Goal: Information Seeking & Learning: Learn about a topic

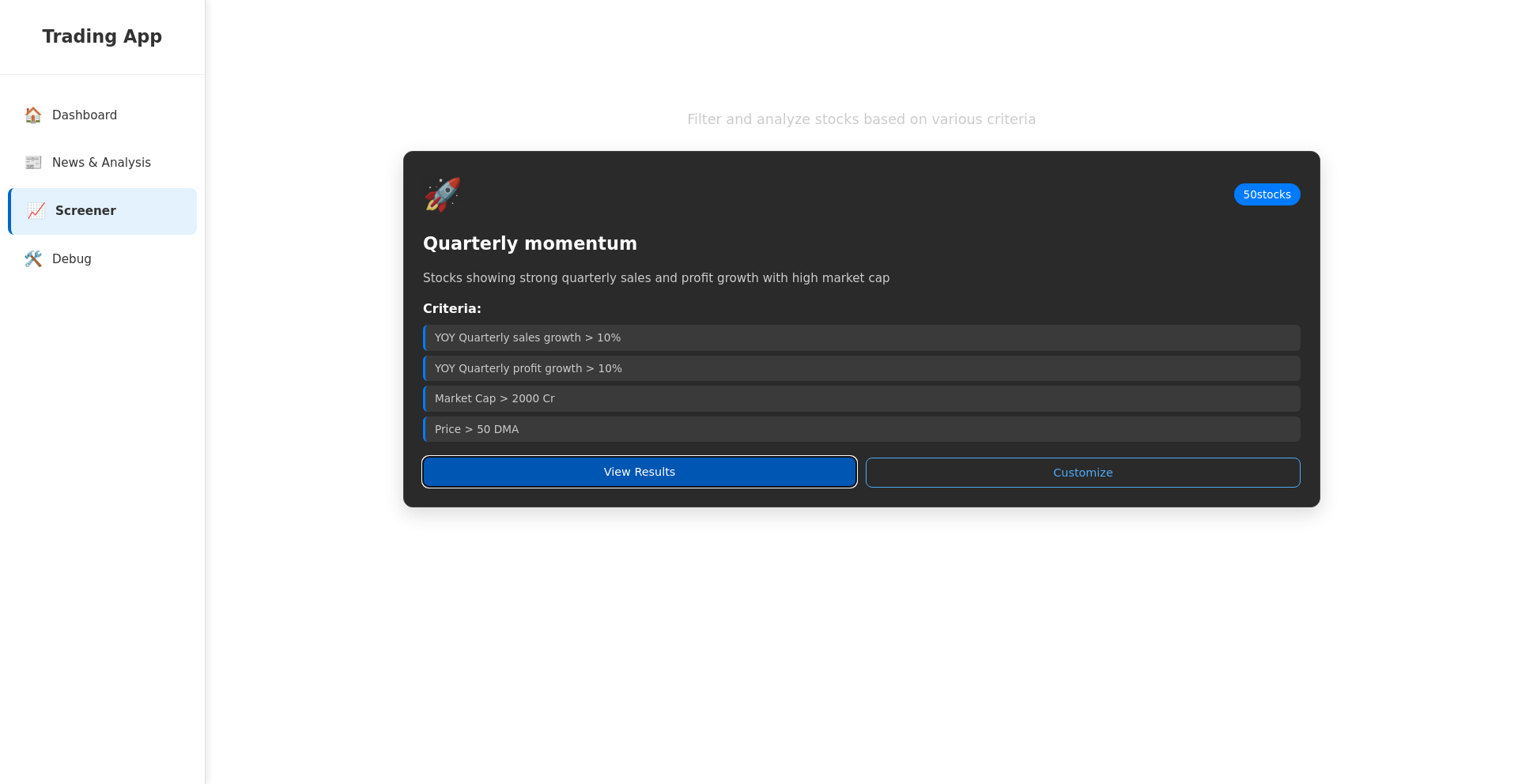
click at [635, 480] on button "View Results" at bounding box center [639, 471] width 433 height 30
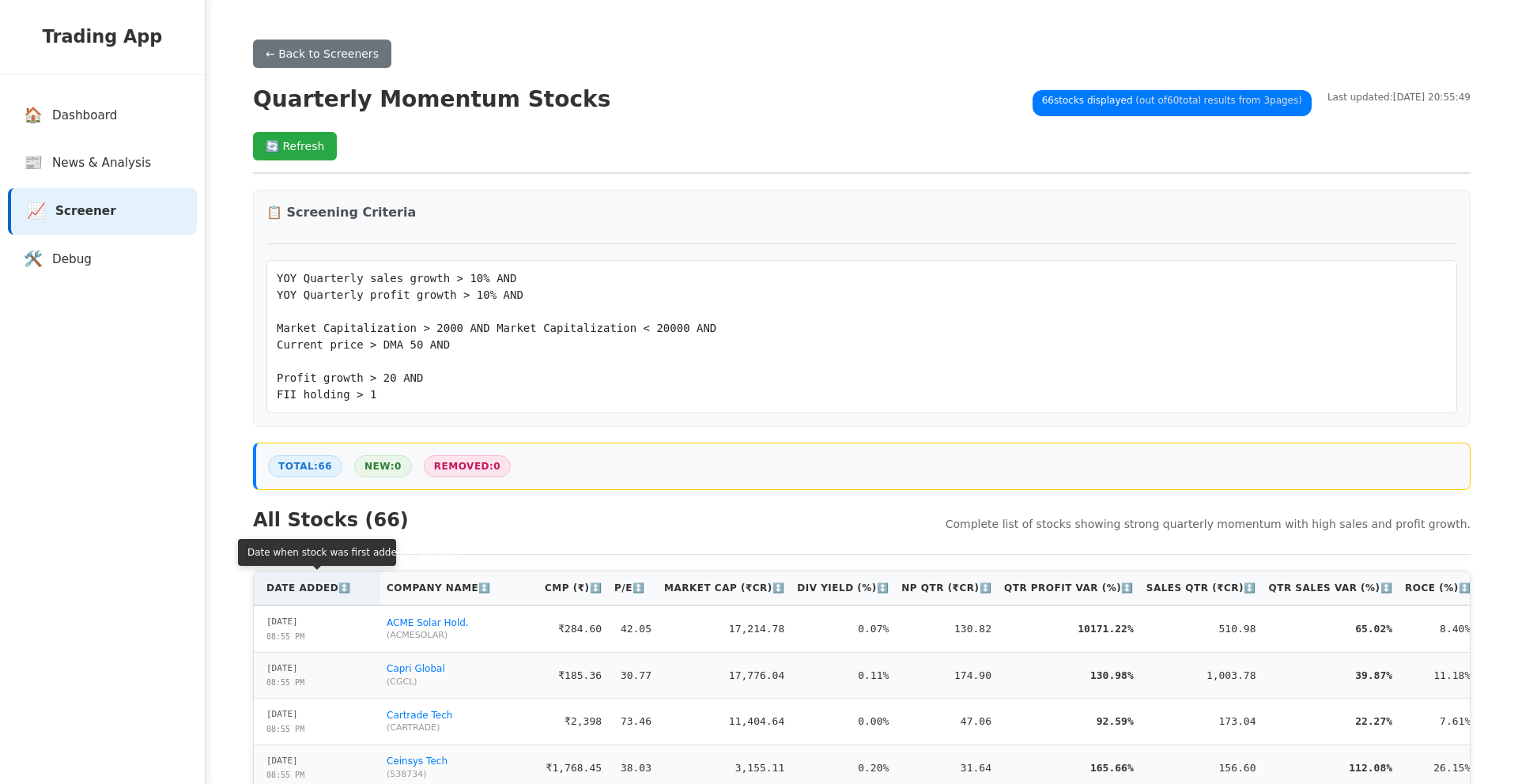
click at [287, 594] on th "Date Added ↕️" at bounding box center [317, 588] width 126 height 34
click at [290, 591] on th "Date Added ↑" at bounding box center [317, 588] width 126 height 34
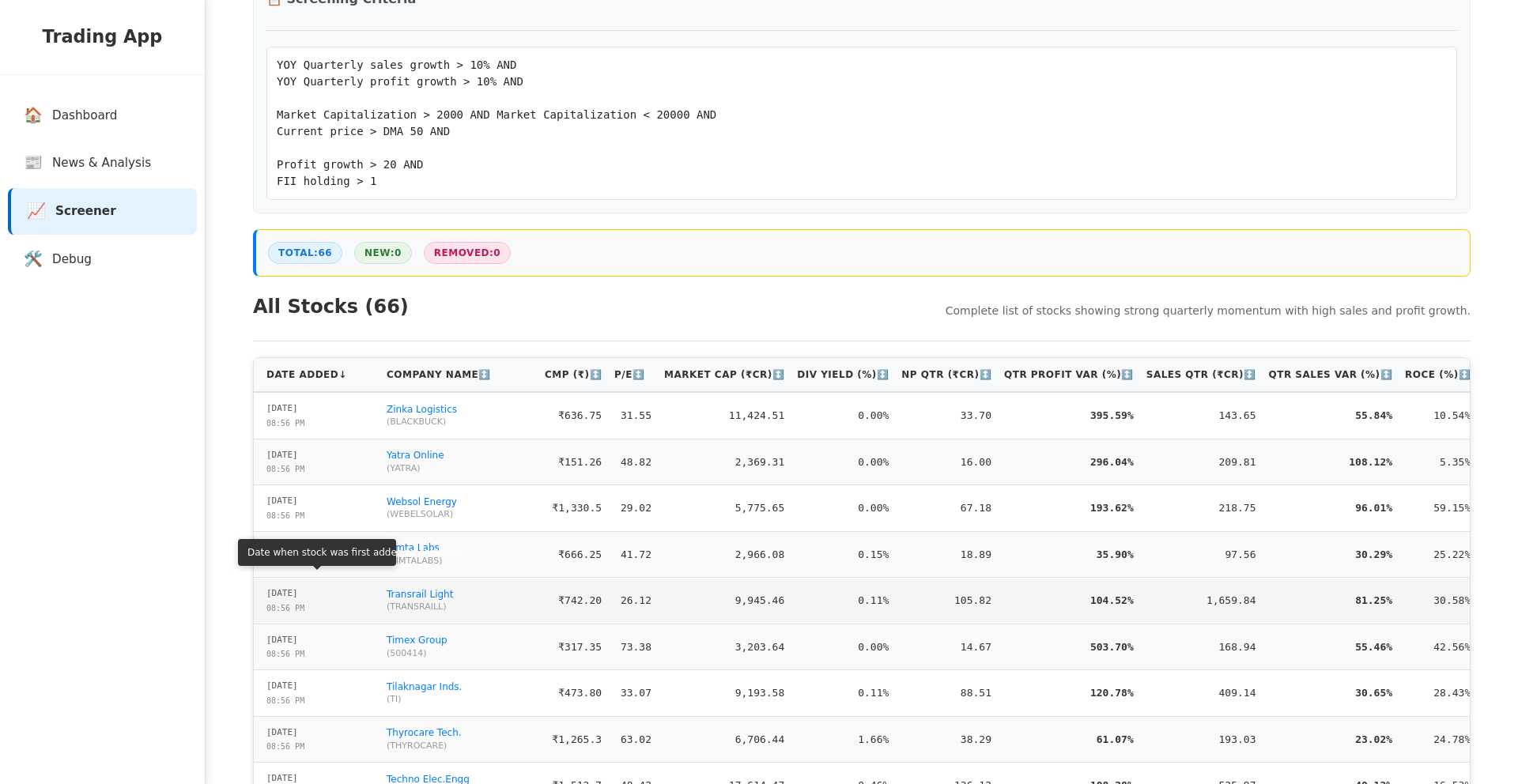
scroll to position [217, 0]
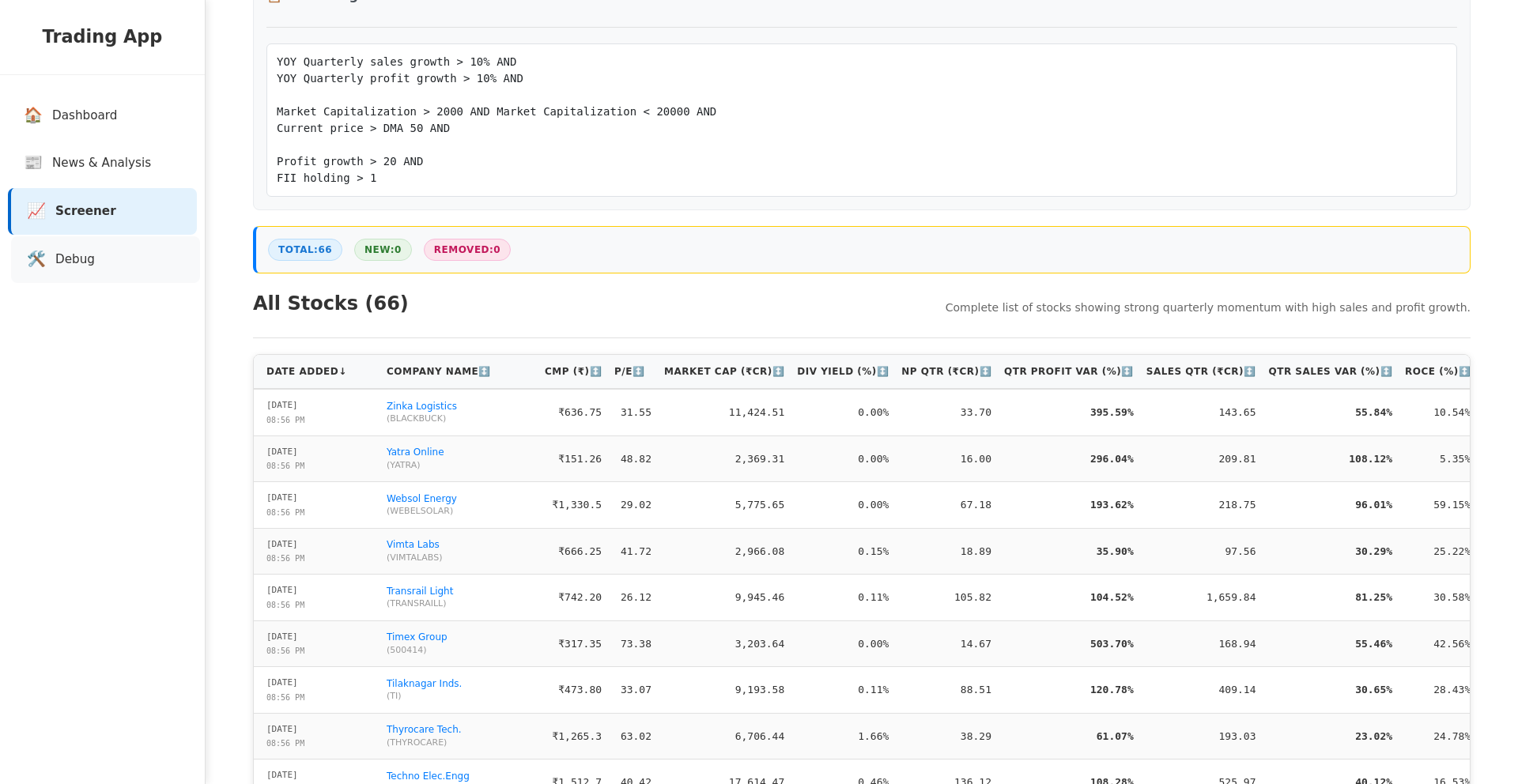
click at [89, 244] on link "🛠️ Debug" at bounding box center [105, 260] width 189 height 47
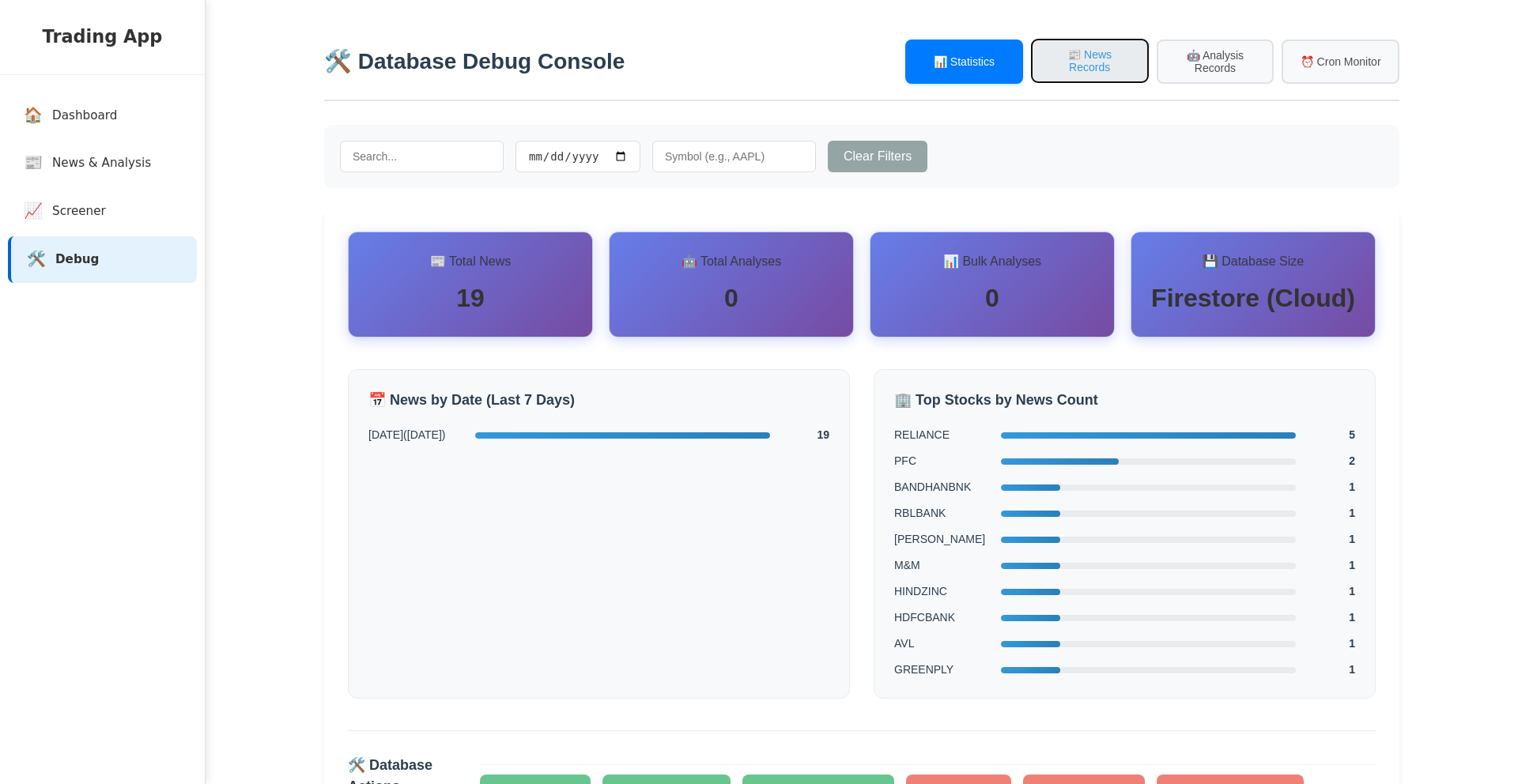
click at [1105, 66] on button "📰 News Records" at bounding box center [1090, 61] width 118 height 44
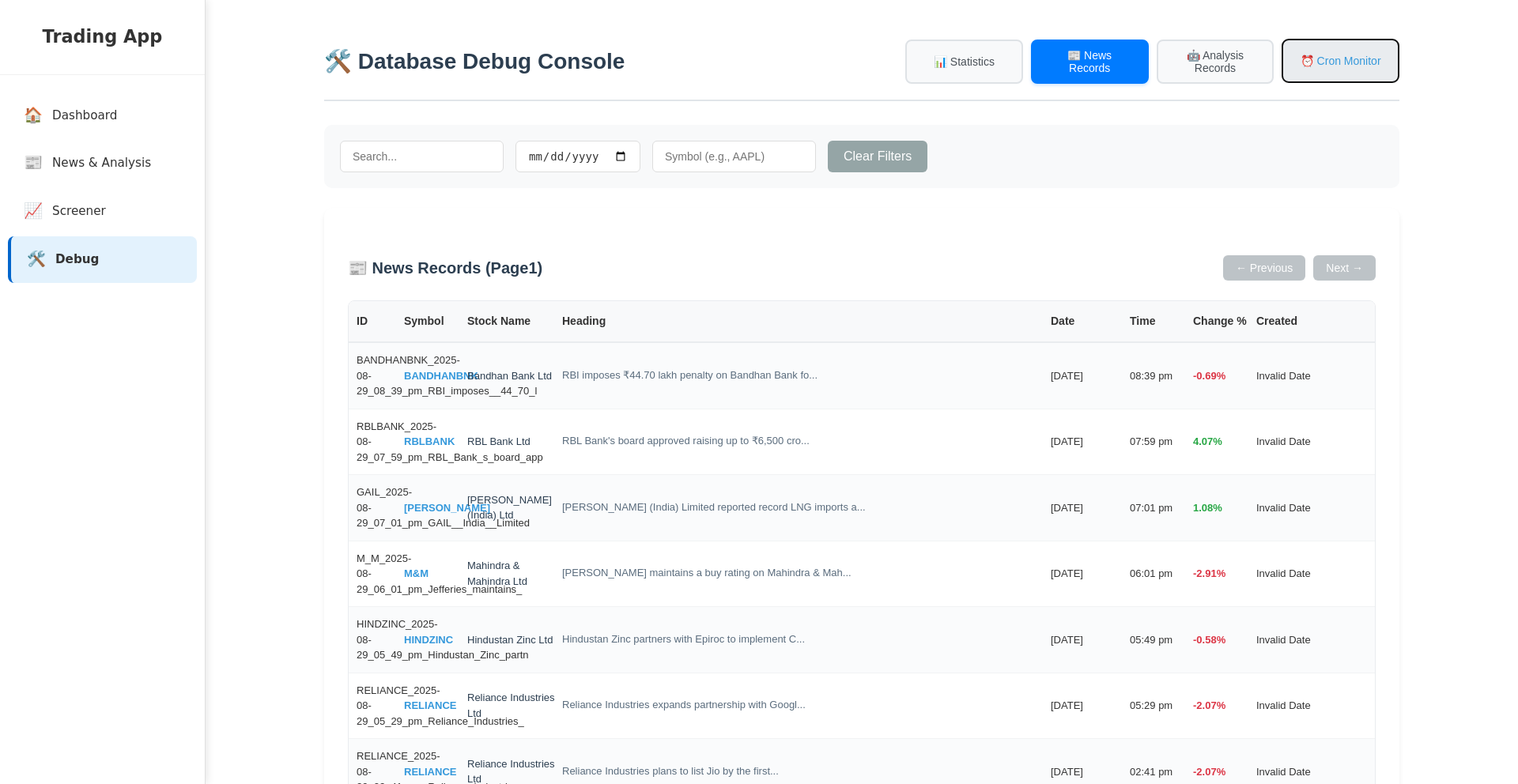
click at [1310, 62] on button "⏰ Cron Monitor" at bounding box center [1341, 61] width 118 height 44
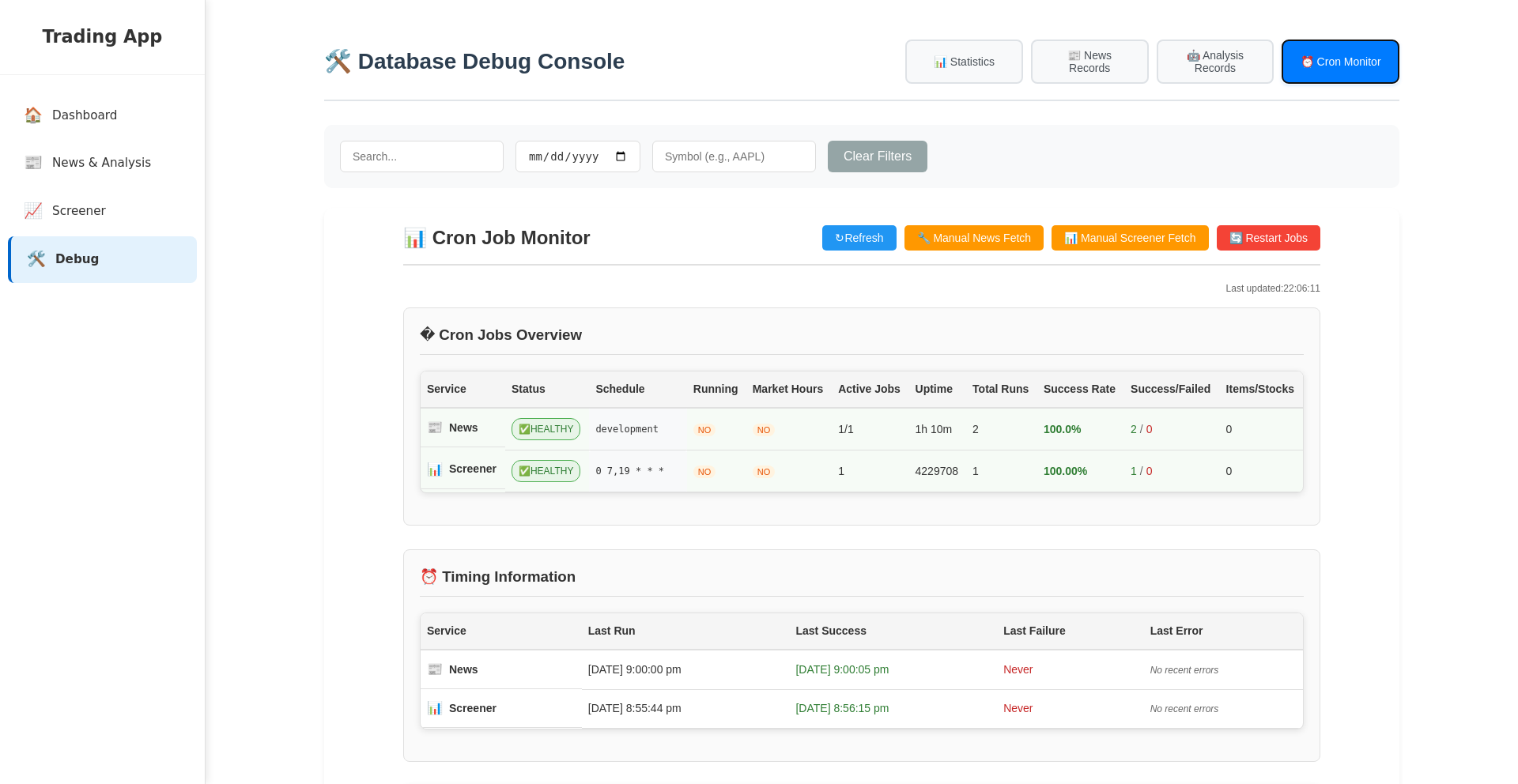
scroll to position [90, 0]
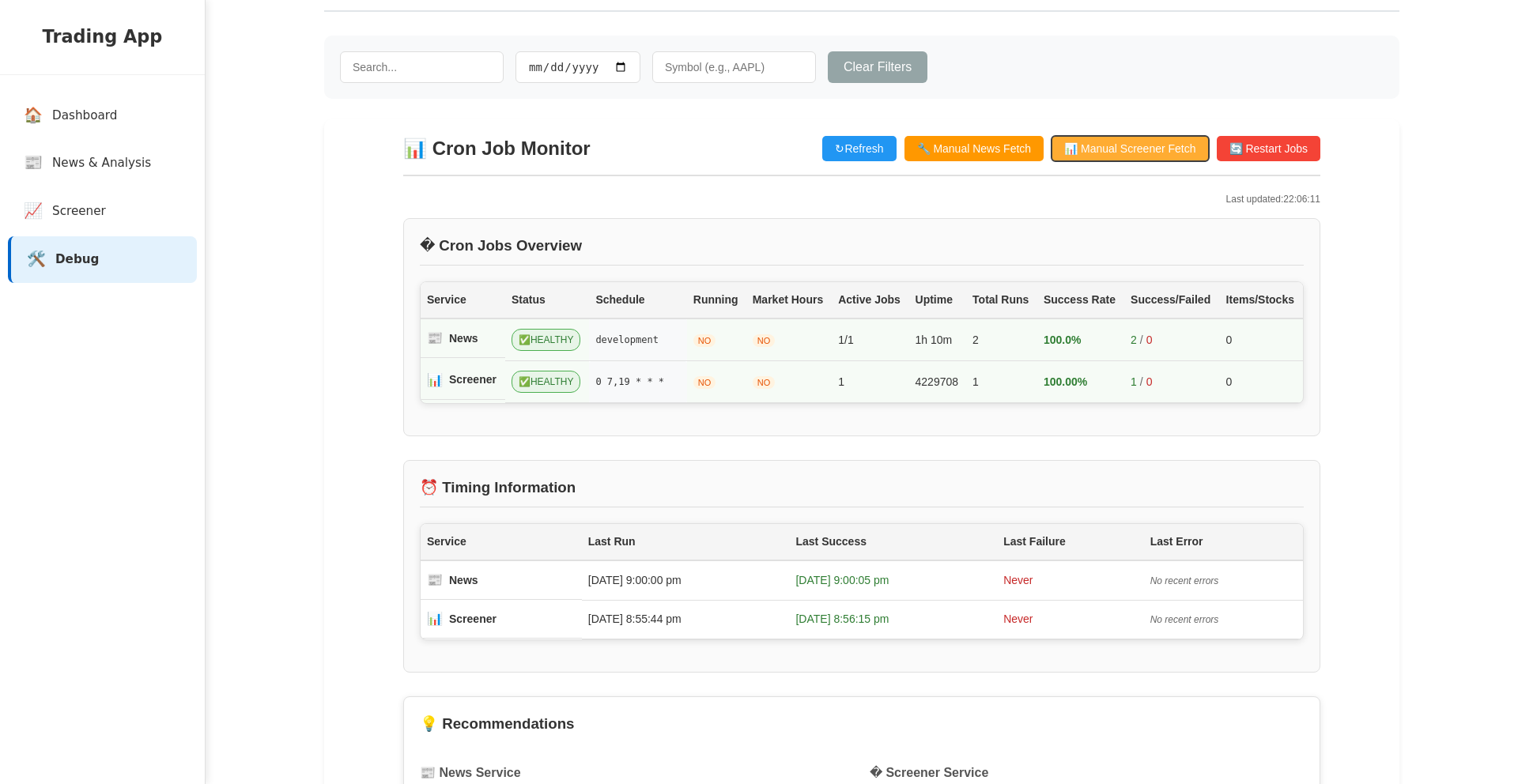
click at [1153, 149] on button "📊 Manual Screener Fetch" at bounding box center [1129, 149] width 156 height 26
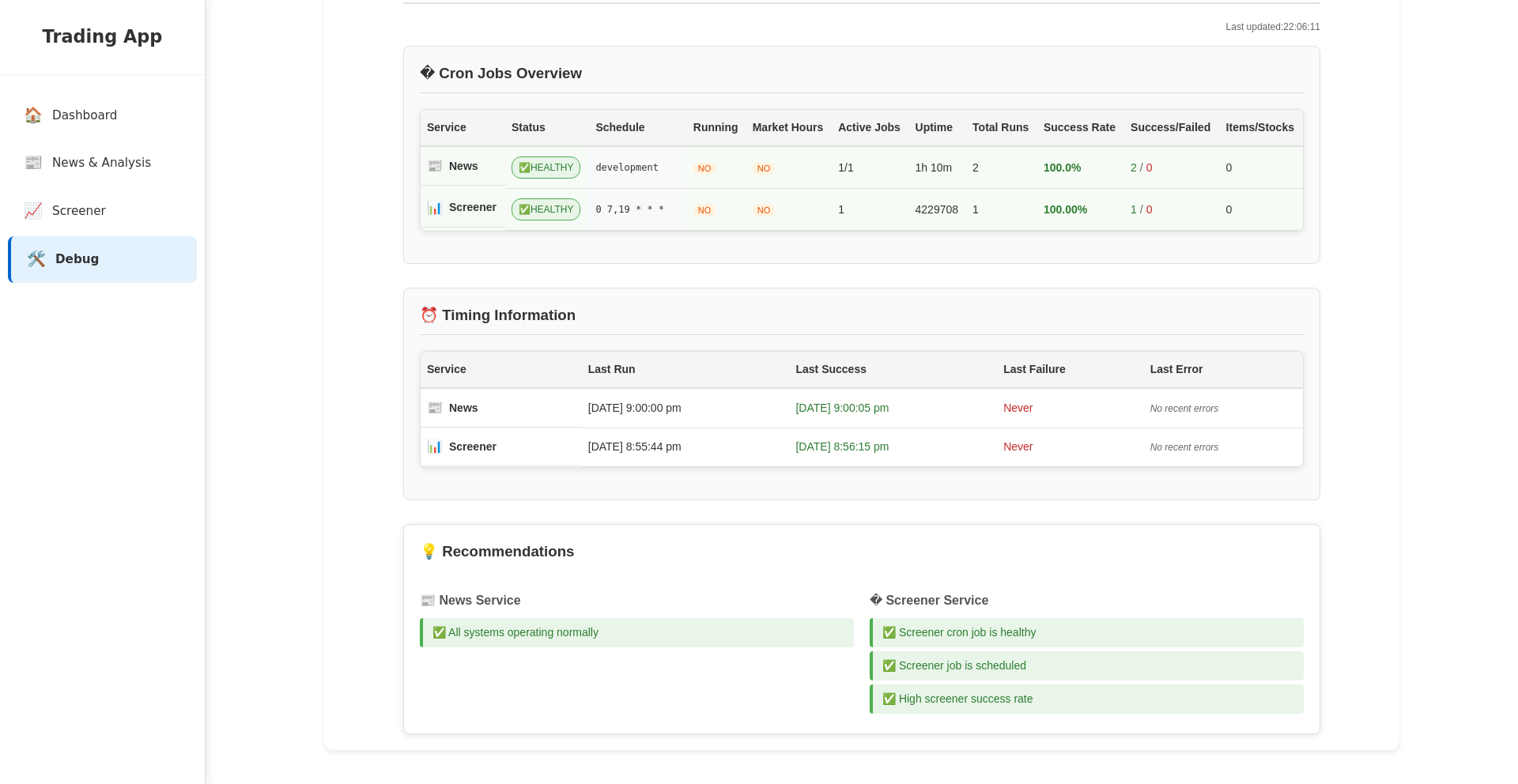
scroll to position [270, 0]
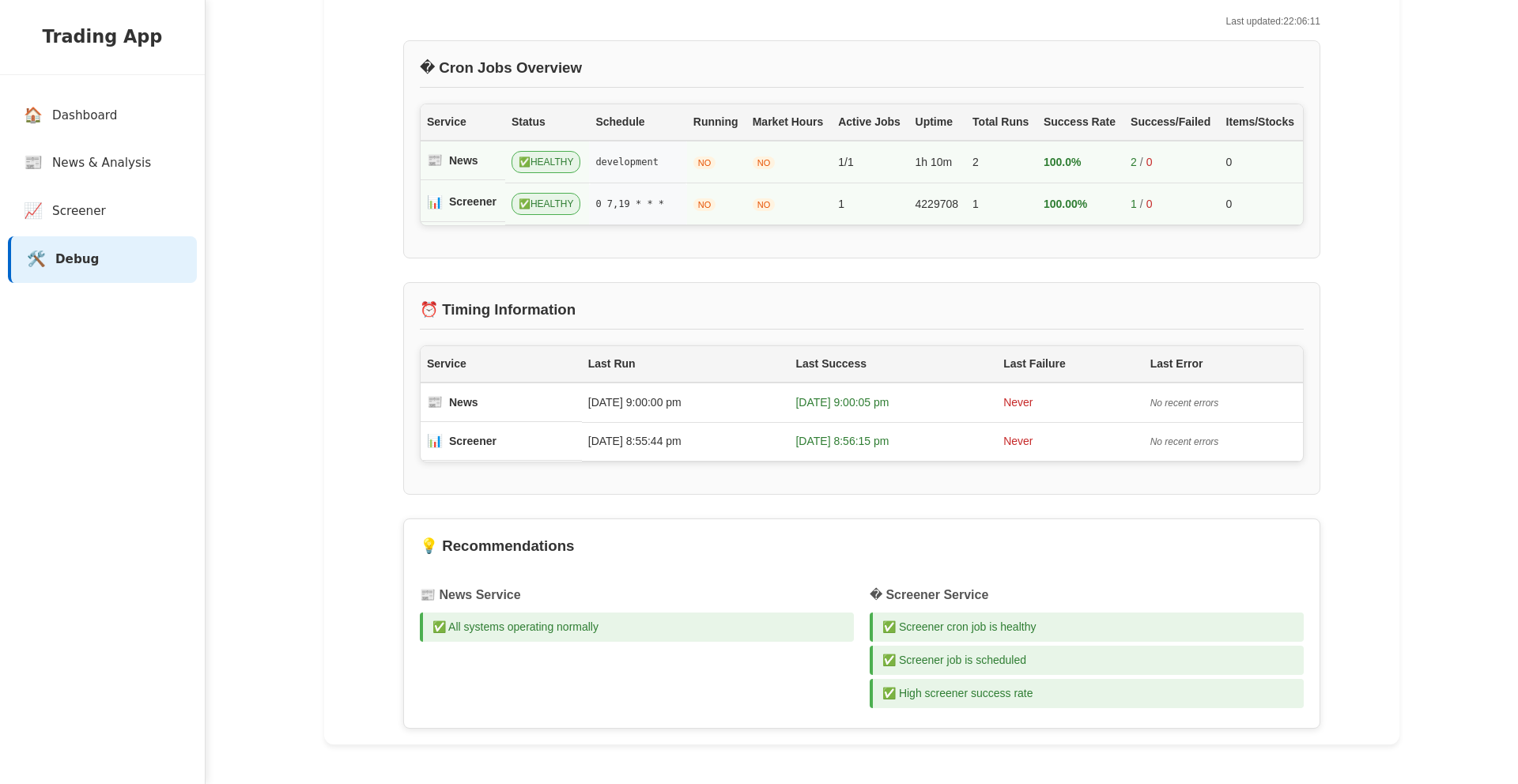
click at [1099, 266] on div "📊 Cron Job Monitor ↻ Refresh 🔧 Manual News Fetch 📊 Manual Screener Fetch 🔄 Rest…" at bounding box center [862, 343] width 949 height 804
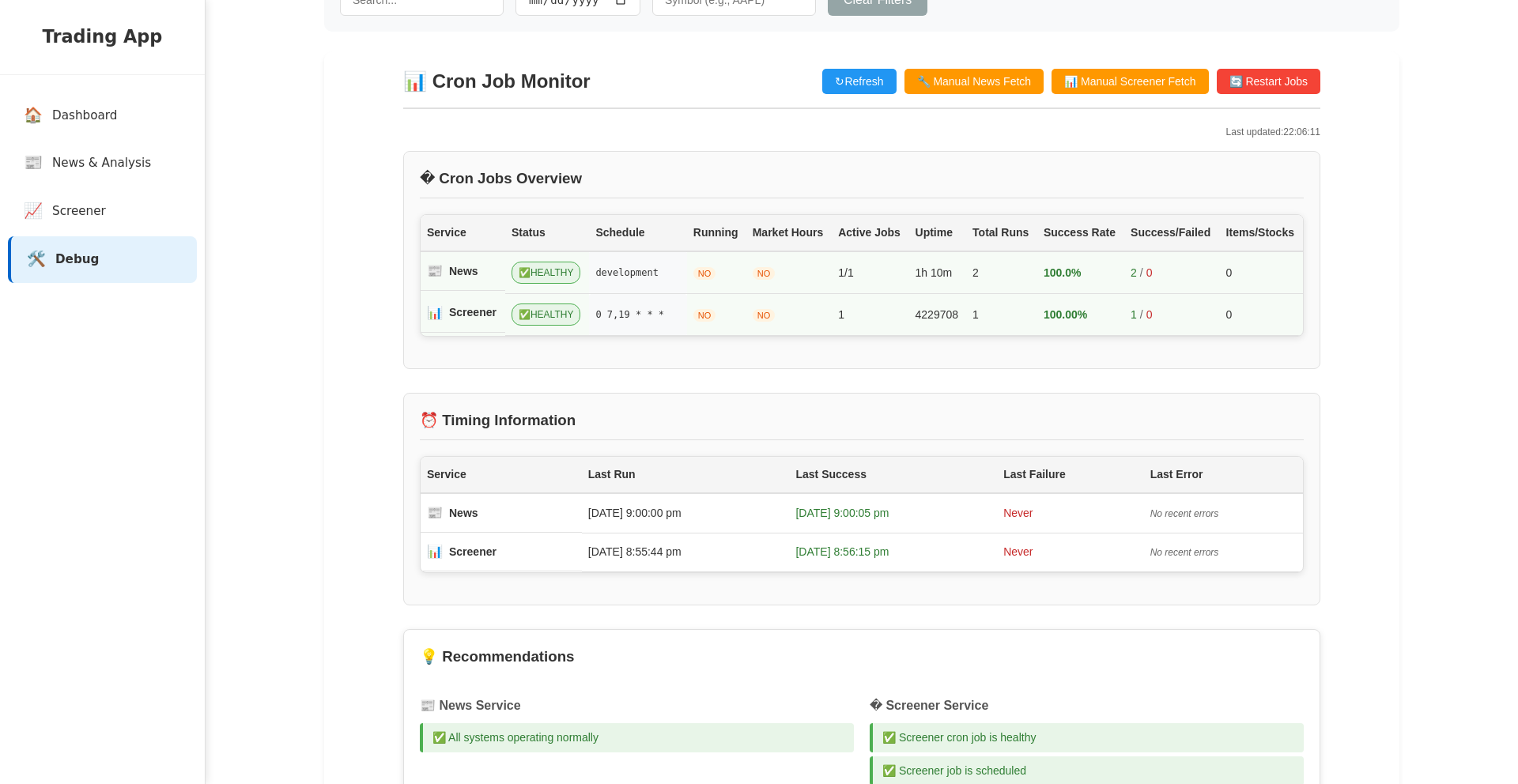
scroll to position [0, 0]
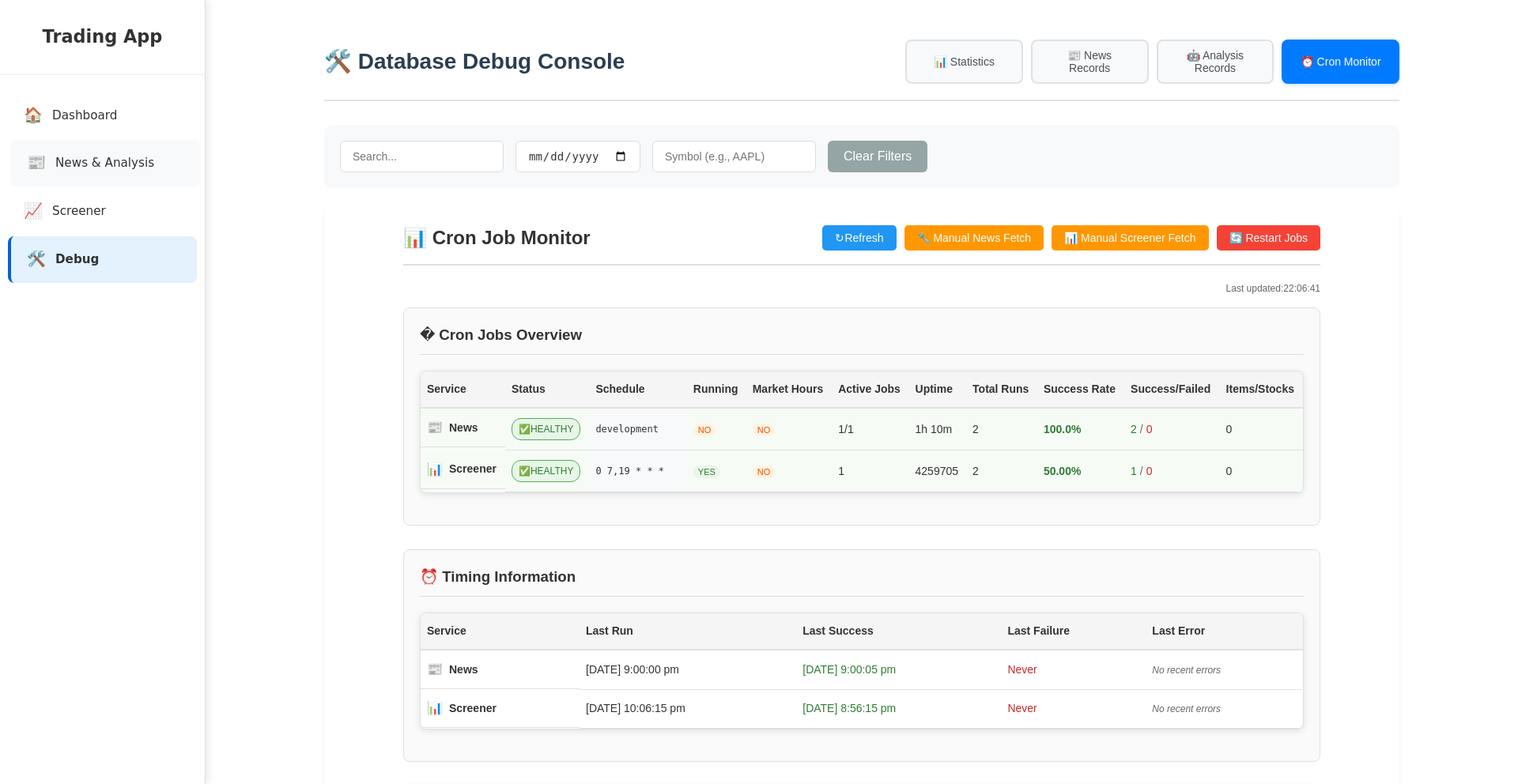
click at [175, 171] on link "📰 News & Analysis" at bounding box center [105, 163] width 189 height 47
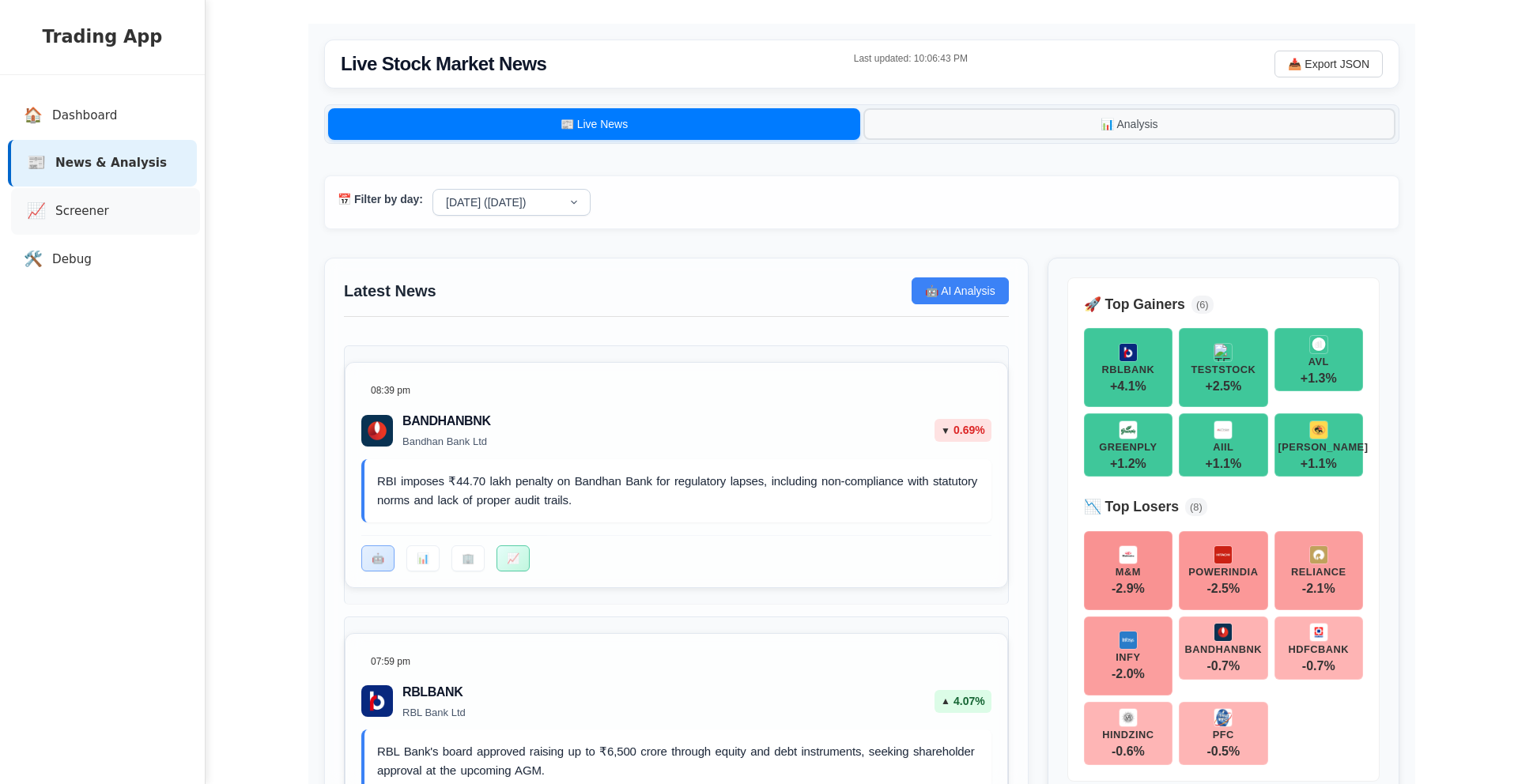
click at [120, 209] on link "📈 Screener" at bounding box center [105, 211] width 189 height 47
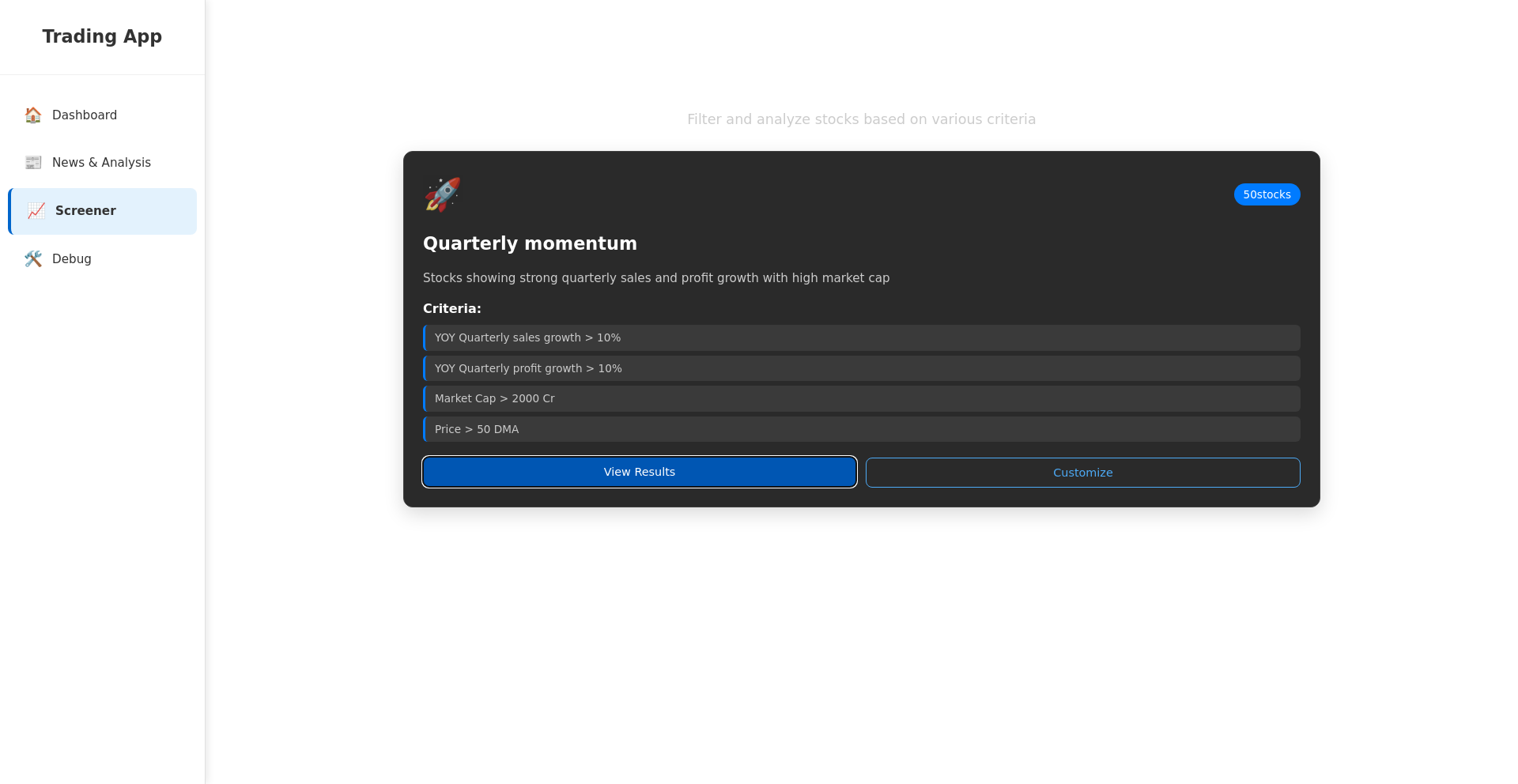
click at [687, 483] on button "View Results" at bounding box center [639, 471] width 433 height 30
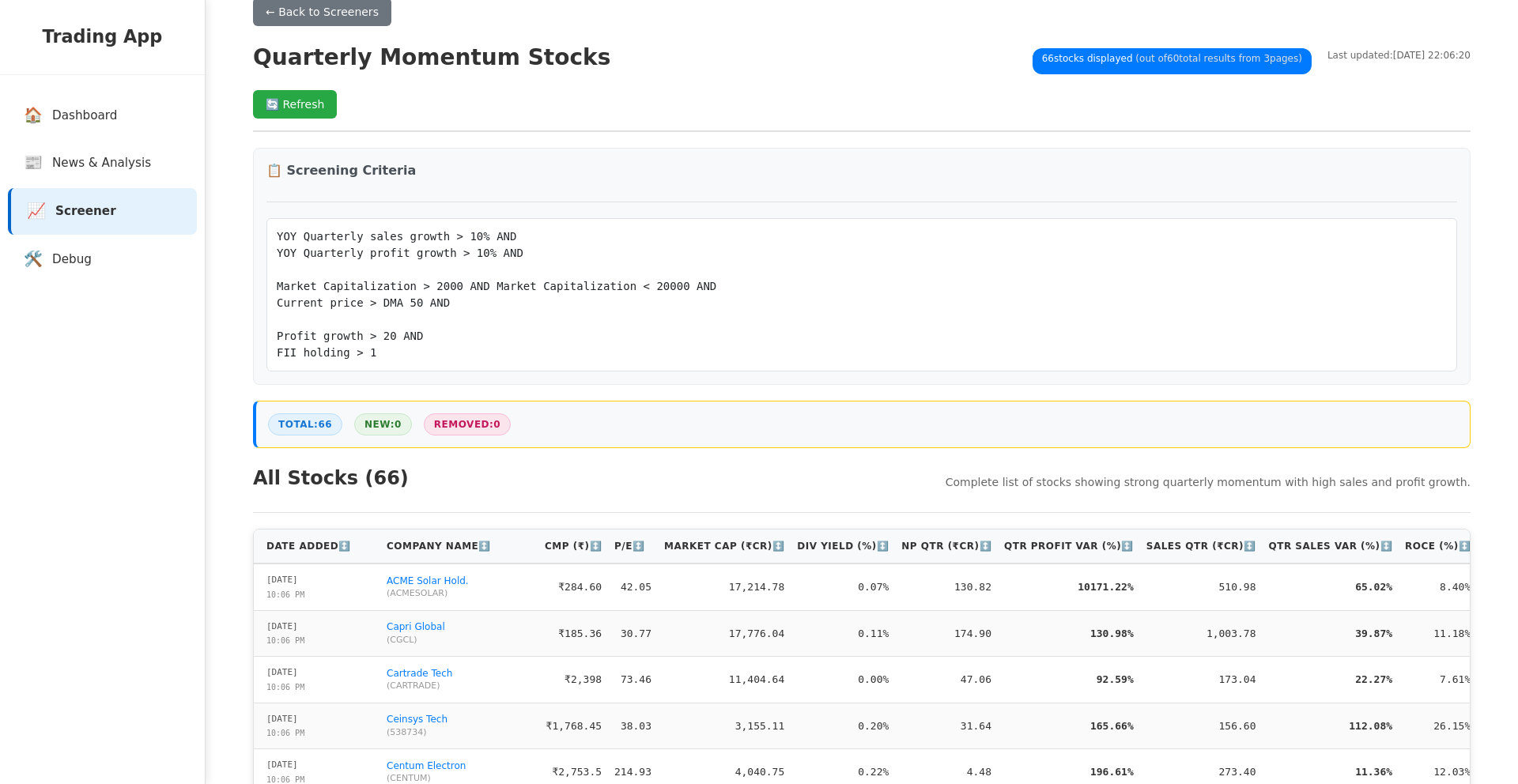
scroll to position [59, 0]
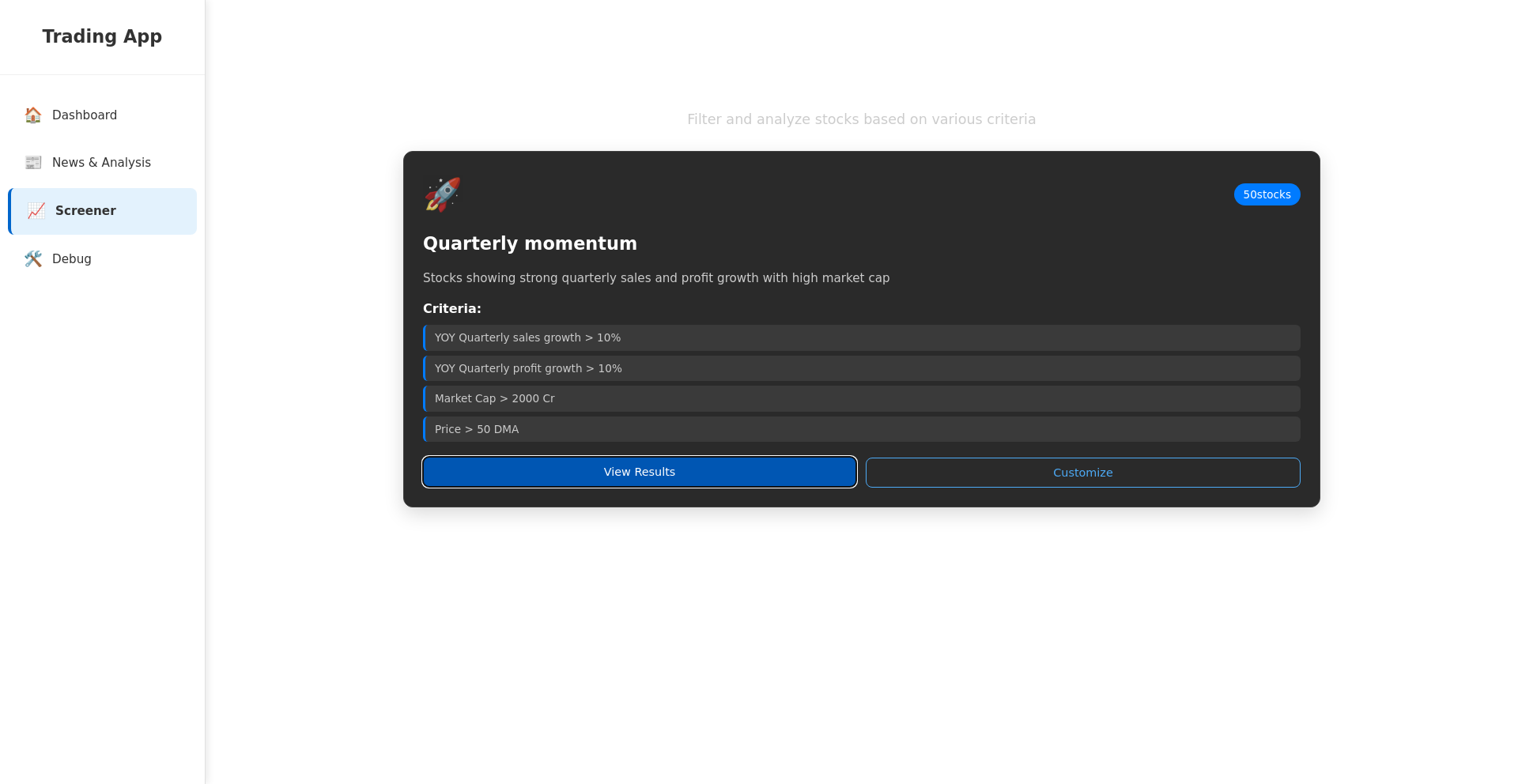
click at [547, 471] on button "View Results" at bounding box center [639, 471] width 433 height 30
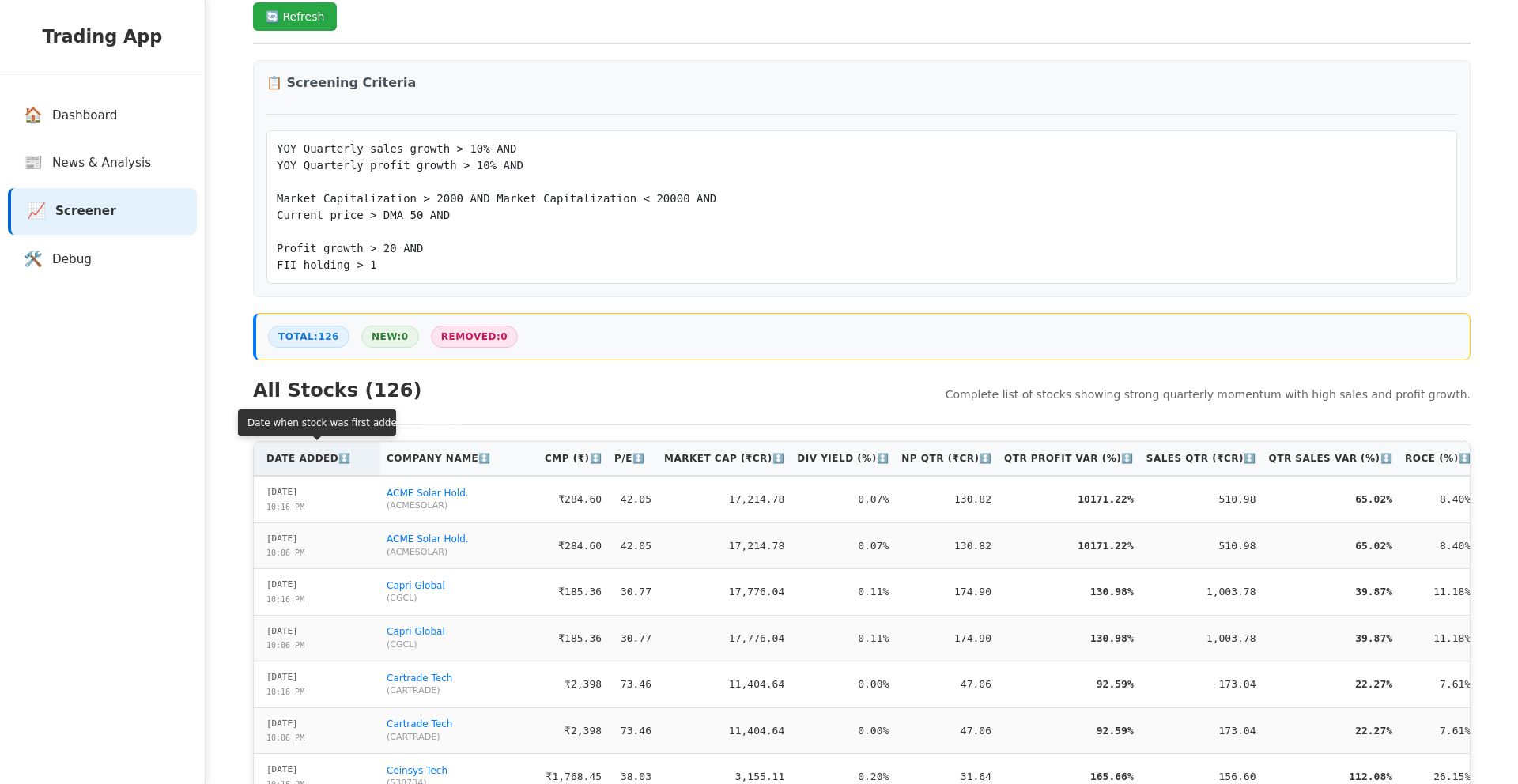
scroll to position [133, 0]
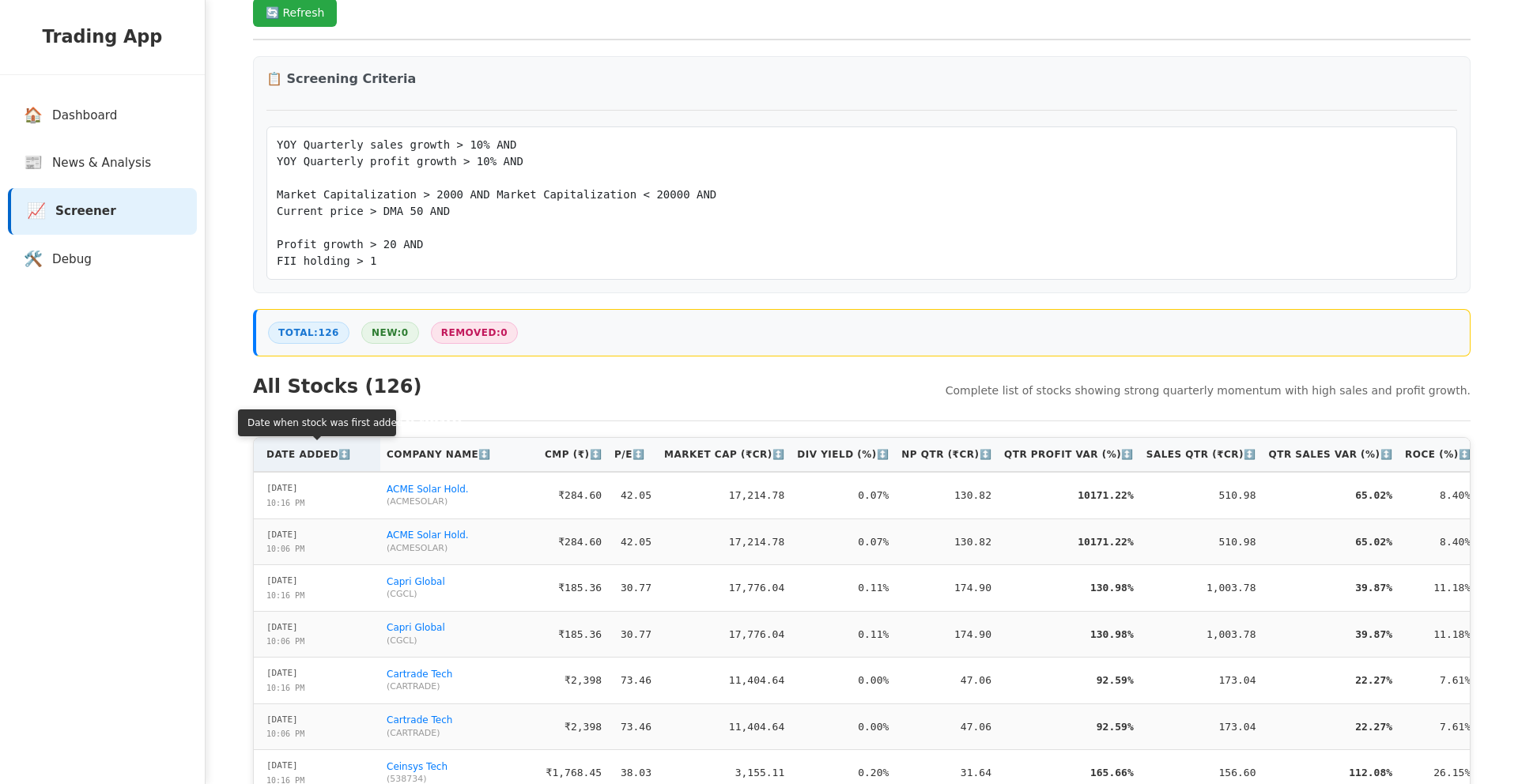
click at [312, 463] on th "Date Added ↕️" at bounding box center [317, 455] width 126 height 34
click at [312, 462] on th "Date Added ↑" at bounding box center [317, 455] width 126 height 34
click at [314, 461] on th "Date Added ↓" at bounding box center [317, 455] width 126 height 34
click at [314, 461] on th "Date Added ↑" at bounding box center [317, 455] width 126 height 34
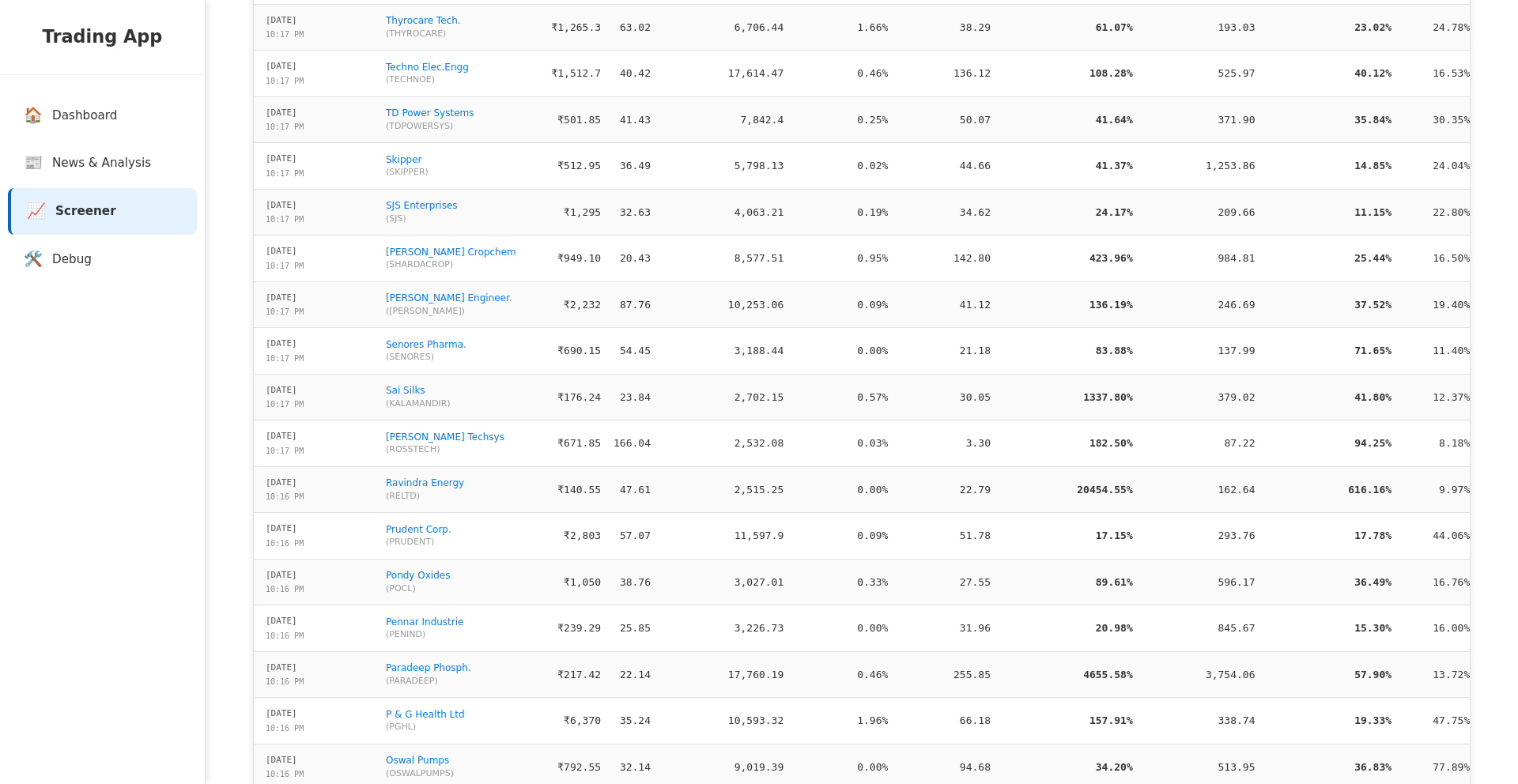
scroll to position [0, 0]
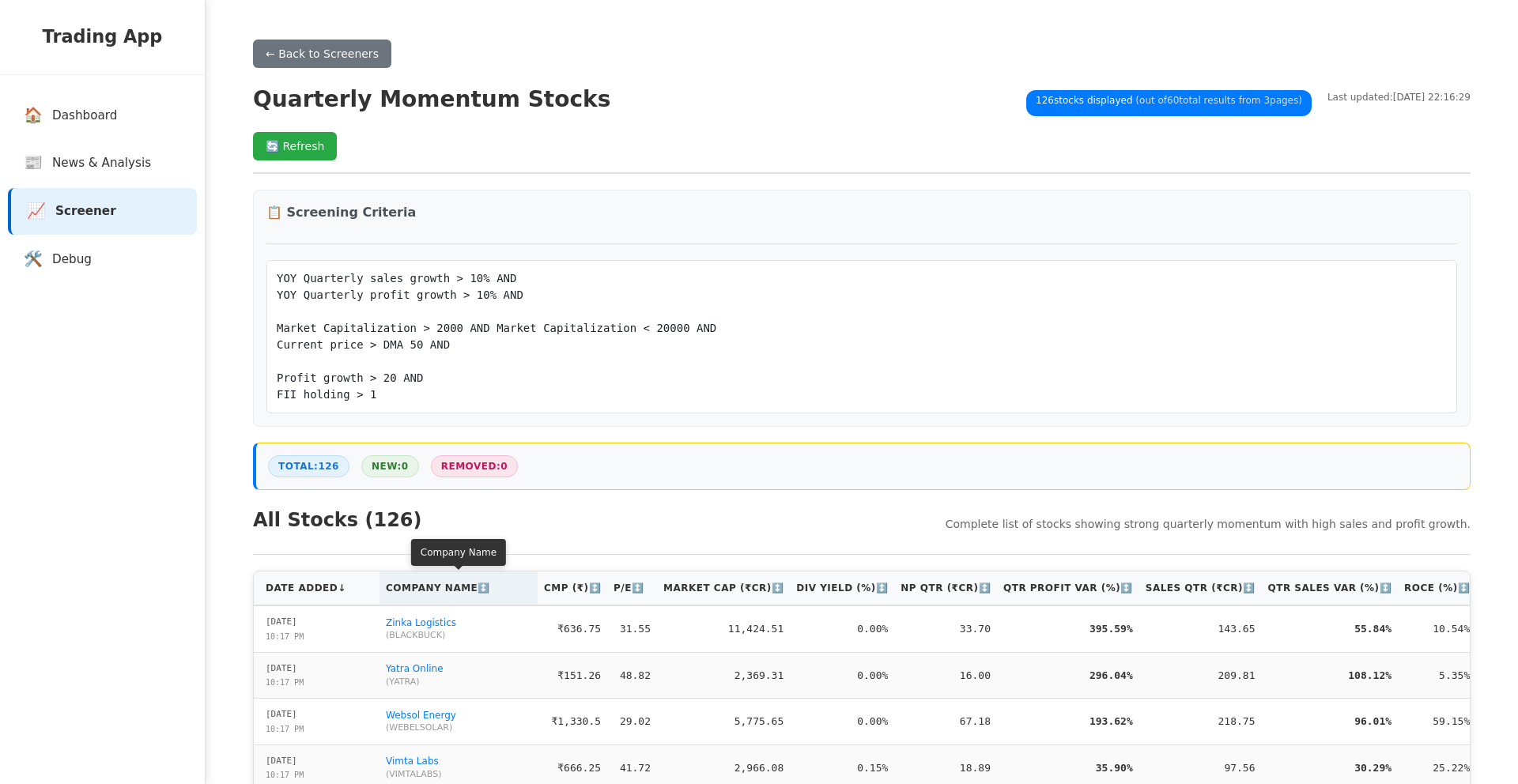
click at [423, 587] on th "Company Name ↕️" at bounding box center [458, 588] width 158 height 34
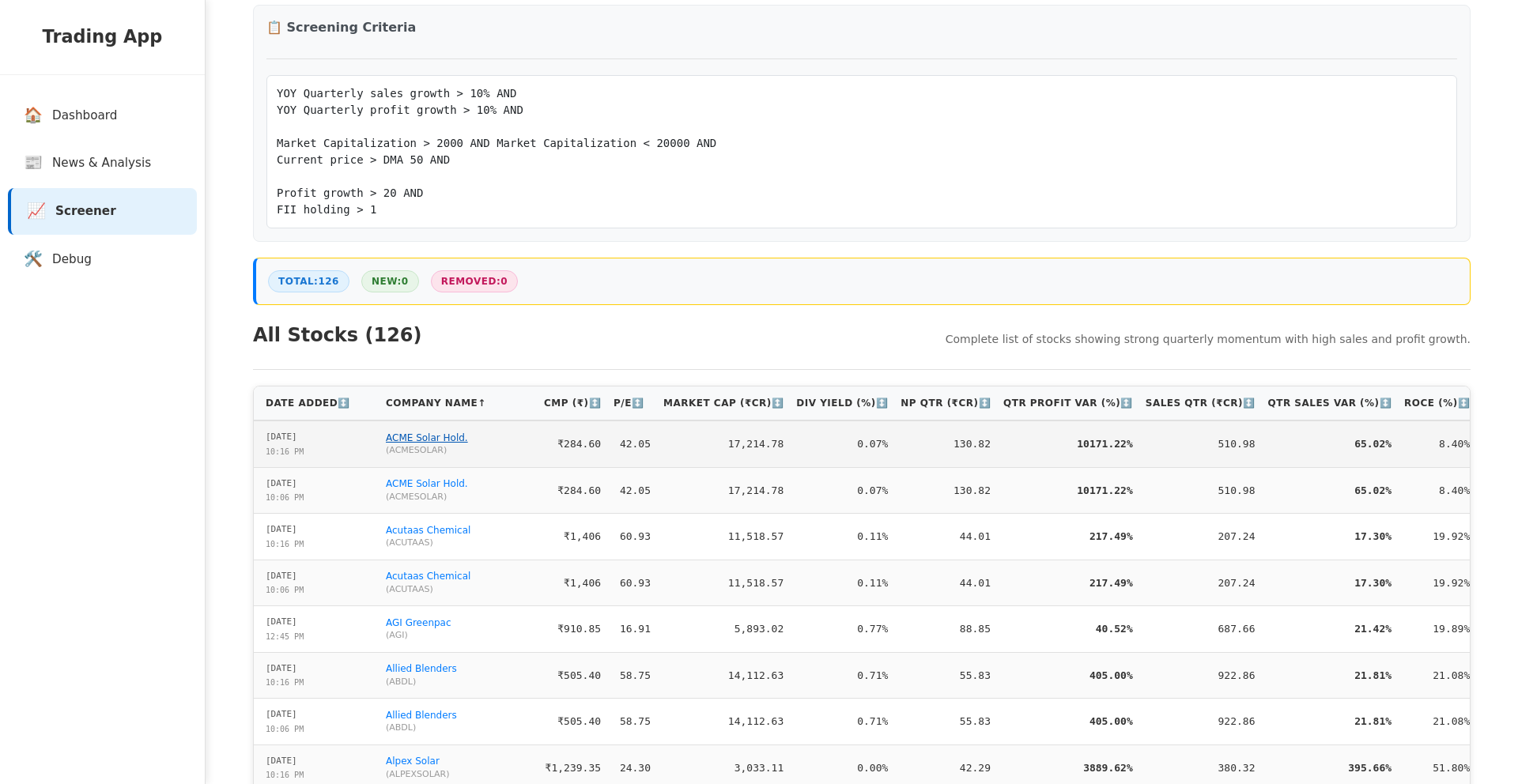
scroll to position [188, 0]
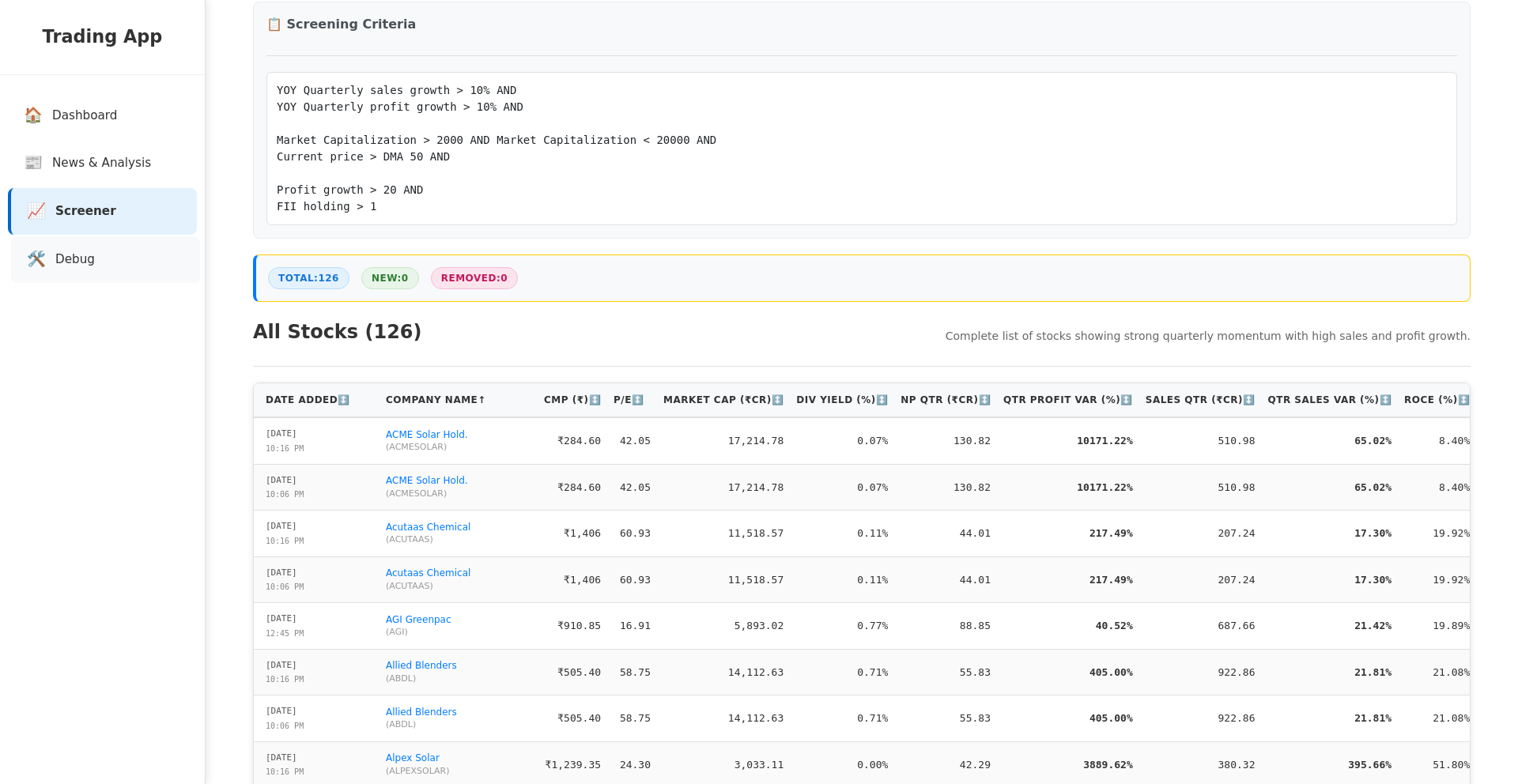
click at [91, 271] on link "🛠️ Debug" at bounding box center [105, 260] width 189 height 47
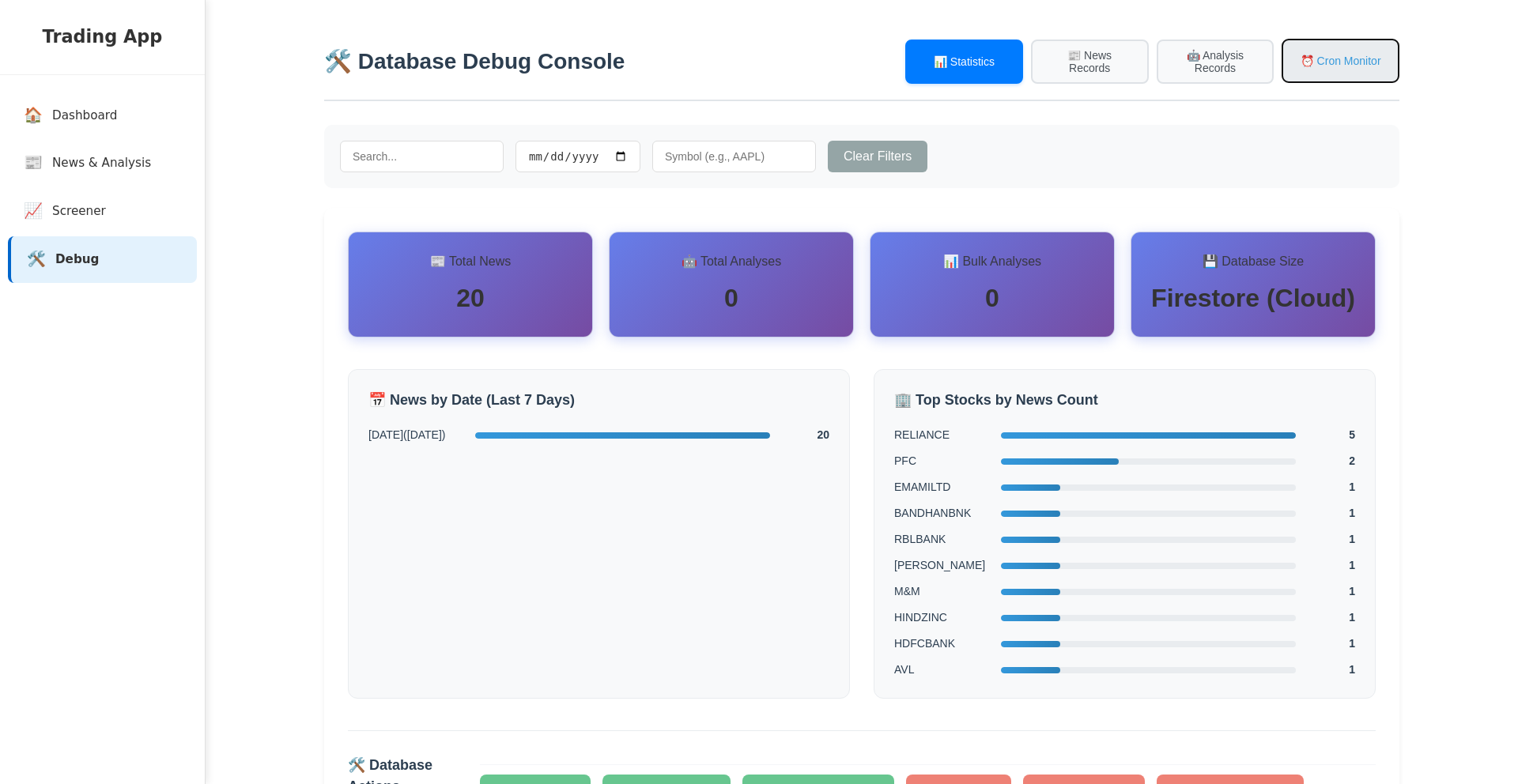
click at [1351, 63] on button "⏰ Cron Monitor" at bounding box center [1341, 61] width 118 height 44
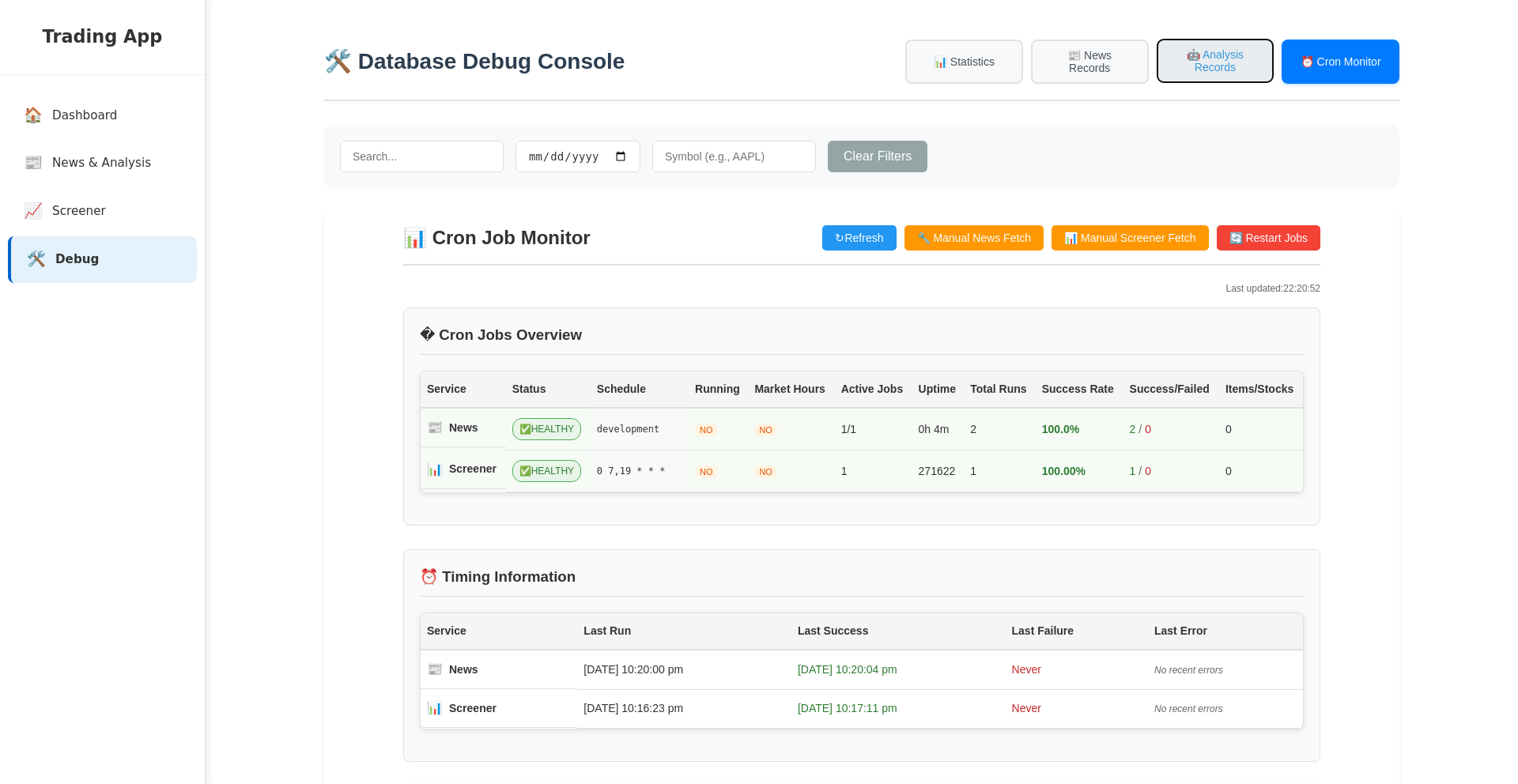
click at [1202, 73] on button "🤖 Analysis Records" at bounding box center [1216, 61] width 118 height 44
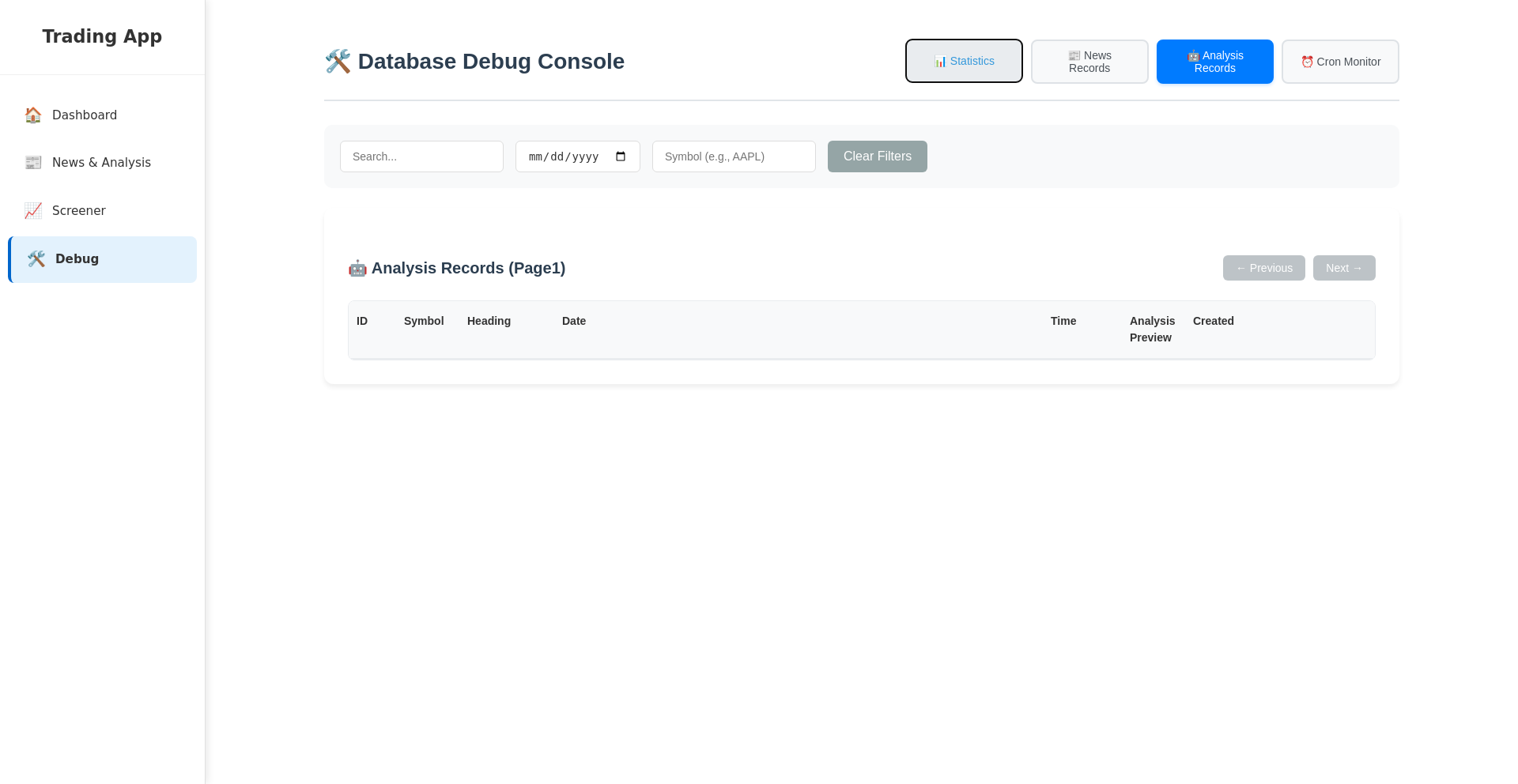
click at [982, 56] on button "📊 Statistics" at bounding box center [964, 61] width 118 height 44
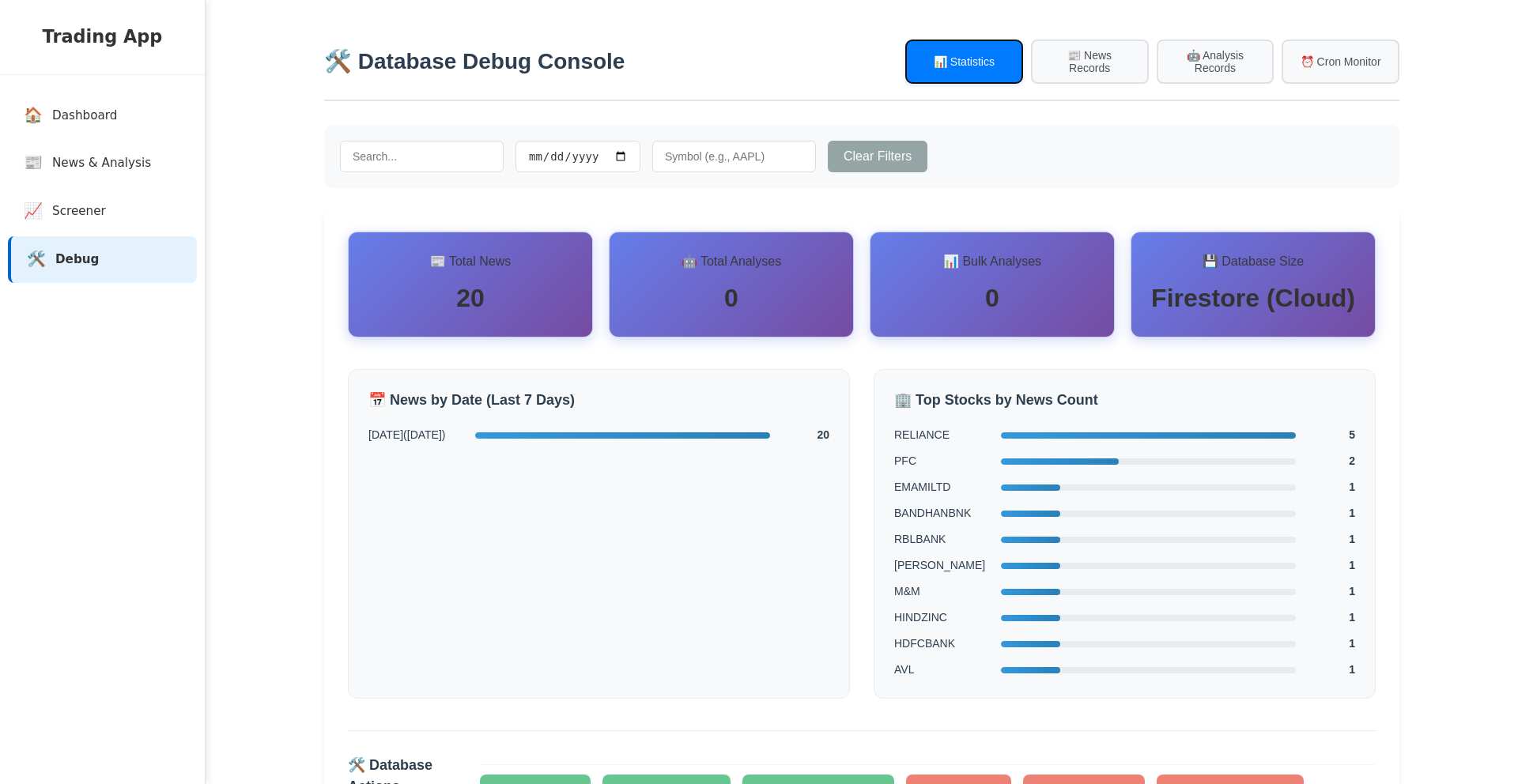
scroll to position [2, 0]
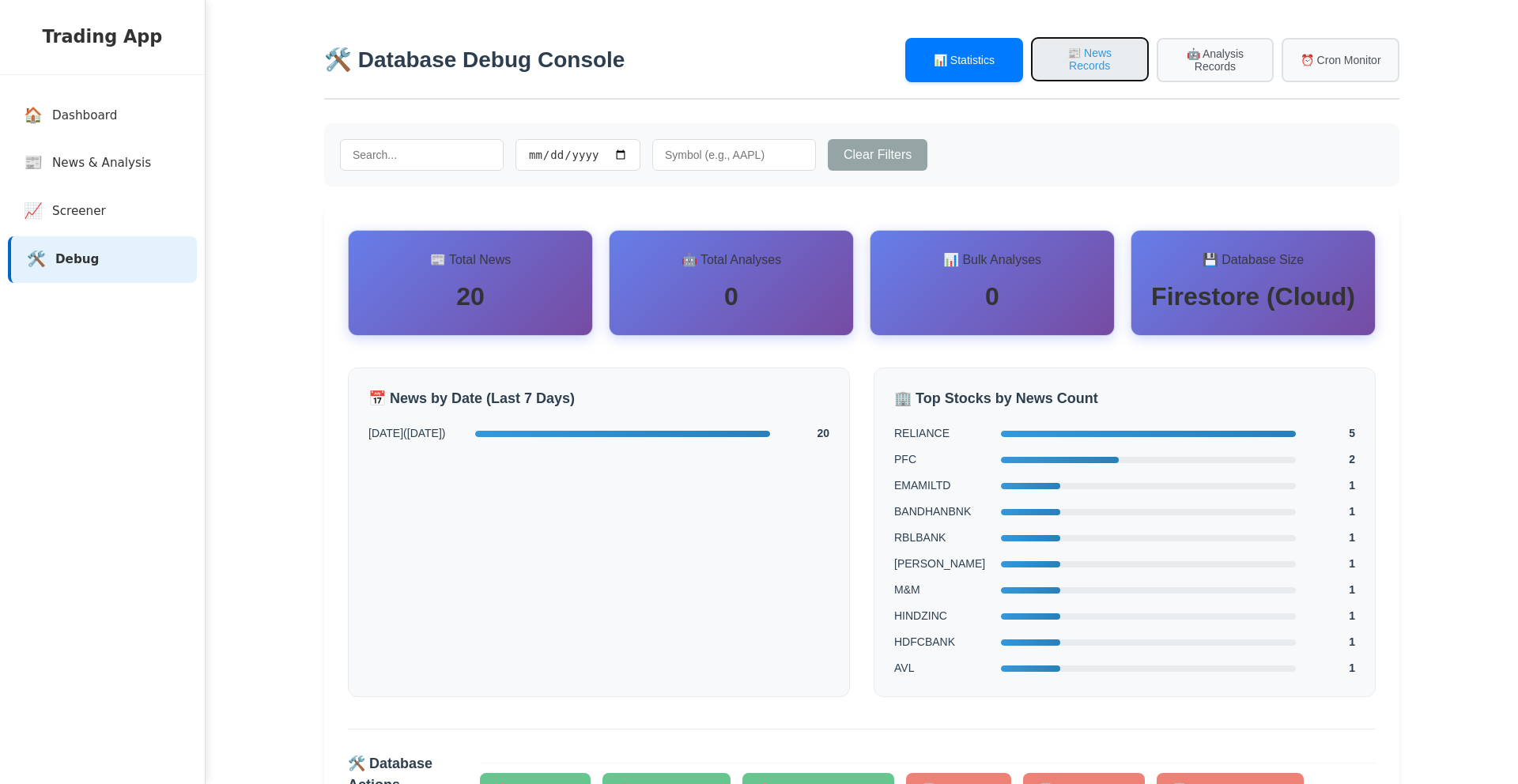
click at [1127, 52] on button "📰 News Records" at bounding box center [1090, 60] width 118 height 44
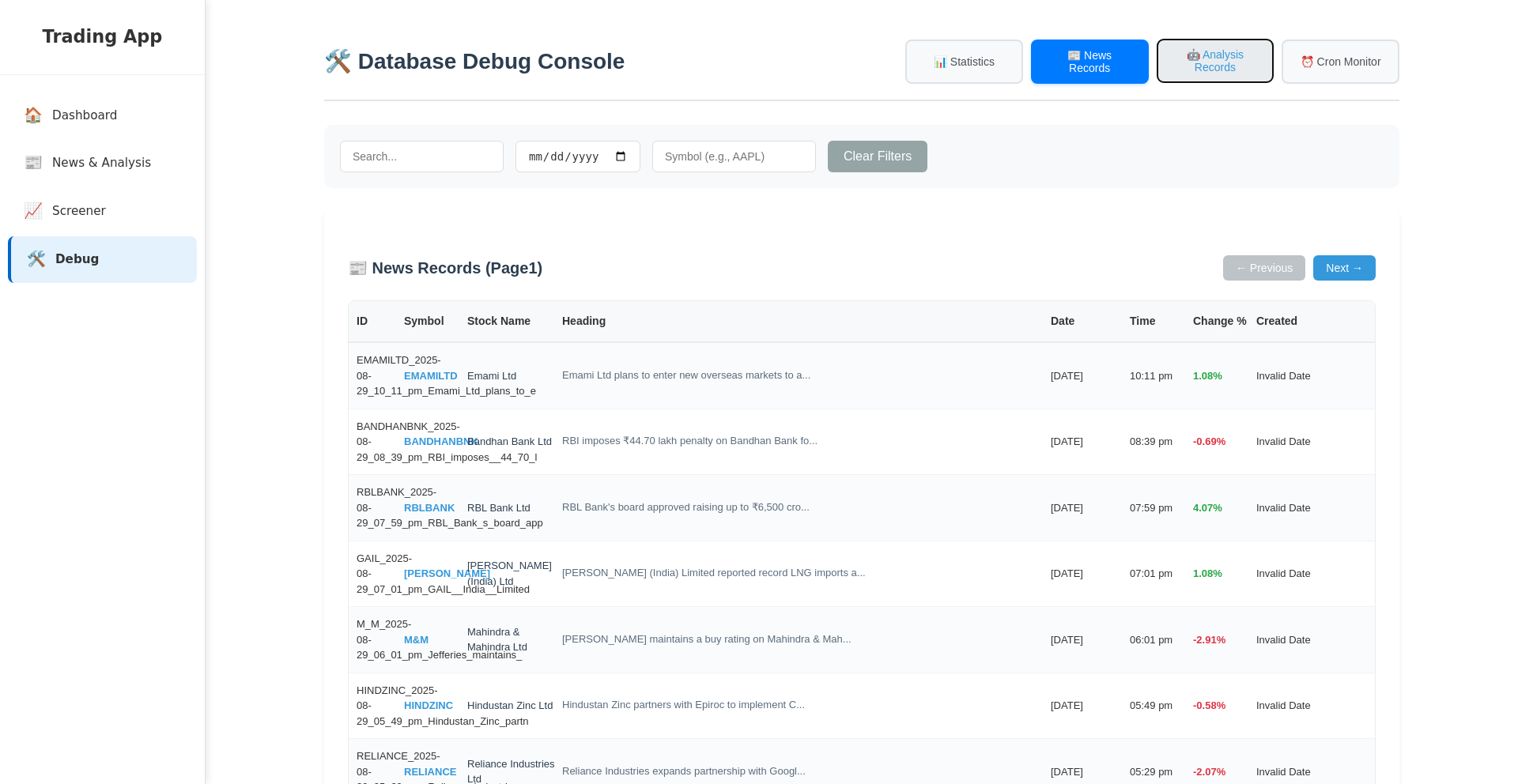
click at [1197, 65] on button "🤖 Analysis Records" at bounding box center [1216, 61] width 118 height 44
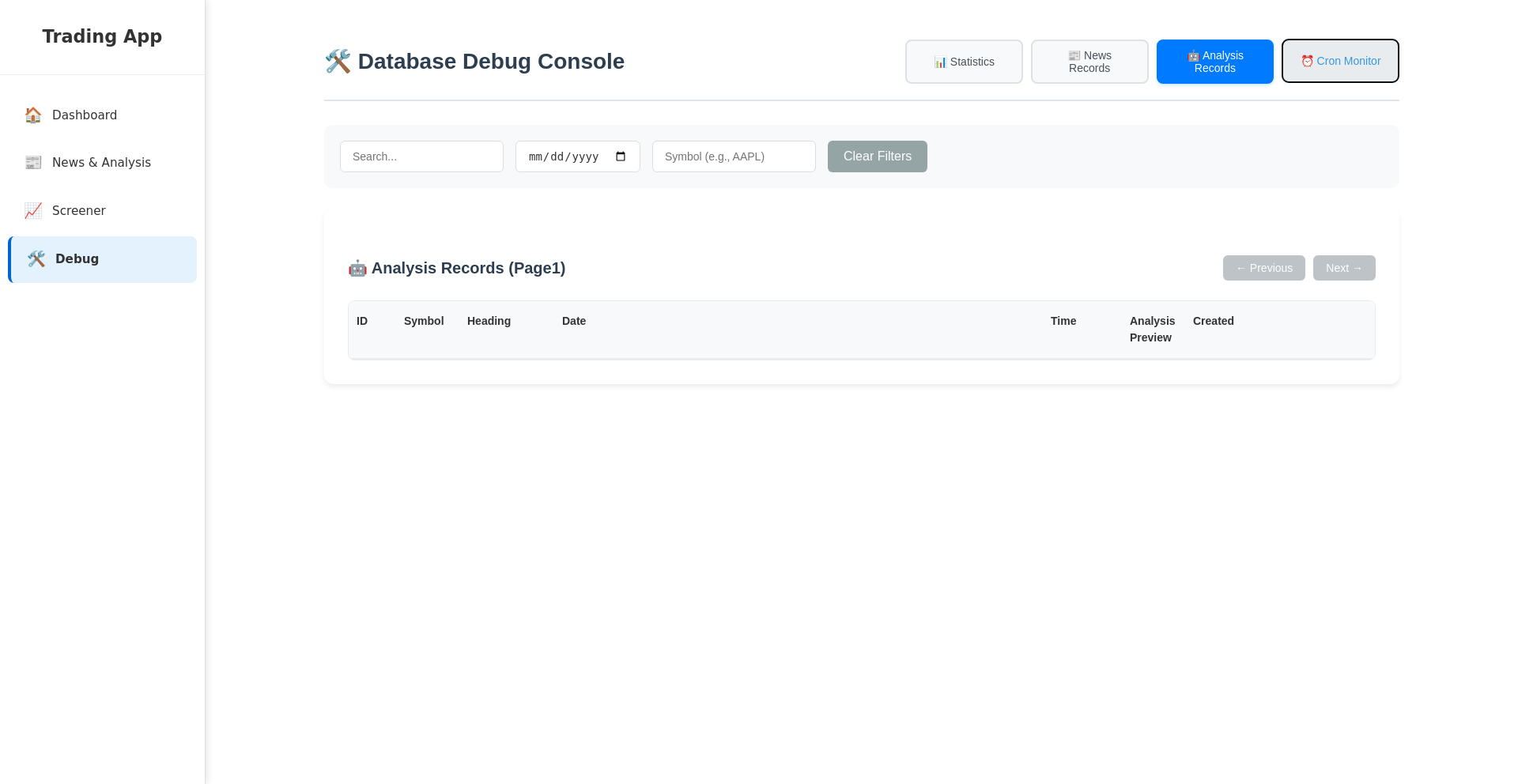
click at [1302, 68] on button "⏰ Cron Monitor" at bounding box center [1341, 61] width 118 height 44
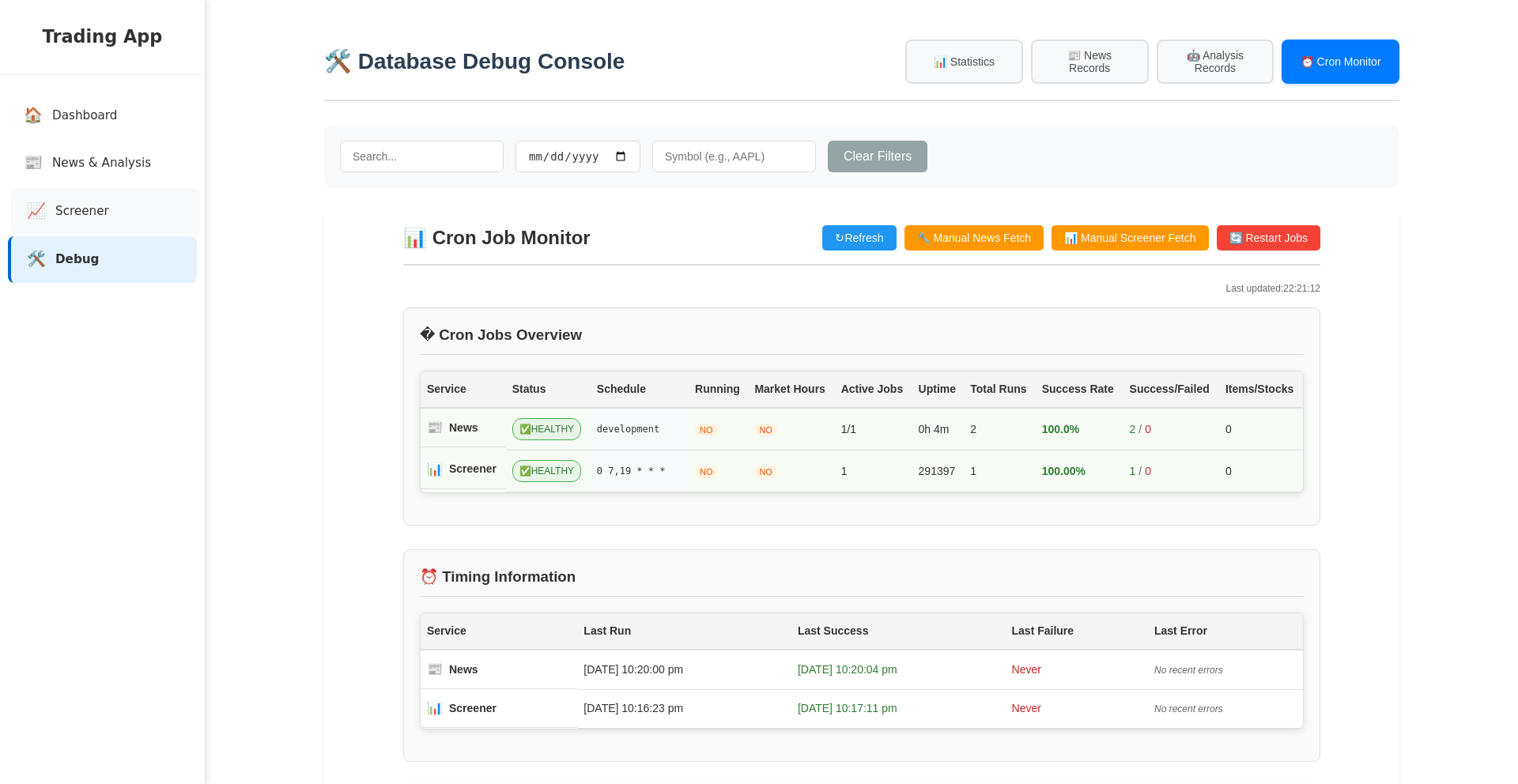
click at [152, 214] on link "📈 Screener" at bounding box center [105, 211] width 189 height 47
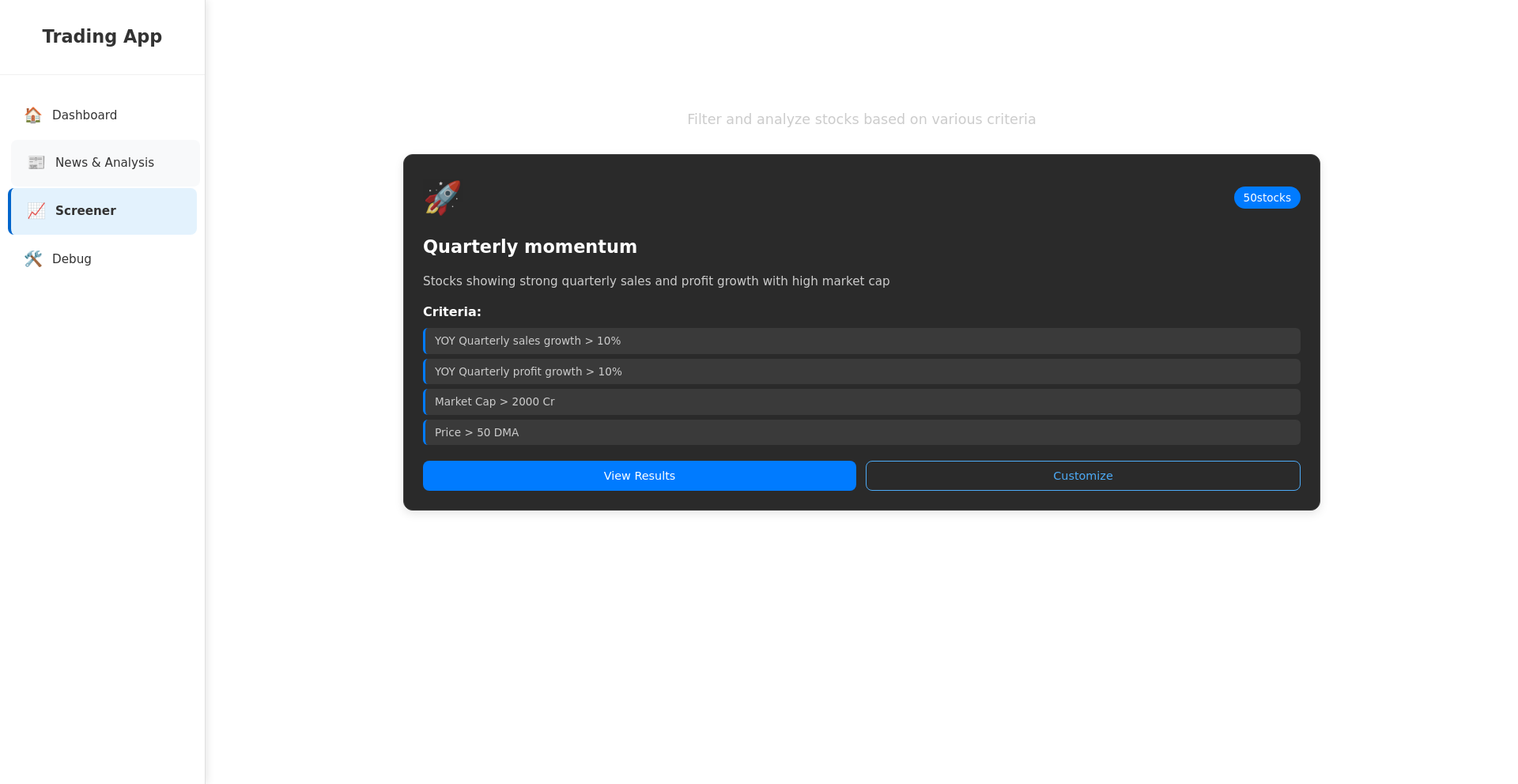
click at [48, 159] on link "📰 News & Analysis" at bounding box center [105, 163] width 189 height 47
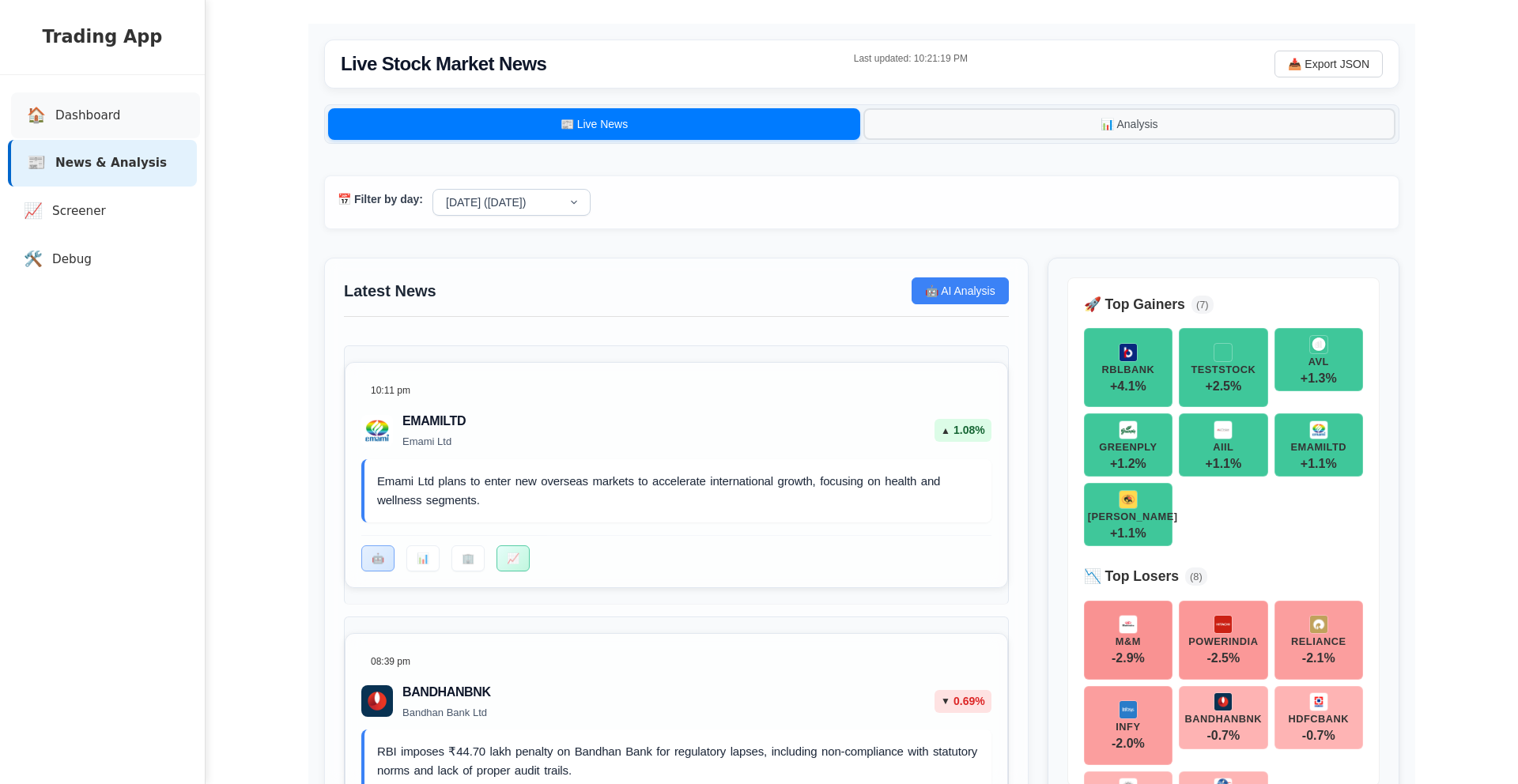
click at [122, 108] on link "🏠 Dashboard" at bounding box center [105, 115] width 189 height 47
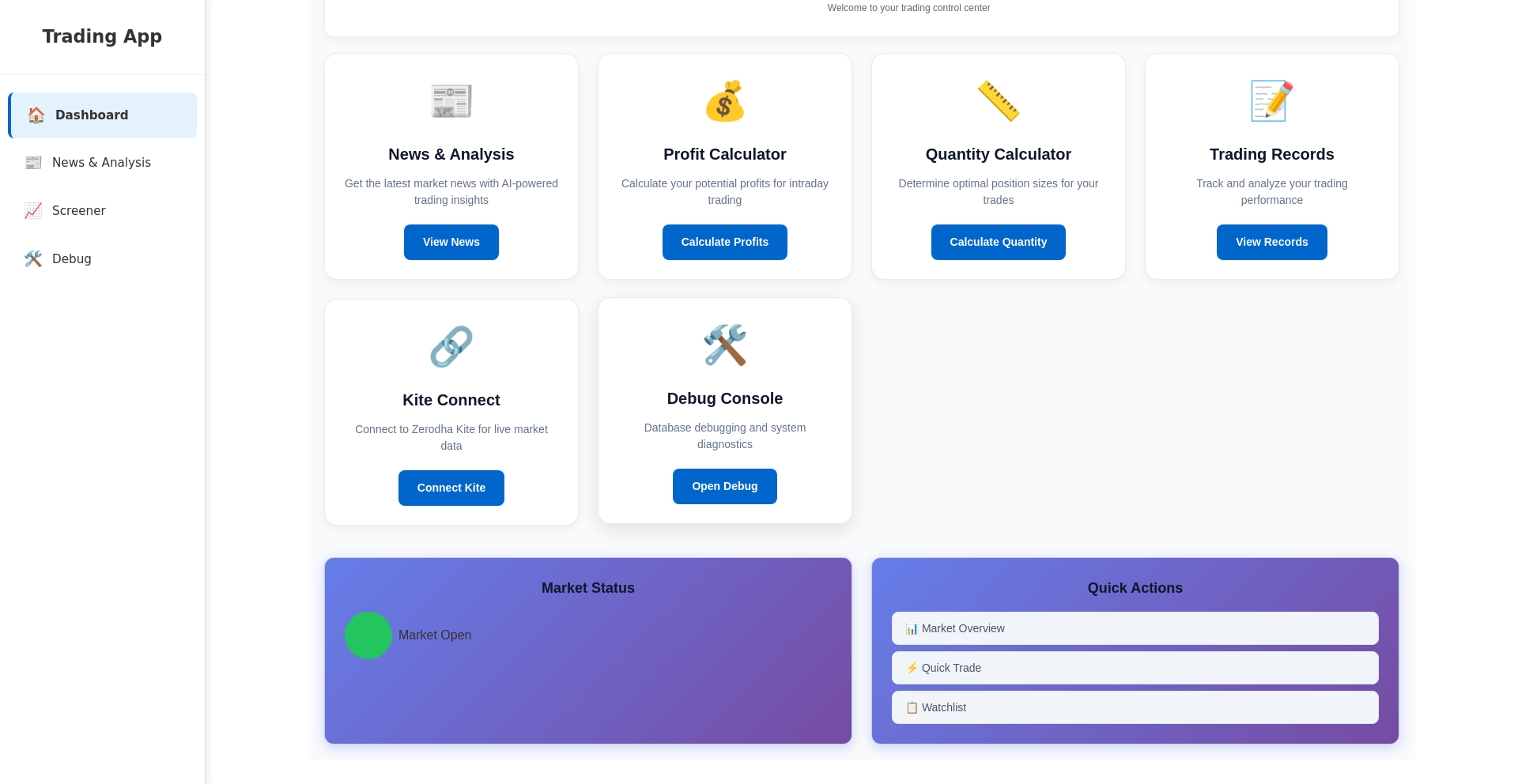
scroll to position [92, 0]
click at [125, 176] on link "📰 News & Analysis" at bounding box center [105, 163] width 189 height 47
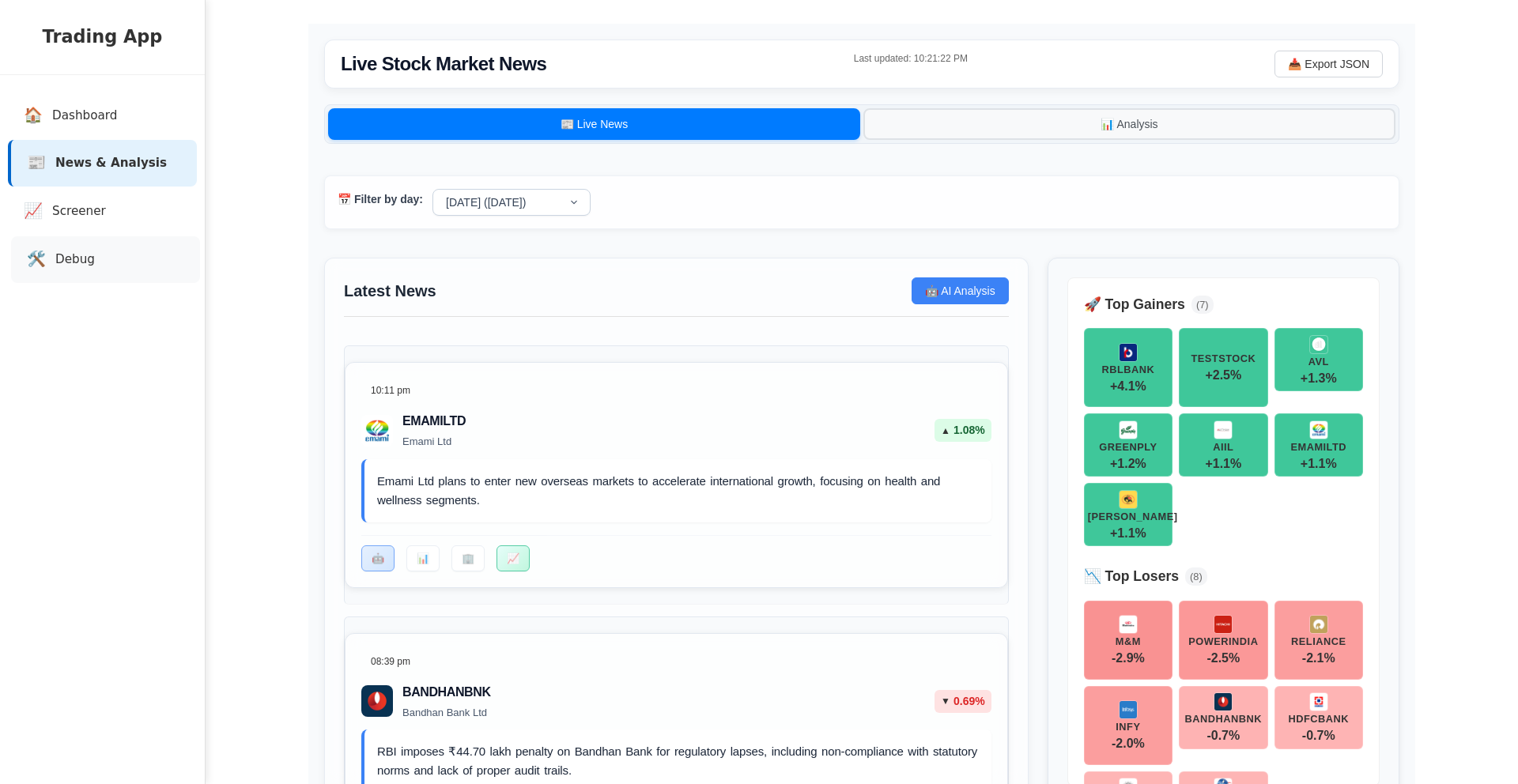
click at [113, 260] on link "🛠️ Debug" at bounding box center [105, 260] width 189 height 47
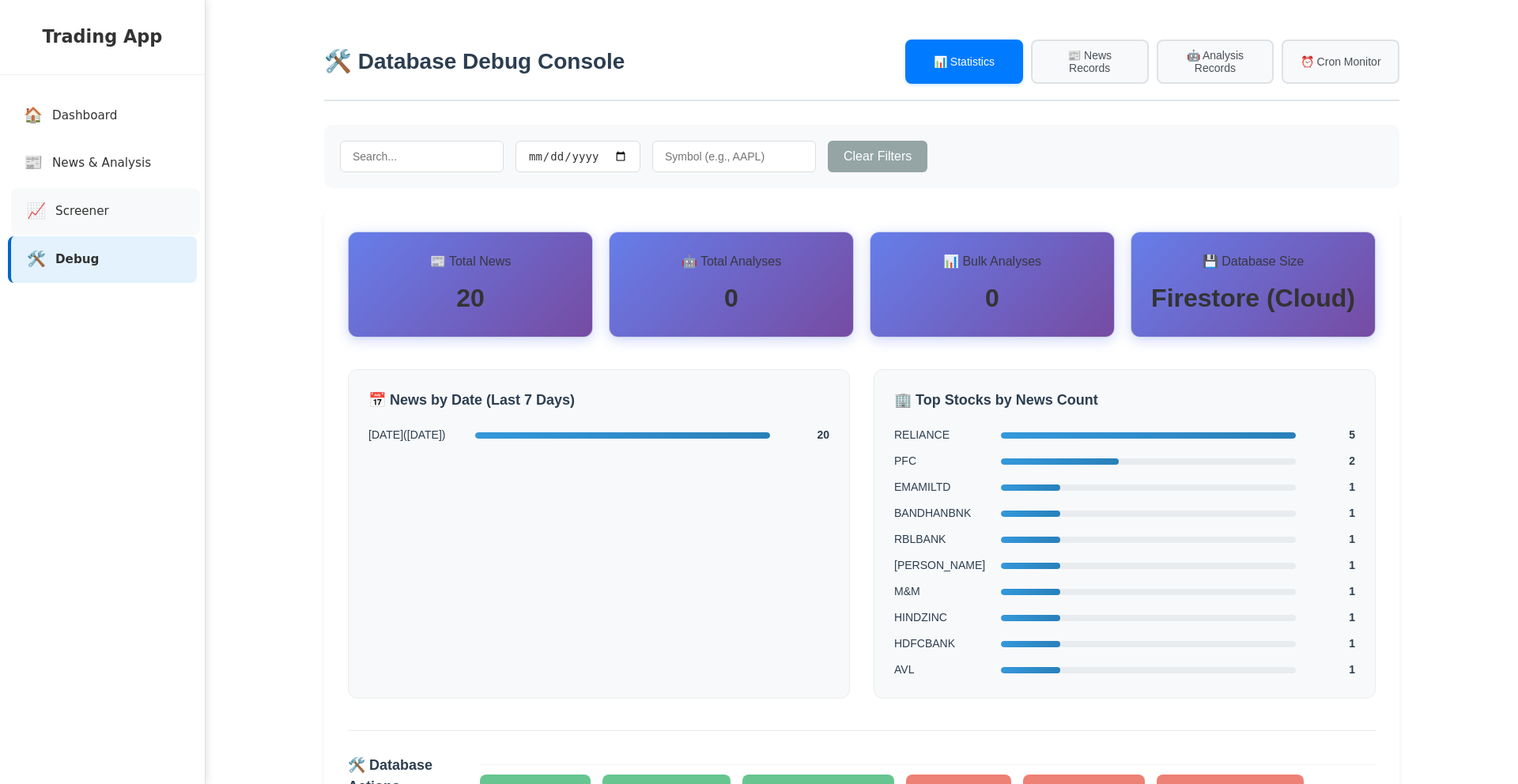
click at [123, 209] on link "📈 Screener" at bounding box center [105, 211] width 189 height 47
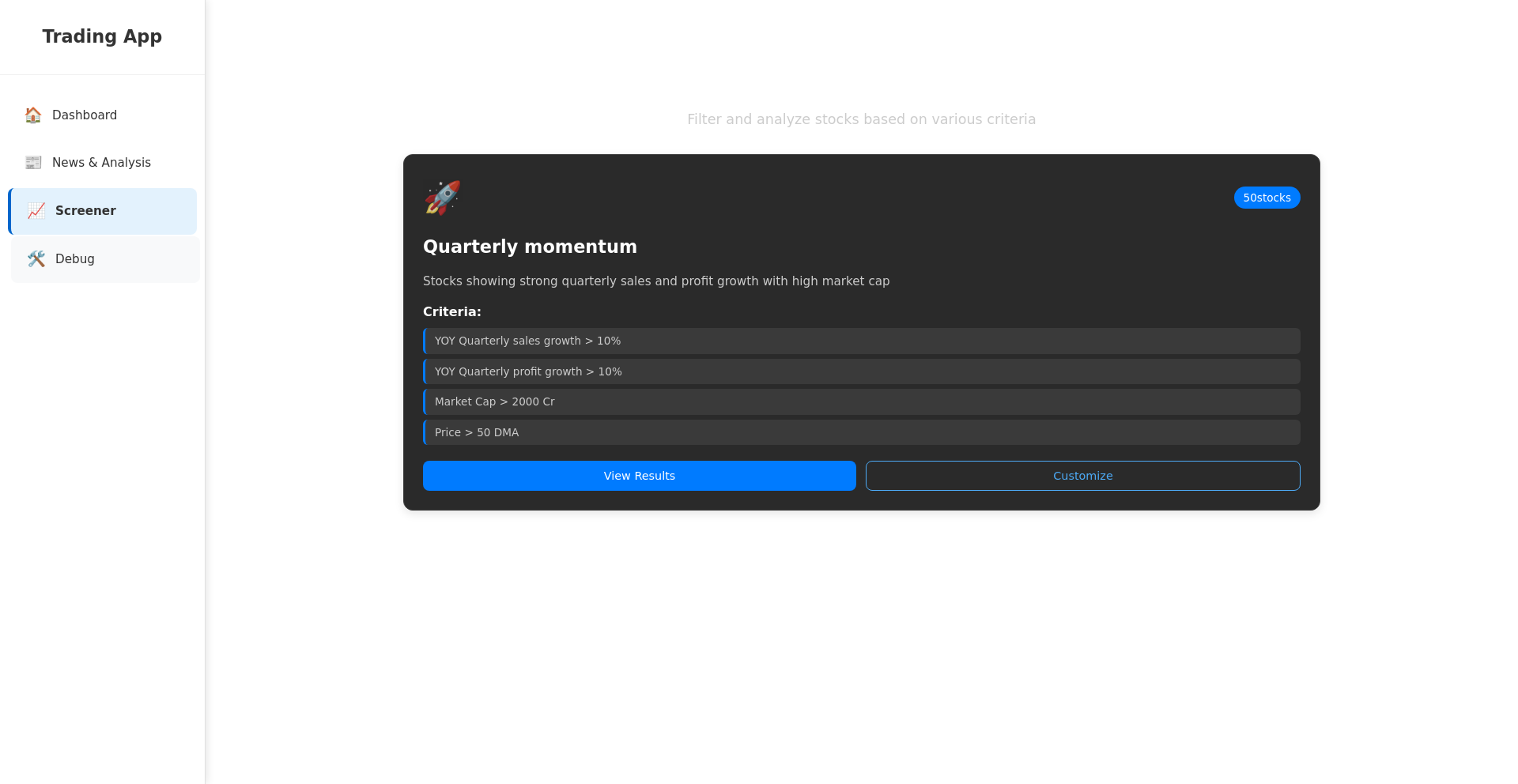
click at [118, 261] on link "🛠️ Debug" at bounding box center [105, 260] width 189 height 47
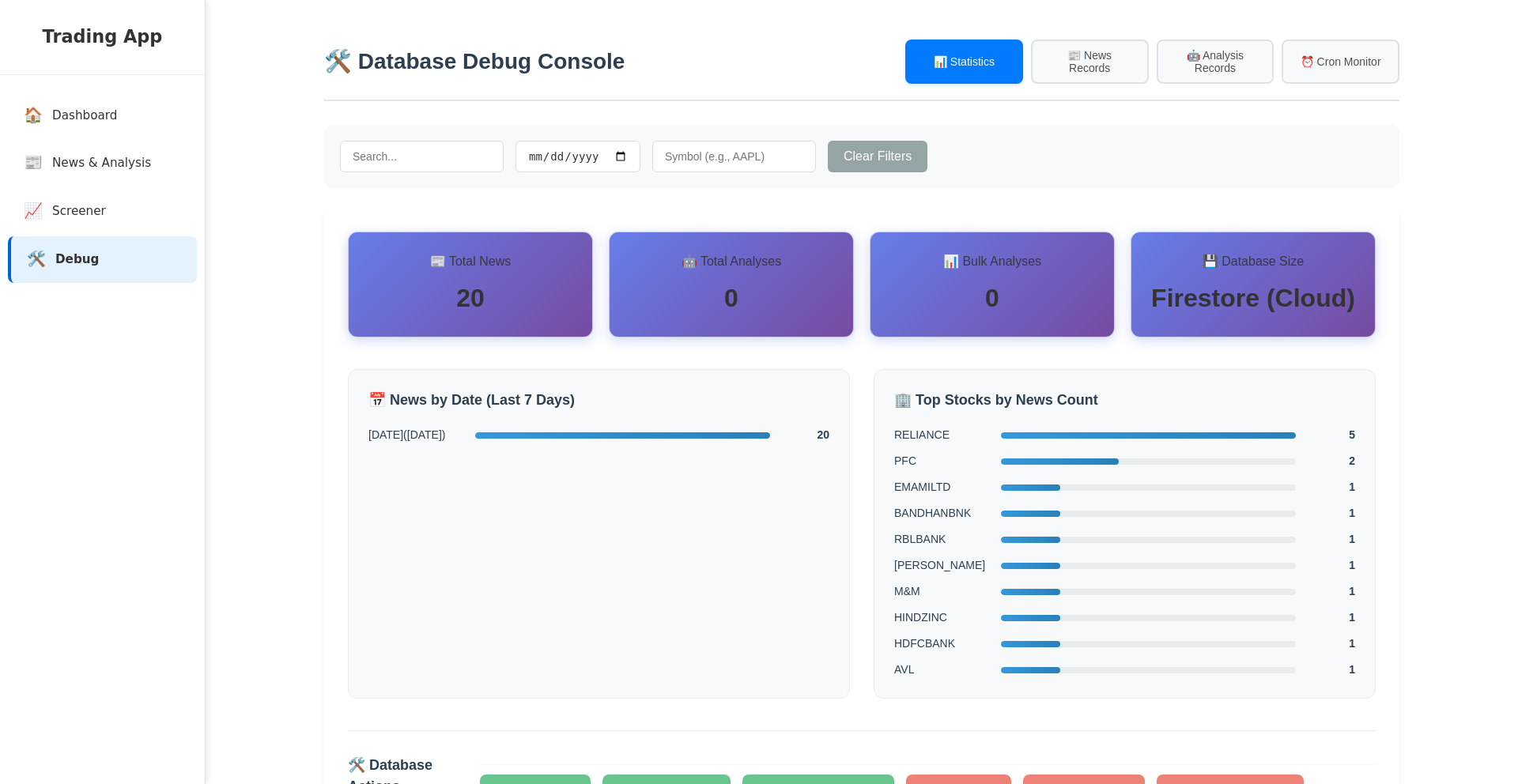
scroll to position [155, 0]
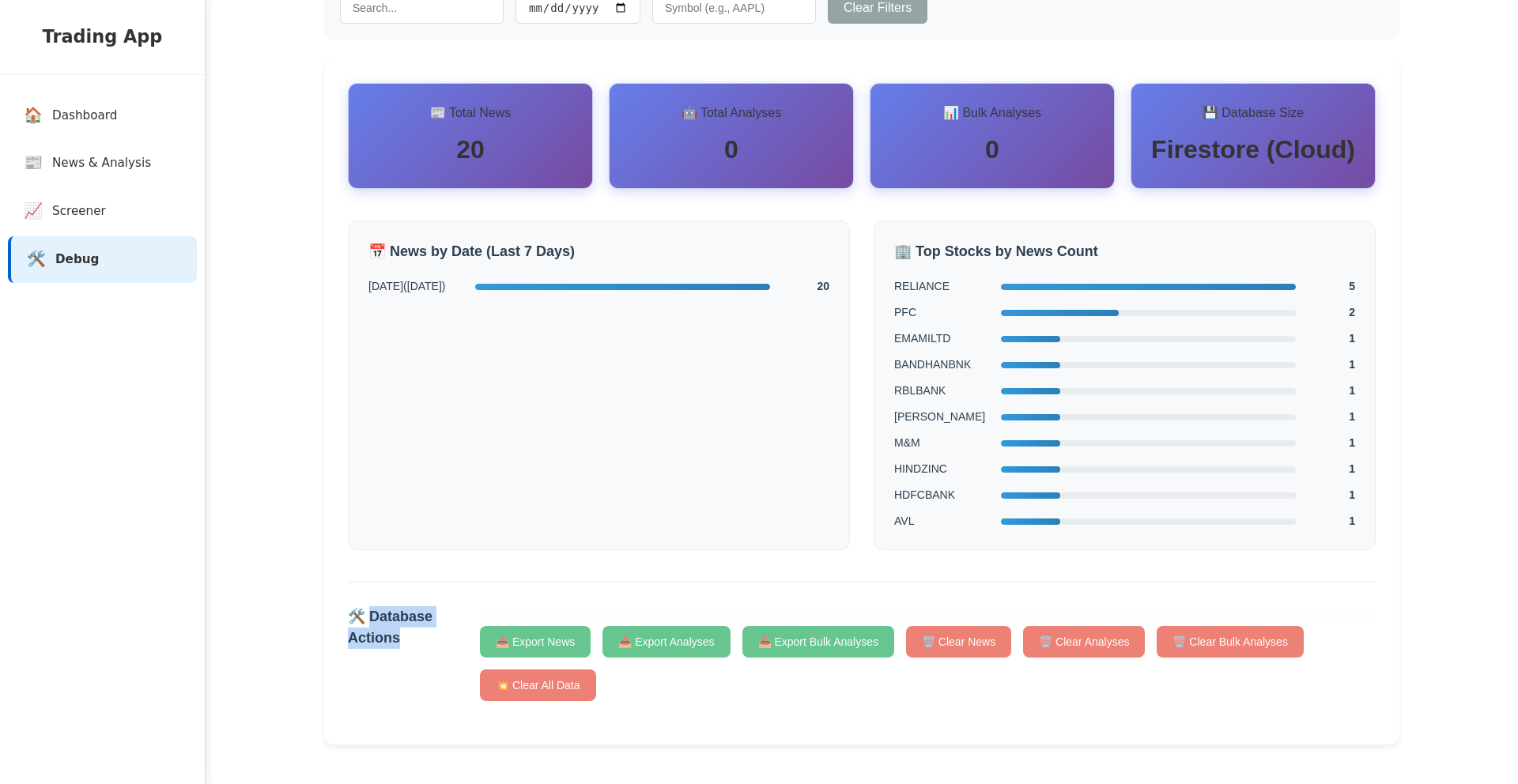
drag, startPoint x: 367, startPoint y: 610, endPoint x: 398, endPoint y: 629, distance: 36.4
click at [398, 629] on h3 "🛠️ Database Actions" at bounding box center [413, 646] width 132 height 79
copy h3 "atabase Actions"
click at [718, 489] on div "📅 News by Date (Last 7 Days) 2025-08-29 ( Friday ) 20" at bounding box center [599, 385] width 502 height 330
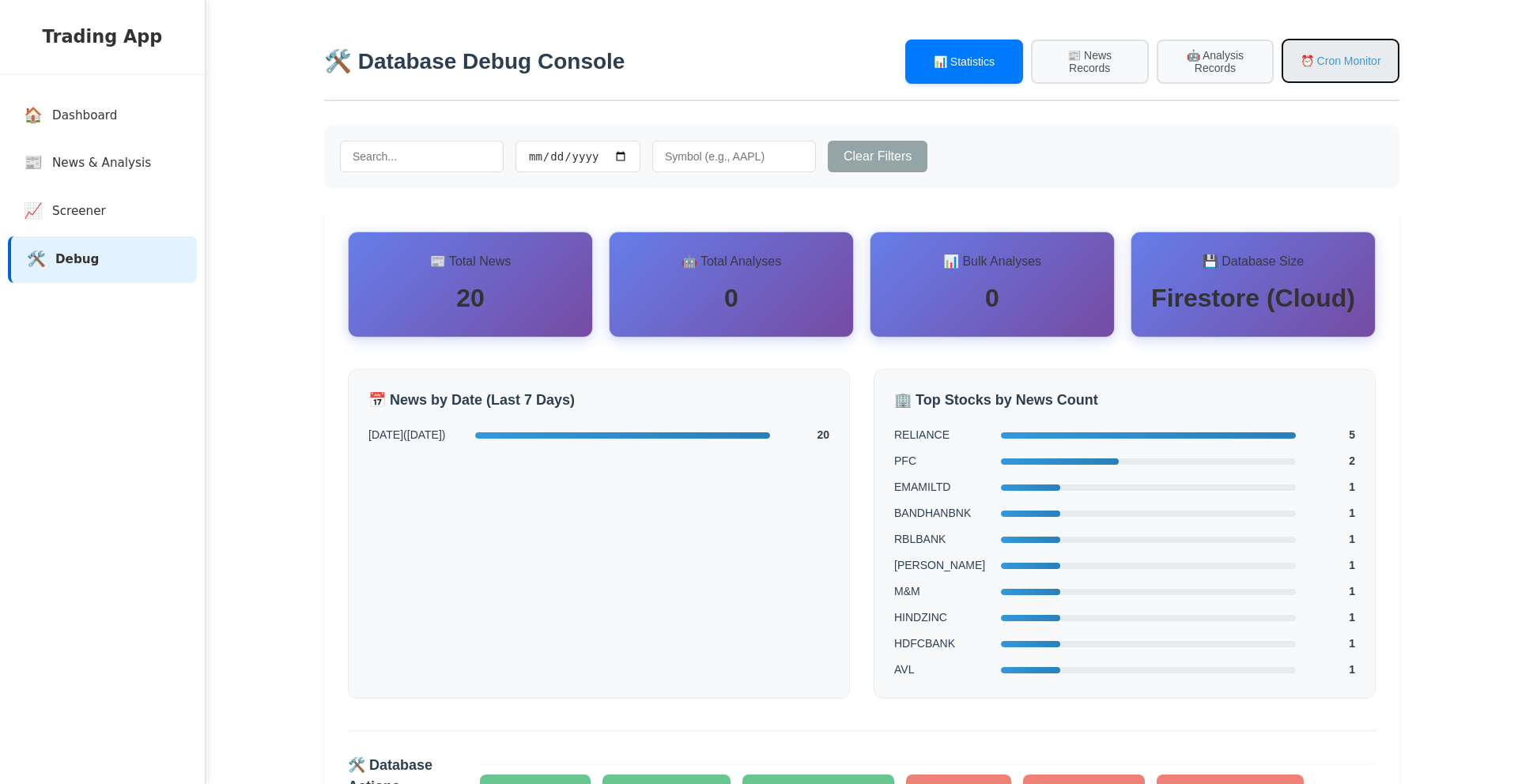
click at [1360, 47] on button "⏰ Cron Monitor" at bounding box center [1341, 61] width 118 height 44
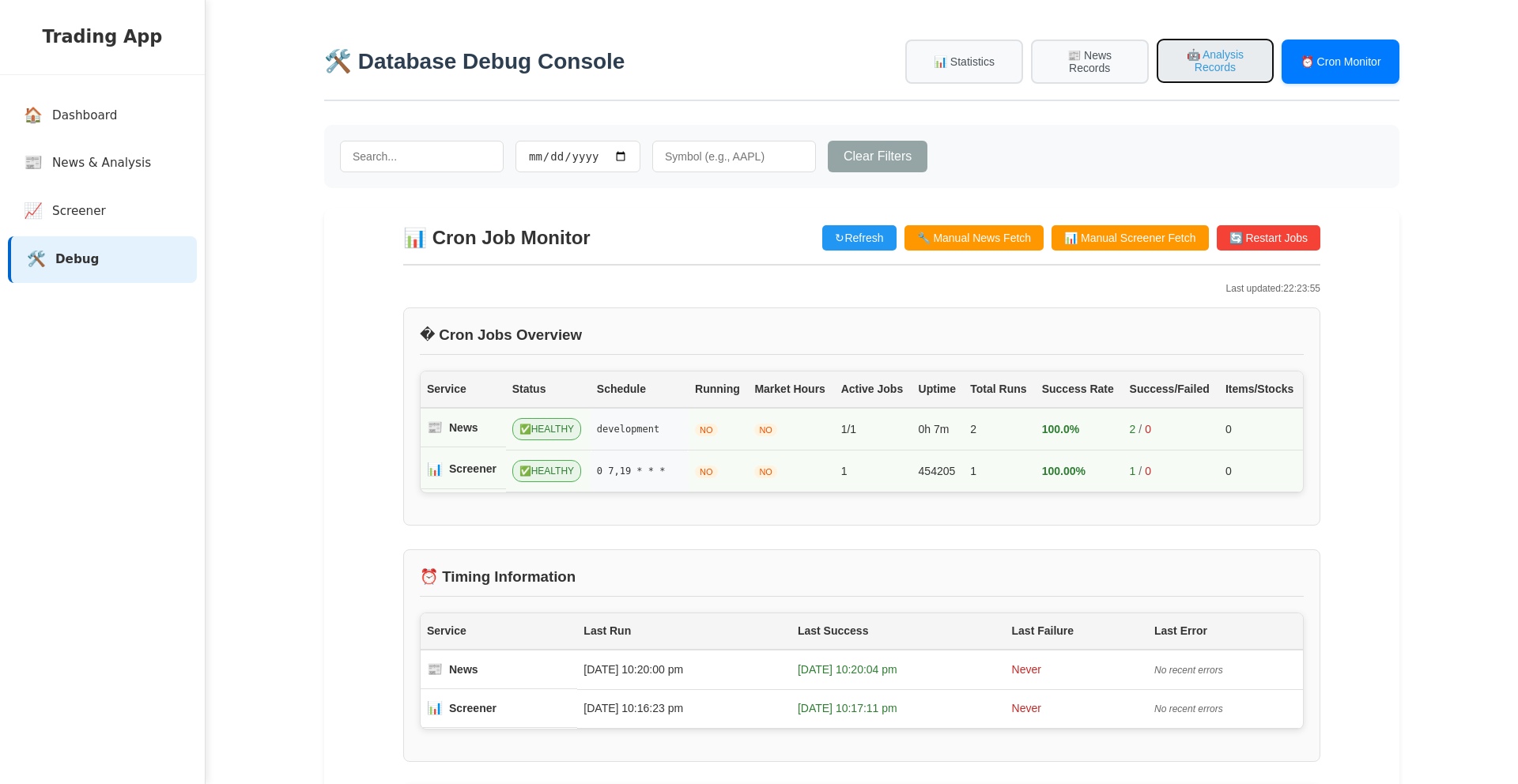
click at [1199, 74] on button "🤖 Analysis Records" at bounding box center [1216, 61] width 118 height 44
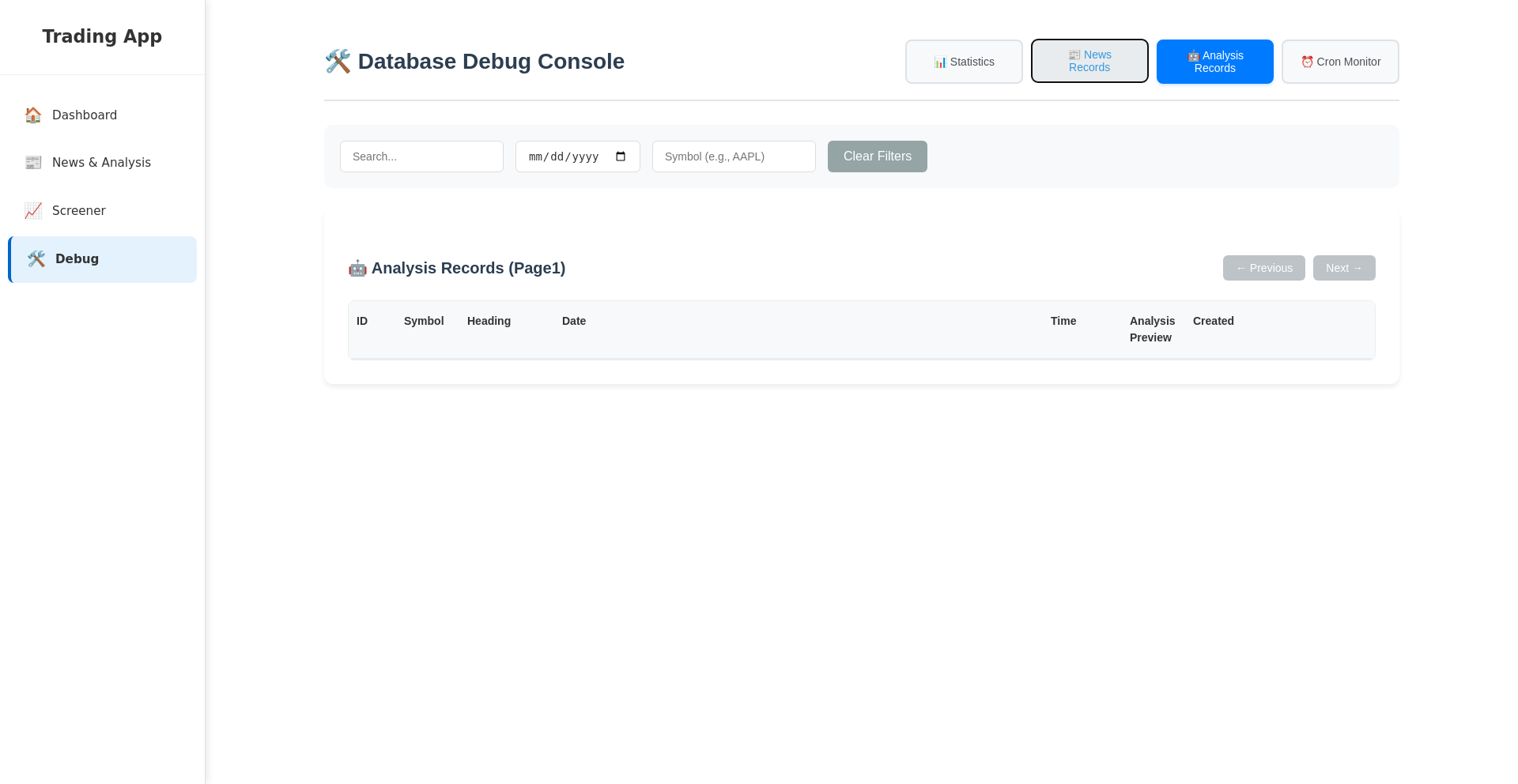
click at [1092, 73] on button "📰 News Records" at bounding box center [1090, 61] width 118 height 44
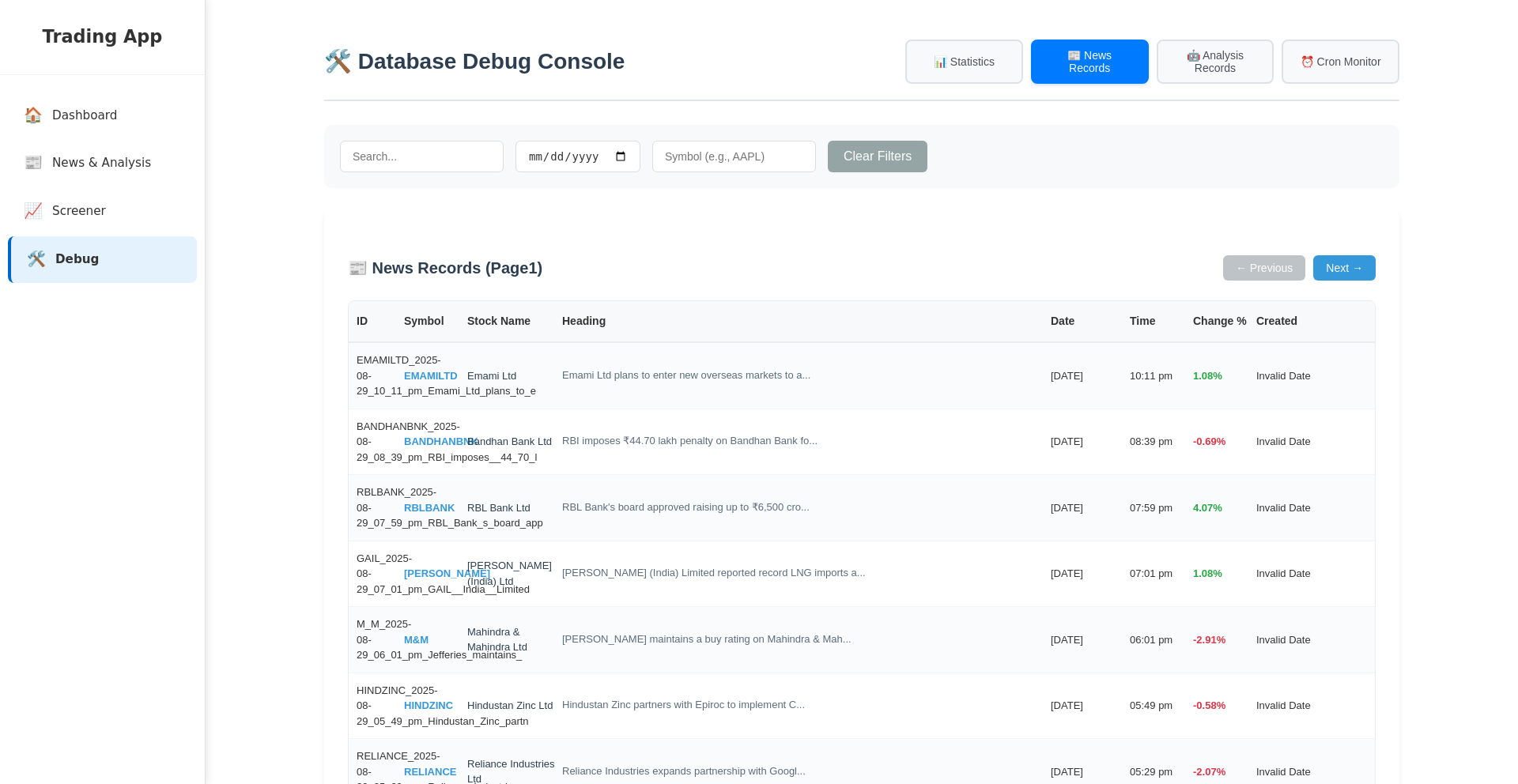
click at [982, 86] on div "🛠️ Database Debug Console 📊 Statistics 📰 News Records 🤖 Analysis Records ⏰ Cron…" at bounding box center [862, 70] width 1075 height 61
click at [982, 77] on button "📊 Statistics" at bounding box center [964, 61] width 118 height 44
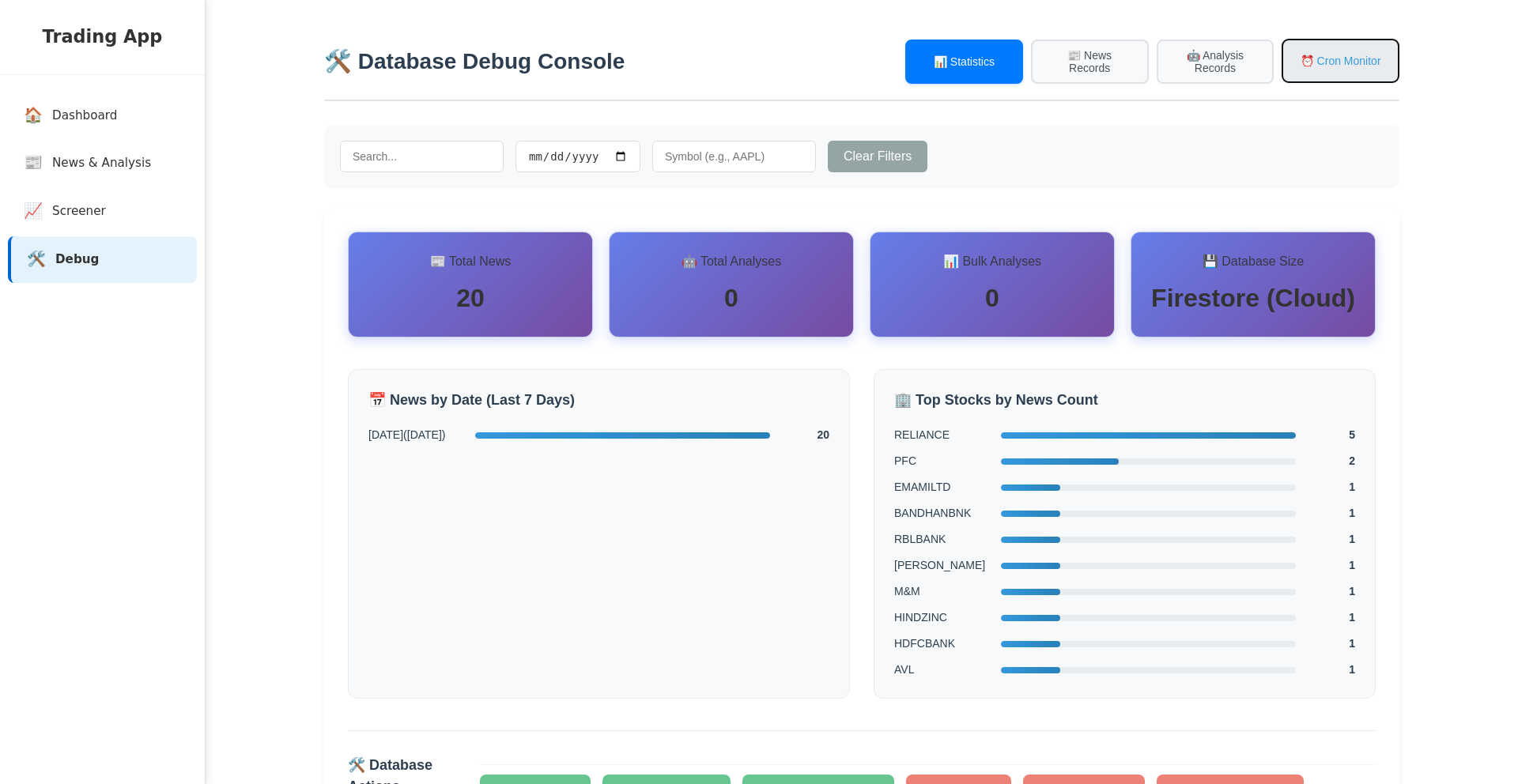
click at [1321, 80] on button "⏰ Cron Monitor" at bounding box center [1341, 61] width 118 height 44
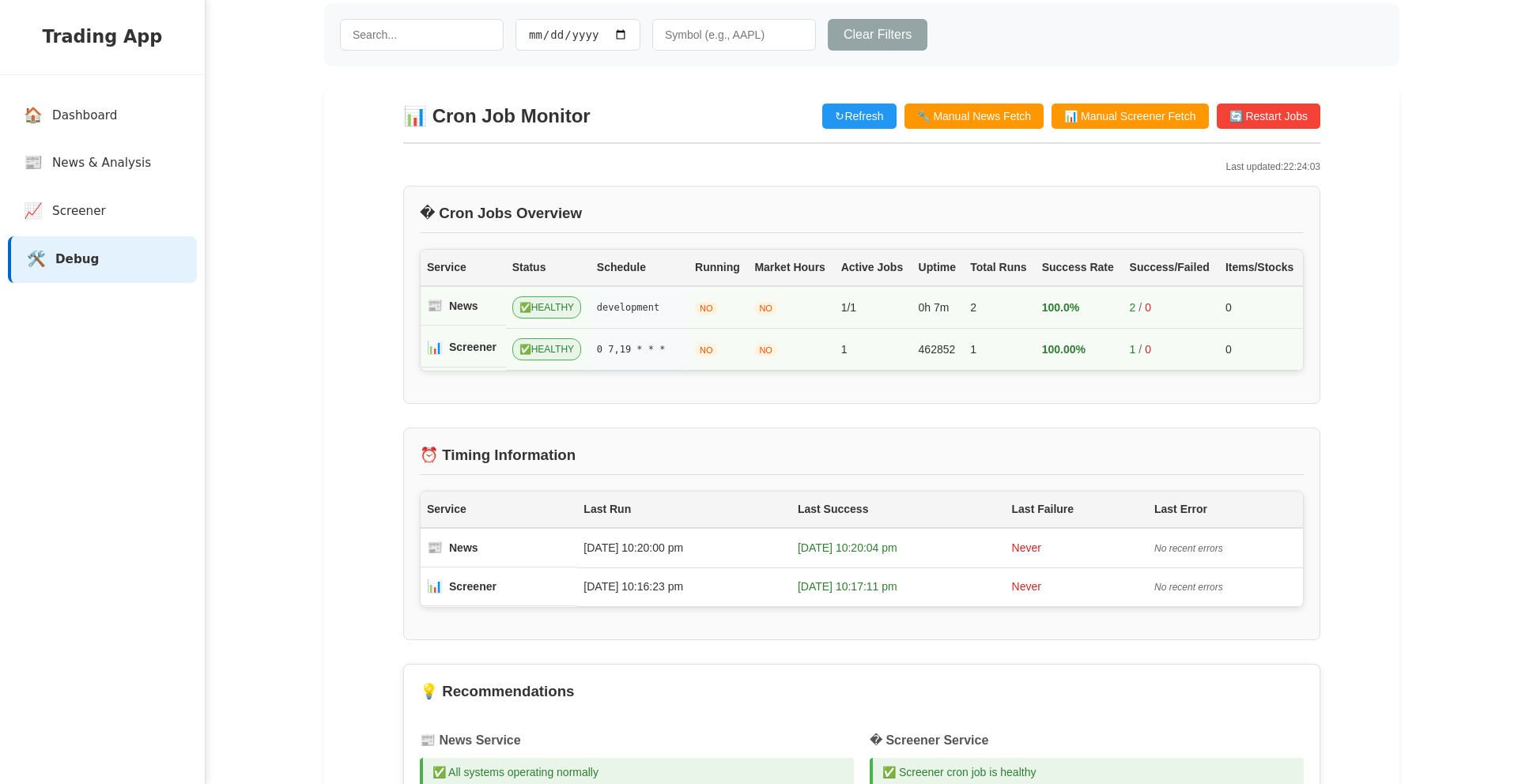
scroll to position [270, 0]
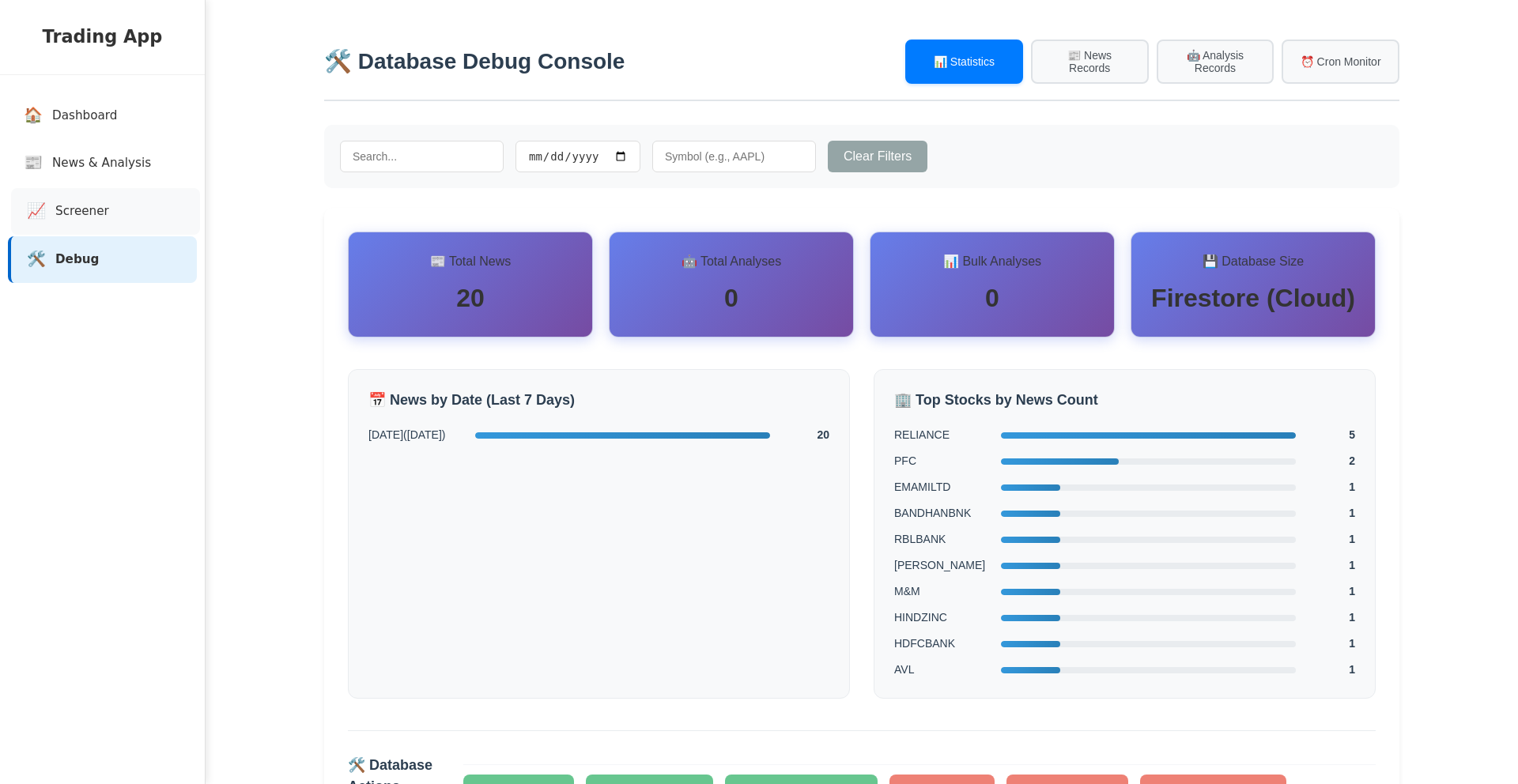
click at [85, 208] on span "Screener" at bounding box center [82, 211] width 54 height 18
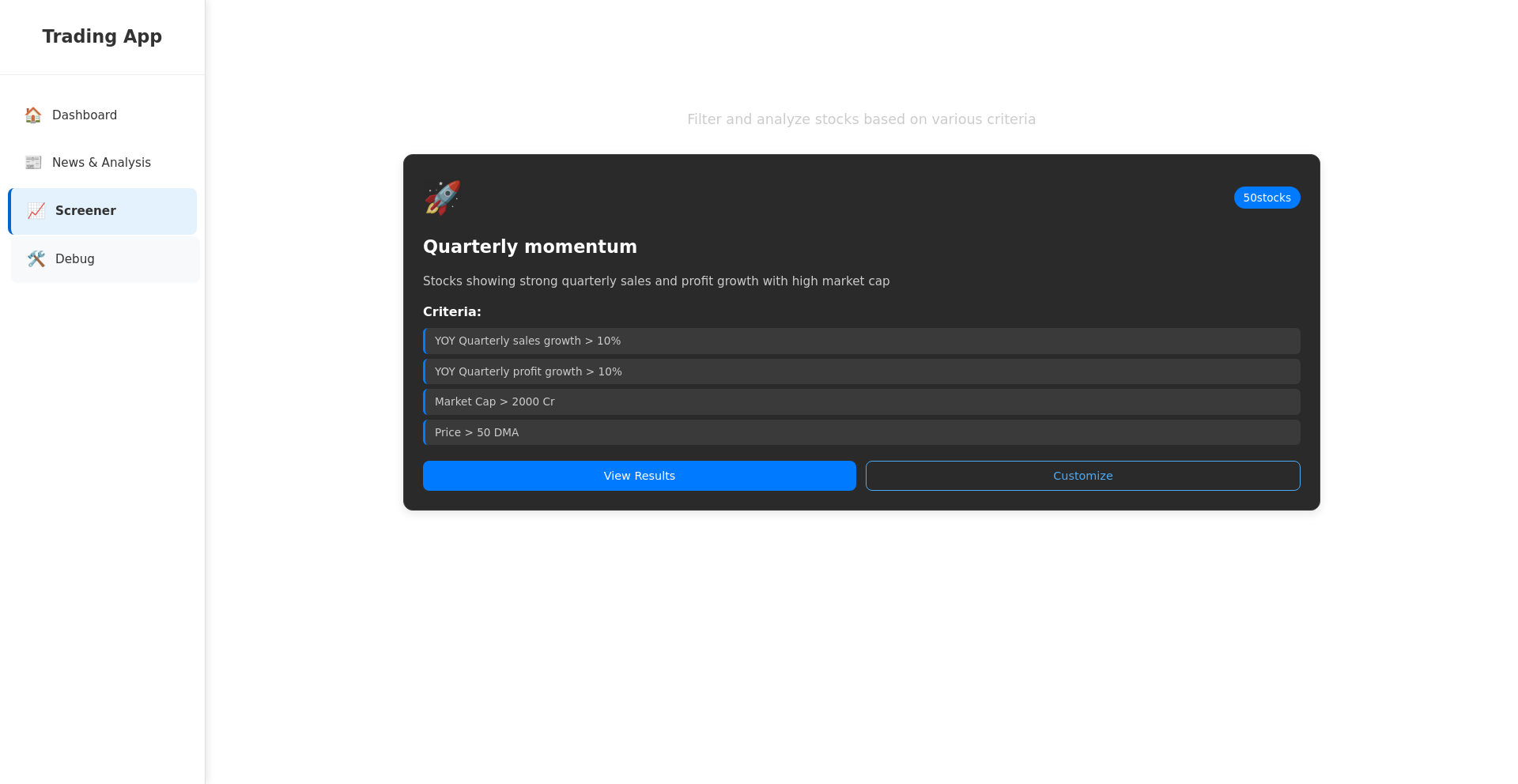
click at [80, 258] on span "Debug" at bounding box center [75, 259] width 39 height 18
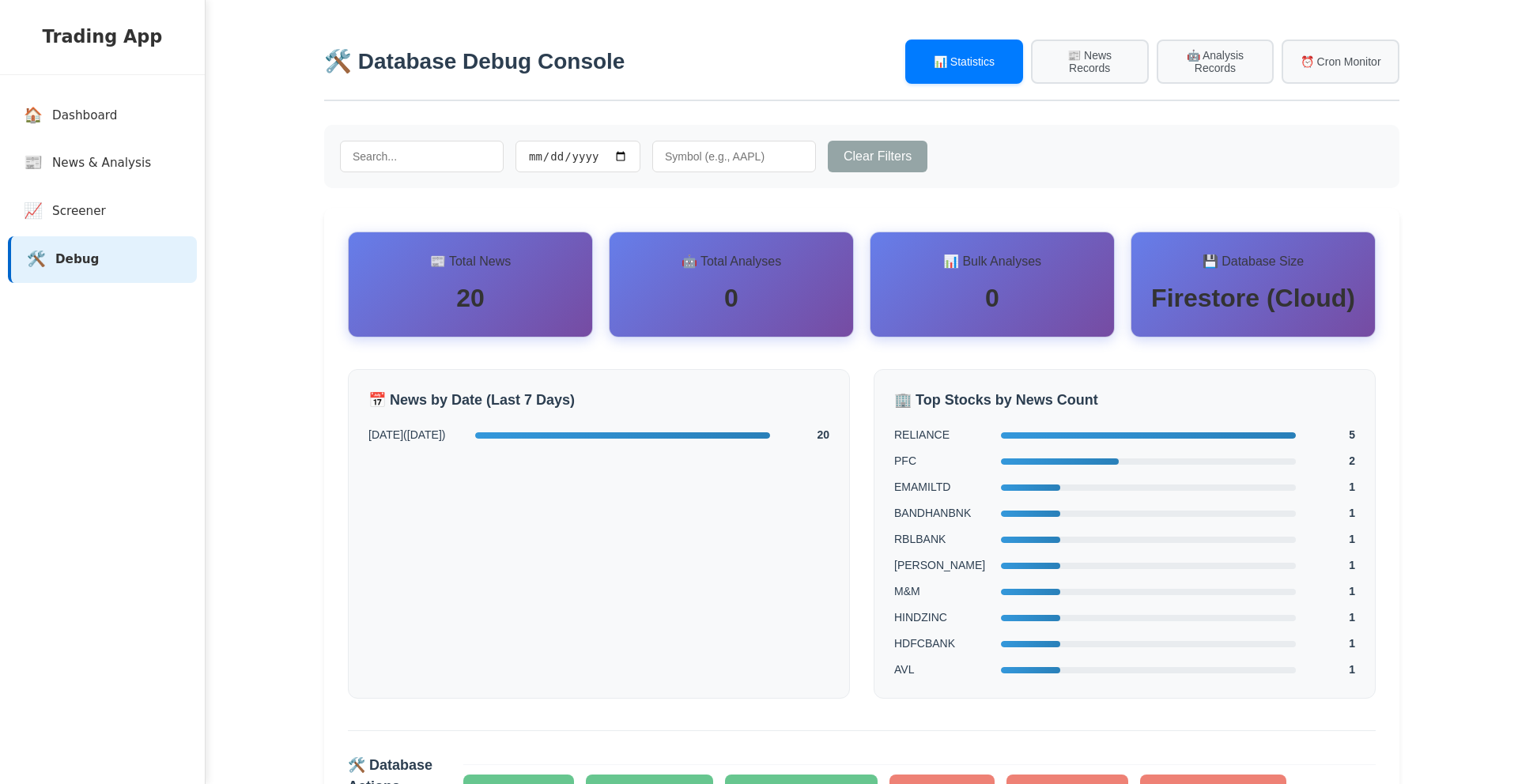
scroll to position [137, 0]
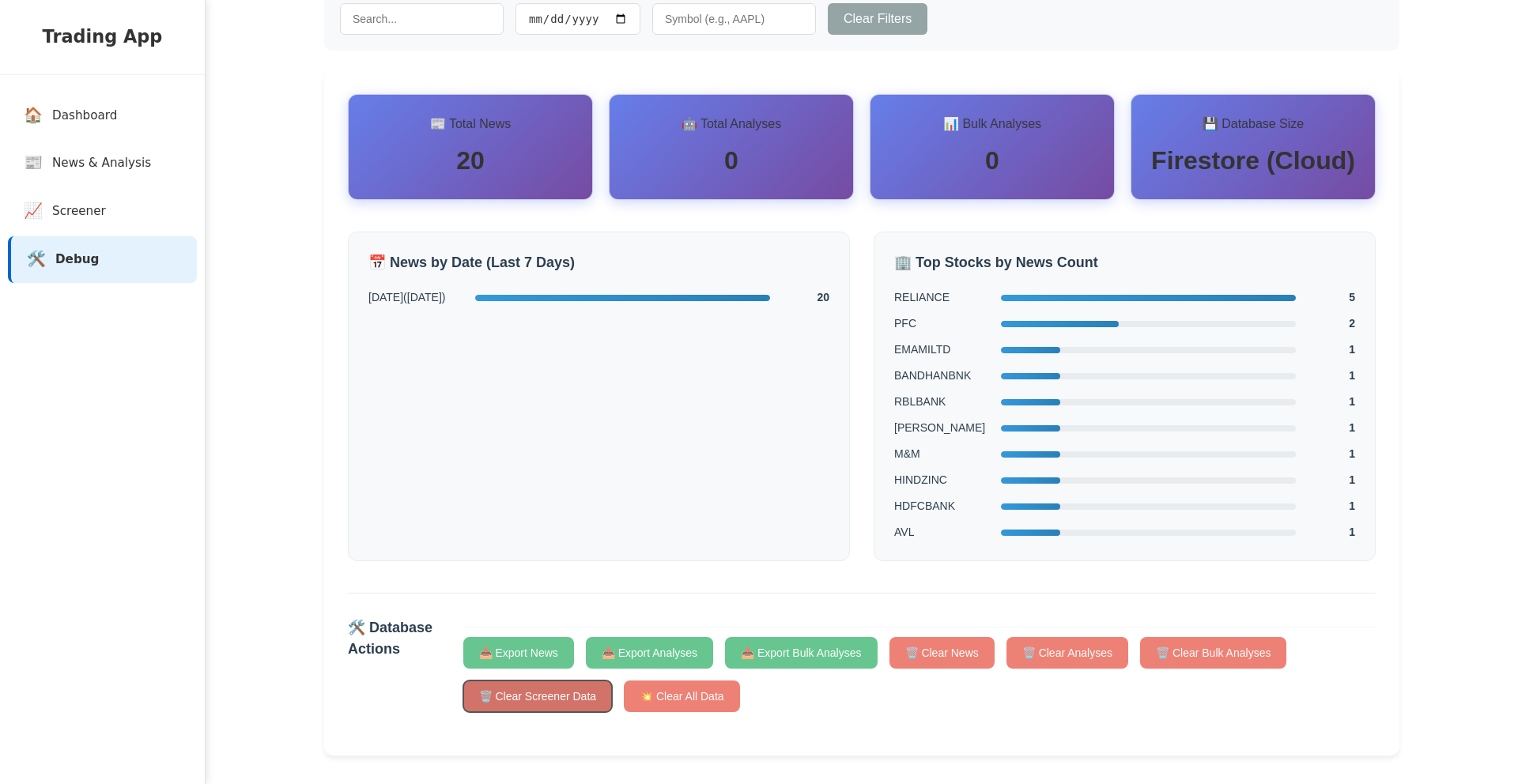
click at [566, 708] on button "🗑️ Clear Screener Data" at bounding box center [537, 696] width 149 height 32
click at [555, 708] on button "🗑️ Clear Screener Data" at bounding box center [537, 696] width 149 height 32
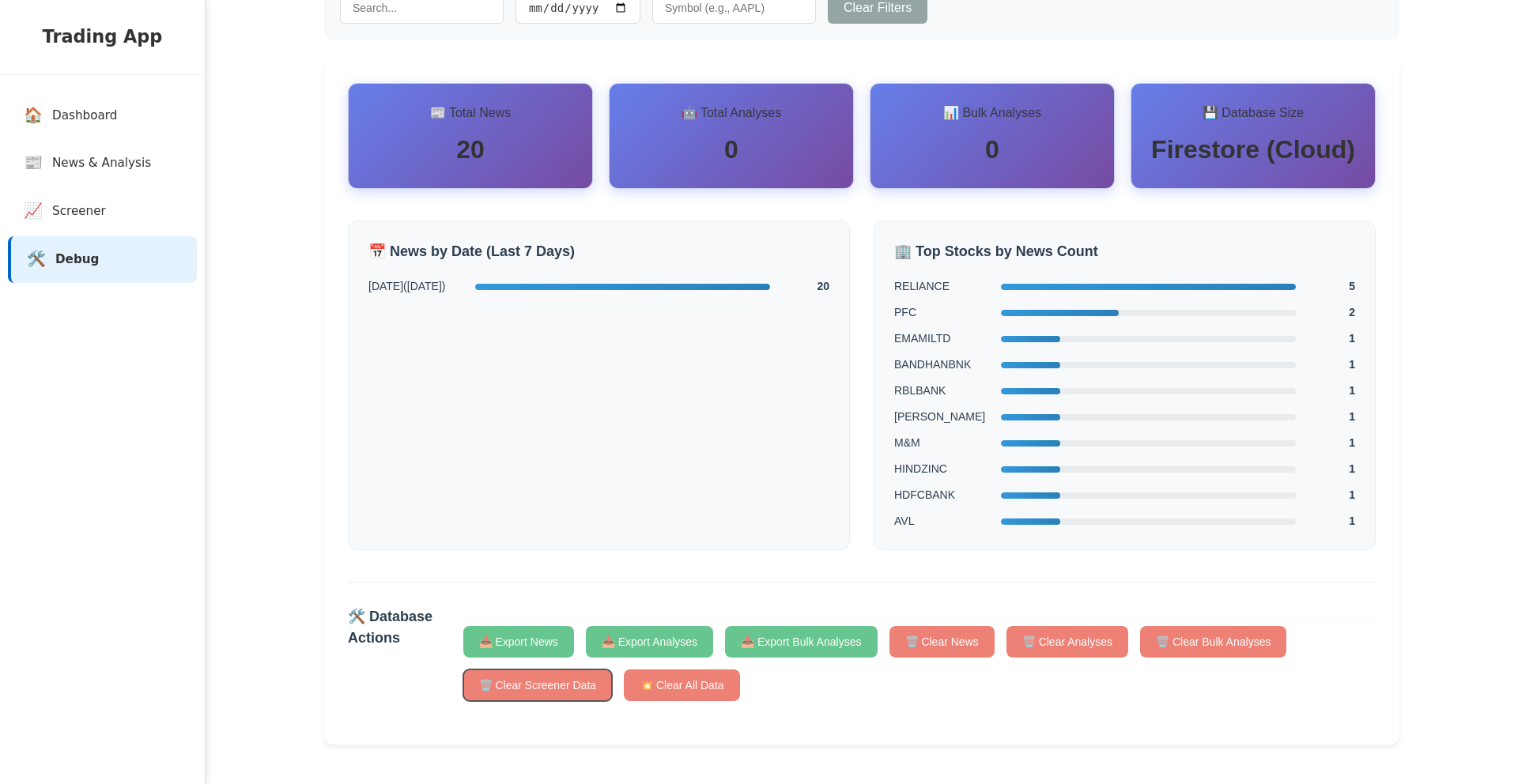
scroll to position [0, 0]
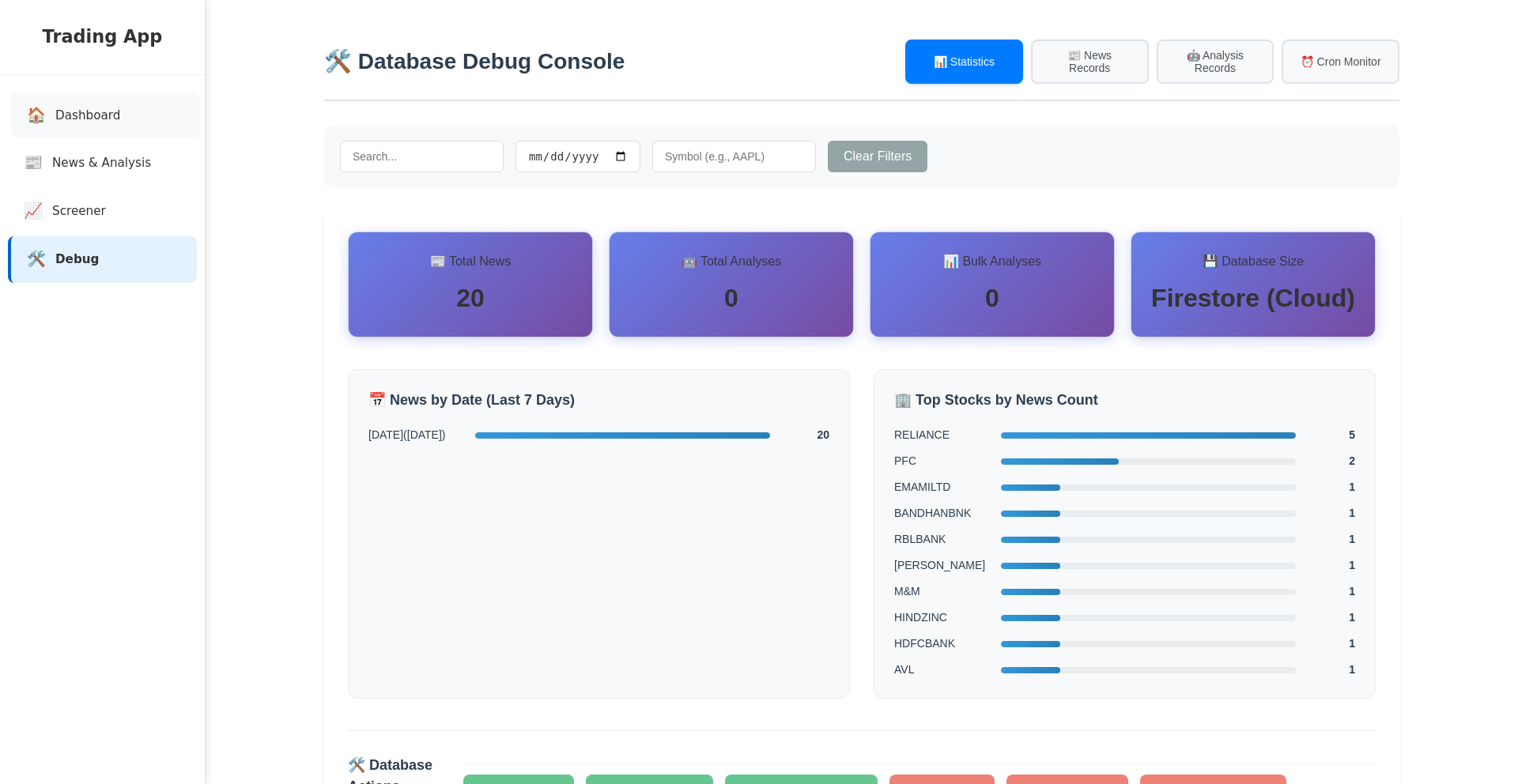
click at [59, 122] on span "Dashboard" at bounding box center [88, 115] width 65 height 18
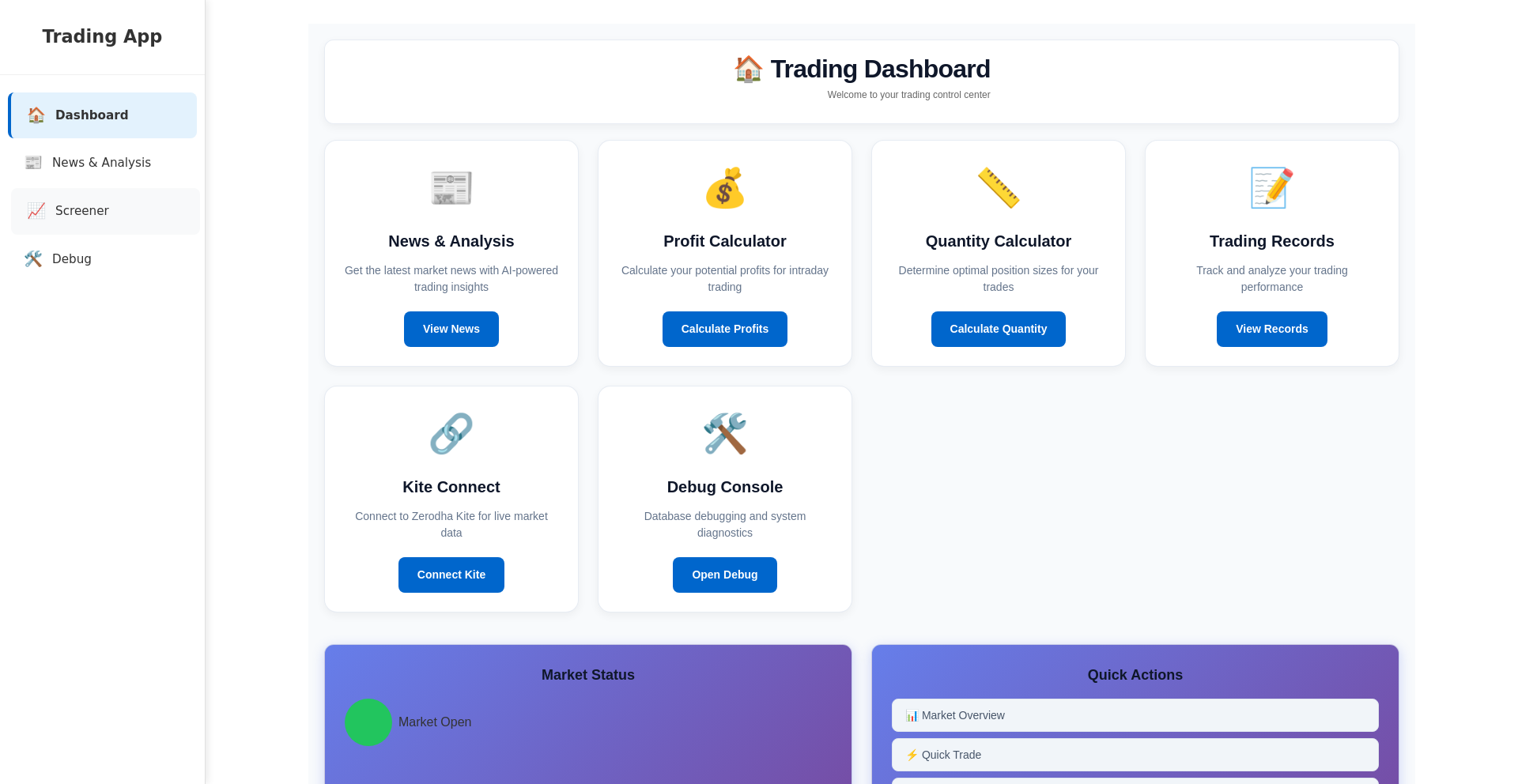
click at [64, 212] on span "Screener" at bounding box center [82, 211] width 54 height 18
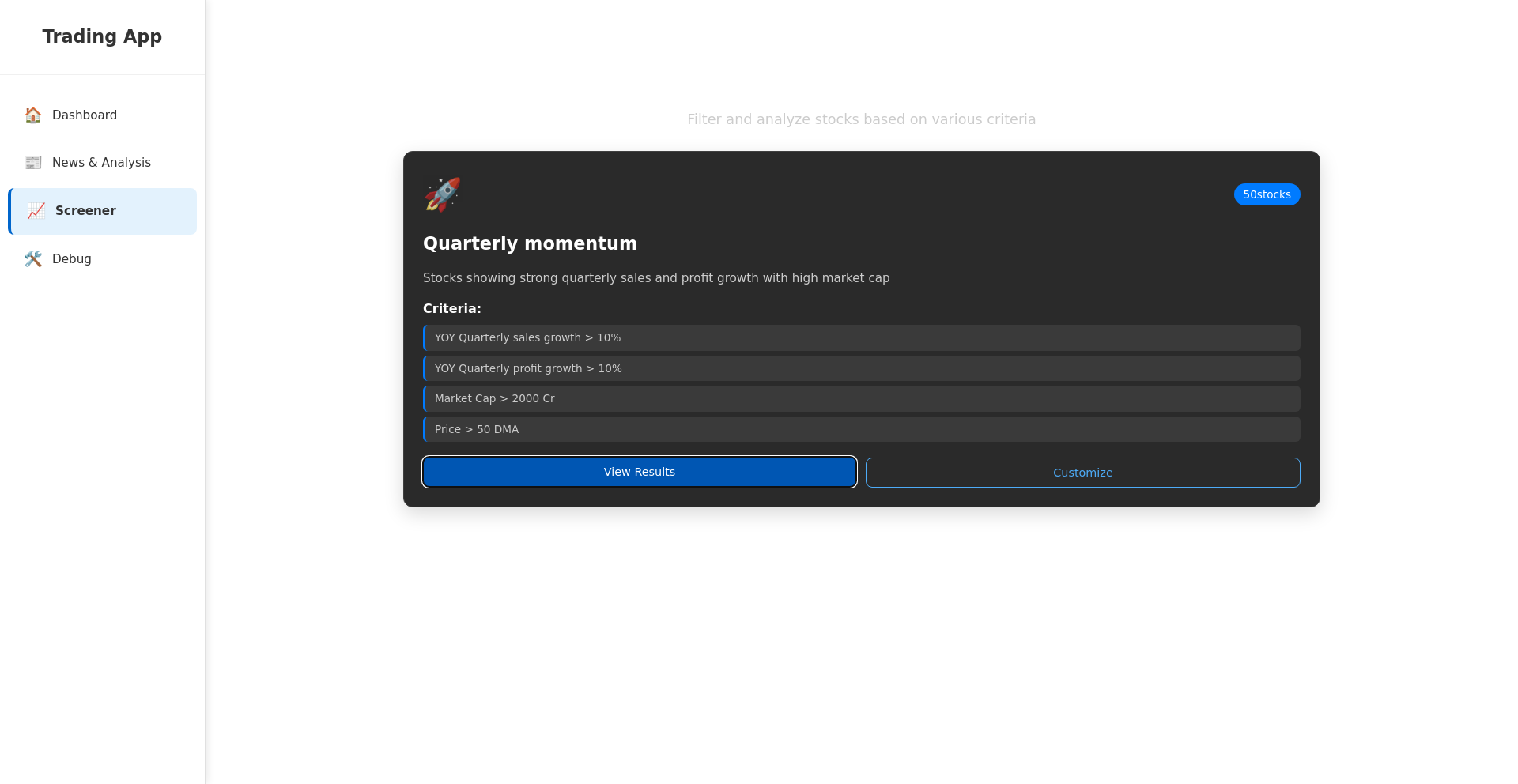
click at [679, 478] on button "View Results" at bounding box center [639, 471] width 433 height 30
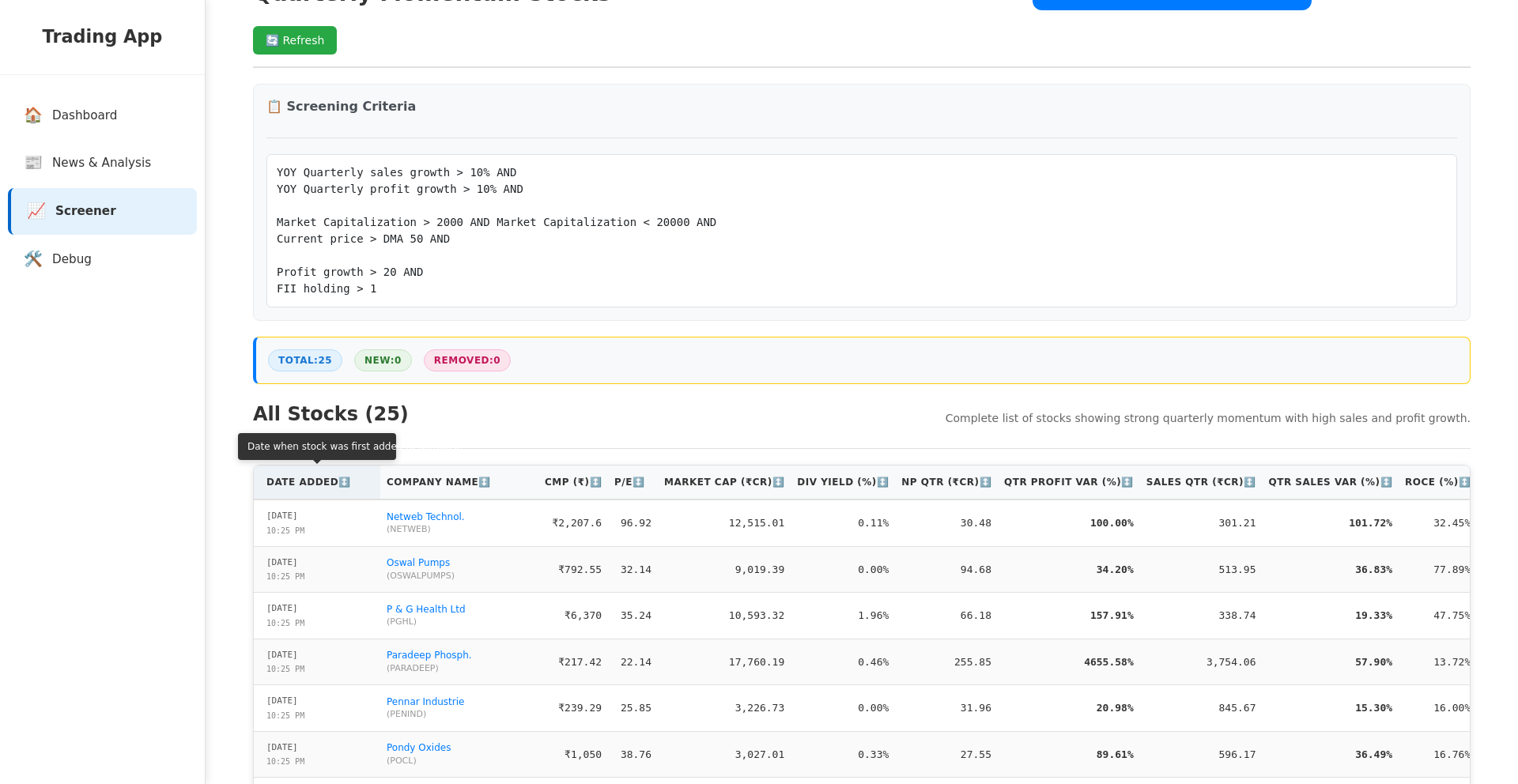
click at [303, 472] on th "Date Added ↕️" at bounding box center [317, 483] width 126 height 34
click at [303, 472] on th "Date Added ↑" at bounding box center [317, 484] width 126 height 34
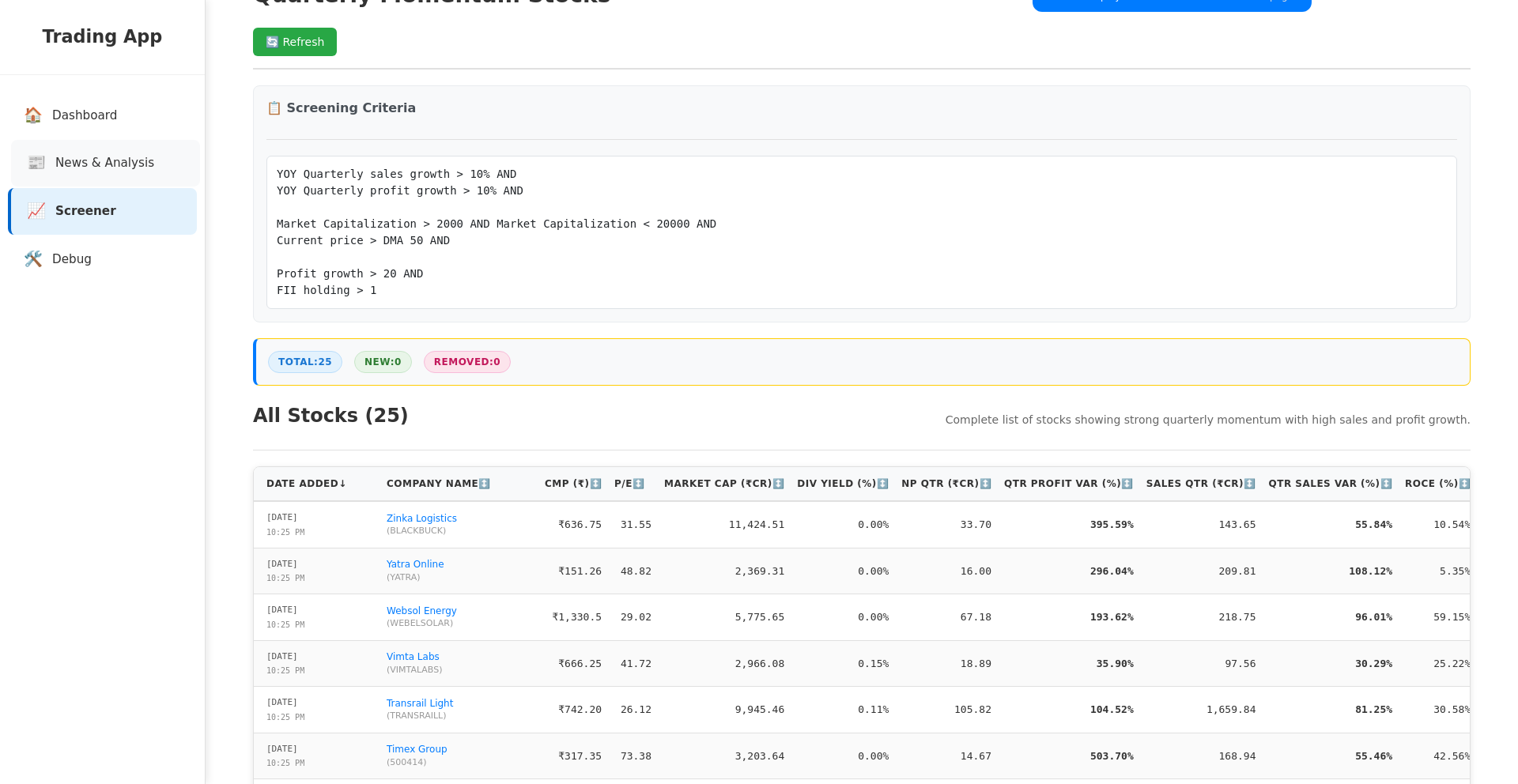
click at [116, 156] on span "News & Analysis" at bounding box center [105, 163] width 99 height 18
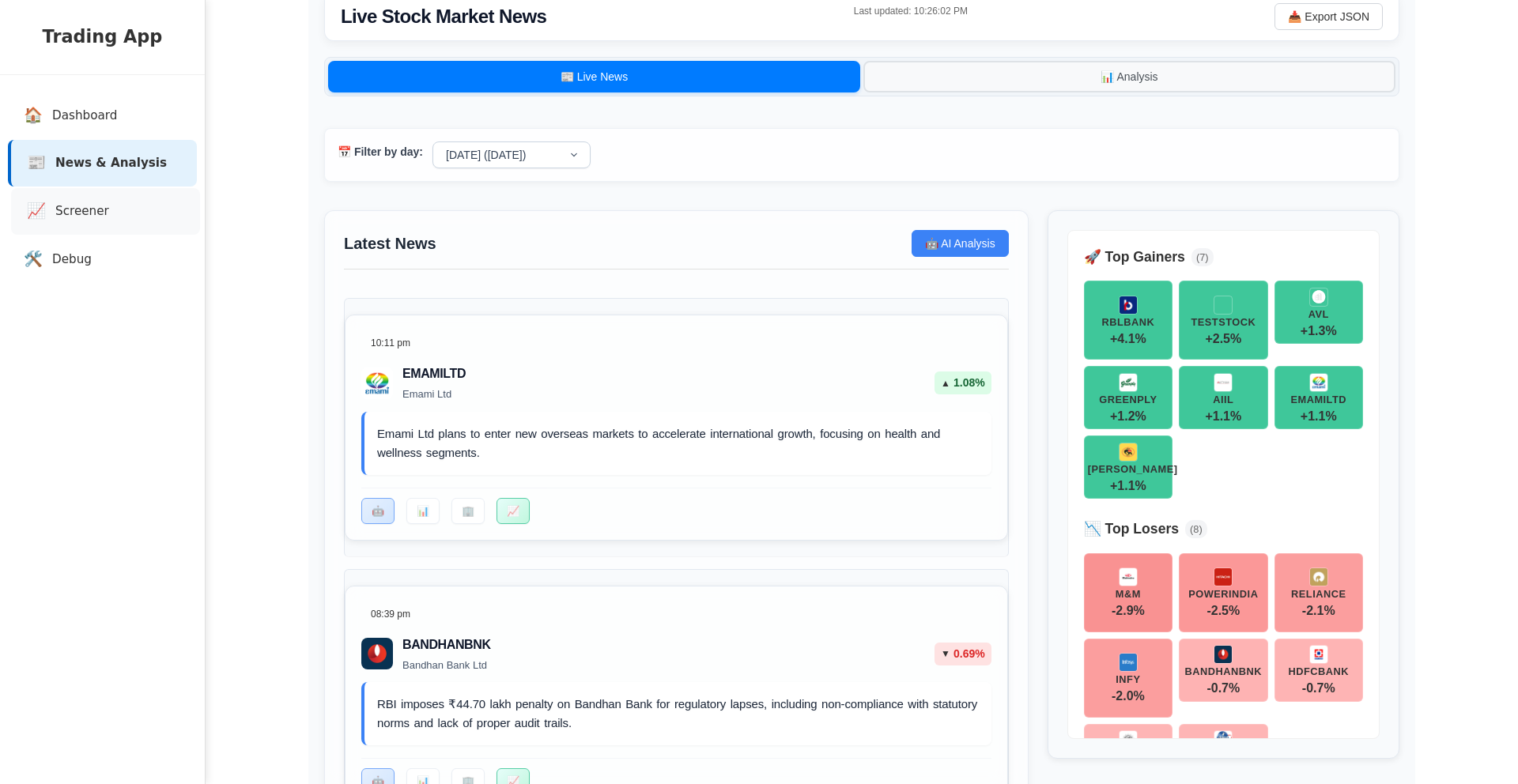
click at [107, 203] on link "📈 Screener" at bounding box center [105, 211] width 189 height 47
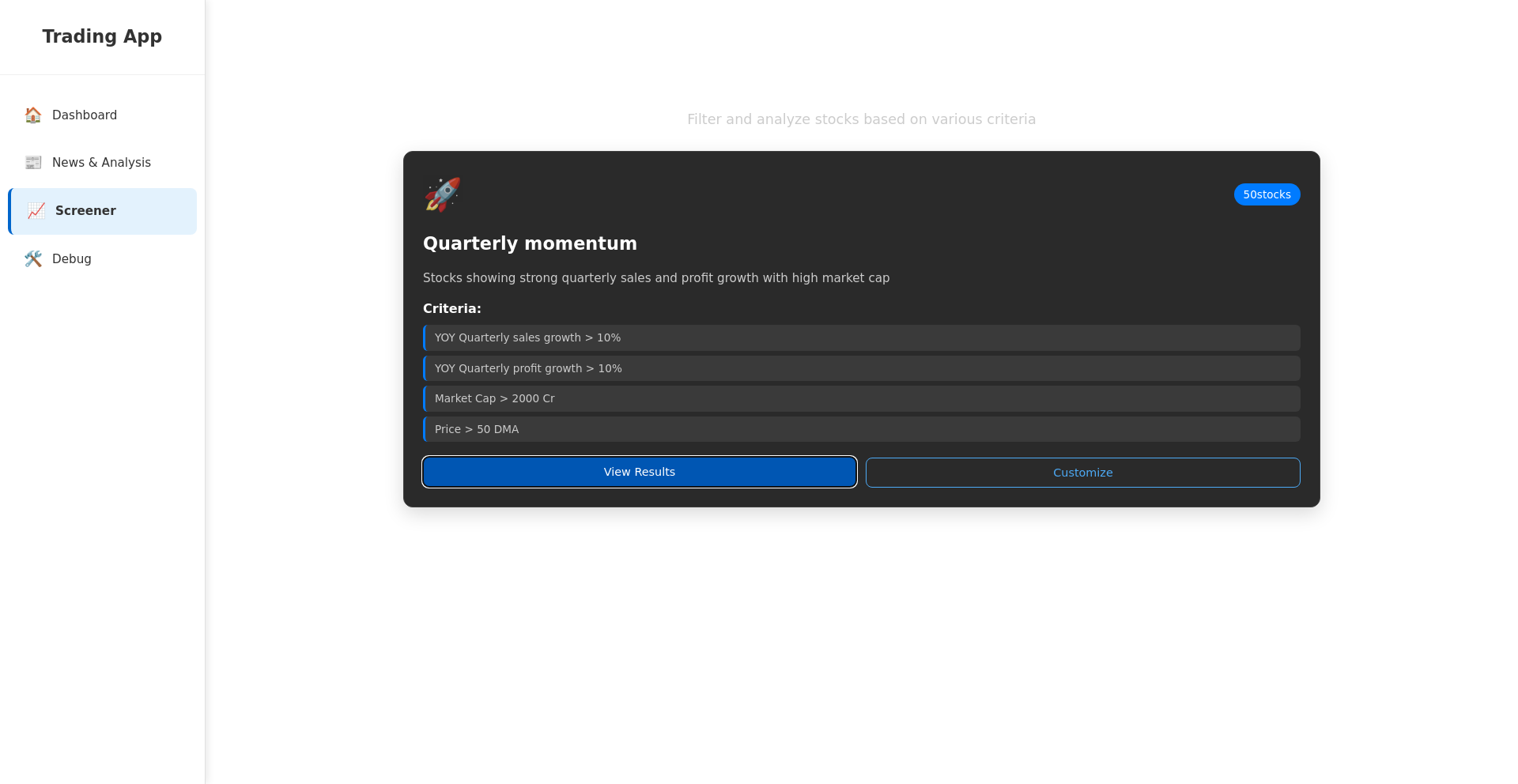
click at [585, 478] on button "View Results" at bounding box center [639, 471] width 433 height 30
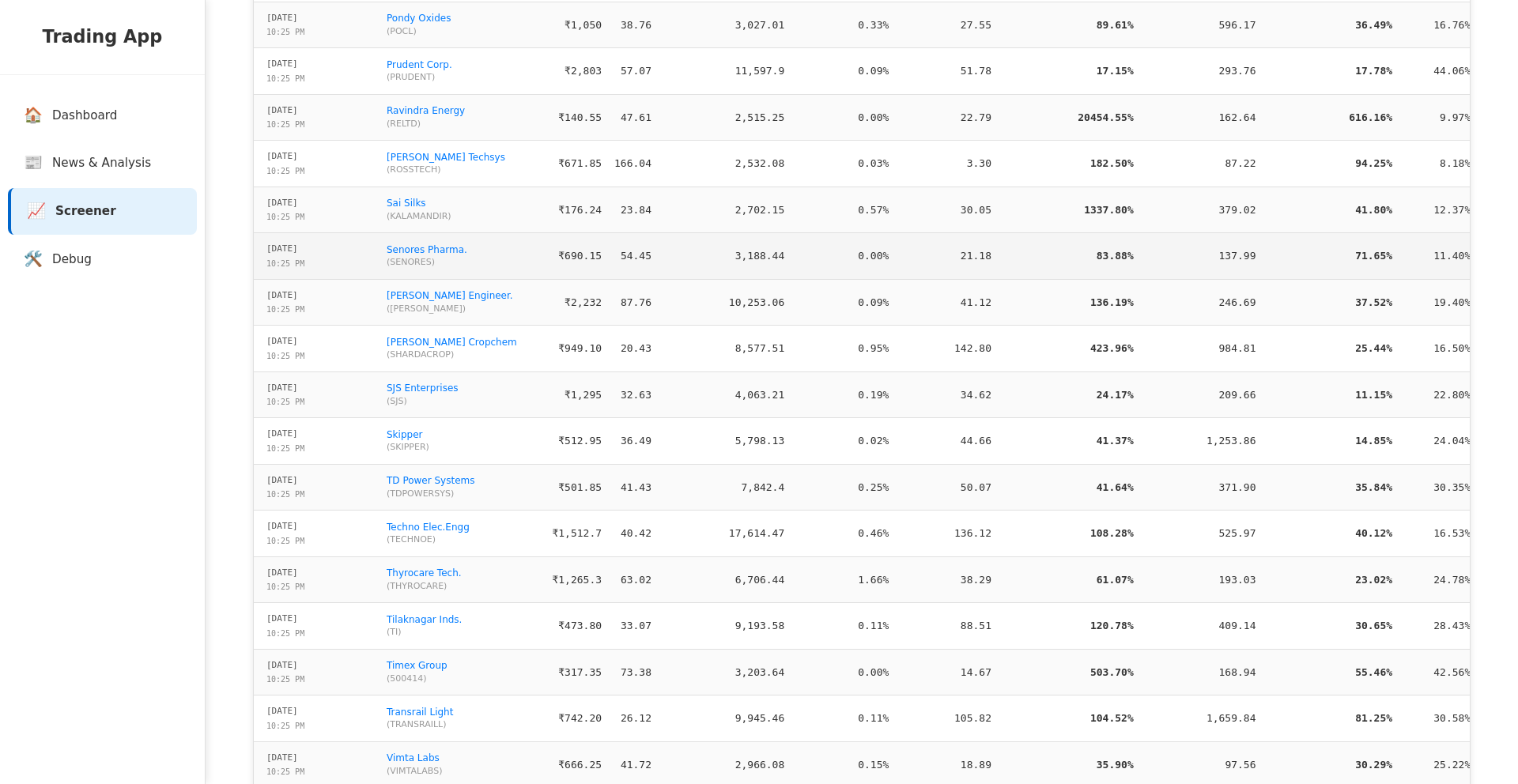
scroll to position [1052, 0]
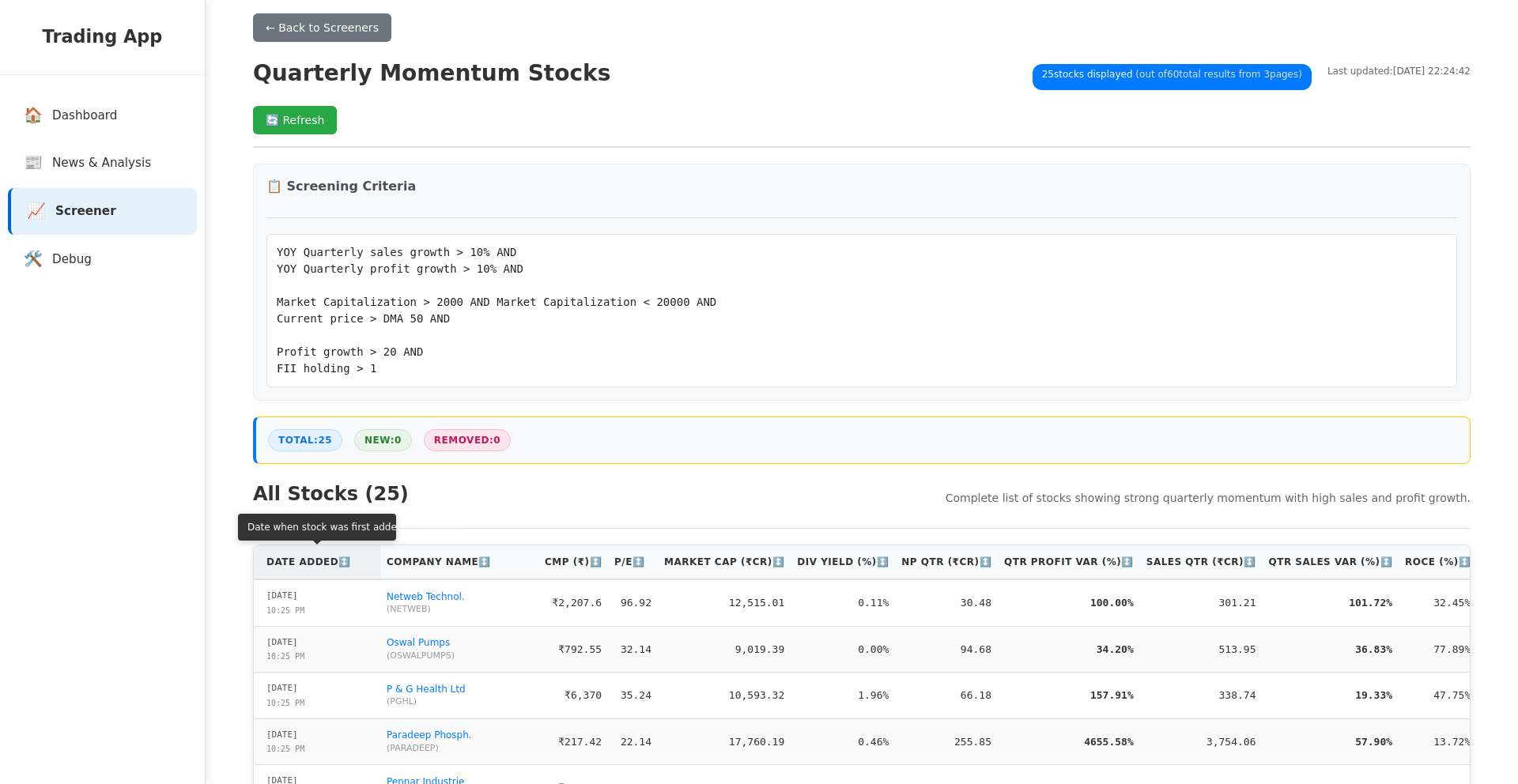
click at [327, 567] on th "Date Added ↕️" at bounding box center [317, 563] width 126 height 34
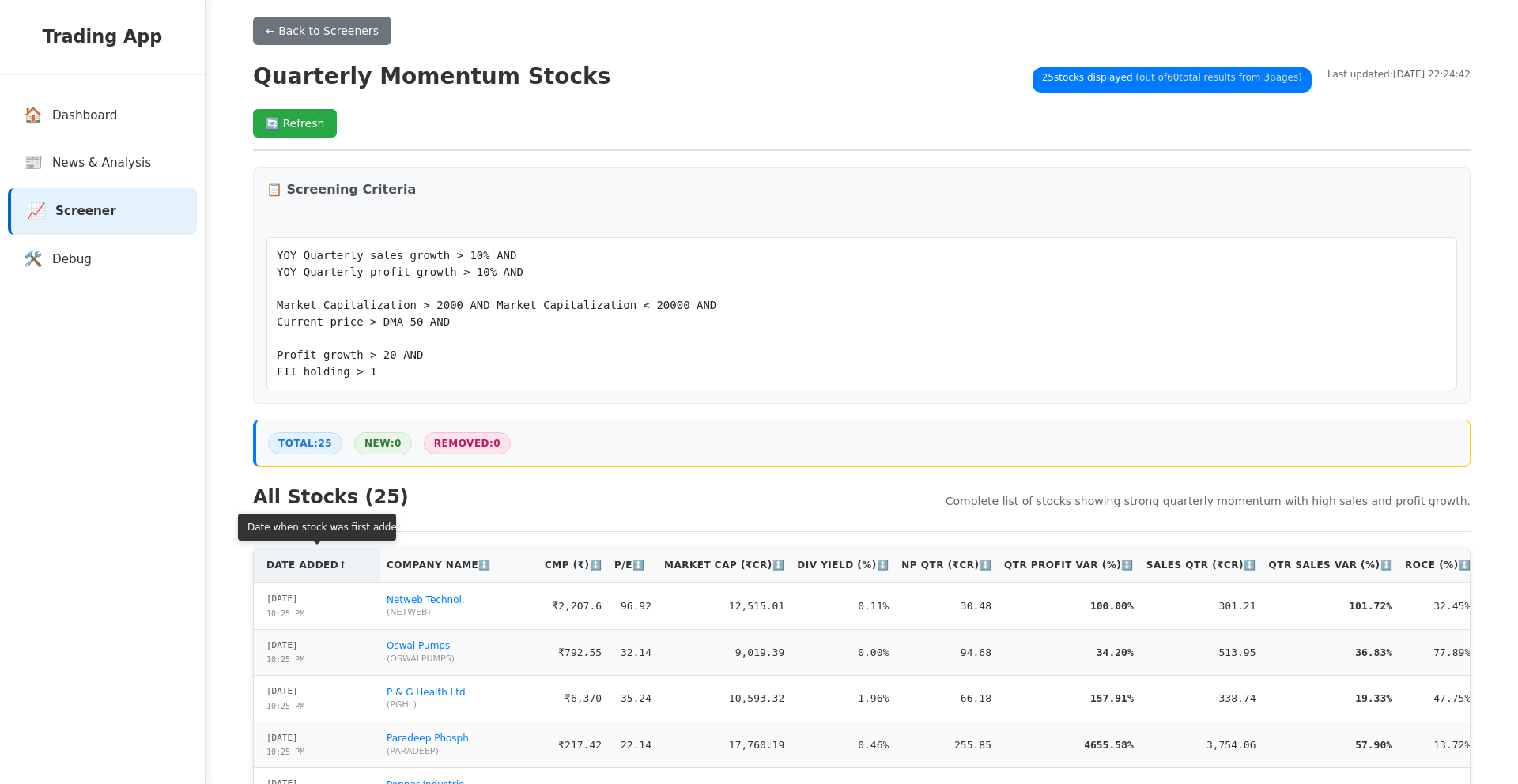
click at [326, 565] on th "Date Added ↑" at bounding box center [317, 565] width 126 height 34
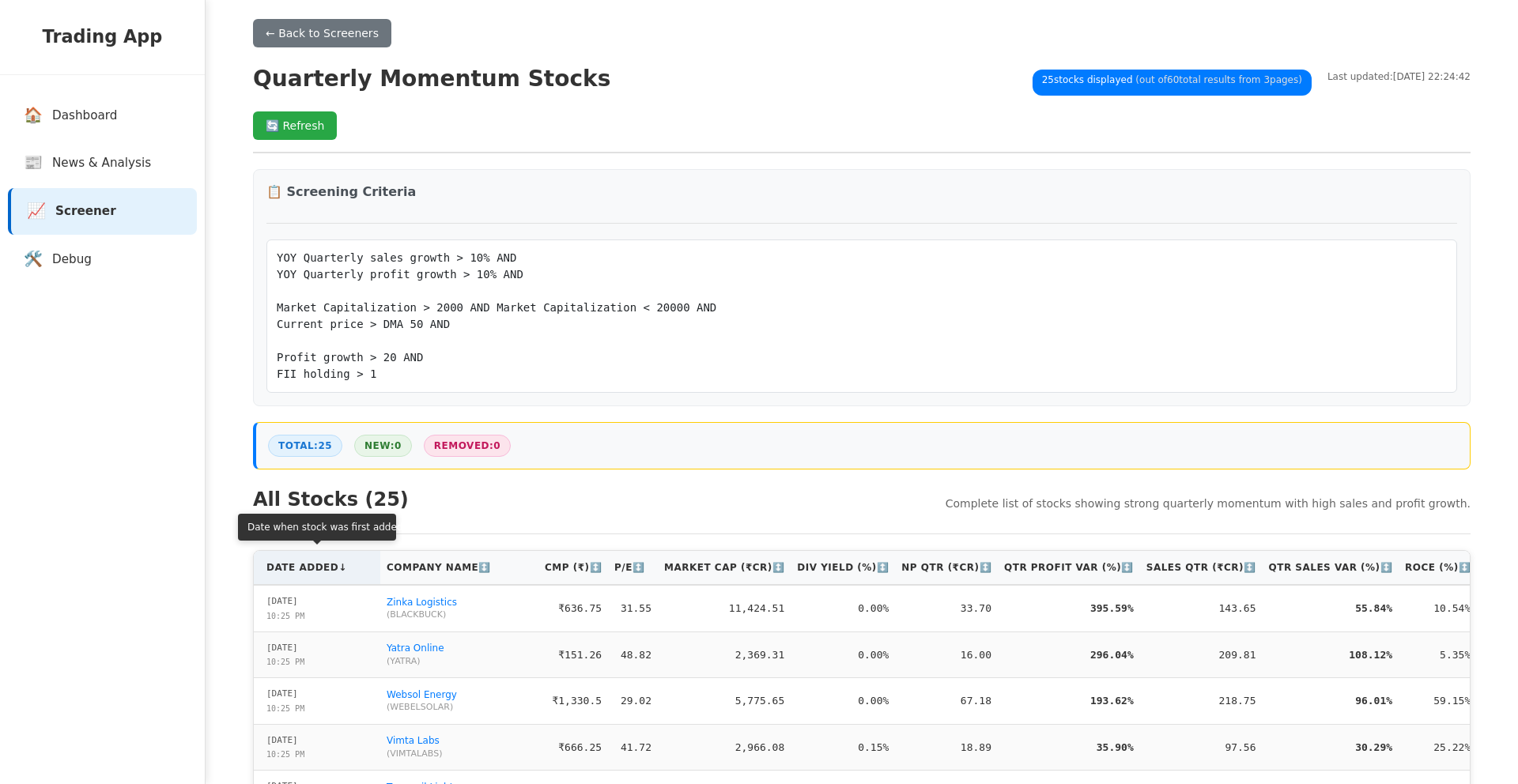
scroll to position [17, 0]
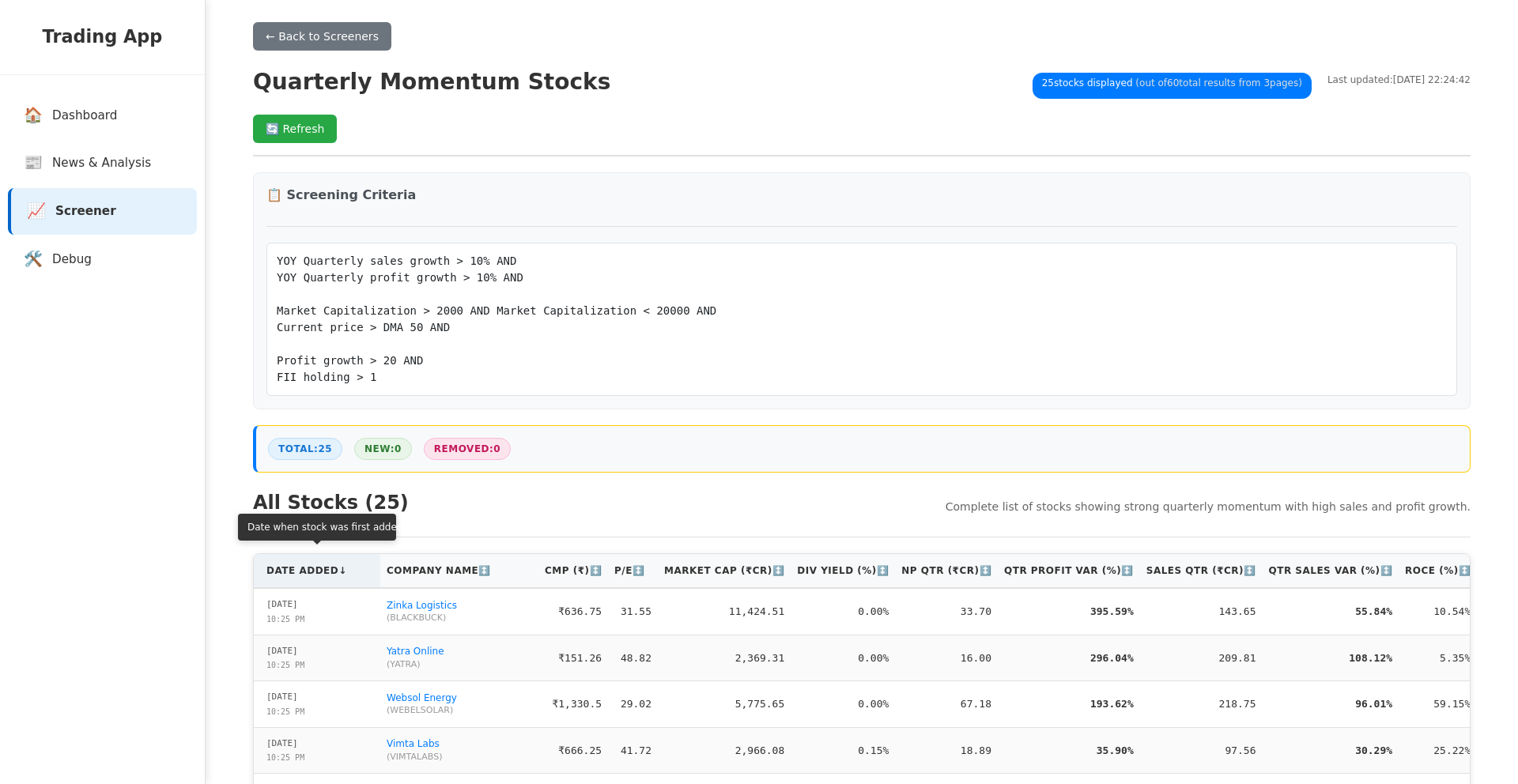
click at [326, 565] on th "Date Added ↓" at bounding box center [317, 571] width 126 height 34
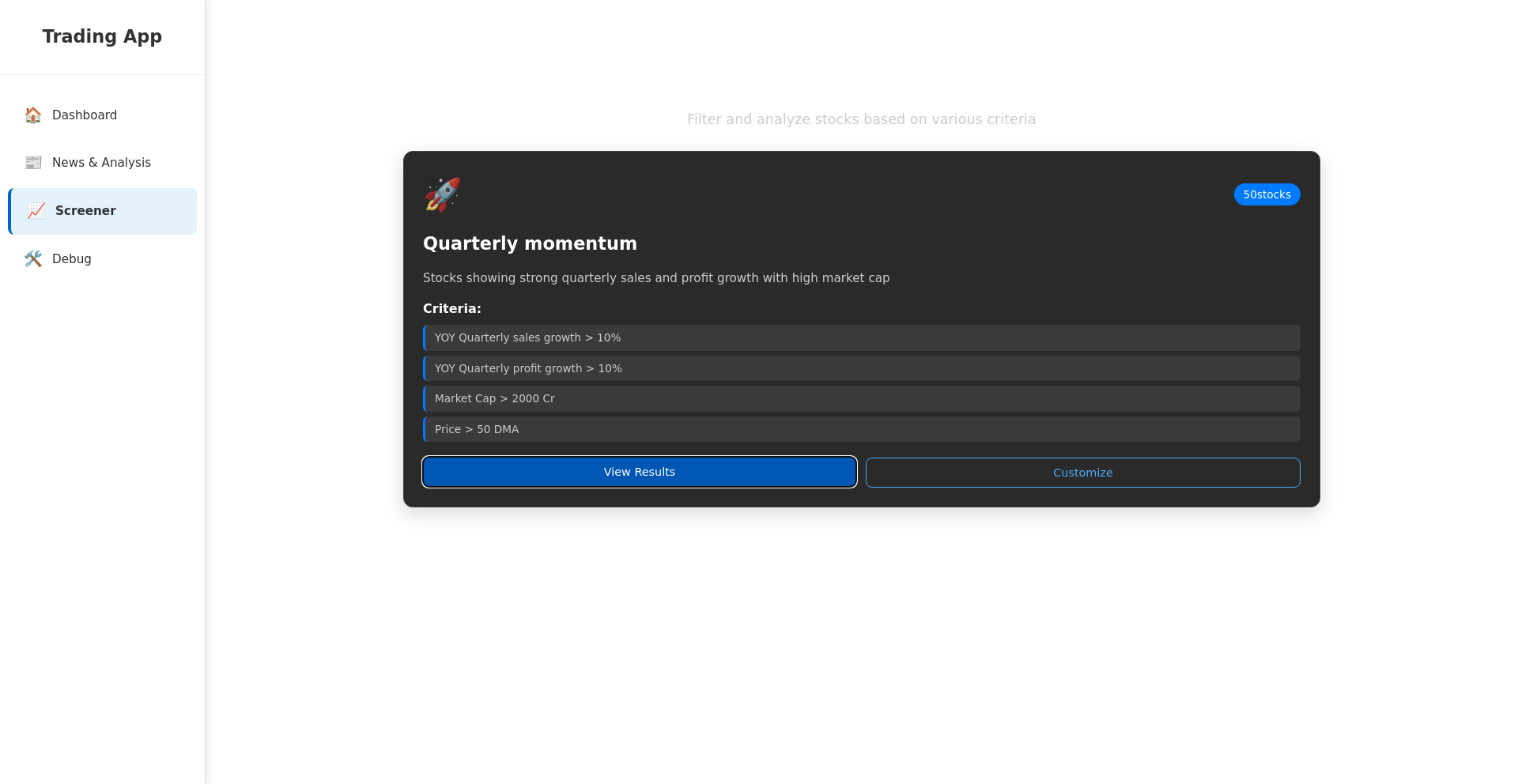
click at [708, 477] on button "View Results" at bounding box center [639, 471] width 433 height 30
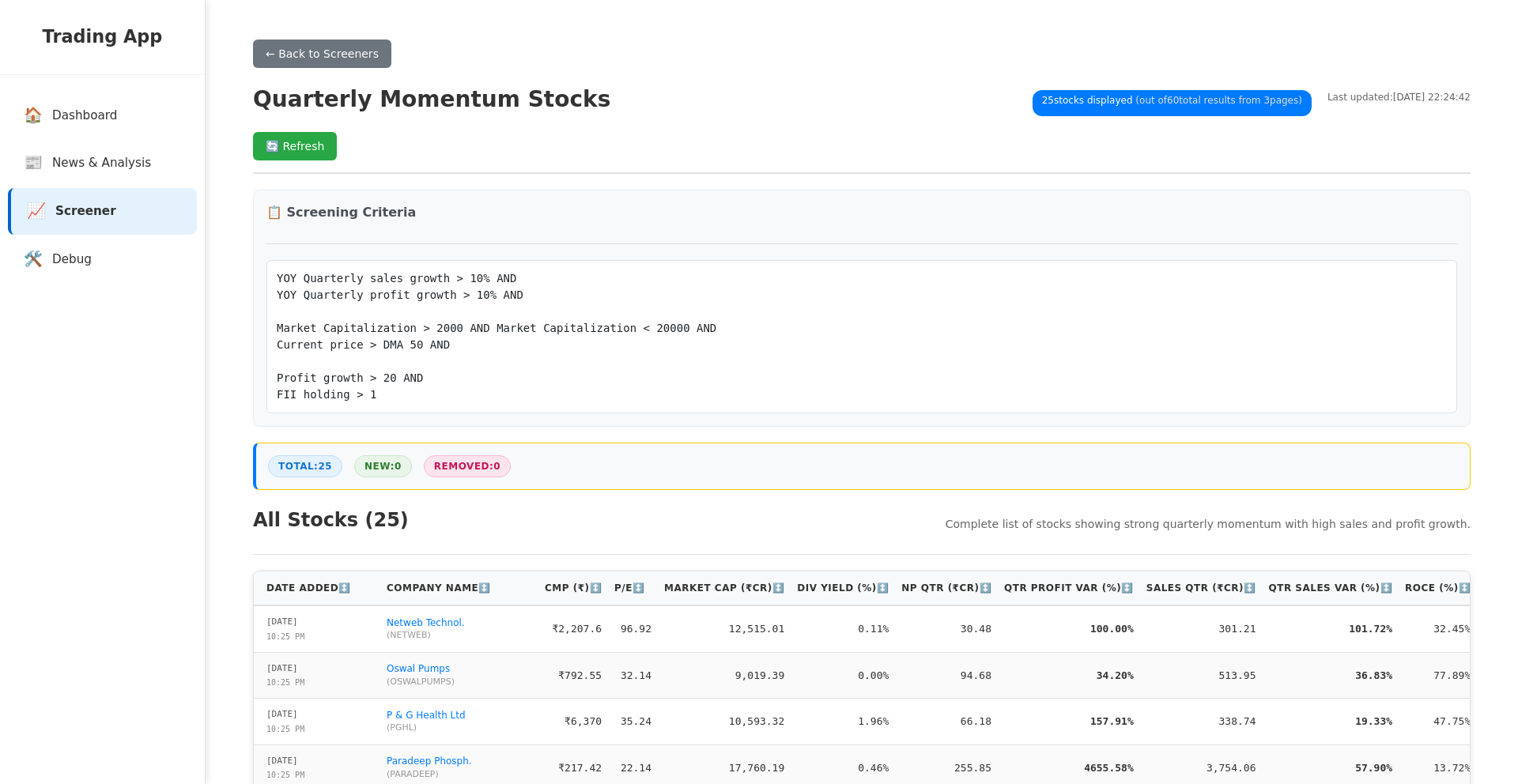
scroll to position [581, 0]
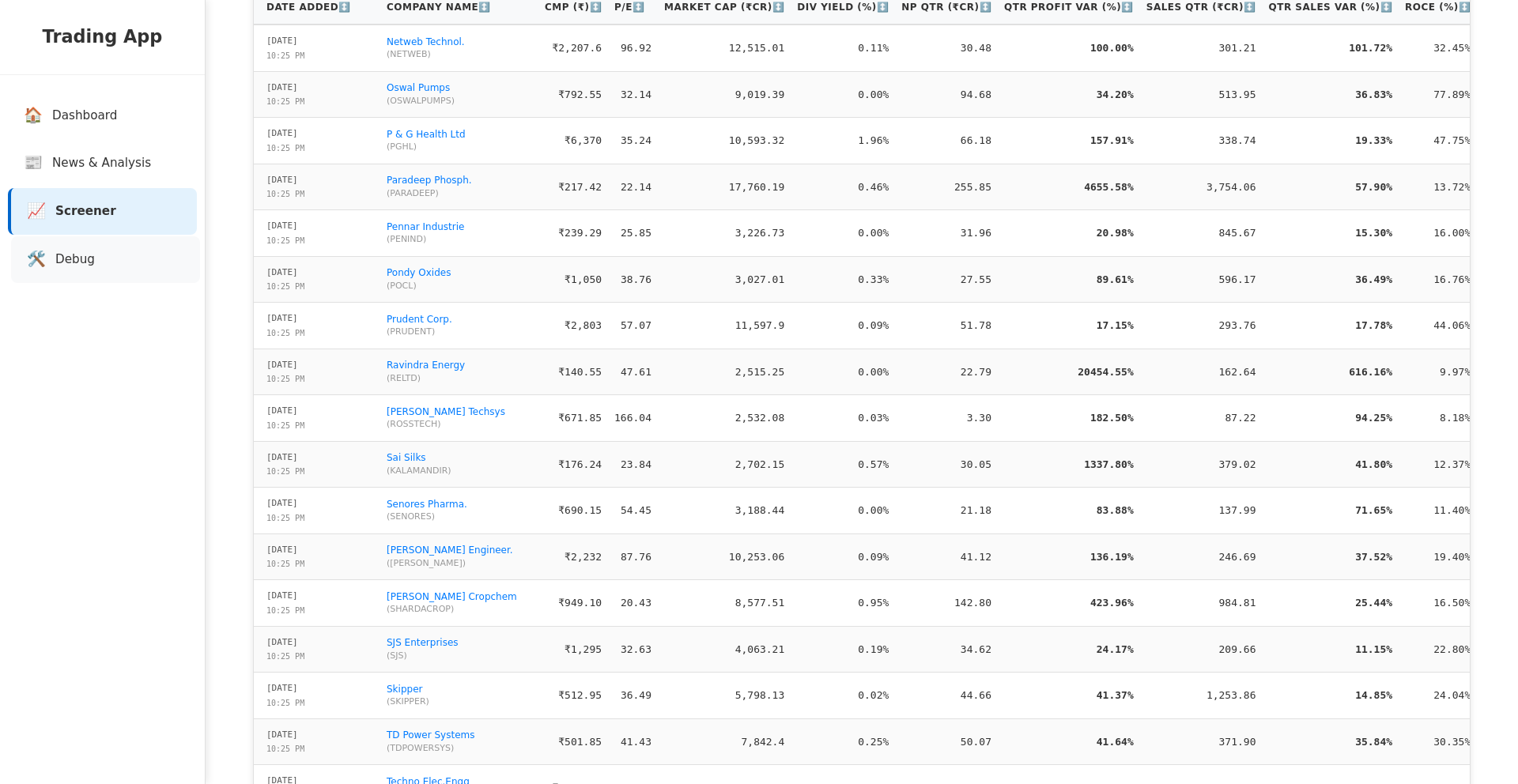
click at [104, 250] on link "🛠️ Debug" at bounding box center [105, 260] width 189 height 47
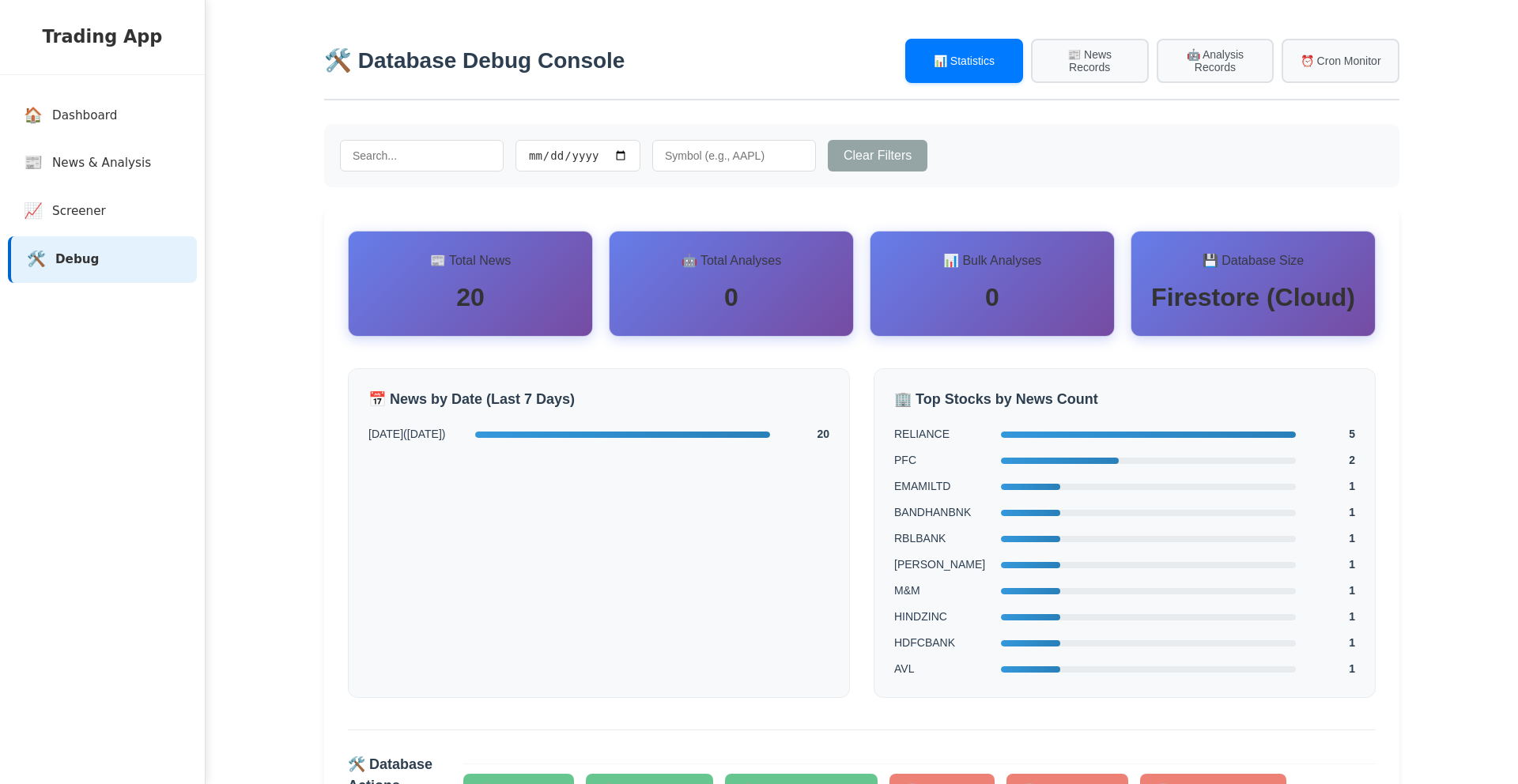
scroll to position [155, 0]
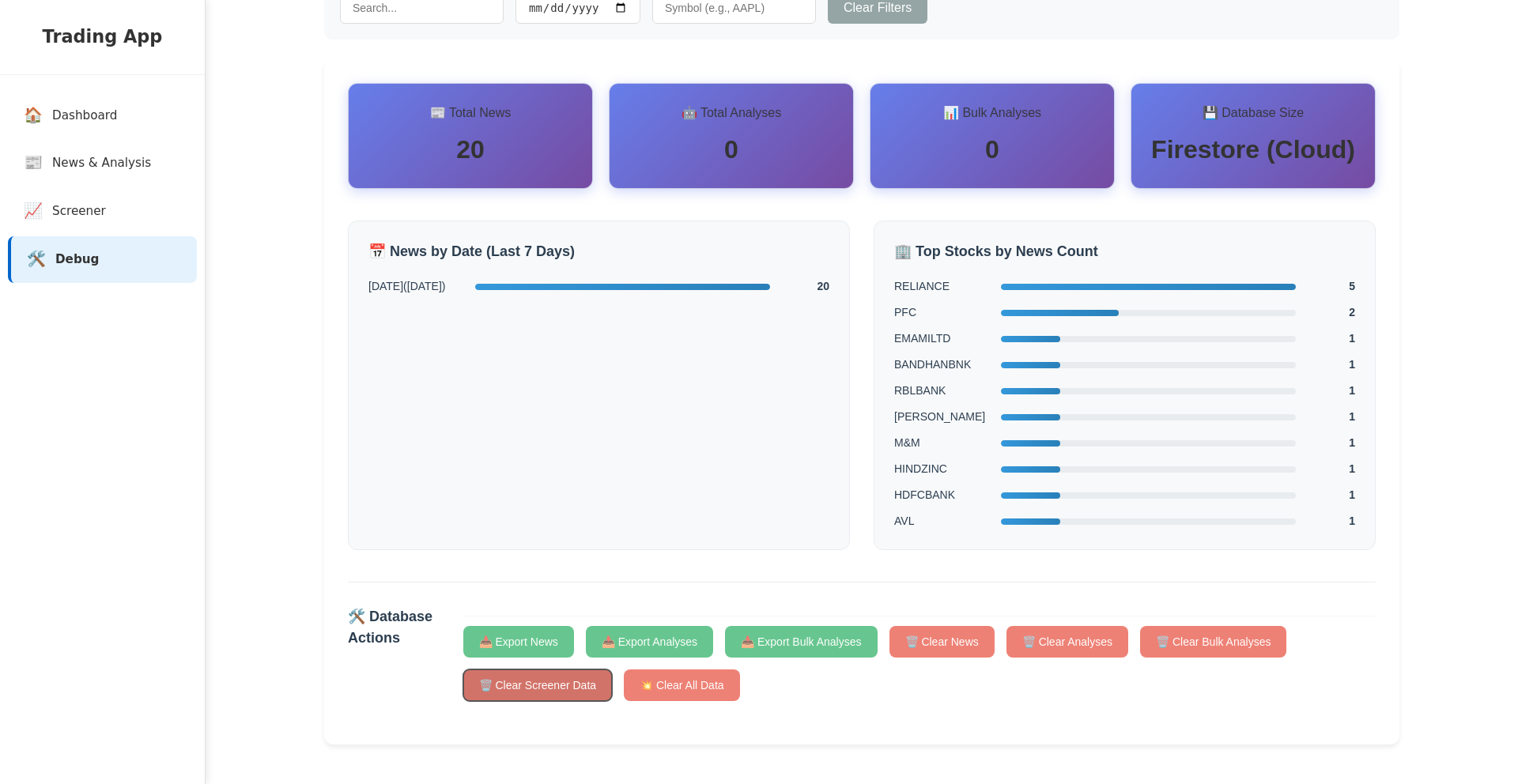
click at [577, 687] on button "🗑️ Clear Screener Data" at bounding box center [537, 685] width 149 height 32
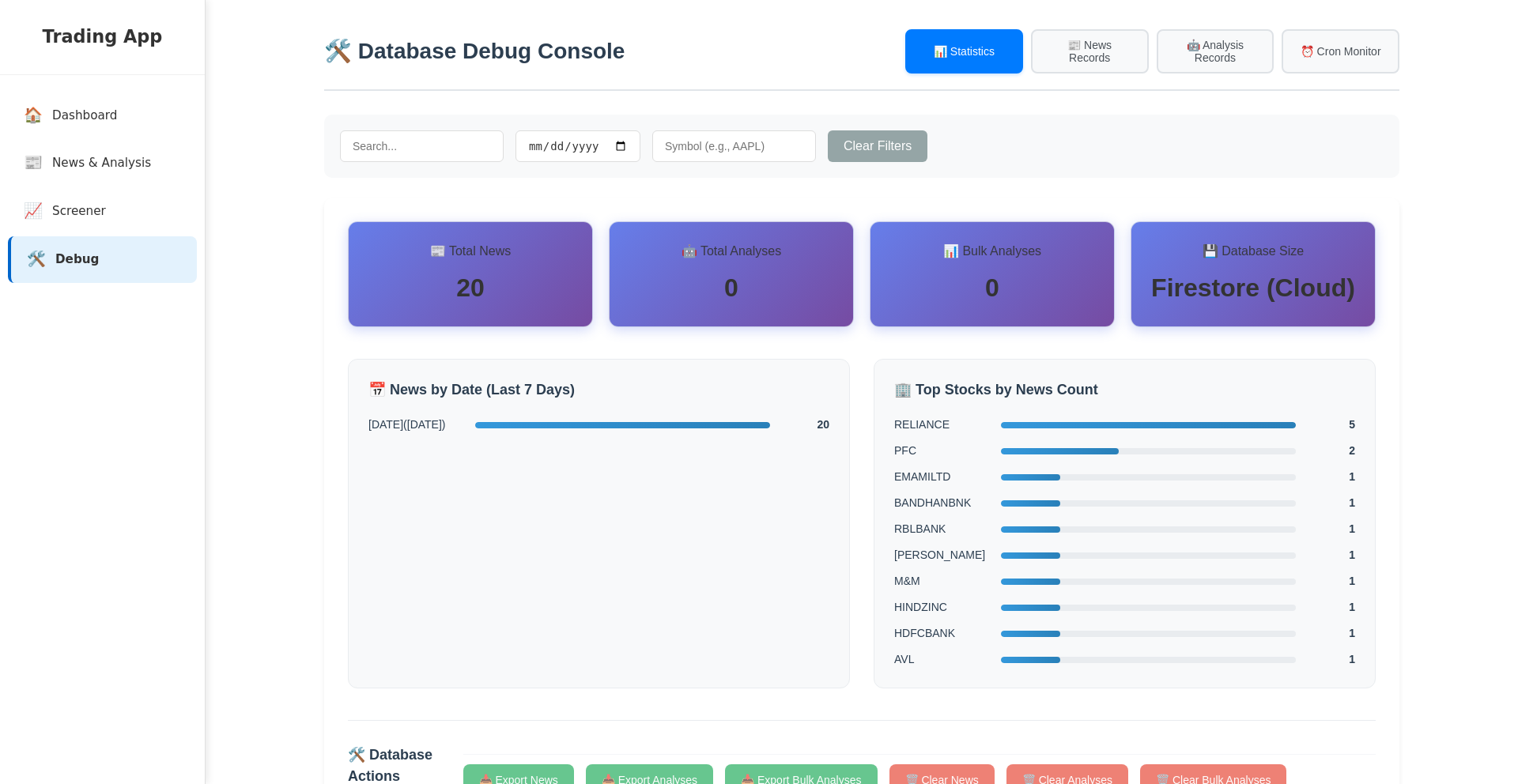
scroll to position [0, 0]
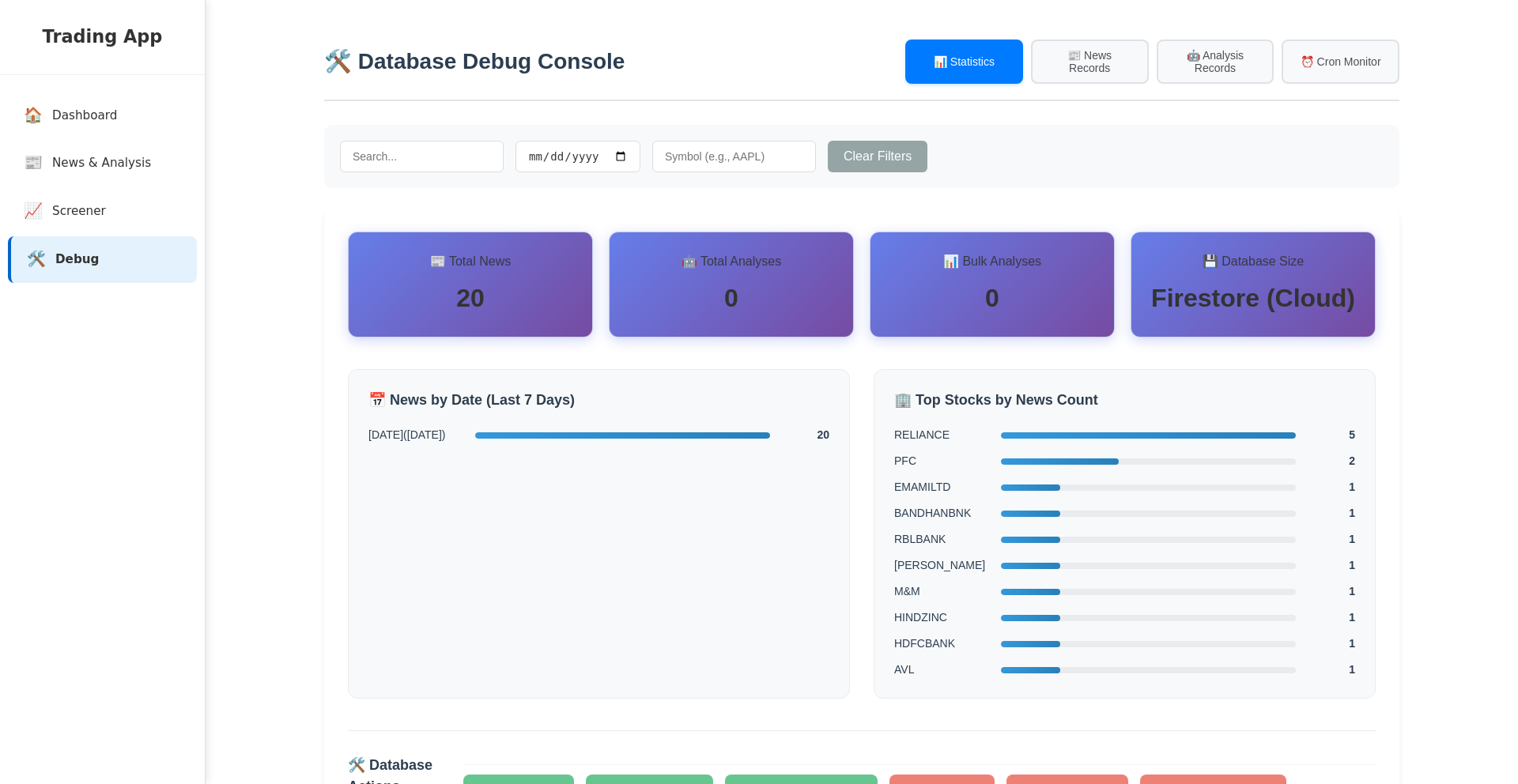
drag, startPoint x: 1010, startPoint y: 139, endPoint x: 984, endPoint y: 193, distance: 59.9
click at [1010, 138] on div "Clear Filters" at bounding box center [862, 156] width 1075 height 63
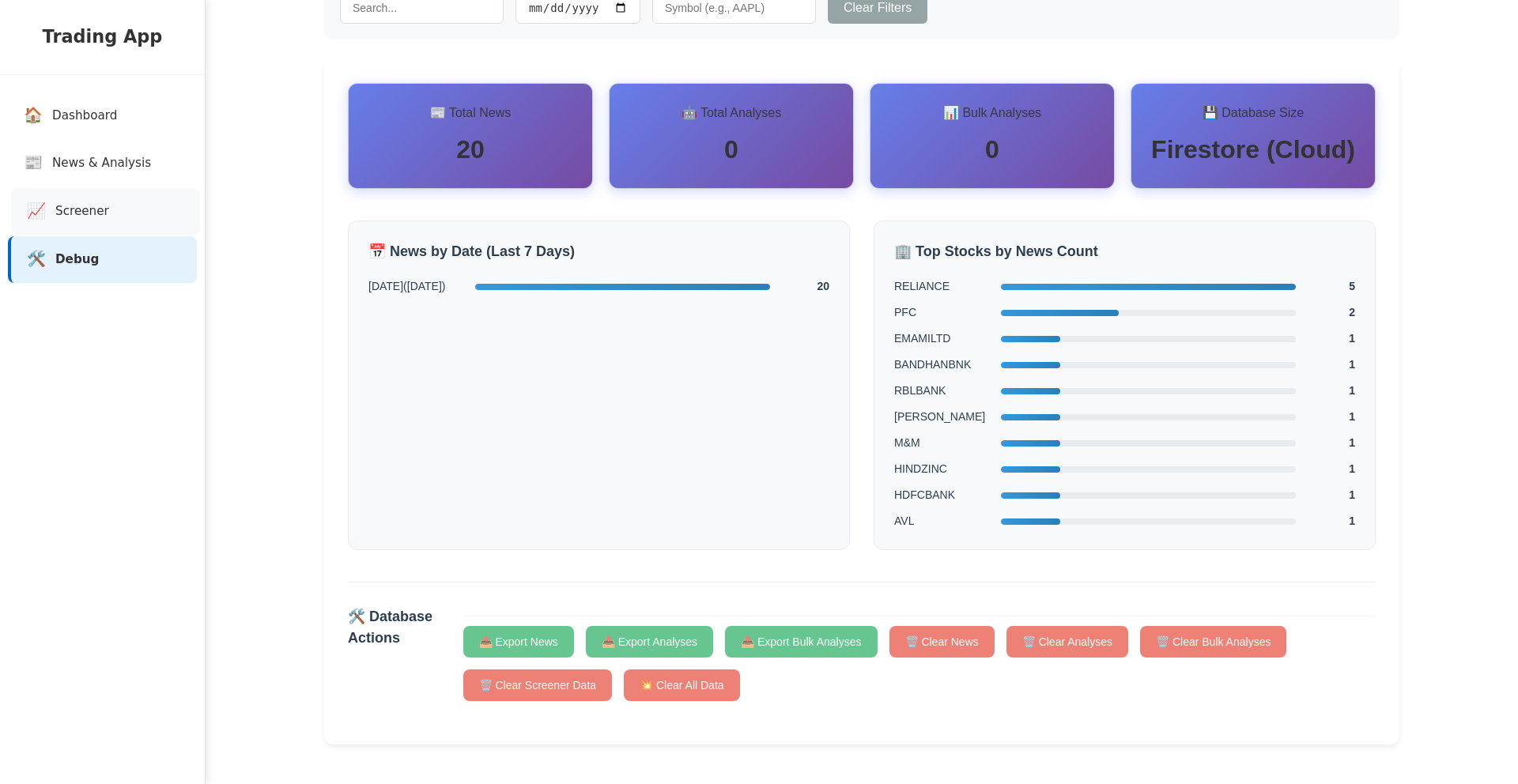
click at [79, 208] on span "Screener" at bounding box center [82, 211] width 54 height 18
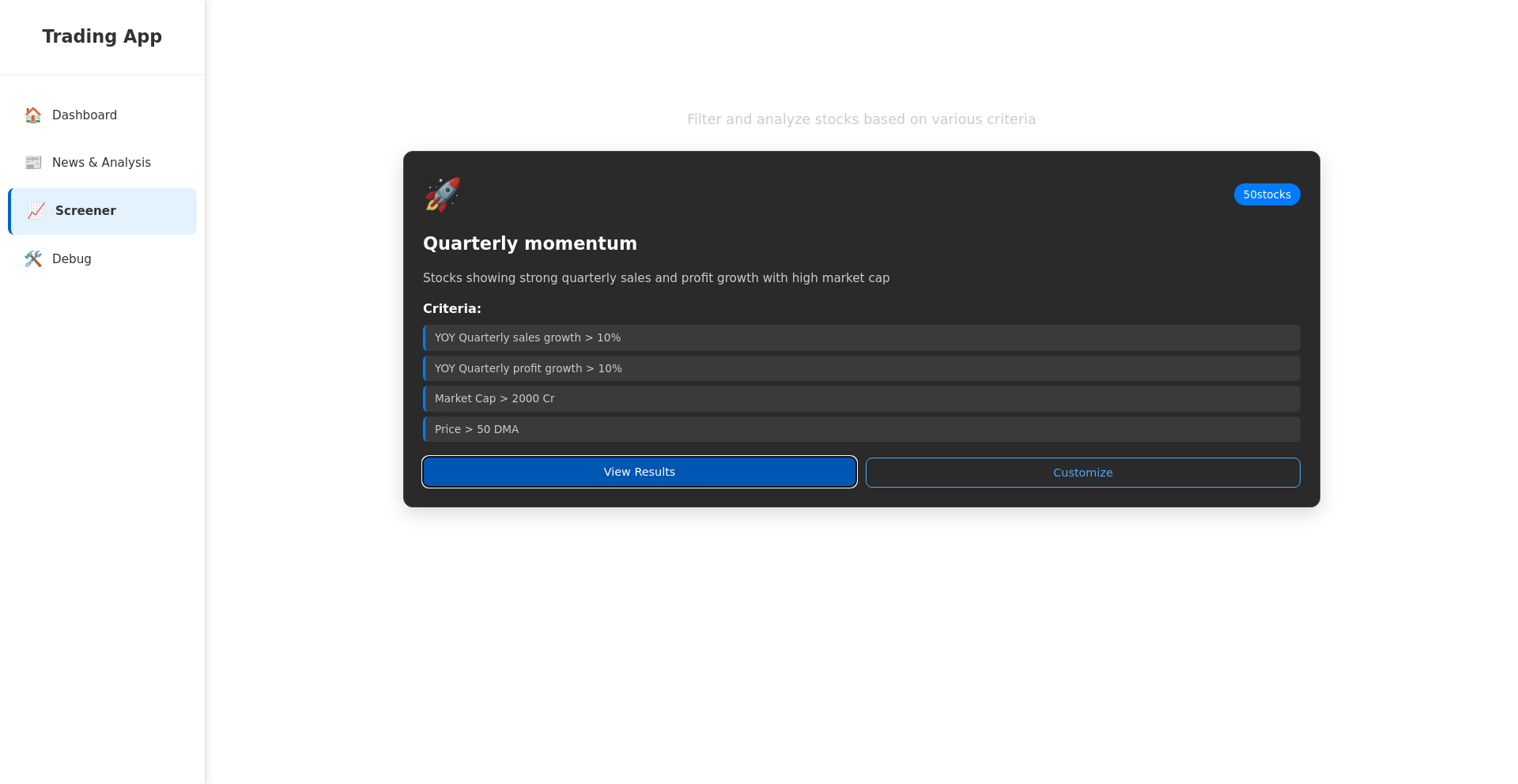
click at [554, 477] on button "View Results" at bounding box center [639, 471] width 433 height 30
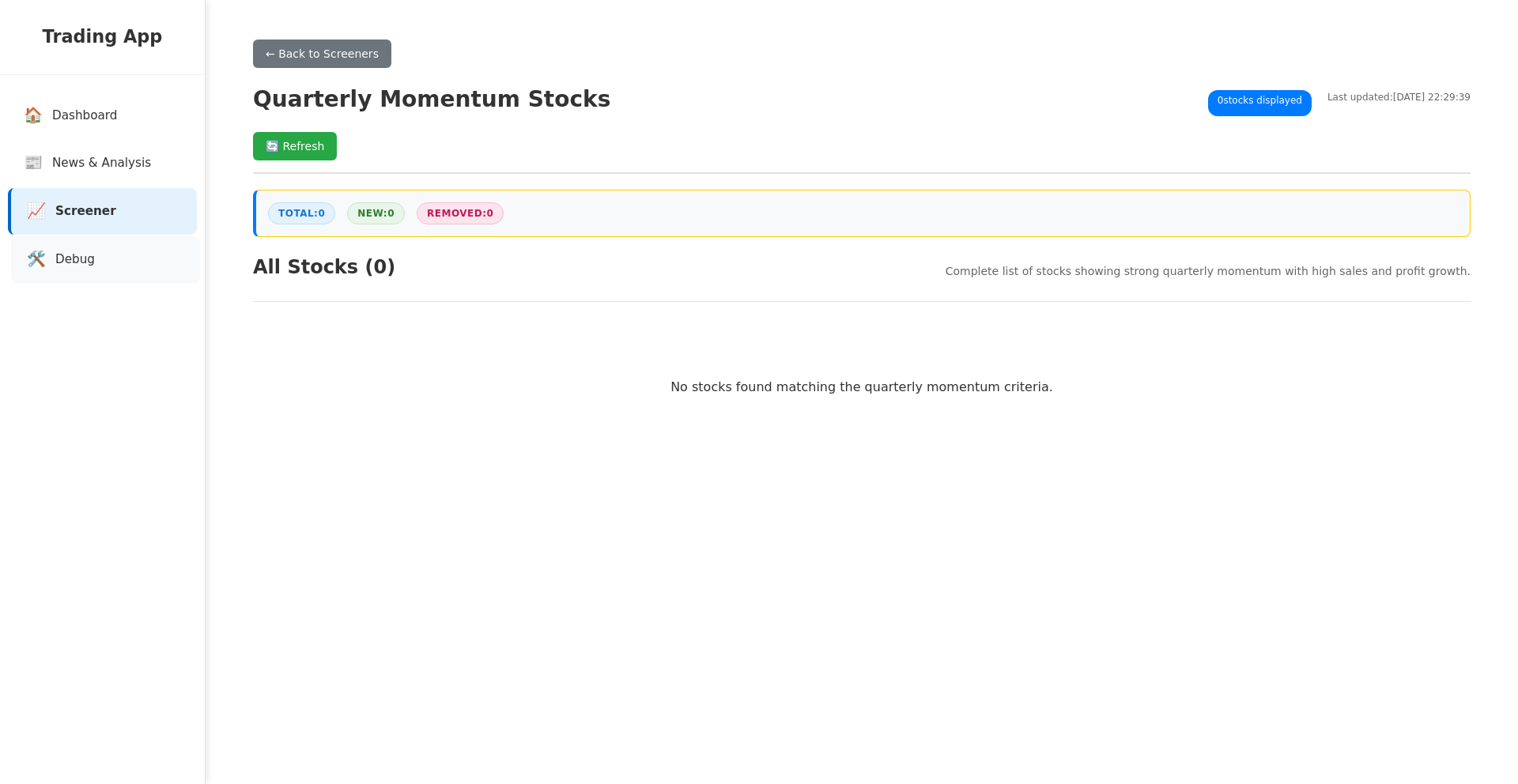
click at [79, 268] on span "Debug" at bounding box center [75, 259] width 39 height 18
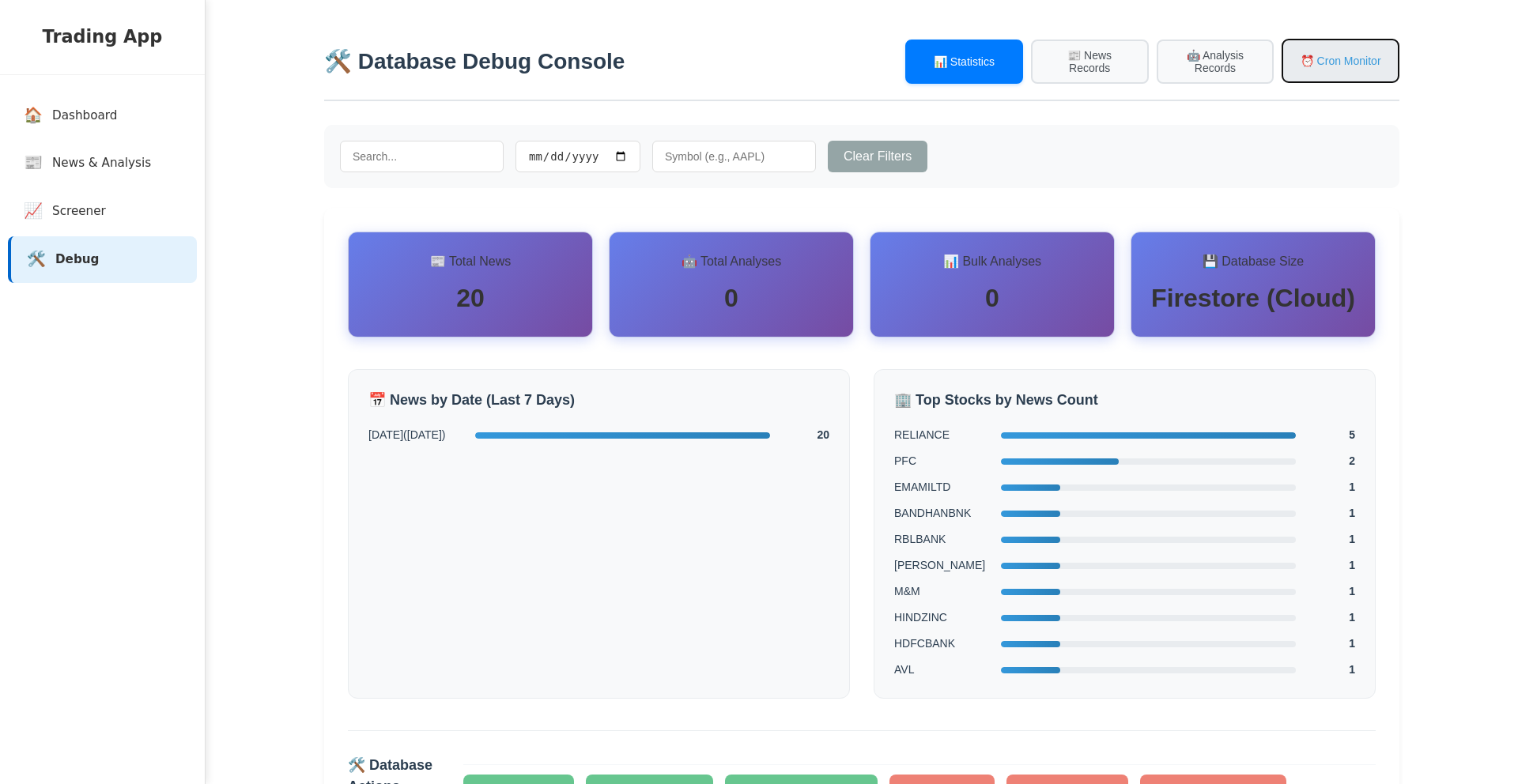
click at [1314, 67] on button "⏰ Cron Monitor" at bounding box center [1341, 61] width 118 height 44
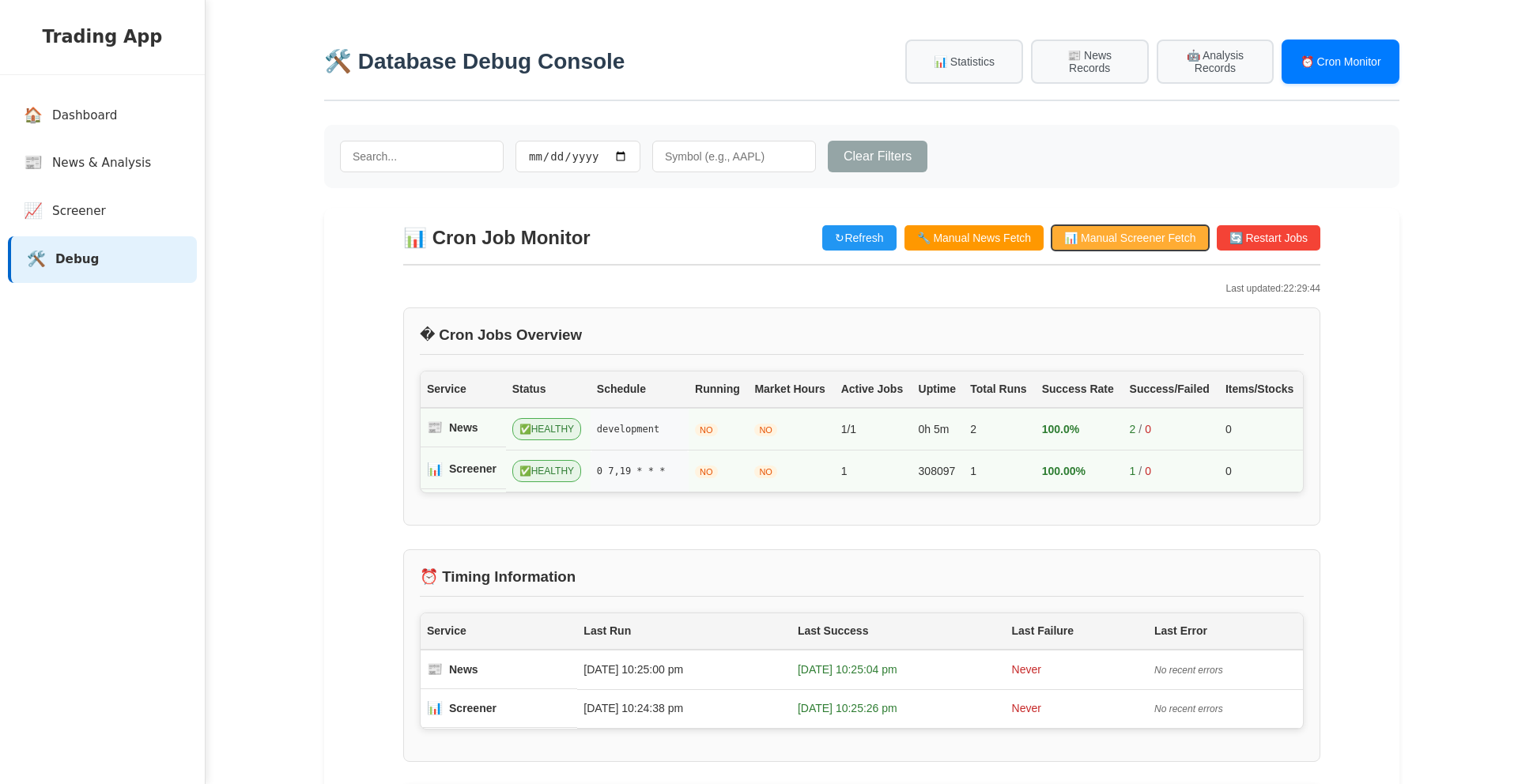
click at [1134, 244] on button "📊 Manual Screener Fetch" at bounding box center [1129, 238] width 156 height 26
click at [113, 196] on link "📈 Screener" at bounding box center [105, 211] width 189 height 47
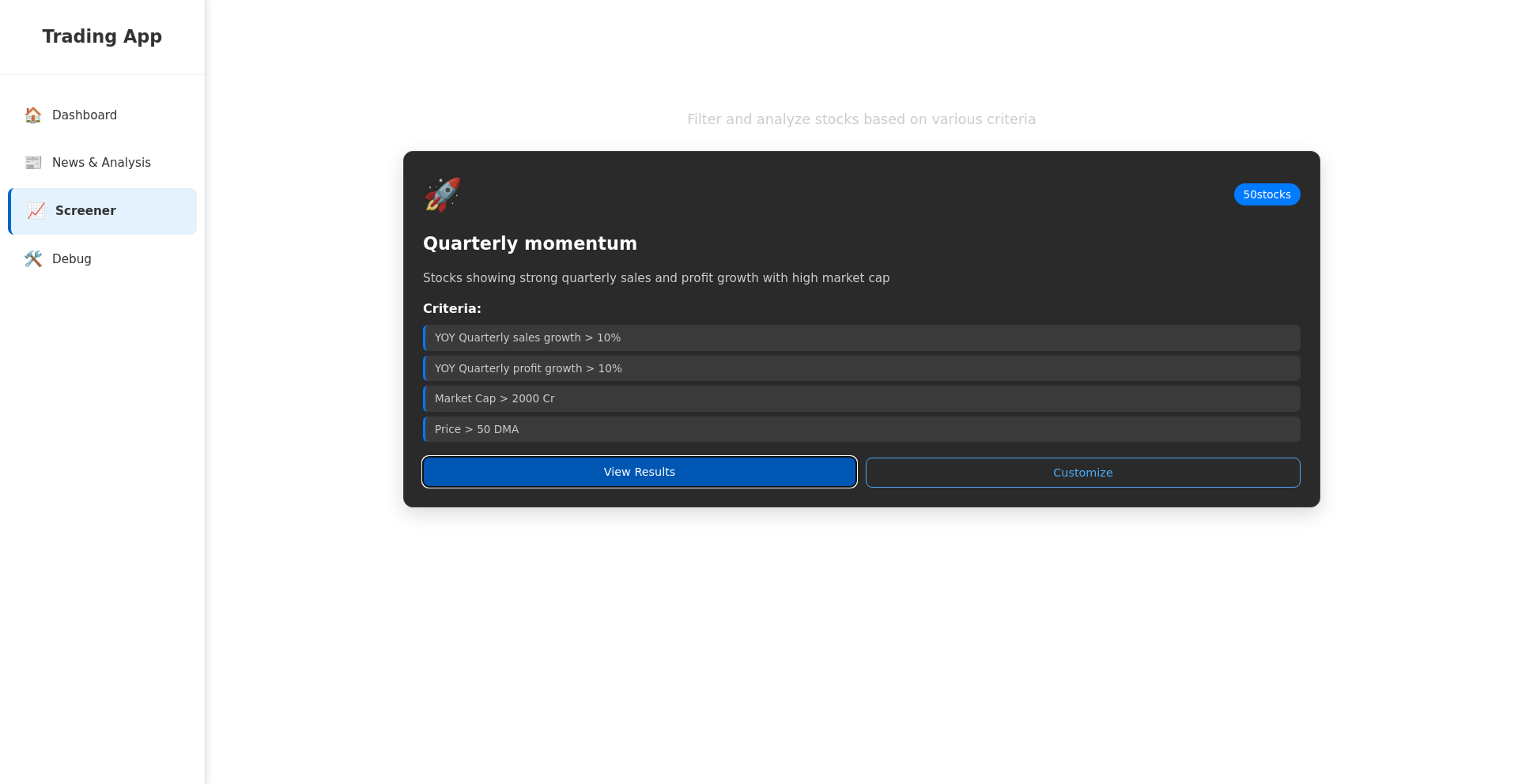
click at [606, 471] on button "View Results" at bounding box center [639, 471] width 433 height 30
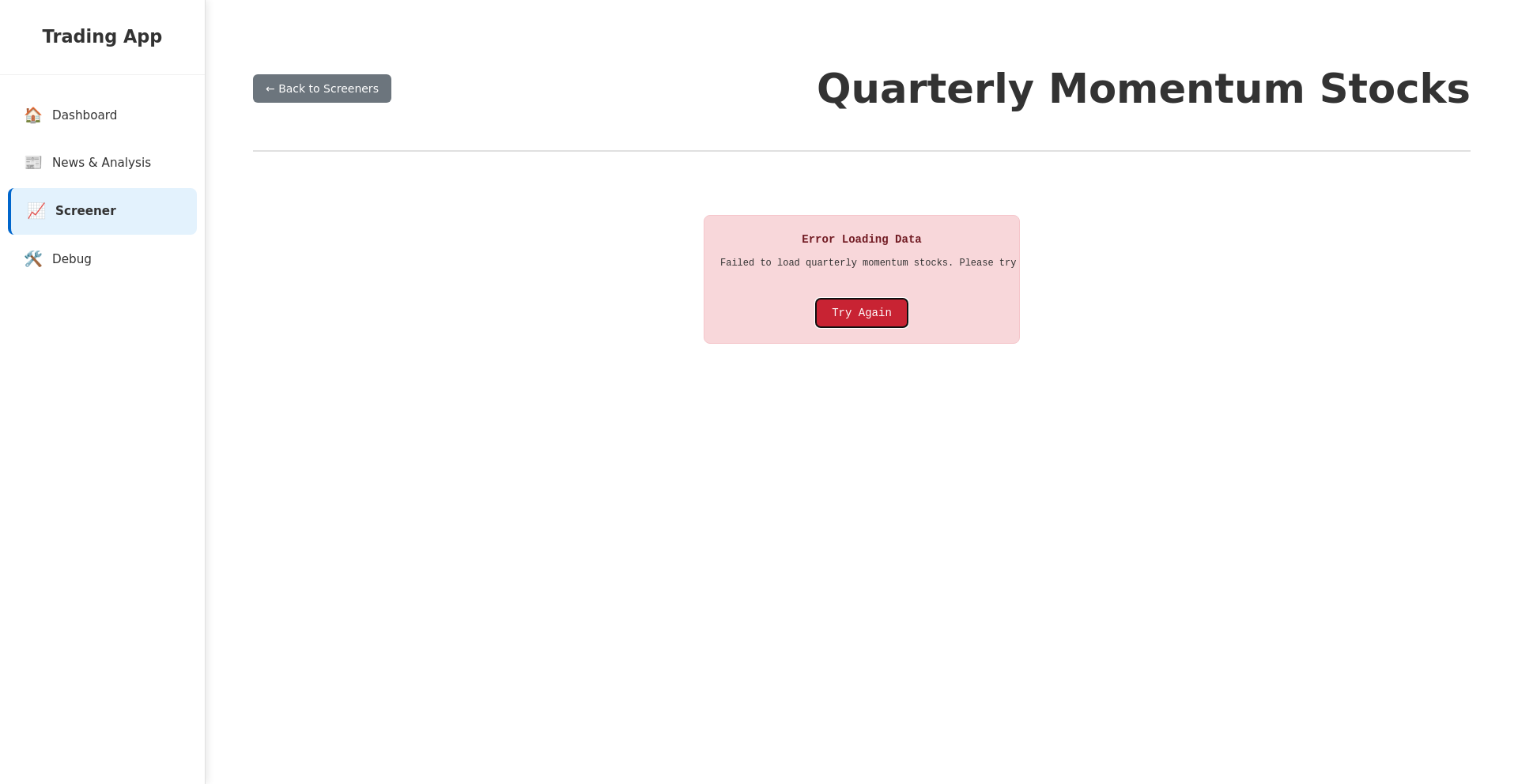
click at [887, 321] on button "Try Again" at bounding box center [861, 313] width 91 height 28
click at [853, 312] on button "Try Again" at bounding box center [861, 313] width 91 height 28
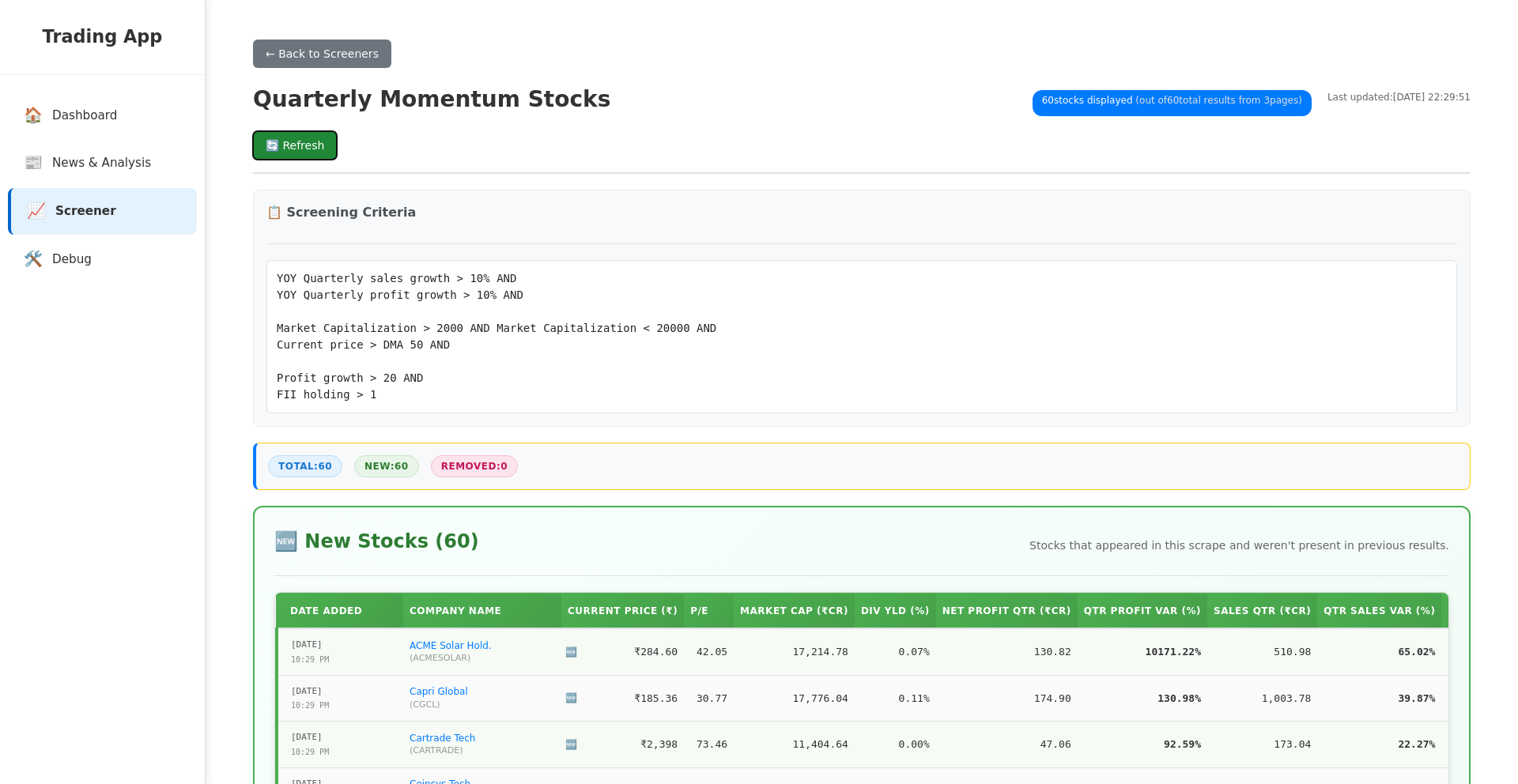
click at [316, 160] on button "🔄 Refresh" at bounding box center [295, 145] width 84 height 28
click at [142, 172] on span "News & Analysis" at bounding box center [105, 163] width 99 height 18
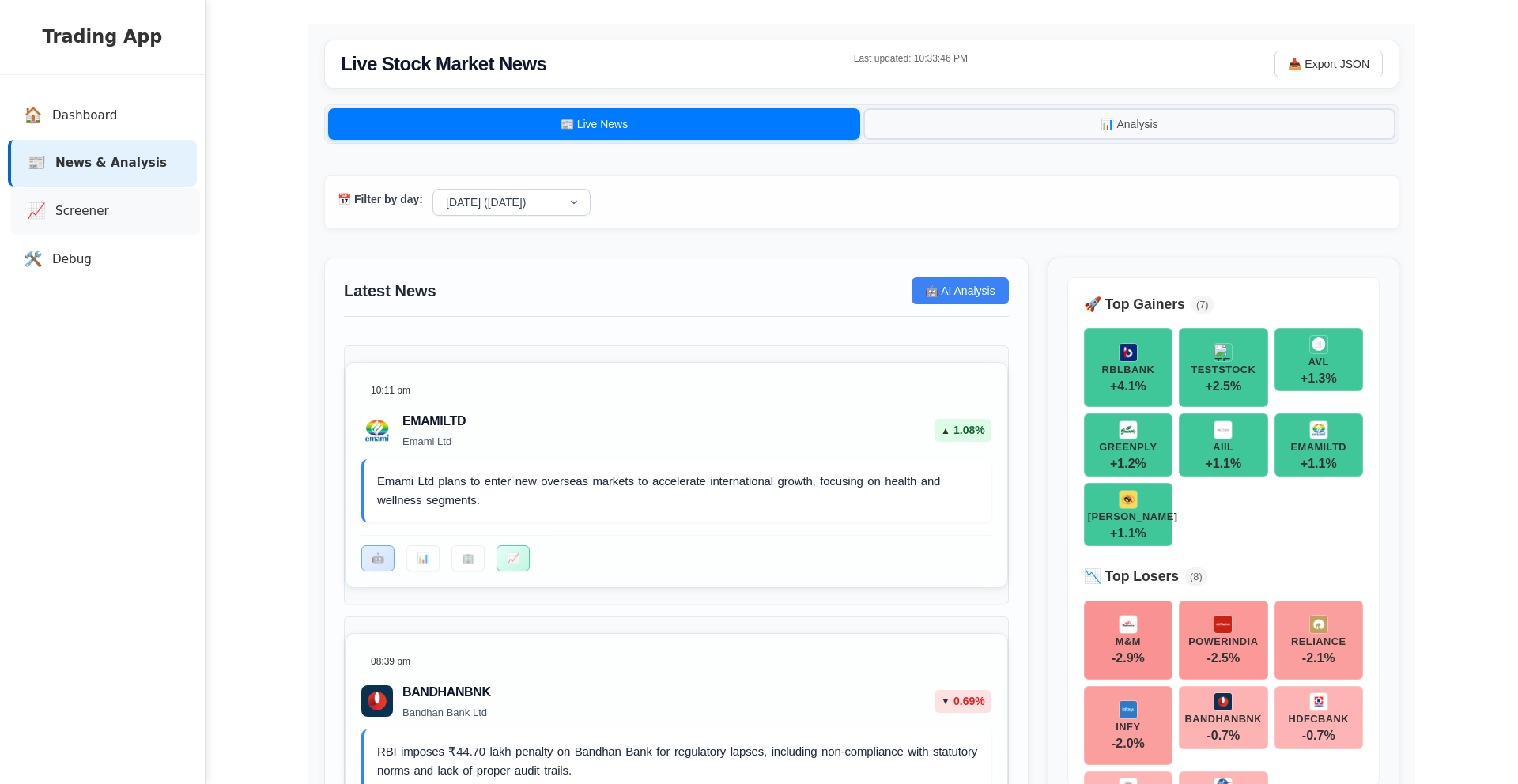
click at [123, 213] on link "📈 Screener" at bounding box center [105, 211] width 189 height 47
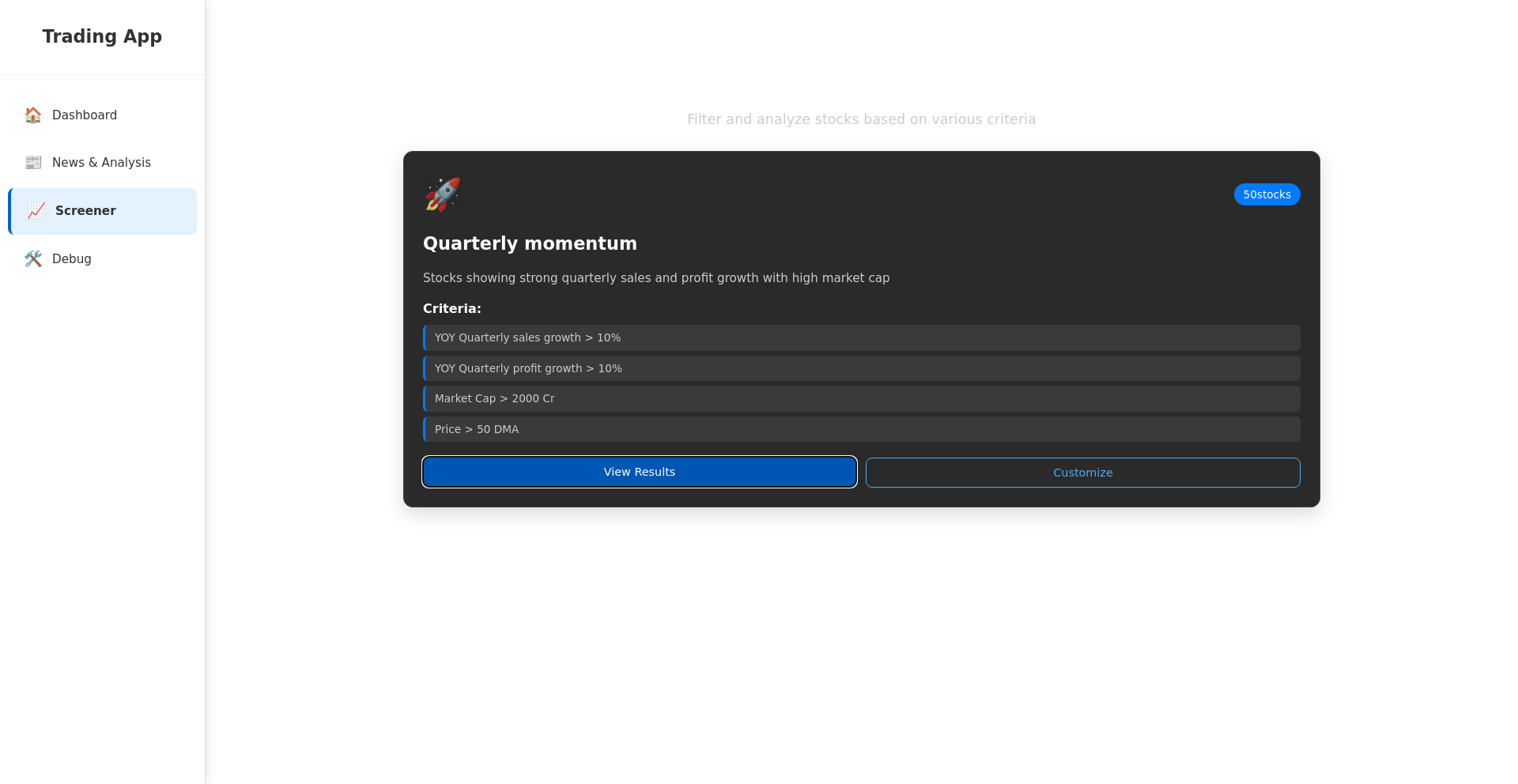
click at [665, 477] on button "View Results" at bounding box center [639, 471] width 433 height 30
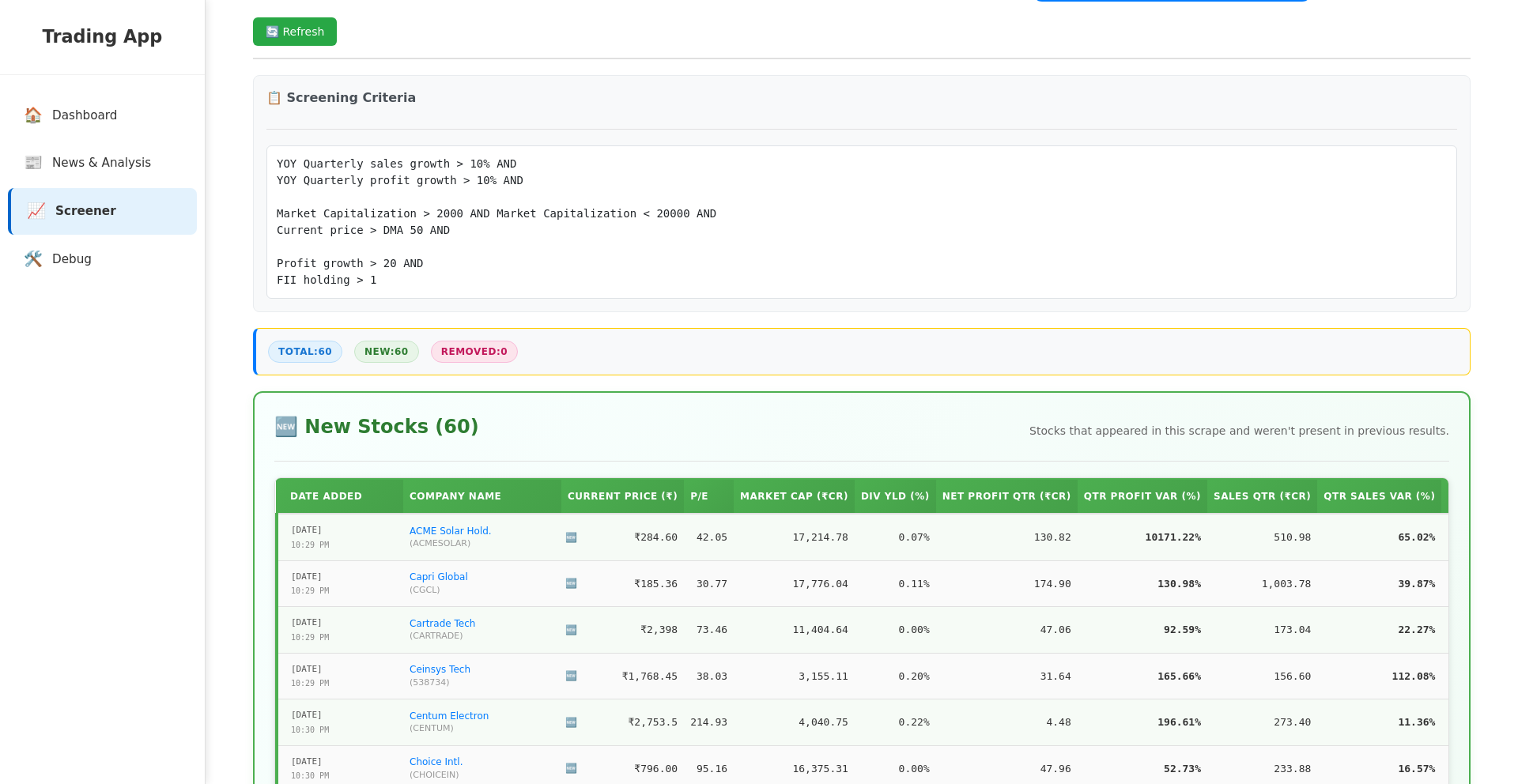
scroll to position [265, 0]
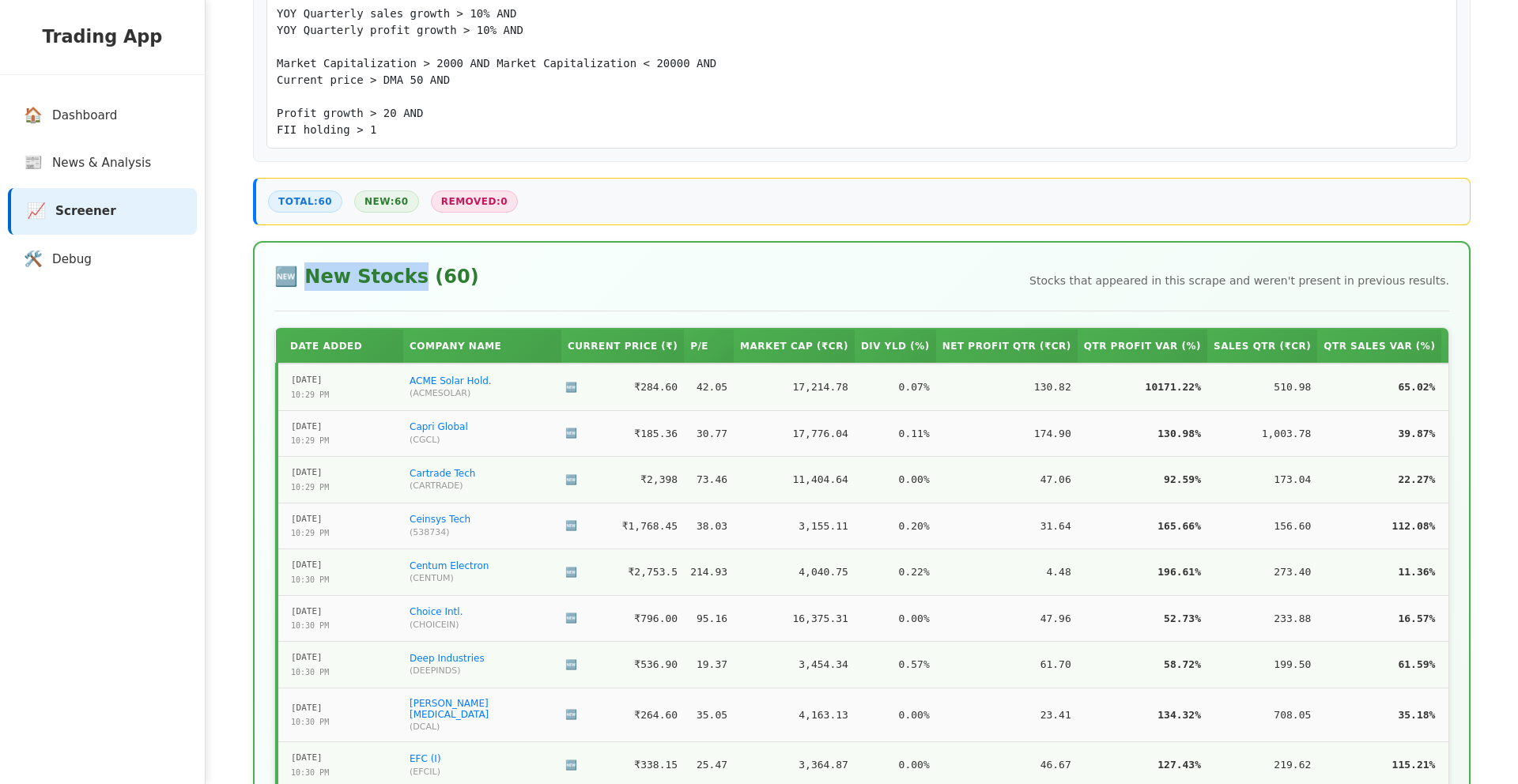
drag, startPoint x: 296, startPoint y: 277, endPoint x: 396, endPoint y: 282, distance: 100.1
click at [396, 282] on h2 "🆕 New Stocks ( 60 )" at bounding box center [377, 276] width 205 height 28
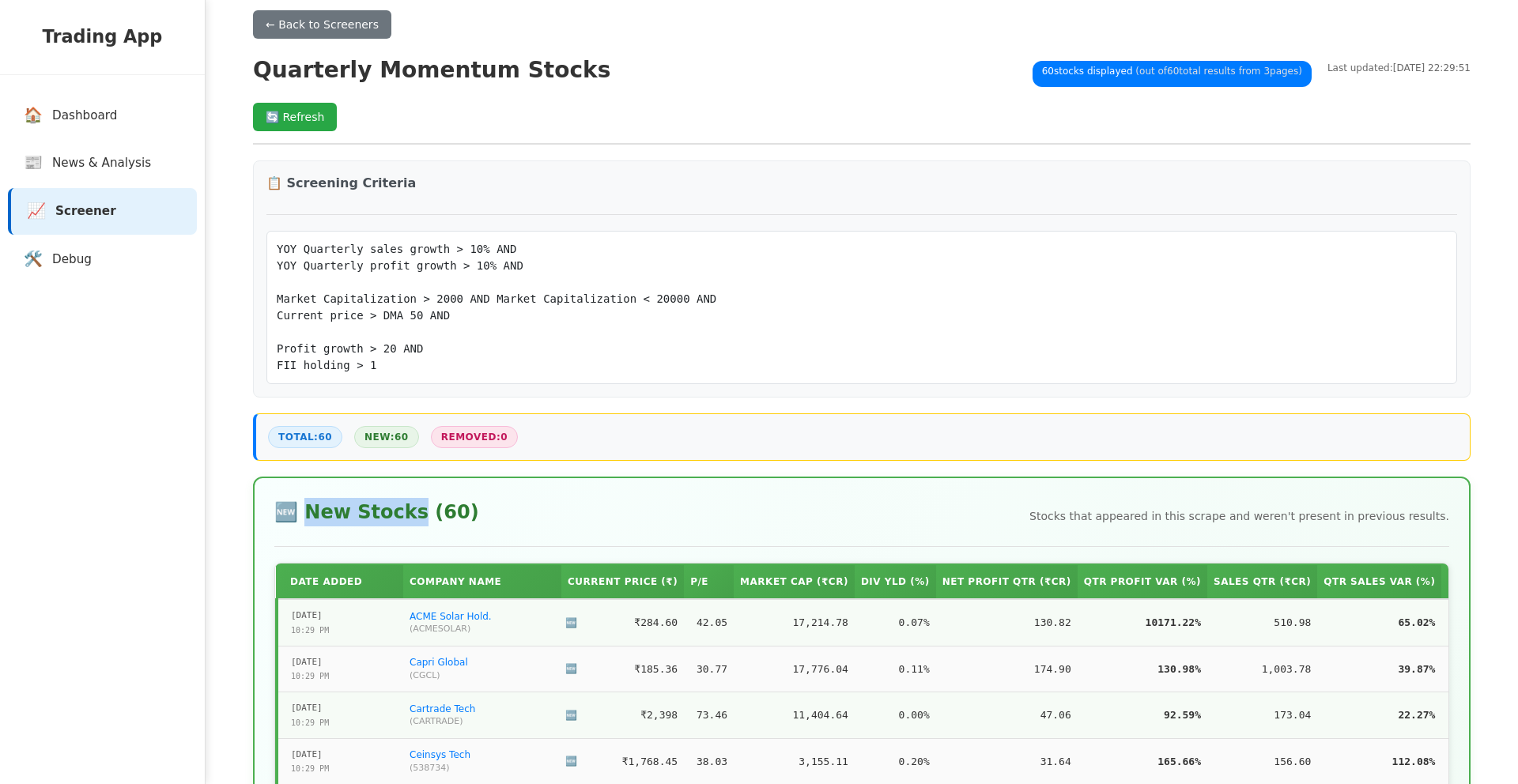
scroll to position [0, 0]
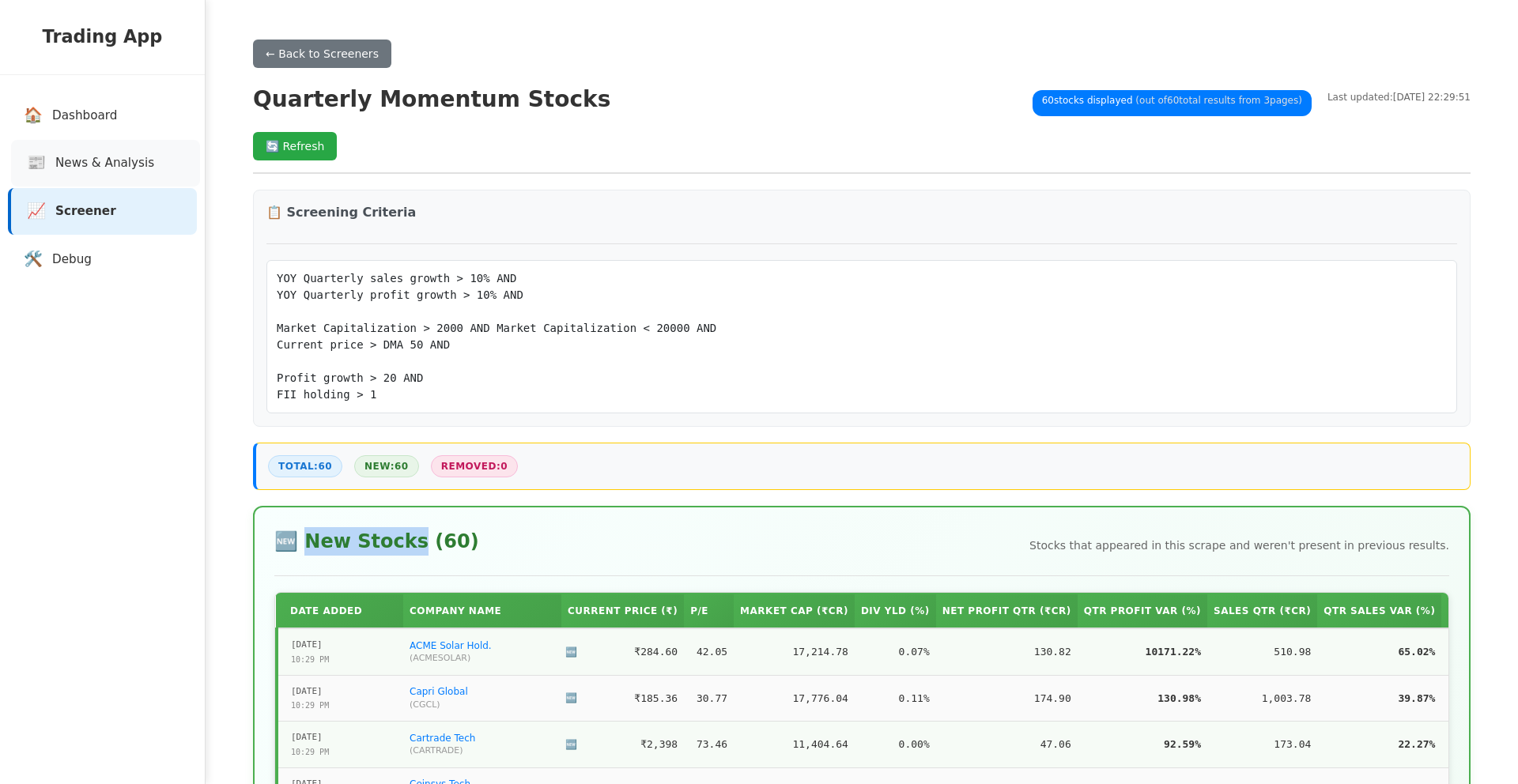
click at [120, 169] on span "News & Analysis" at bounding box center [105, 163] width 99 height 18
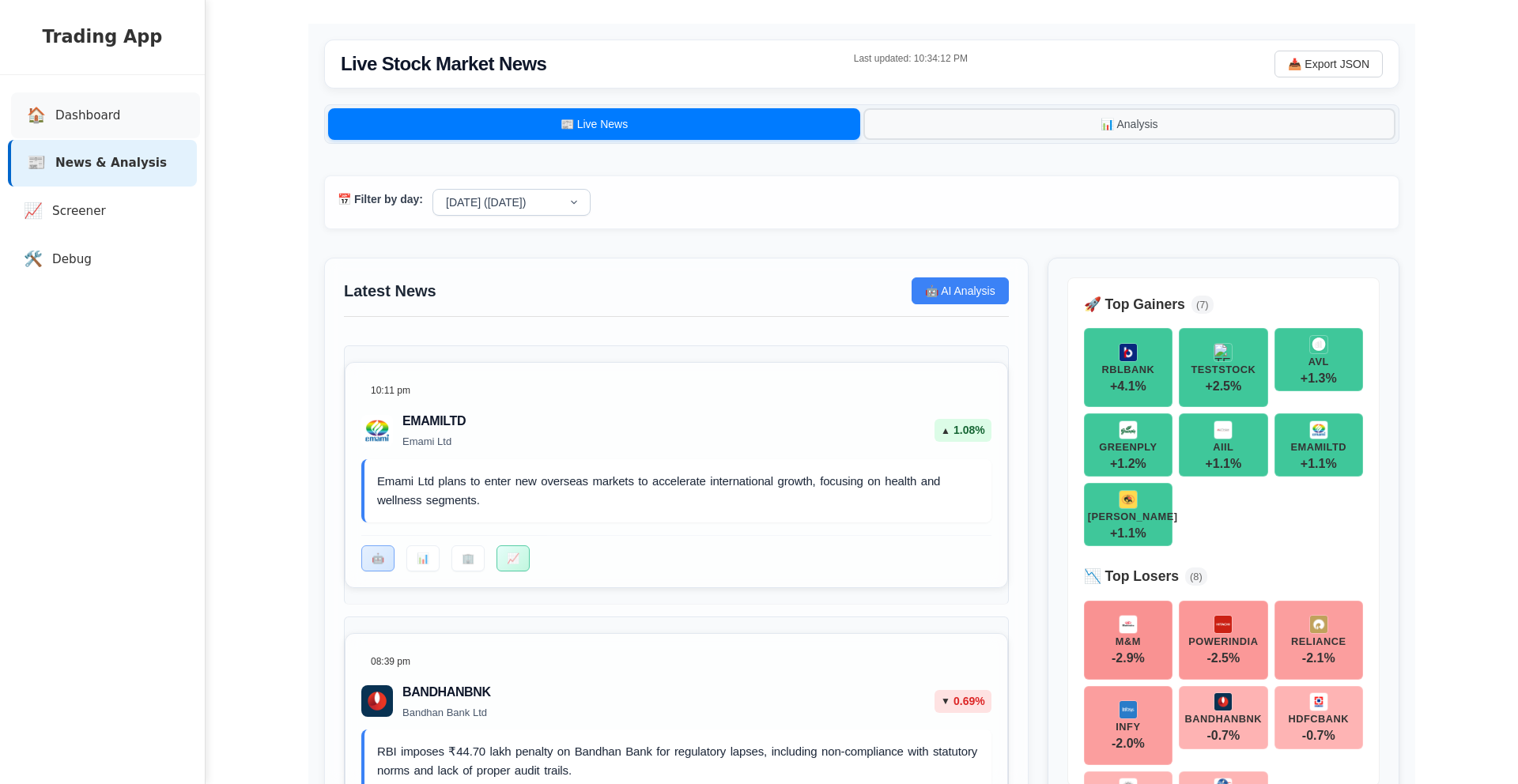
click at [110, 114] on span "Dashboard" at bounding box center [88, 115] width 65 height 18
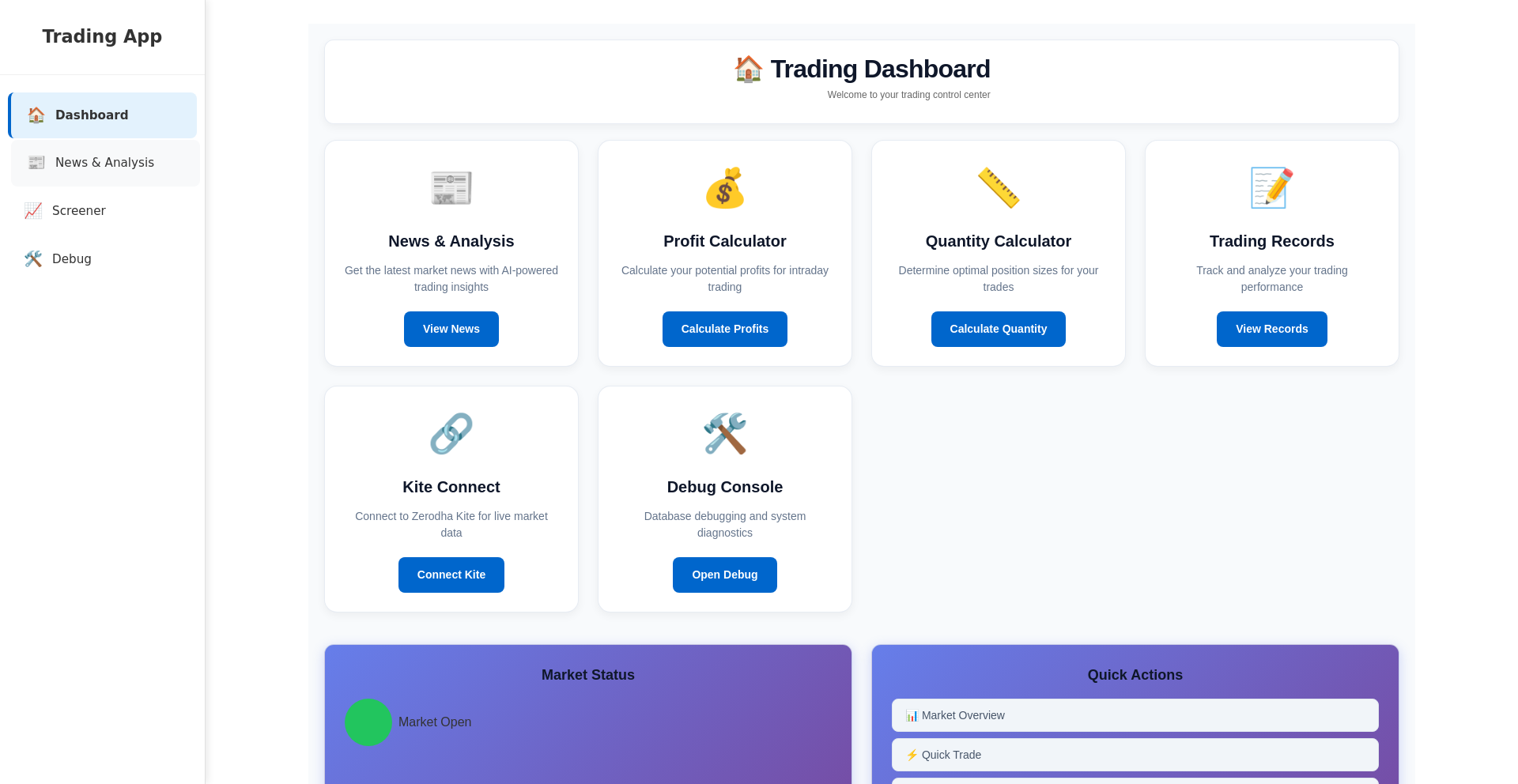
click at [120, 171] on span "News & Analysis" at bounding box center [105, 163] width 99 height 18
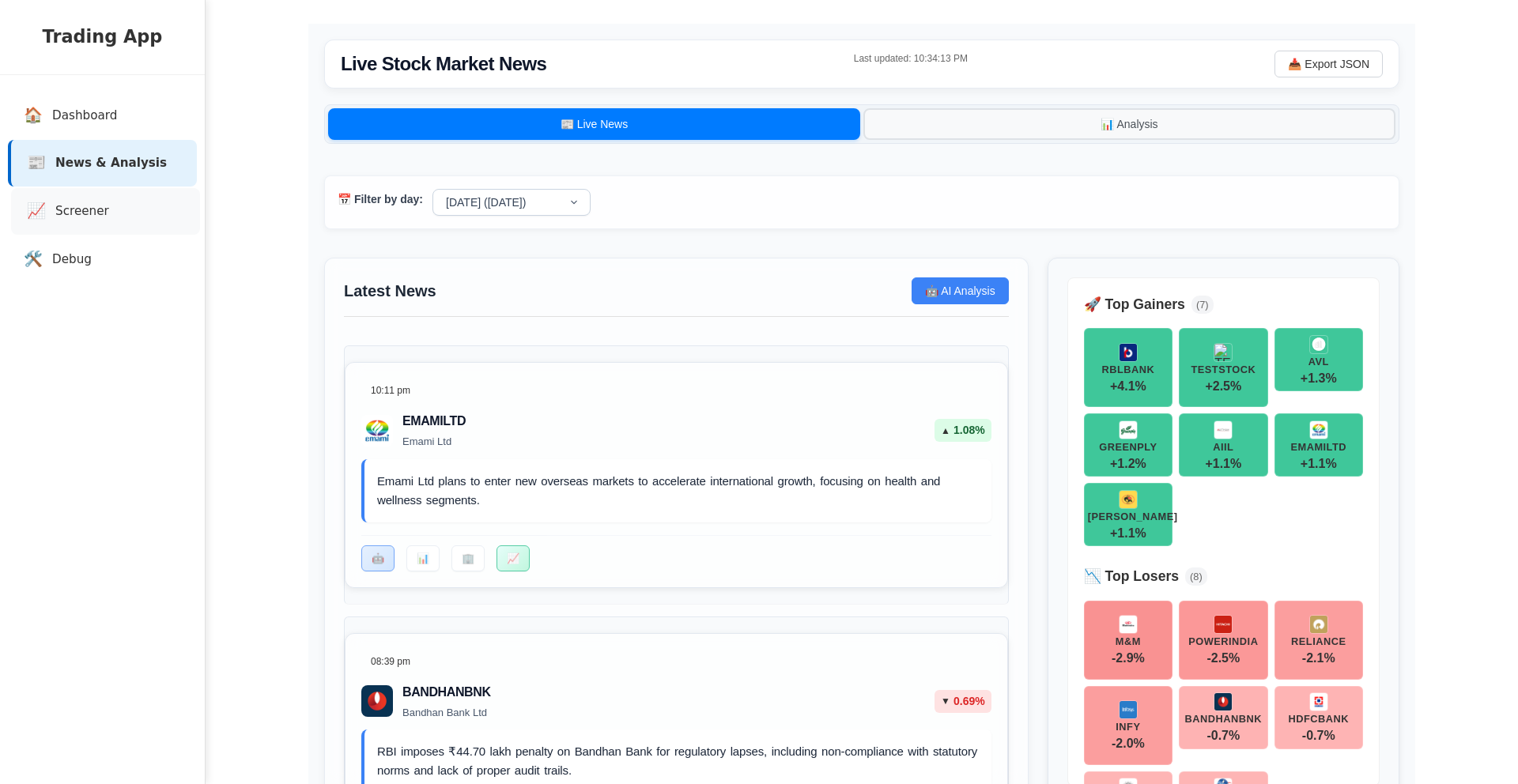
click at [114, 205] on link "📈 Screener" at bounding box center [105, 211] width 189 height 47
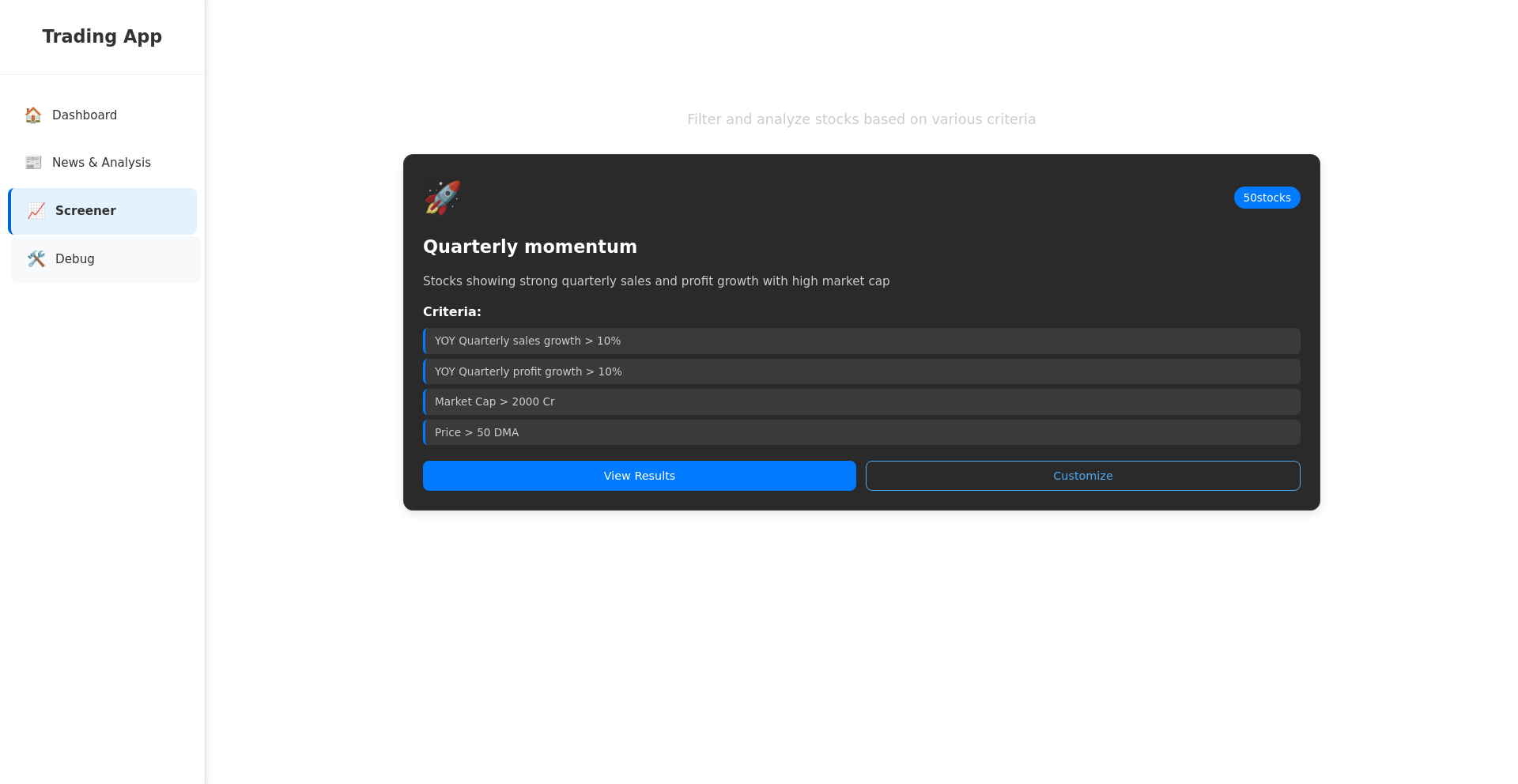
click at [106, 256] on link "🛠️ Debug" at bounding box center [105, 260] width 189 height 47
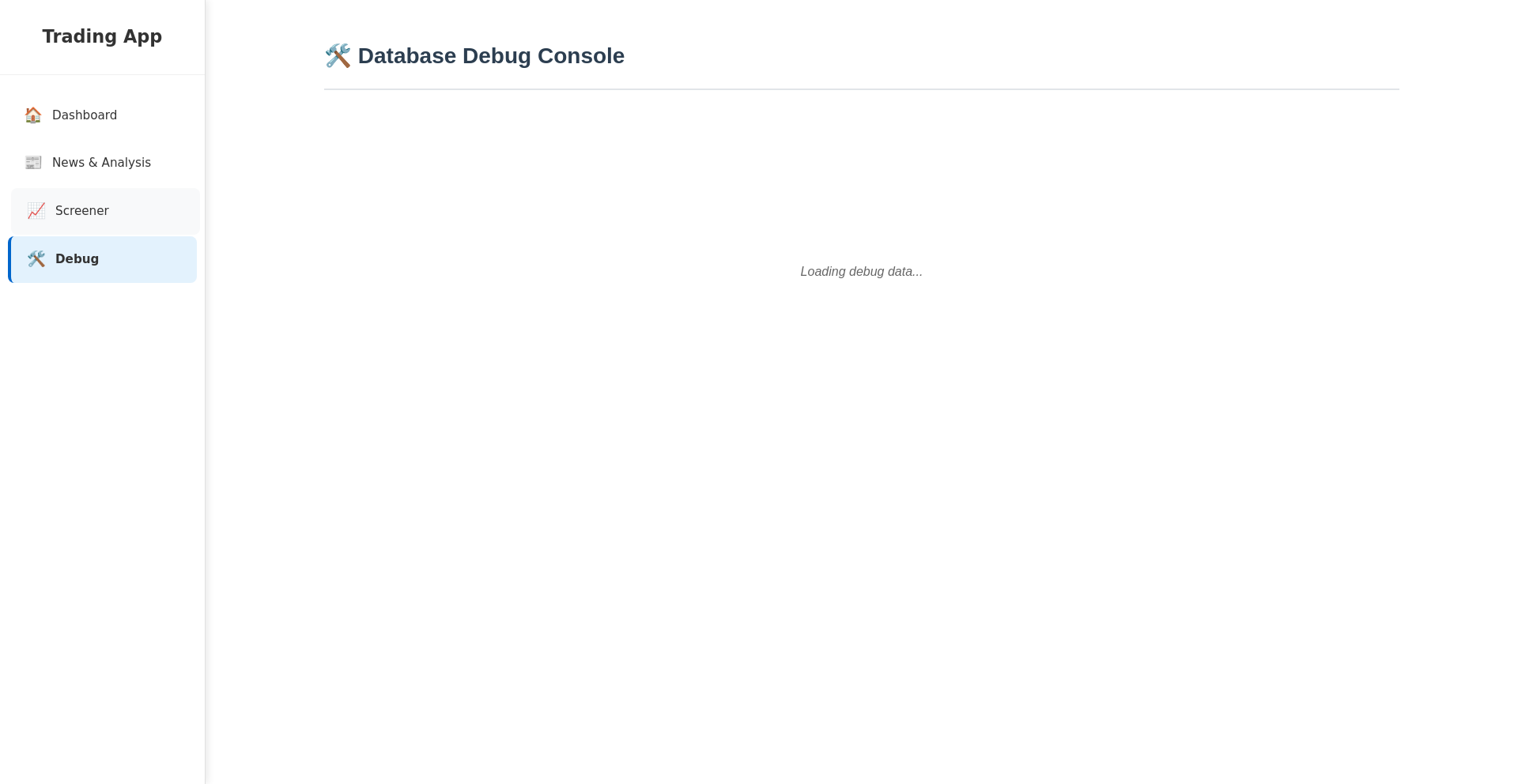
click at [109, 220] on link "📈 Screener" at bounding box center [105, 211] width 189 height 47
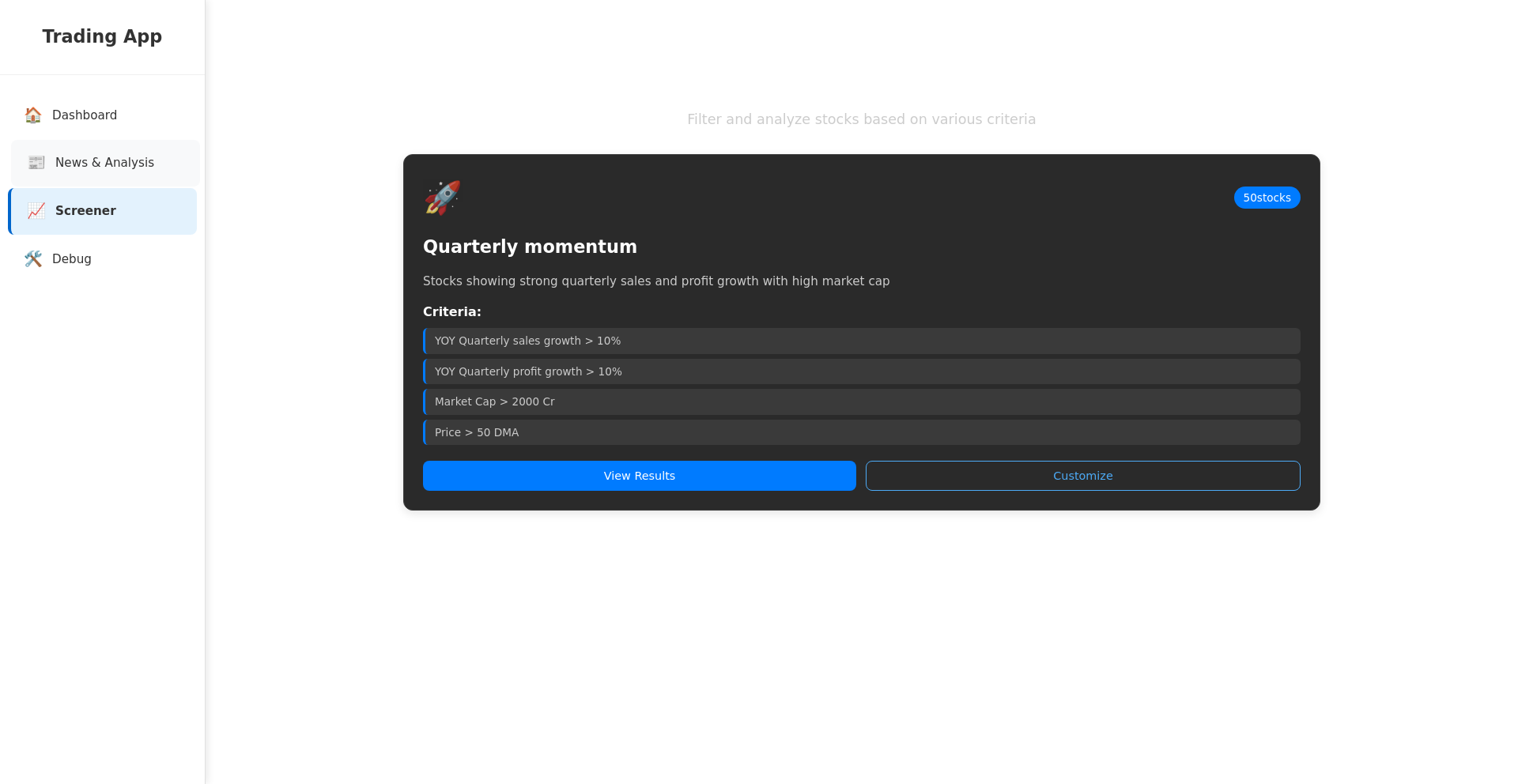
click at [134, 175] on link "📰 News & Analysis" at bounding box center [105, 163] width 189 height 47
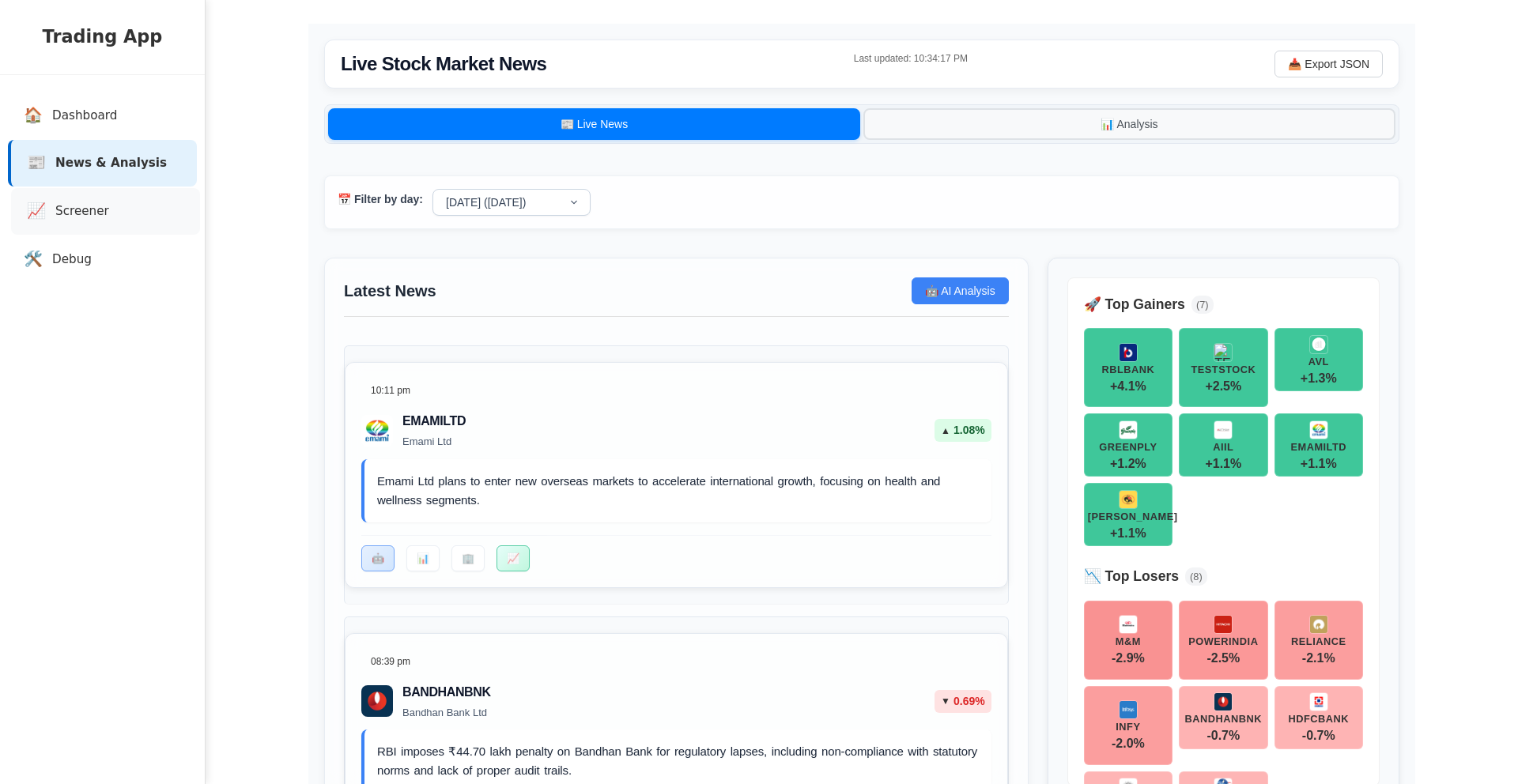
click at [114, 219] on link "📈 Screener" at bounding box center [105, 211] width 189 height 47
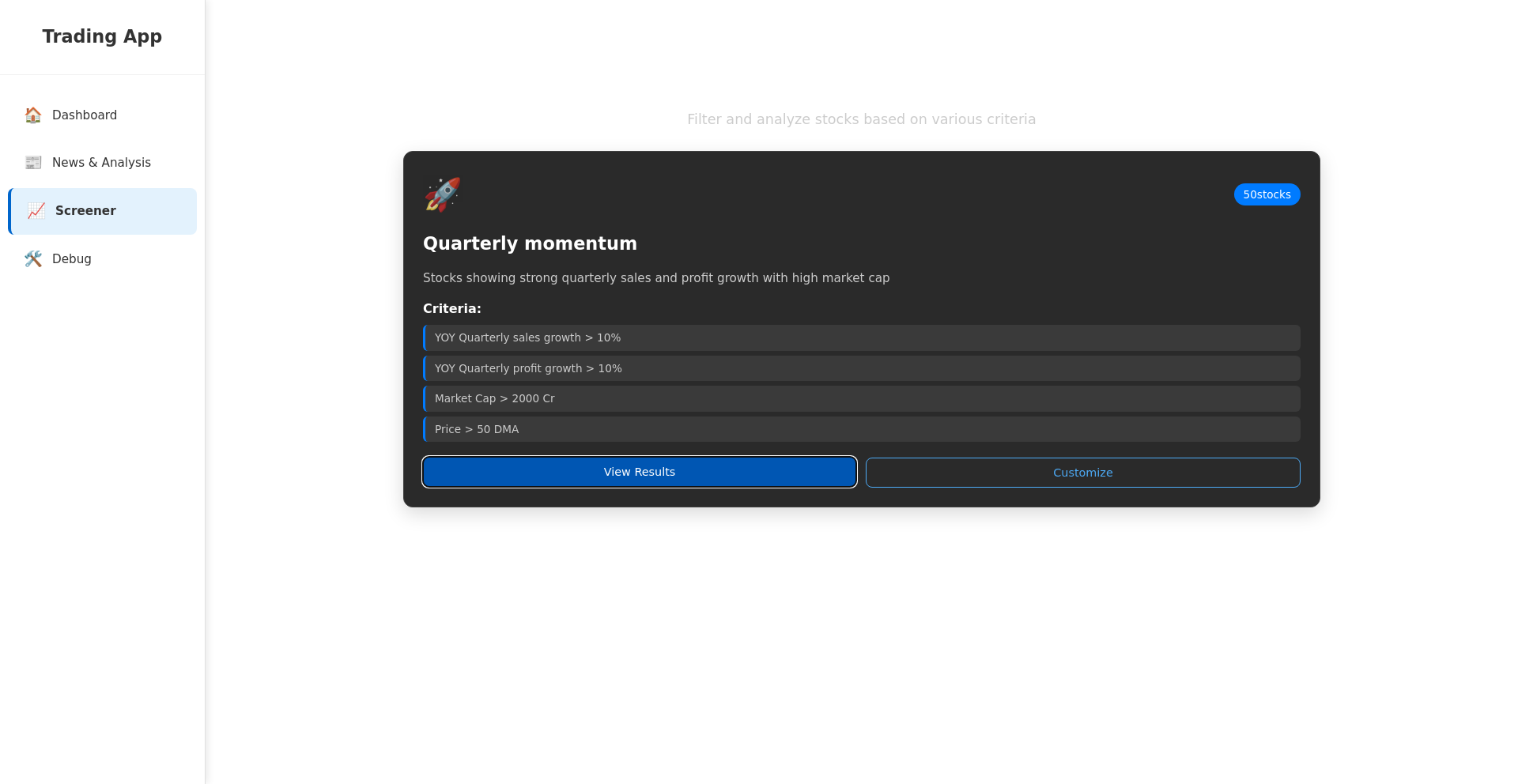
click at [612, 480] on button "View Results" at bounding box center [639, 471] width 433 height 30
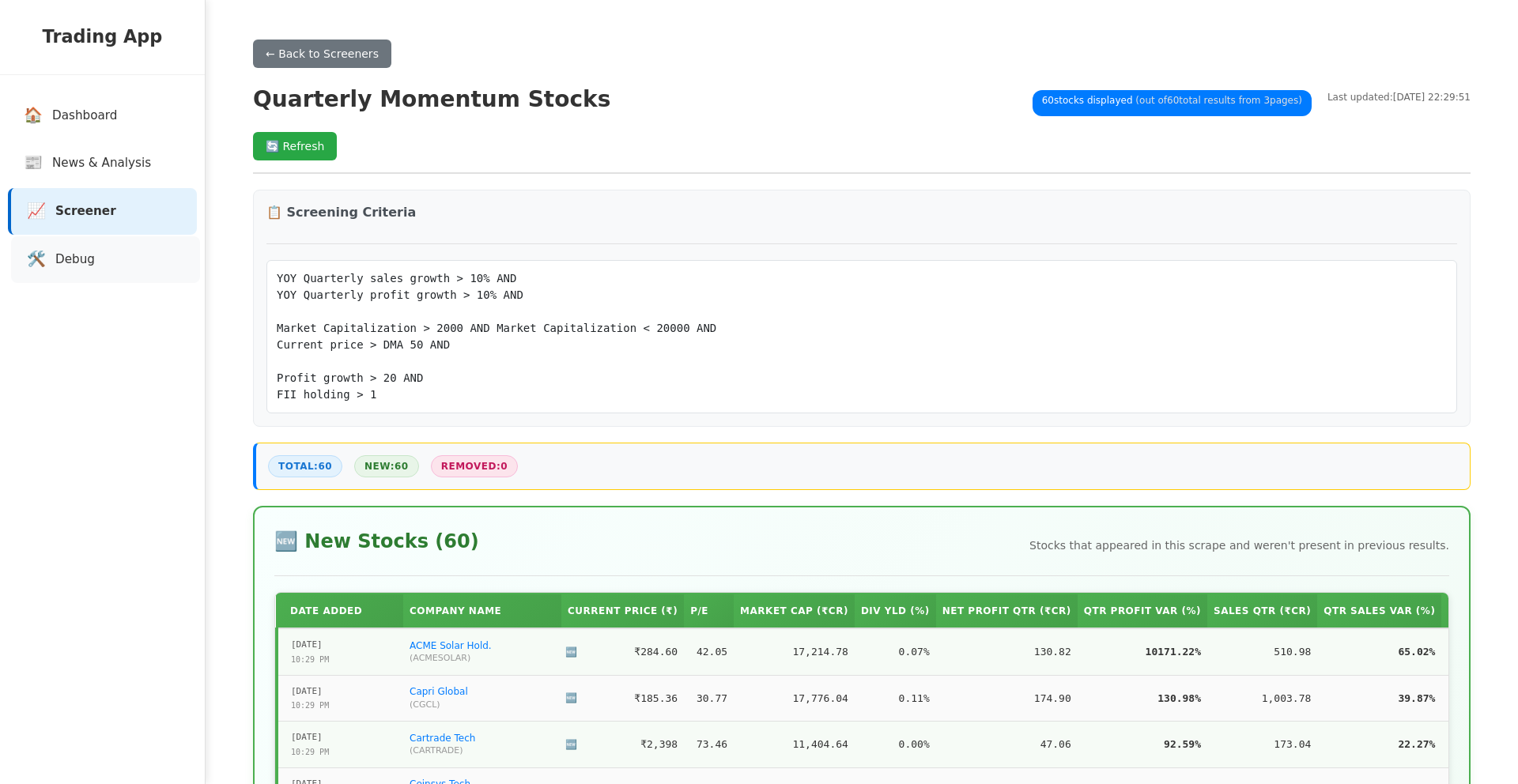
click at [104, 262] on link "🛠️ Debug" at bounding box center [105, 260] width 189 height 47
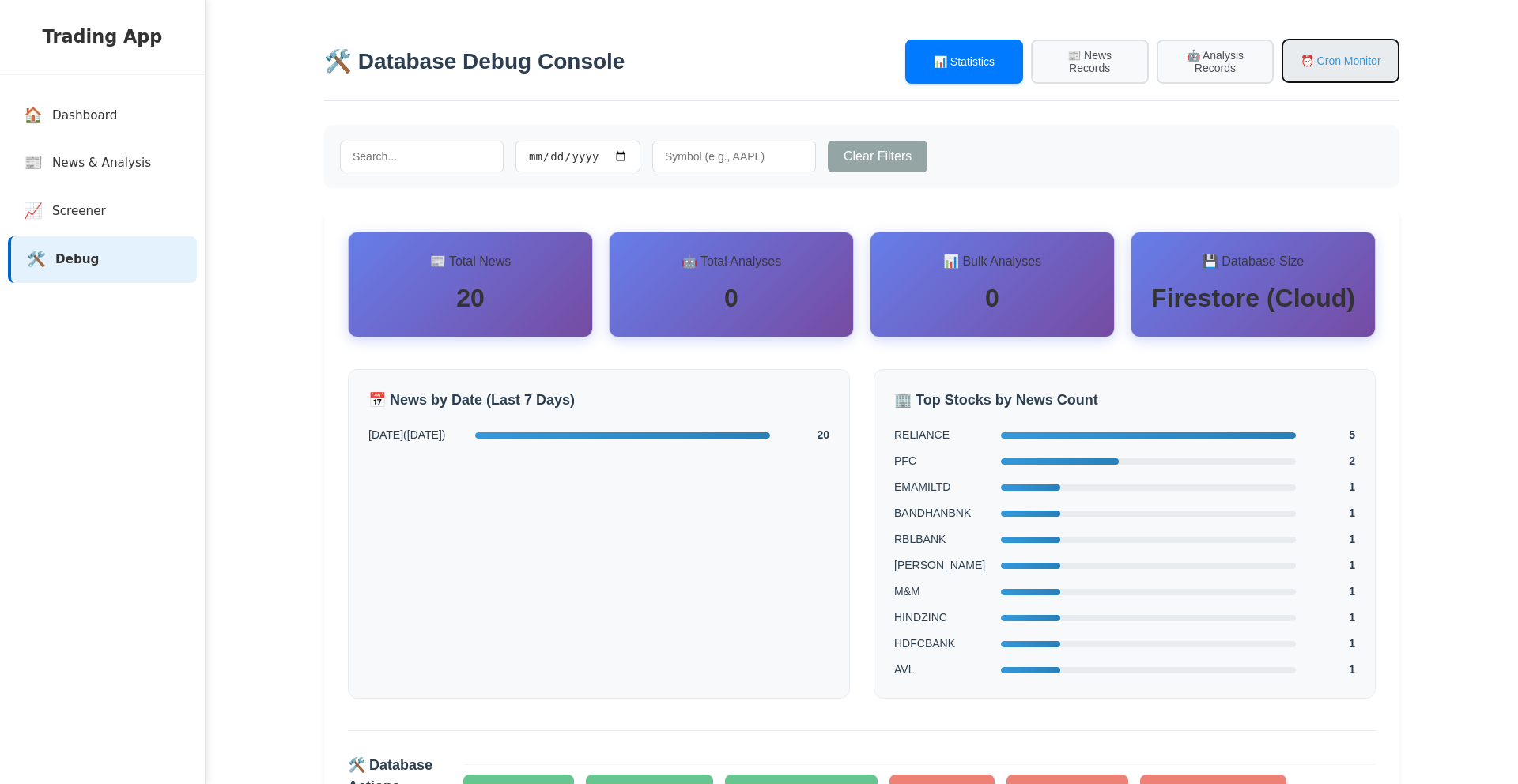
click at [1351, 53] on button "⏰ Cron Monitor" at bounding box center [1341, 61] width 118 height 44
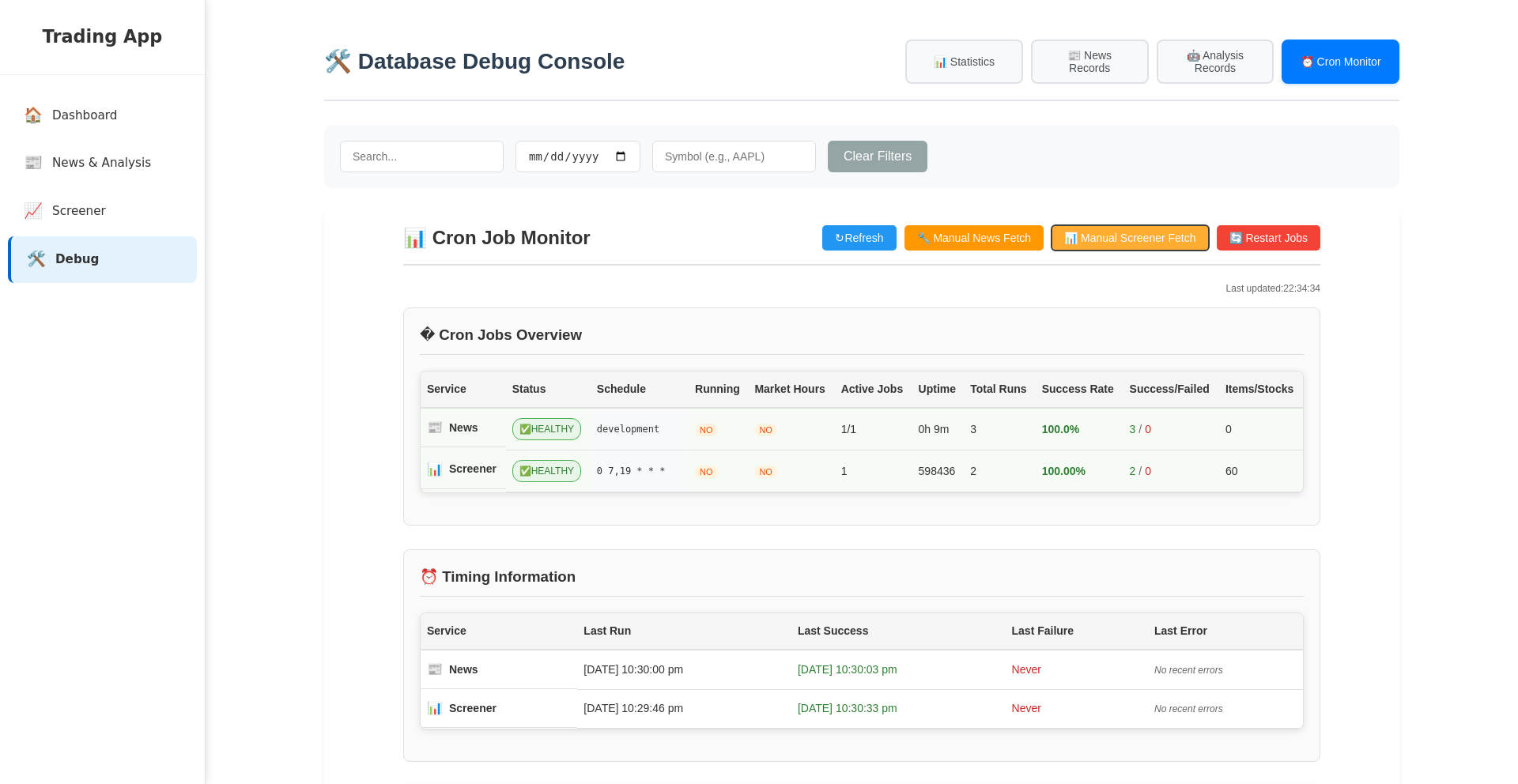
click at [1096, 242] on button "📊 Manual Screener Fetch" at bounding box center [1129, 238] width 156 height 26
click at [143, 121] on link "🏠 Dashboard" at bounding box center [105, 115] width 189 height 47
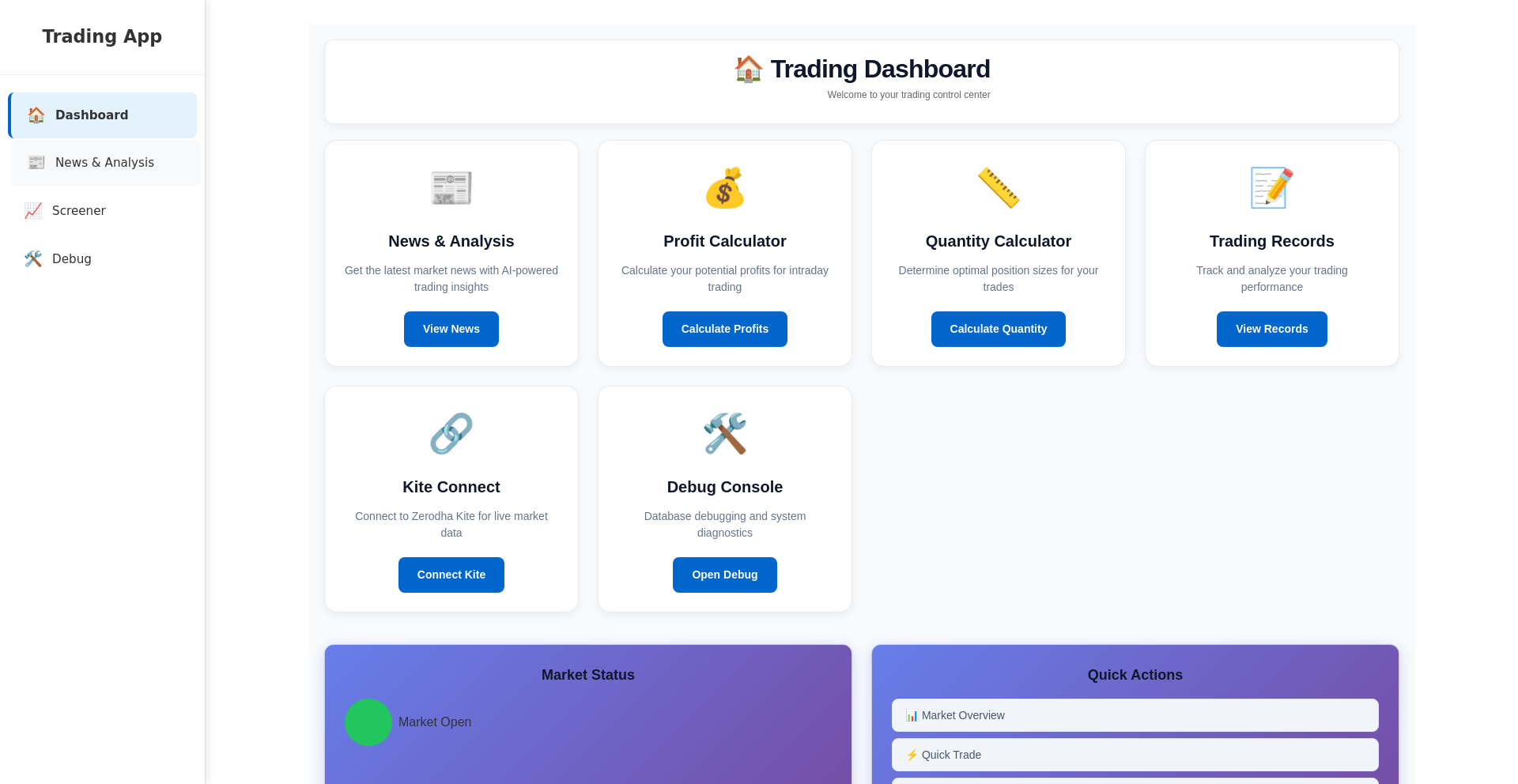
click at [137, 165] on span "News & Analysis" at bounding box center [105, 163] width 99 height 18
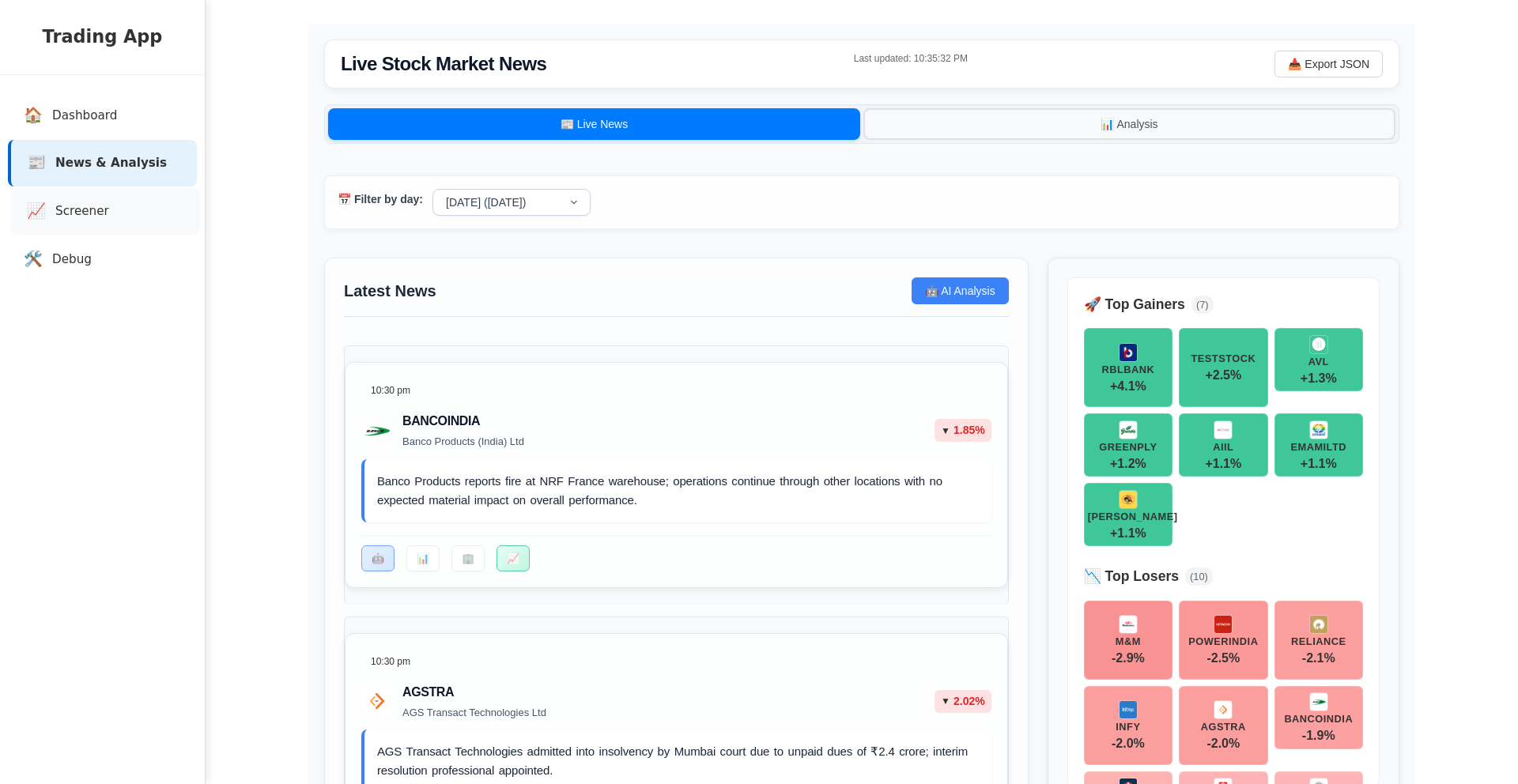
click at [80, 215] on span "Screener" at bounding box center [82, 211] width 54 height 18
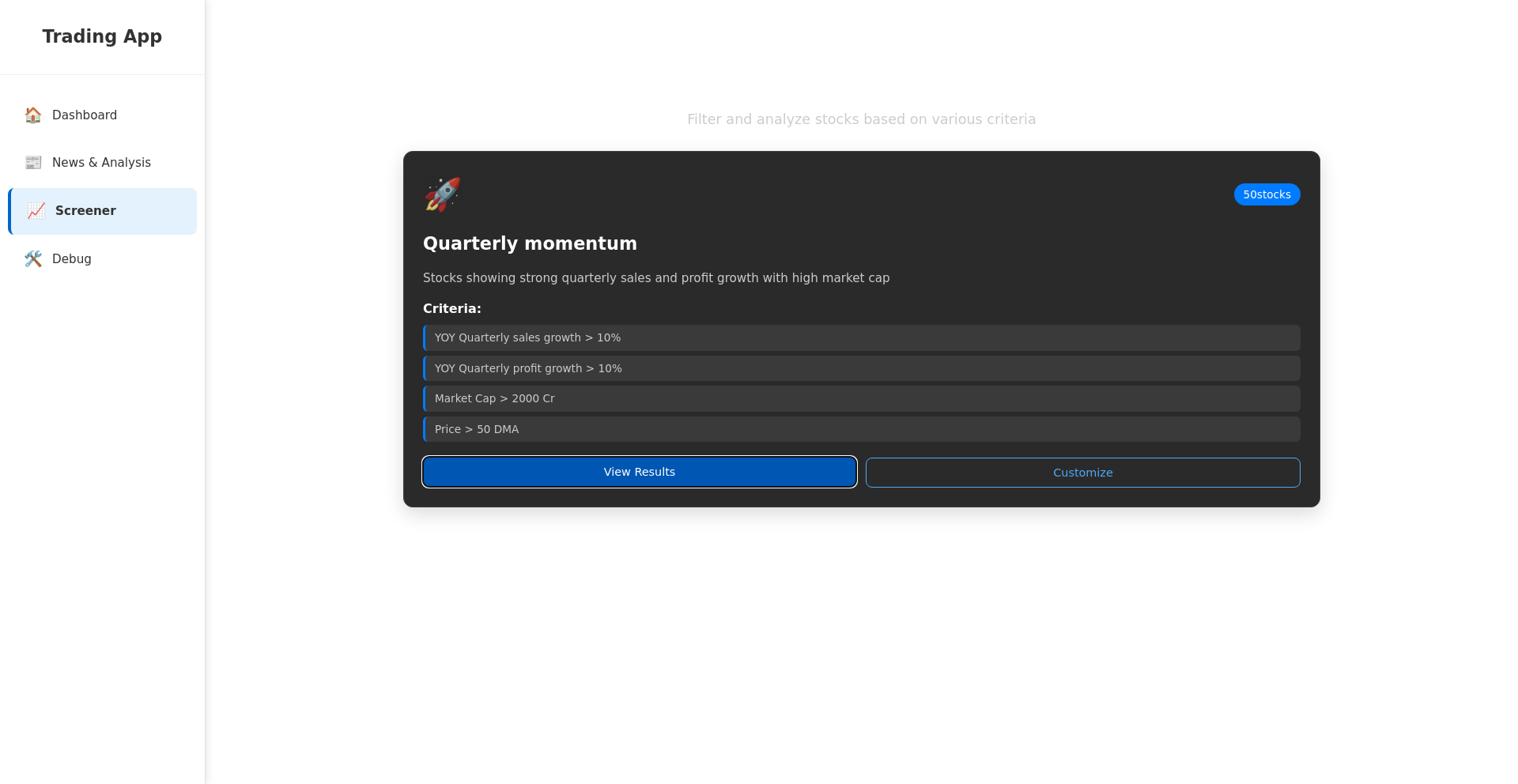
click at [571, 468] on button "View Results" at bounding box center [639, 471] width 433 height 30
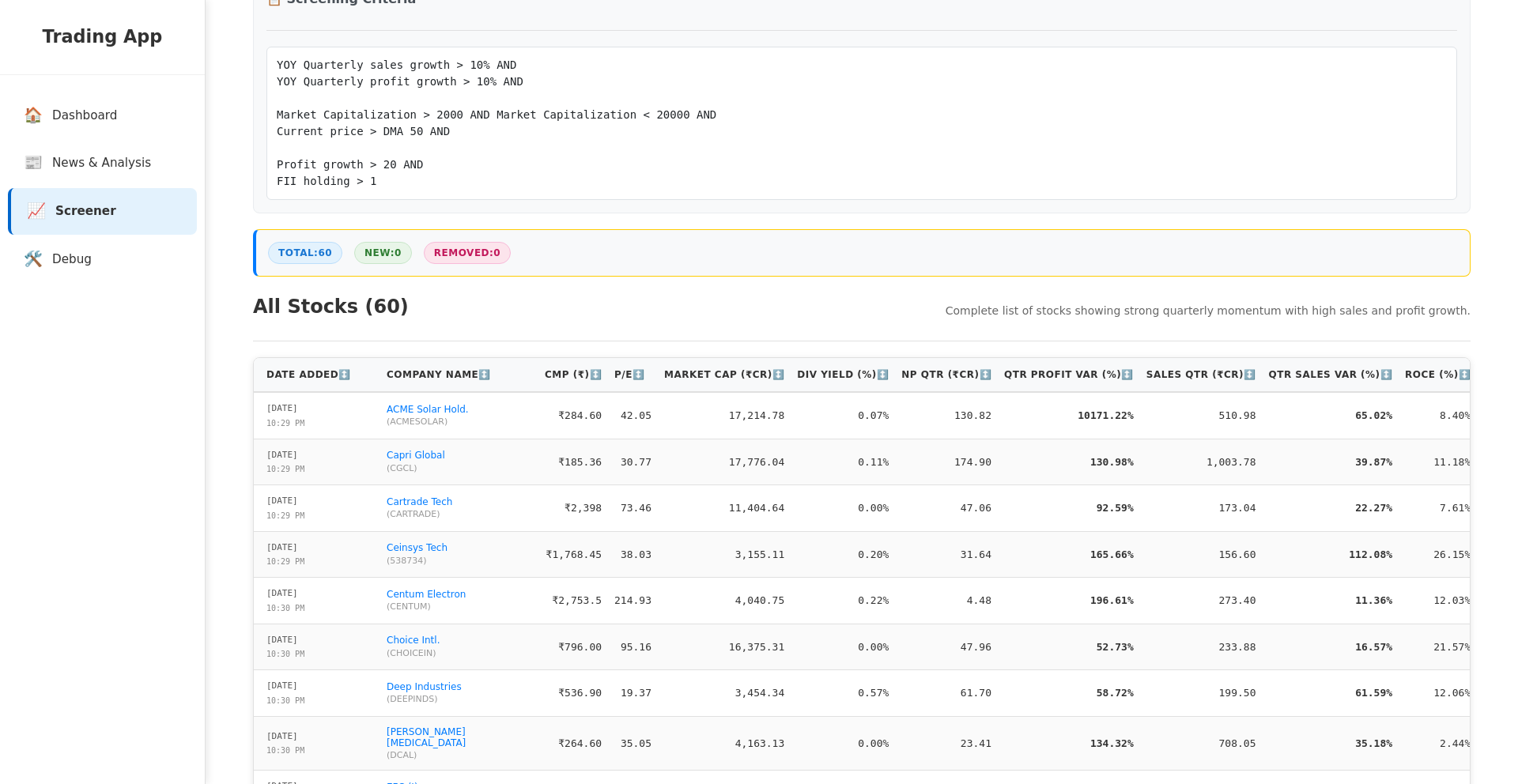
scroll to position [214, 0]
click at [315, 373] on th "Date Added ↕️" at bounding box center [317, 374] width 126 height 34
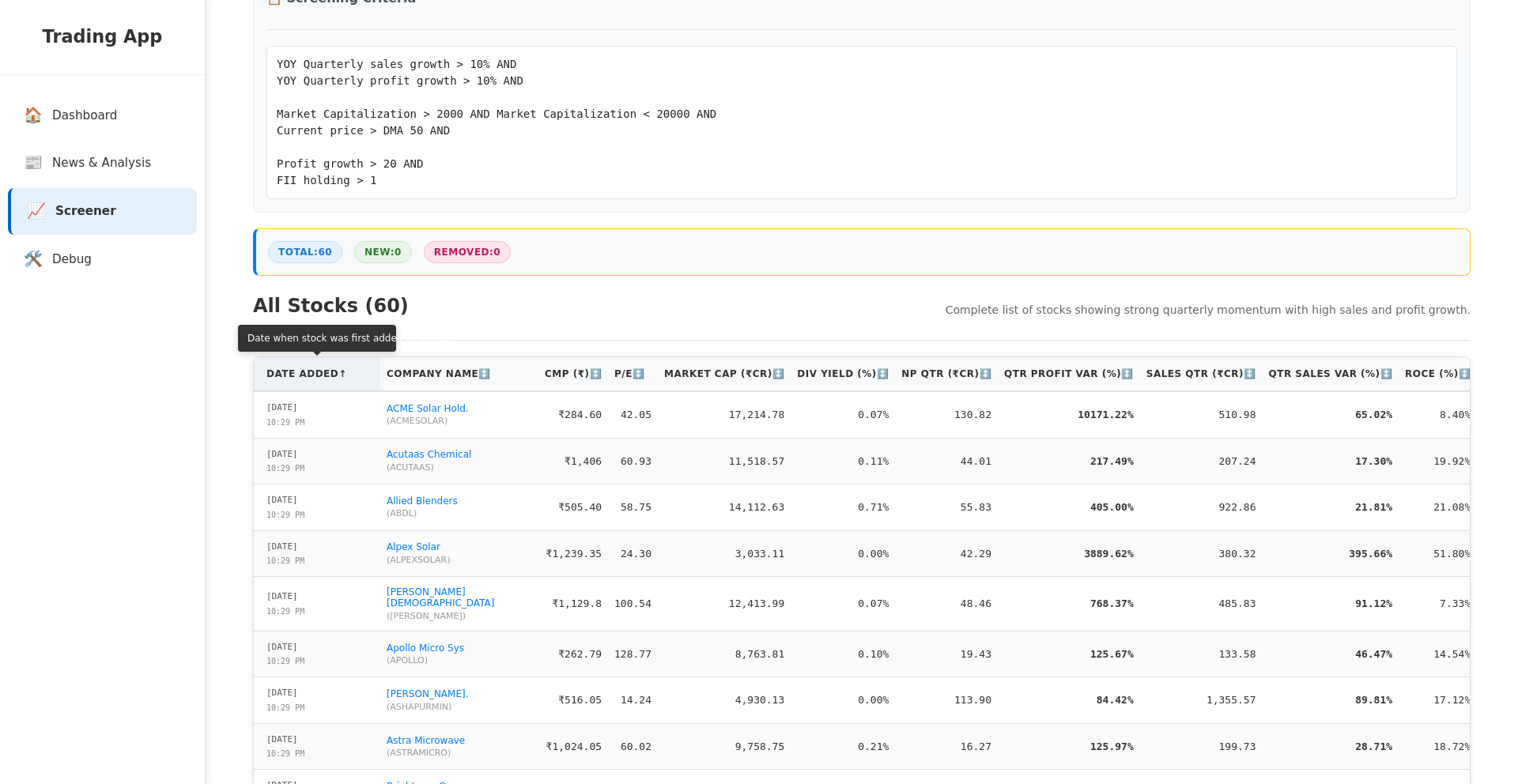
click at [315, 373] on th "Date Added ↑" at bounding box center [317, 374] width 126 height 34
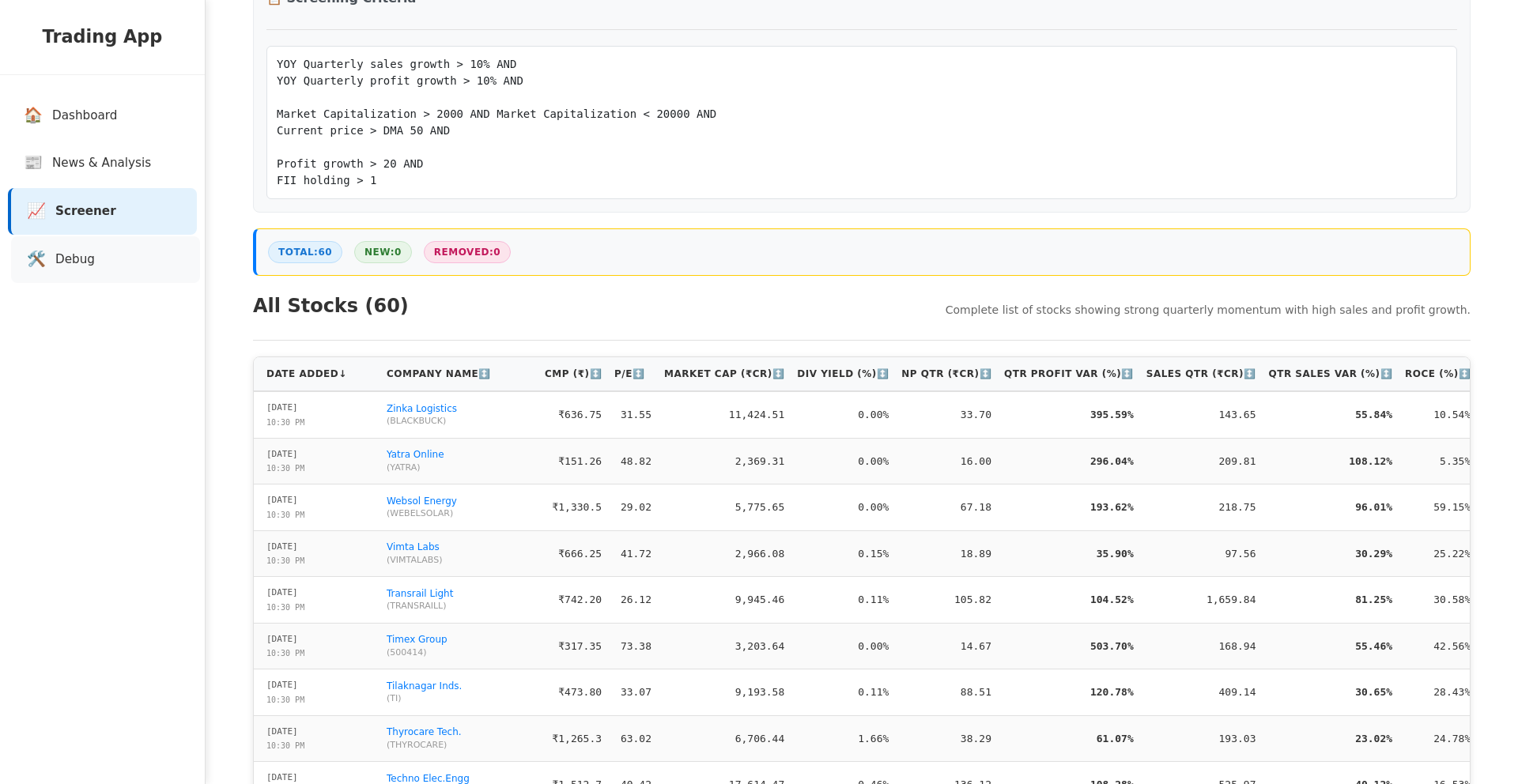
click at [132, 261] on link "🛠️ Debug" at bounding box center [105, 260] width 189 height 47
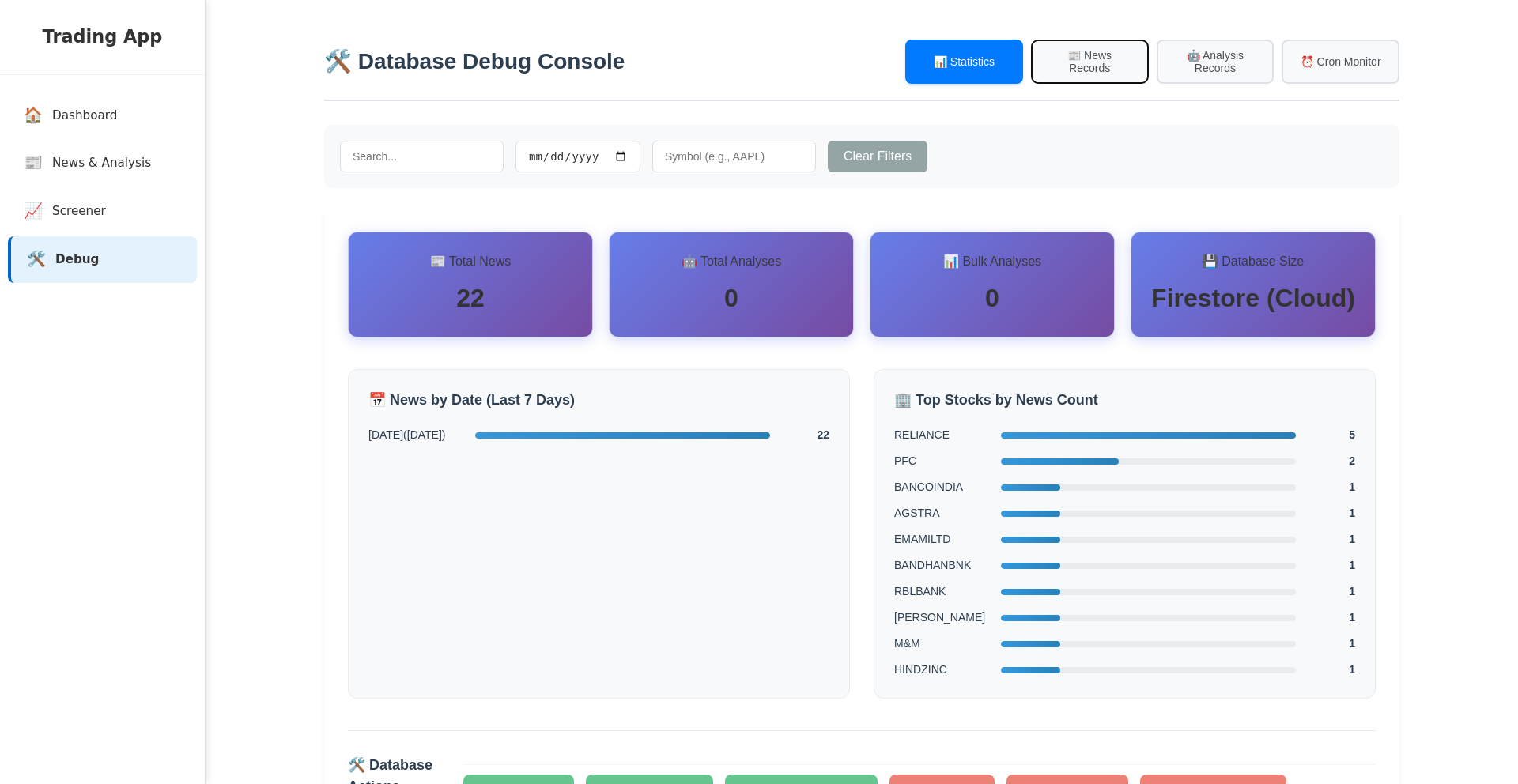
drag, startPoint x: 1092, startPoint y: 70, endPoint x: 1038, endPoint y: 128, distance: 79.2
click at [1092, 70] on button "📰 News Records" at bounding box center [1090, 61] width 118 height 44
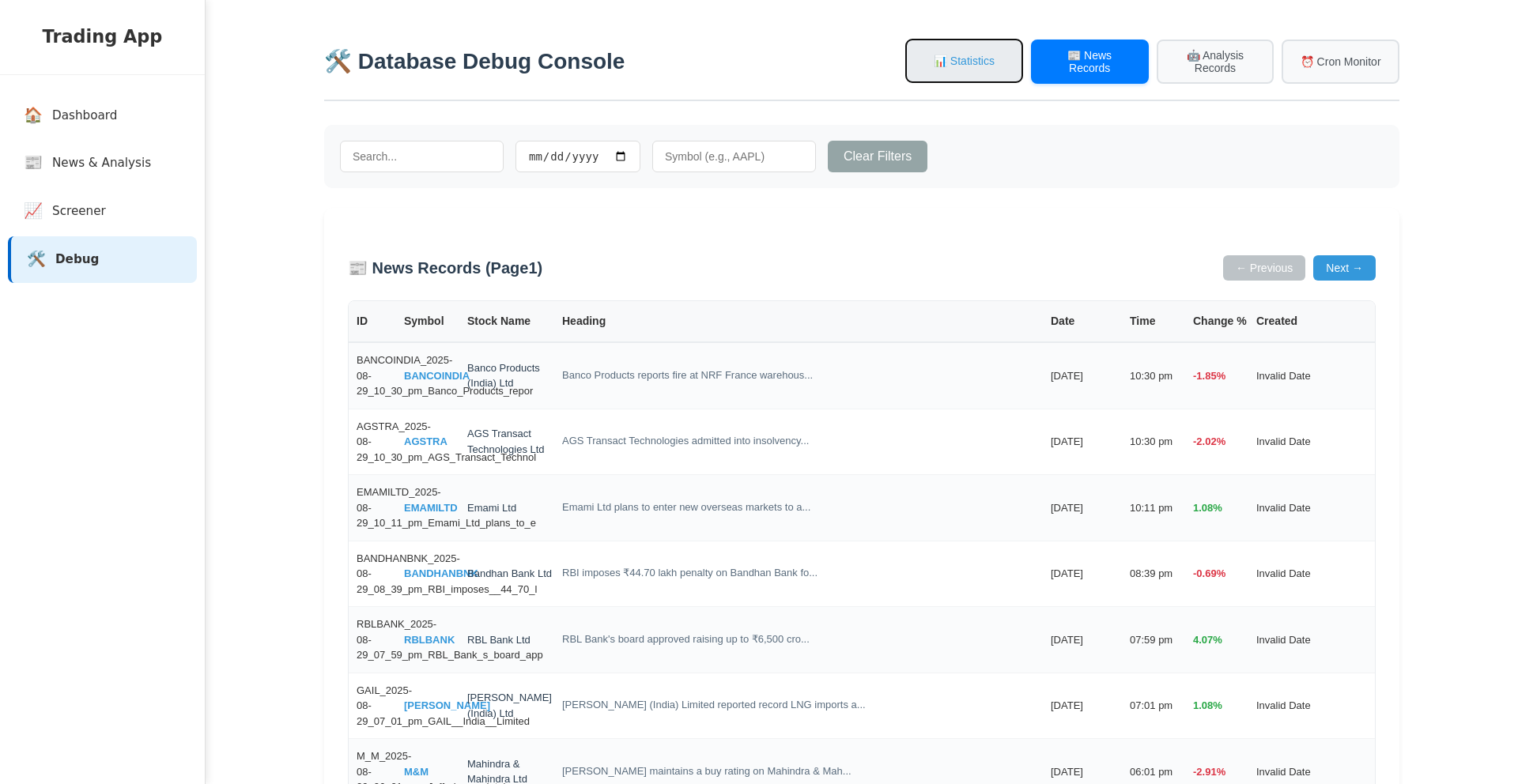
click at [922, 82] on button "📊 Statistics" at bounding box center [964, 61] width 118 height 44
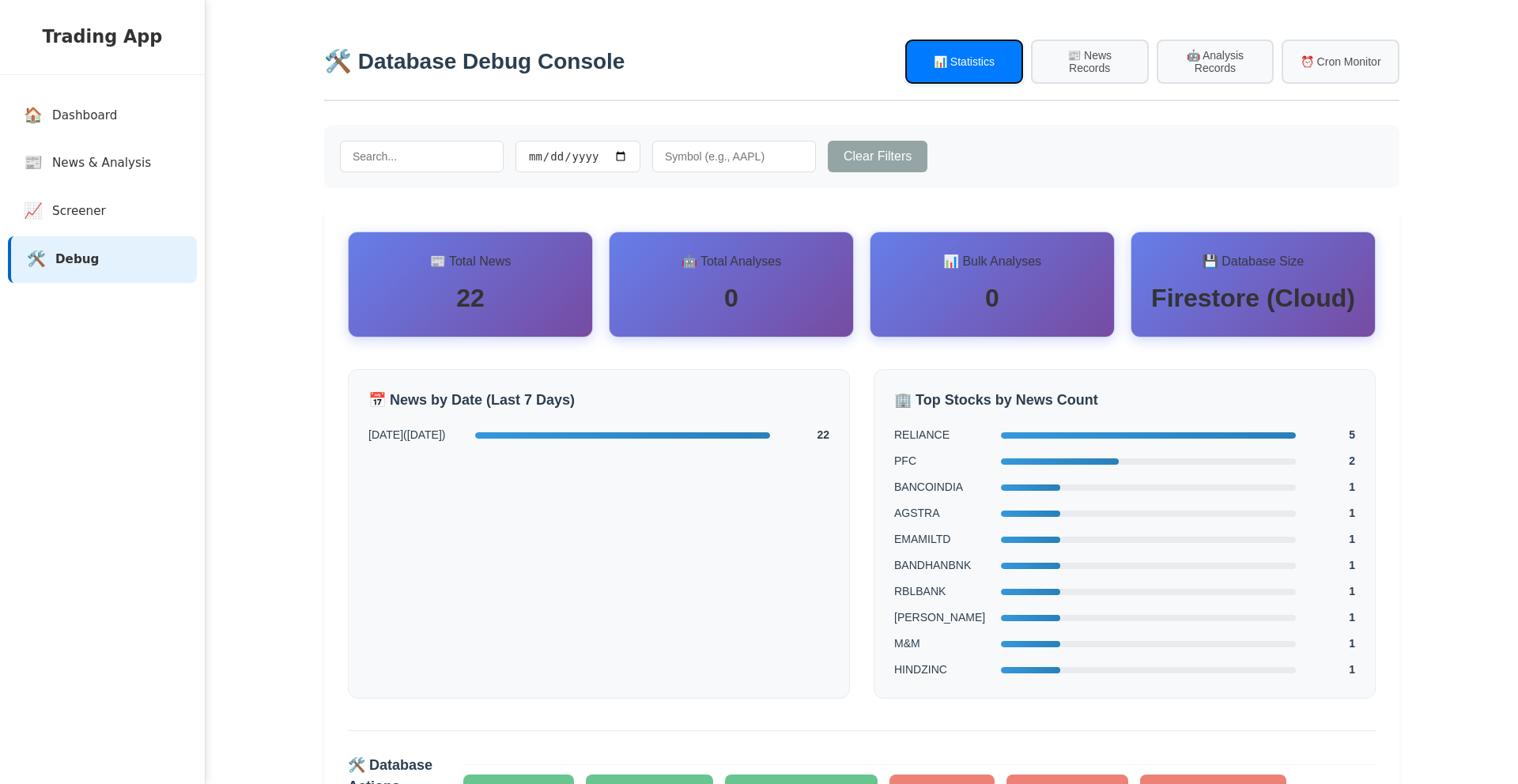
scroll to position [155, 0]
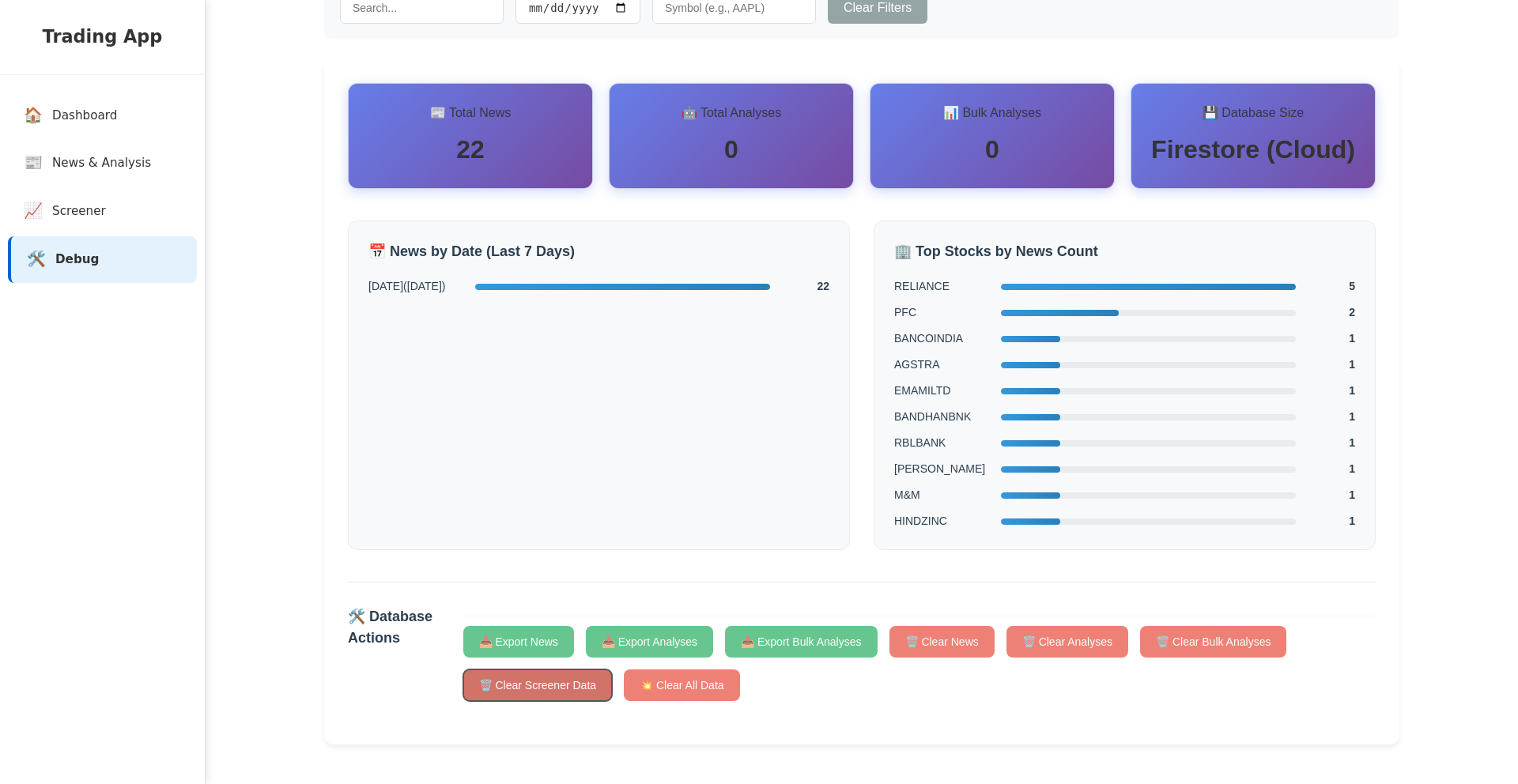
click at [550, 693] on button "🗑️ Clear Screener Data" at bounding box center [537, 685] width 149 height 32
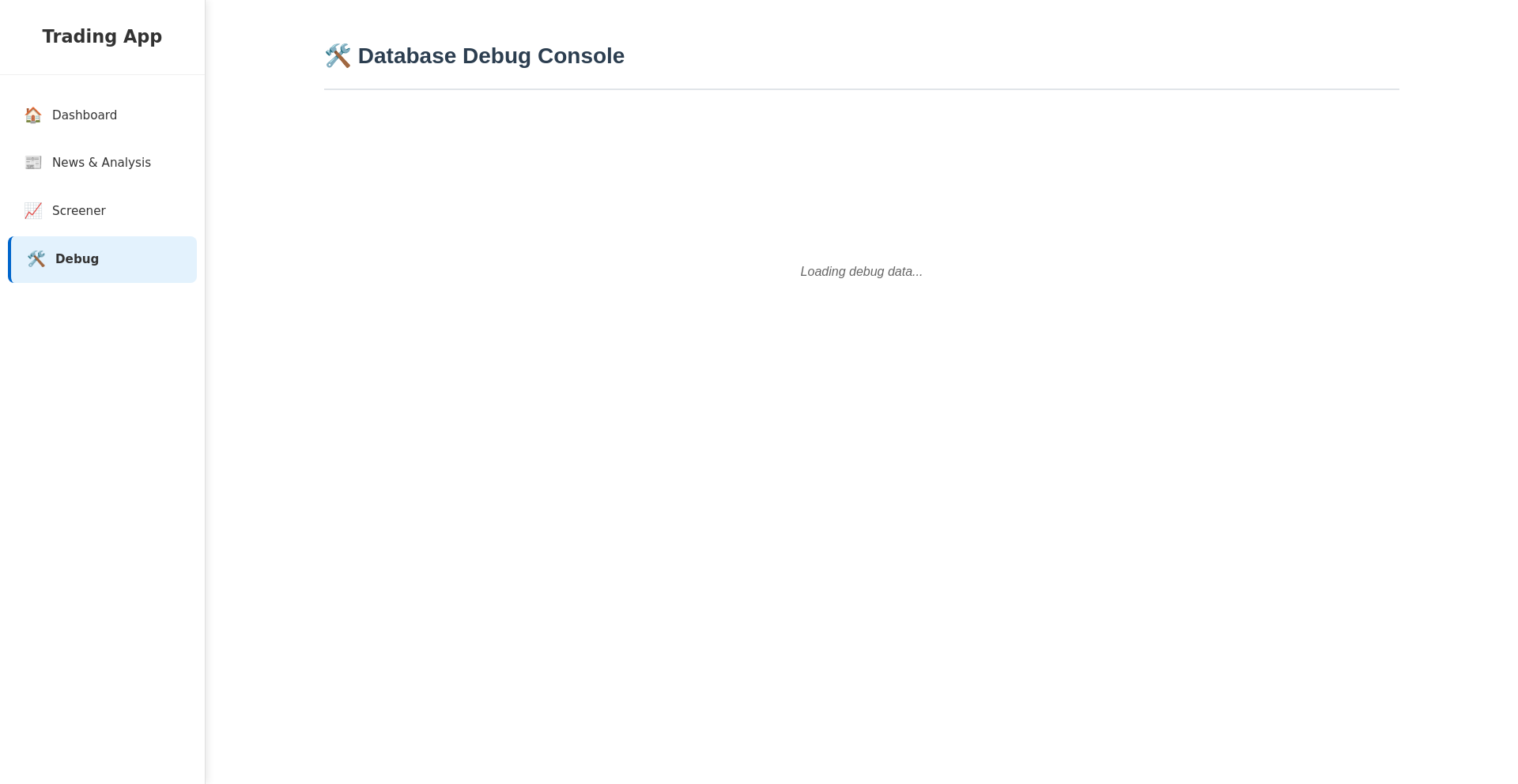
click at [75, 210] on span "Screener" at bounding box center [79, 211] width 54 height 18
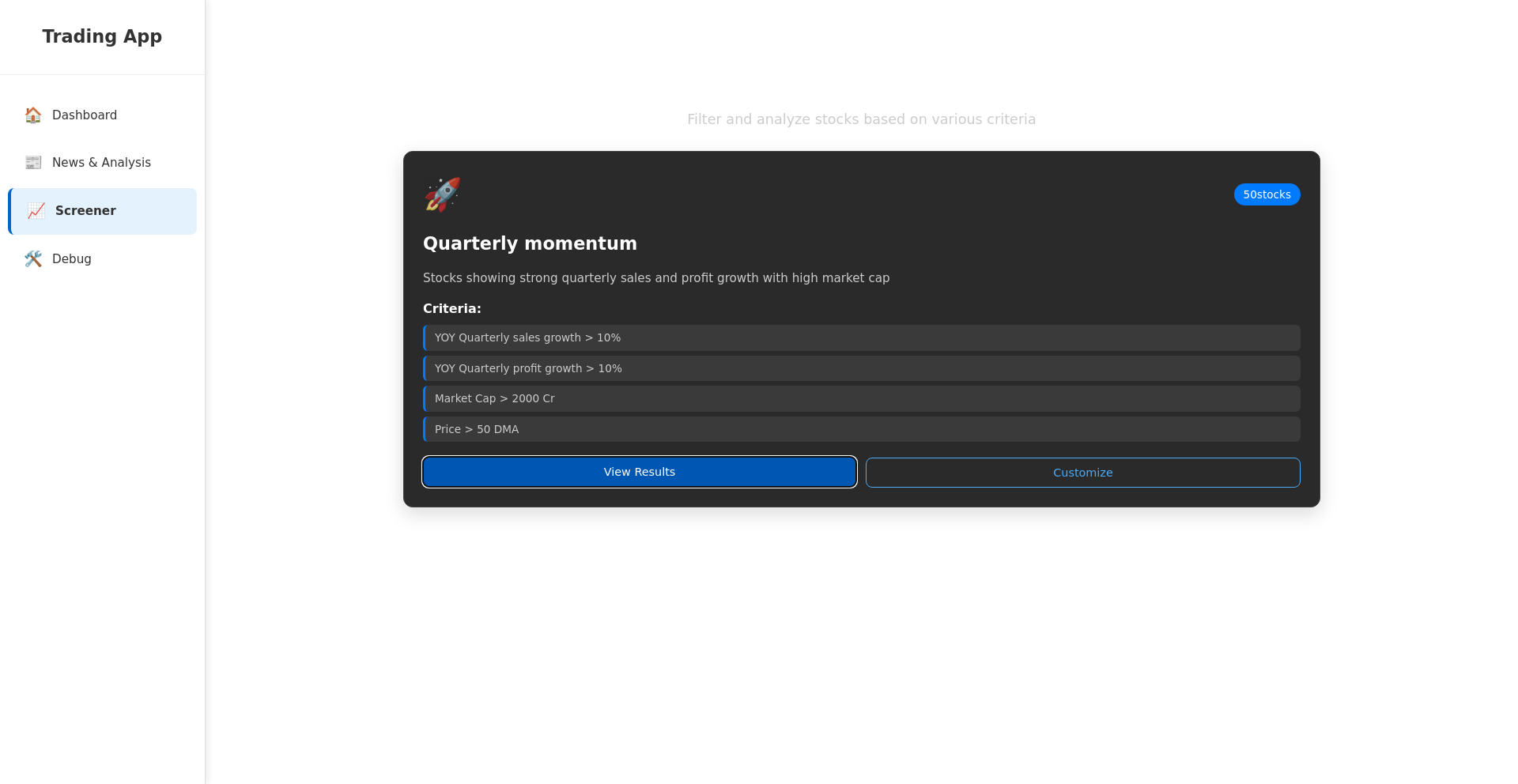
click at [572, 473] on button "View Results" at bounding box center [639, 471] width 433 height 30
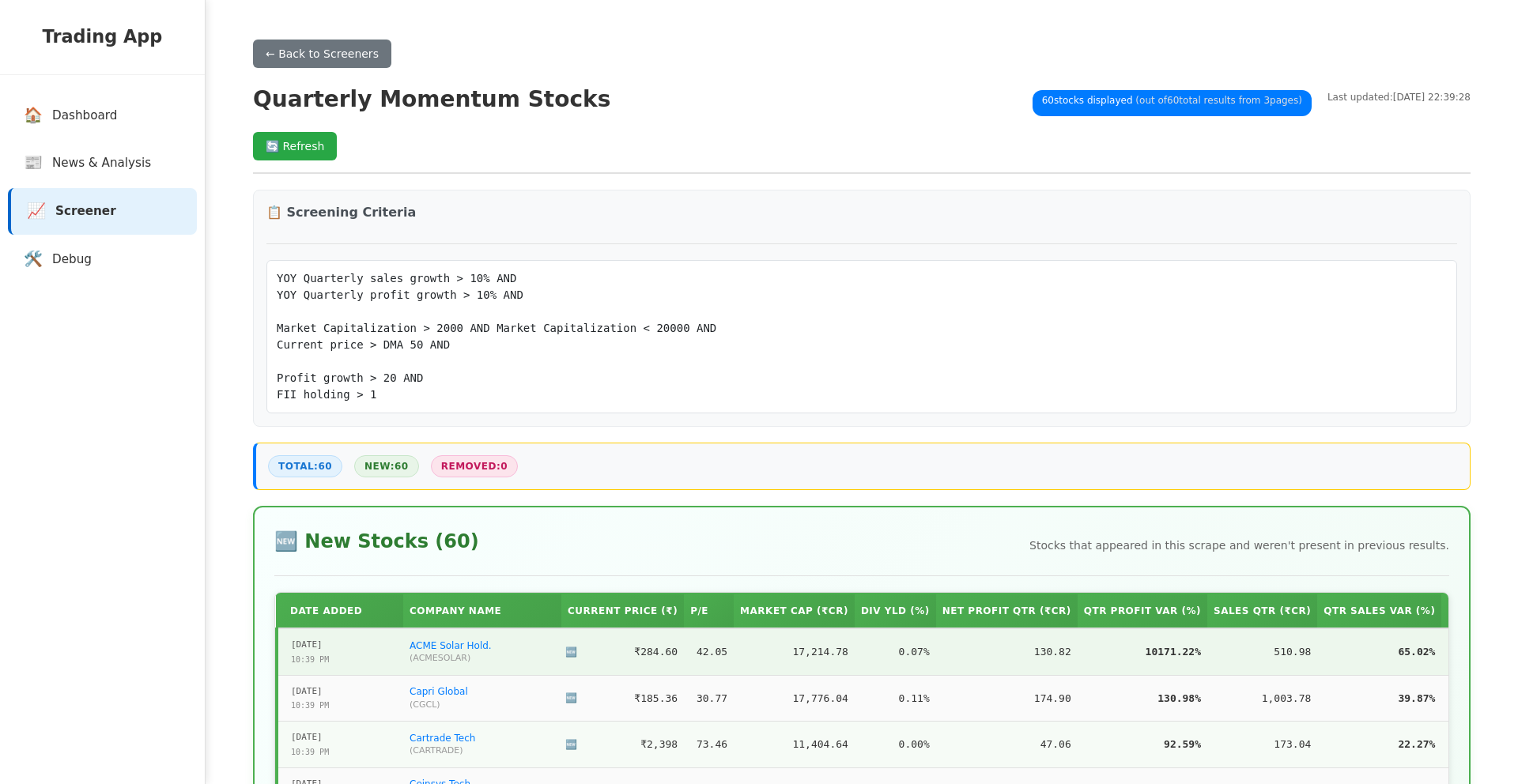
scroll to position [181, 0]
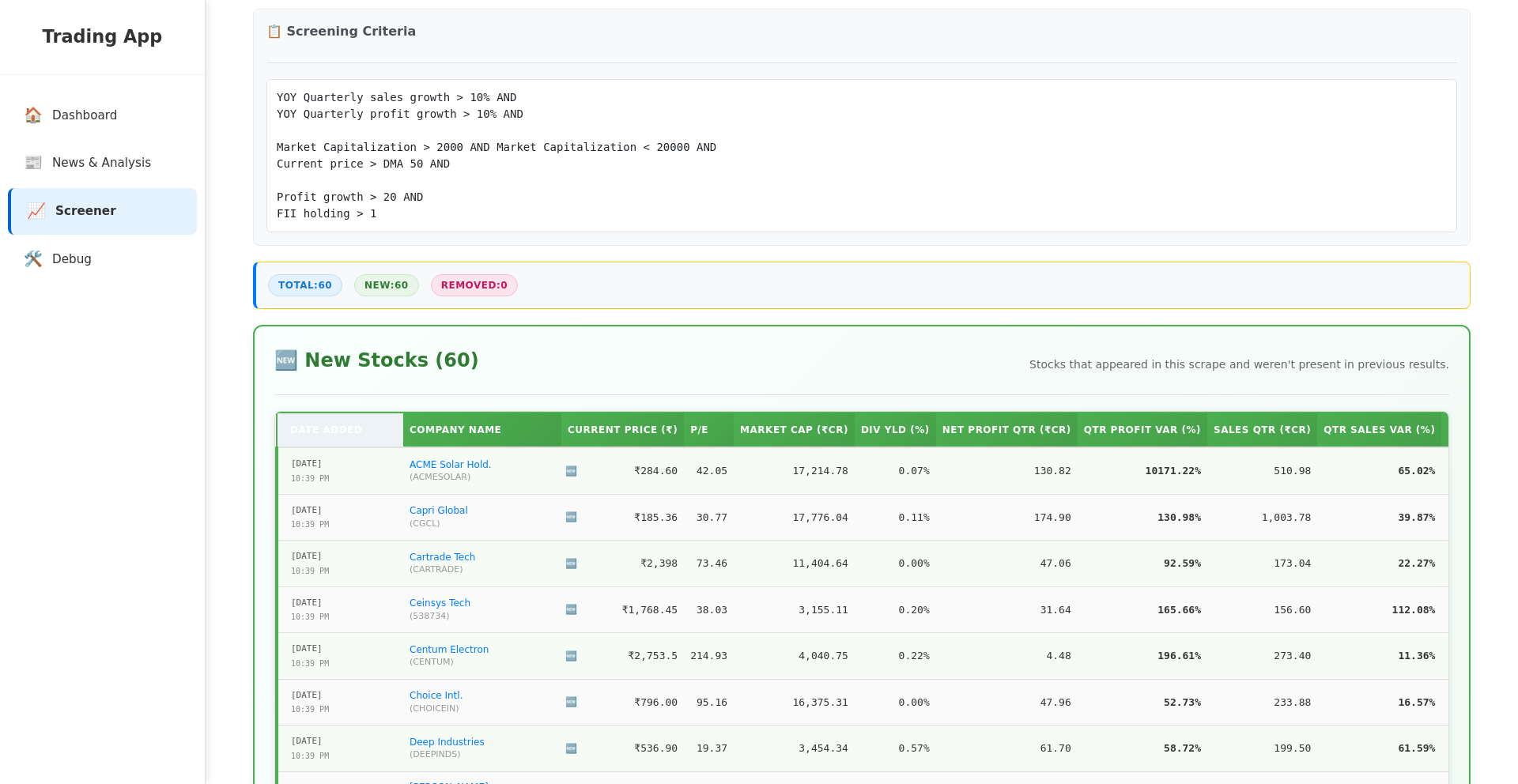
click at [334, 445] on th "Date Added" at bounding box center [340, 430] width 126 height 35
click at [336, 440] on th "Date Added" at bounding box center [340, 430] width 126 height 35
click at [350, 427] on th "Date Added" at bounding box center [340, 430] width 126 height 35
click at [336, 433] on th "Date Added" at bounding box center [340, 430] width 126 height 35
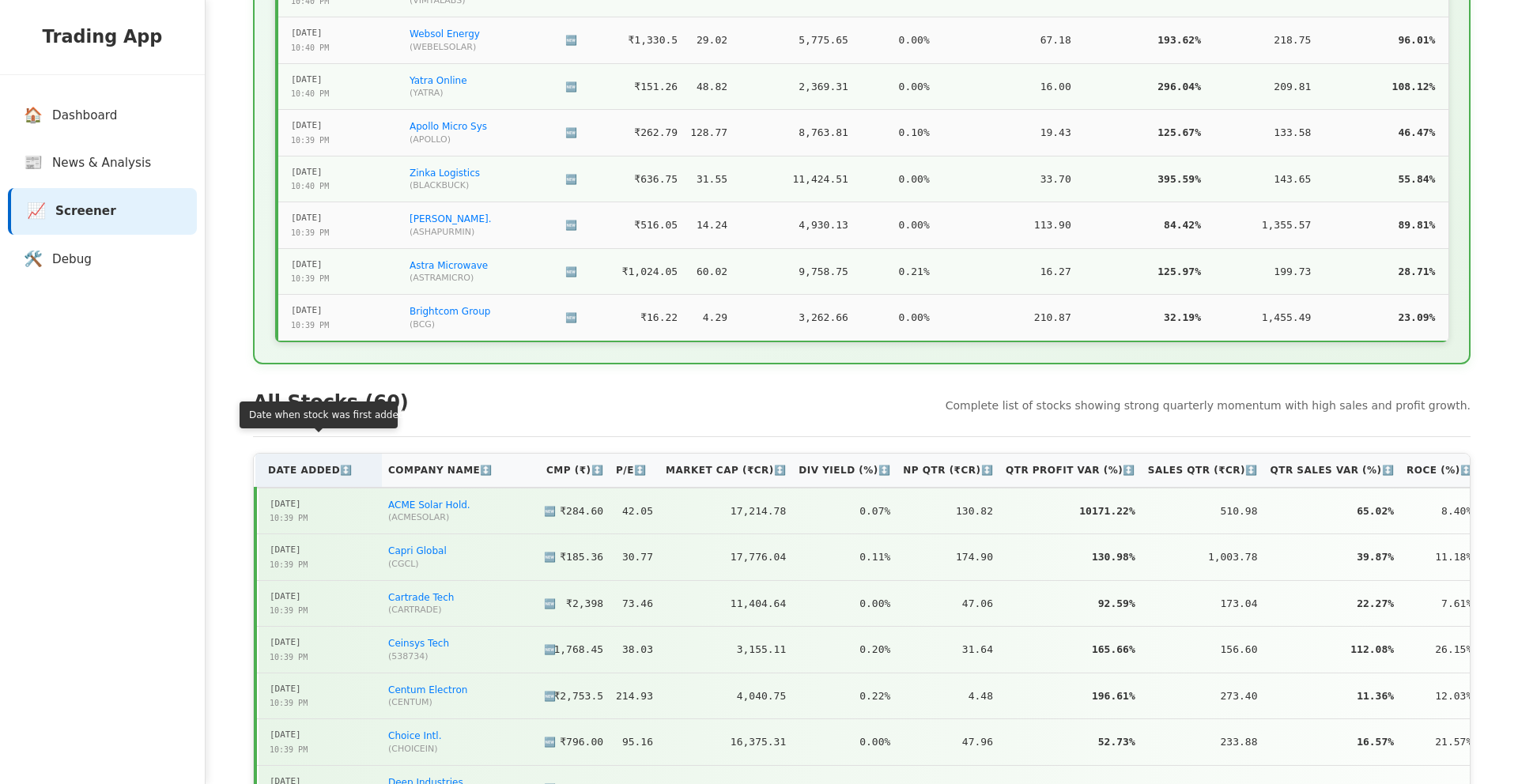
click at [333, 453] on th "Date Added ↕️" at bounding box center [319, 470] width 126 height 34
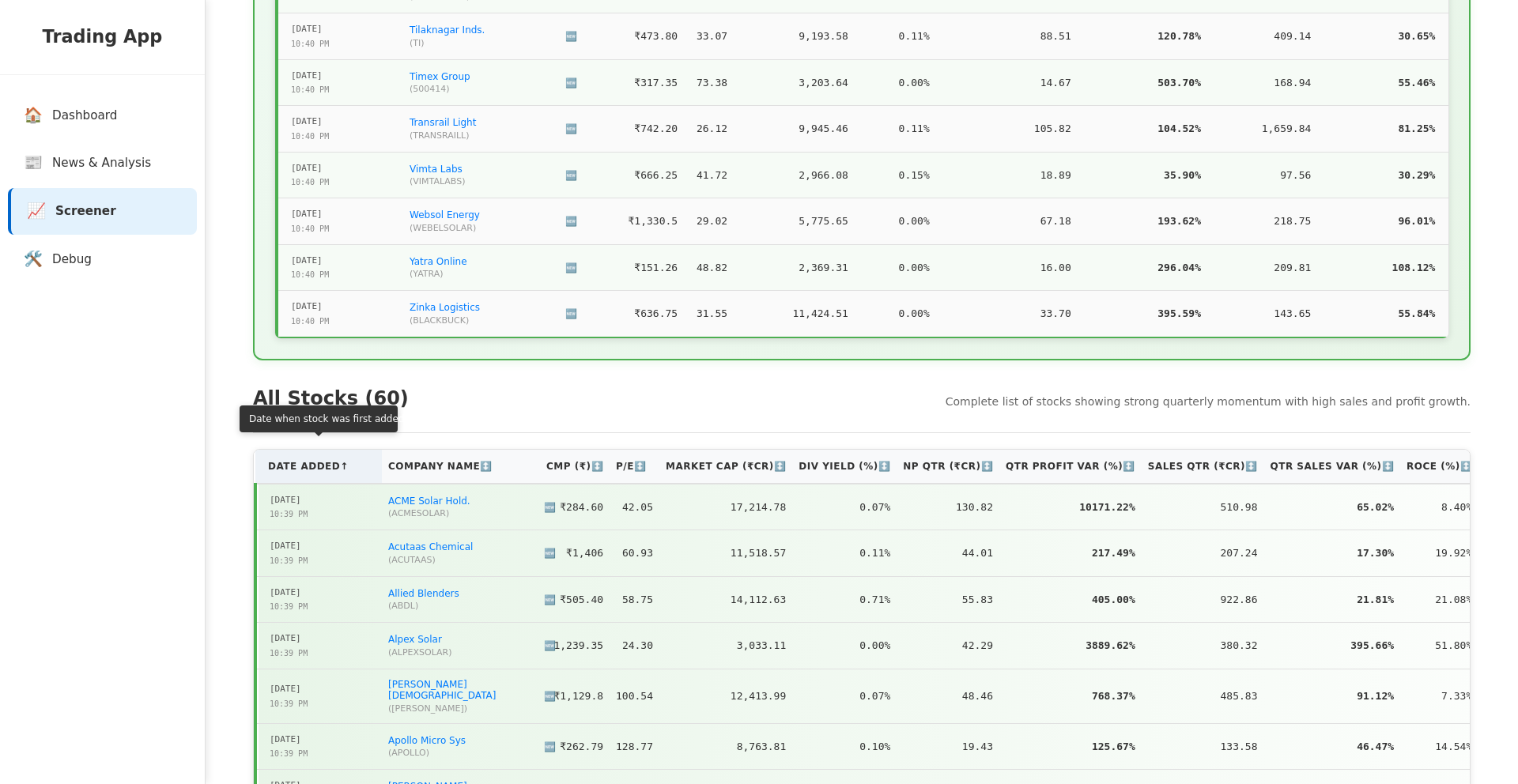
click at [340, 454] on th "Date Added ↑" at bounding box center [319, 467] width 126 height 34
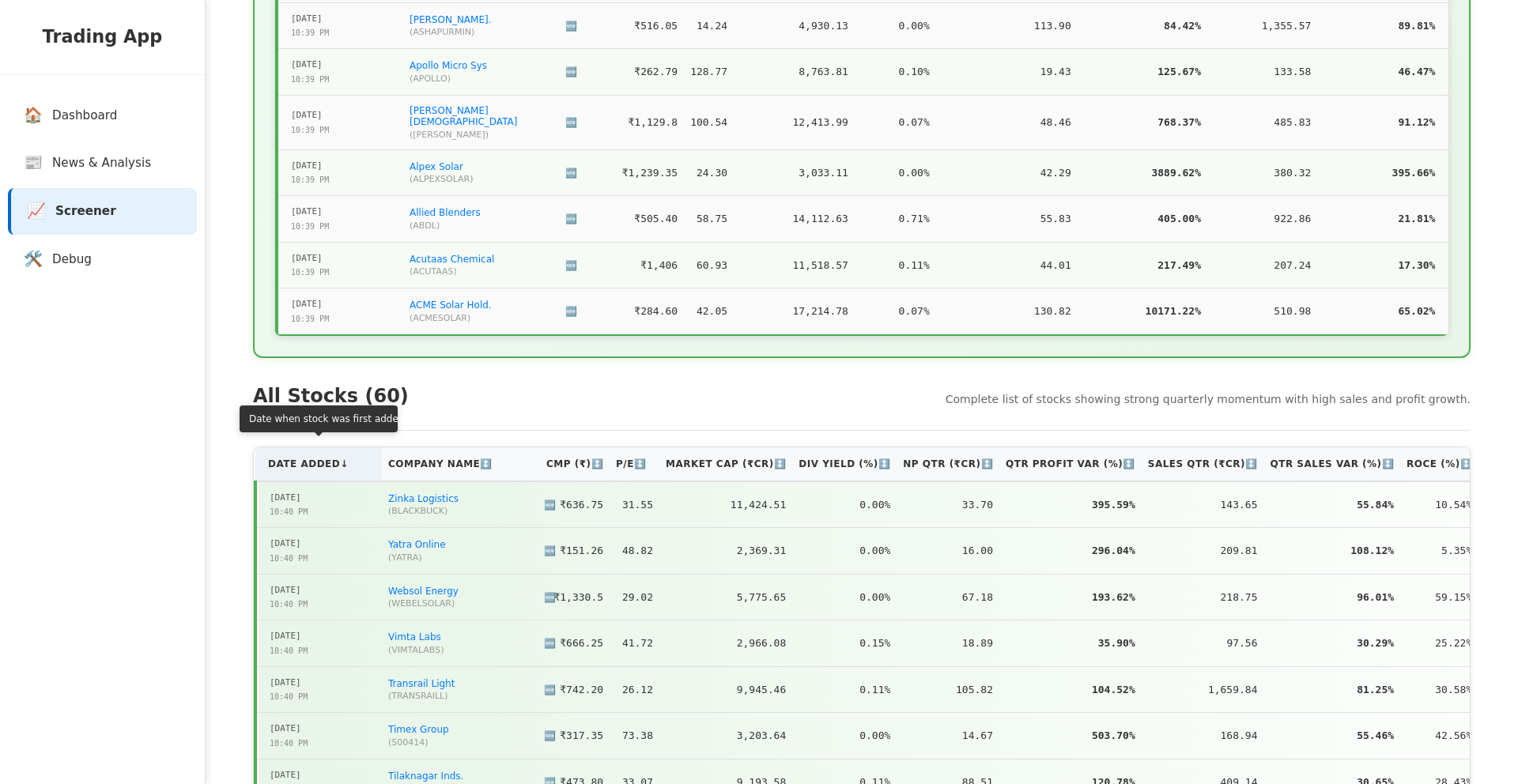
click at [340, 454] on th "Date Added ↓" at bounding box center [319, 465] width 126 height 34
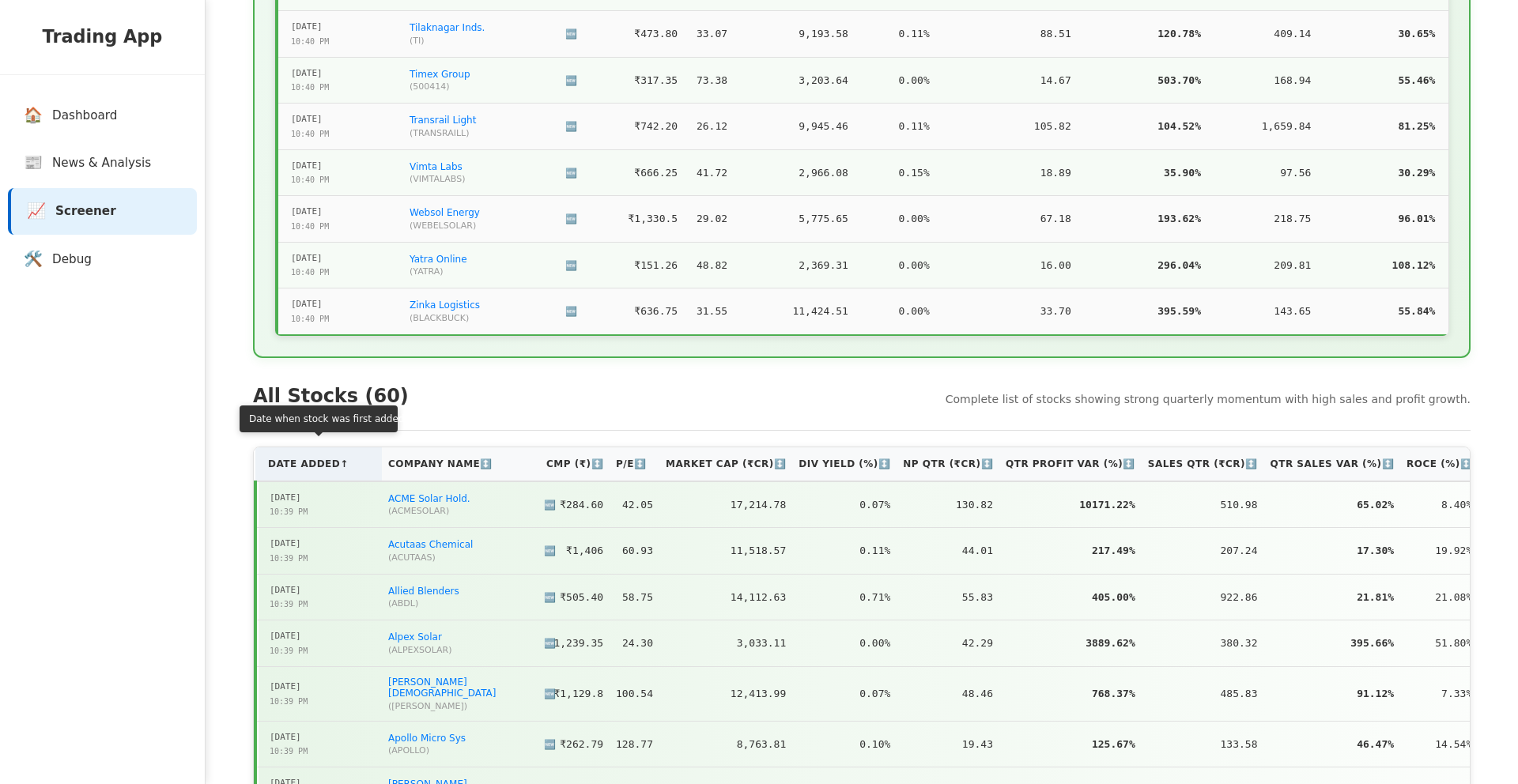
scroll to position [3087, 0]
click at [340, 454] on th "Date Added ↑" at bounding box center [319, 463] width 126 height 34
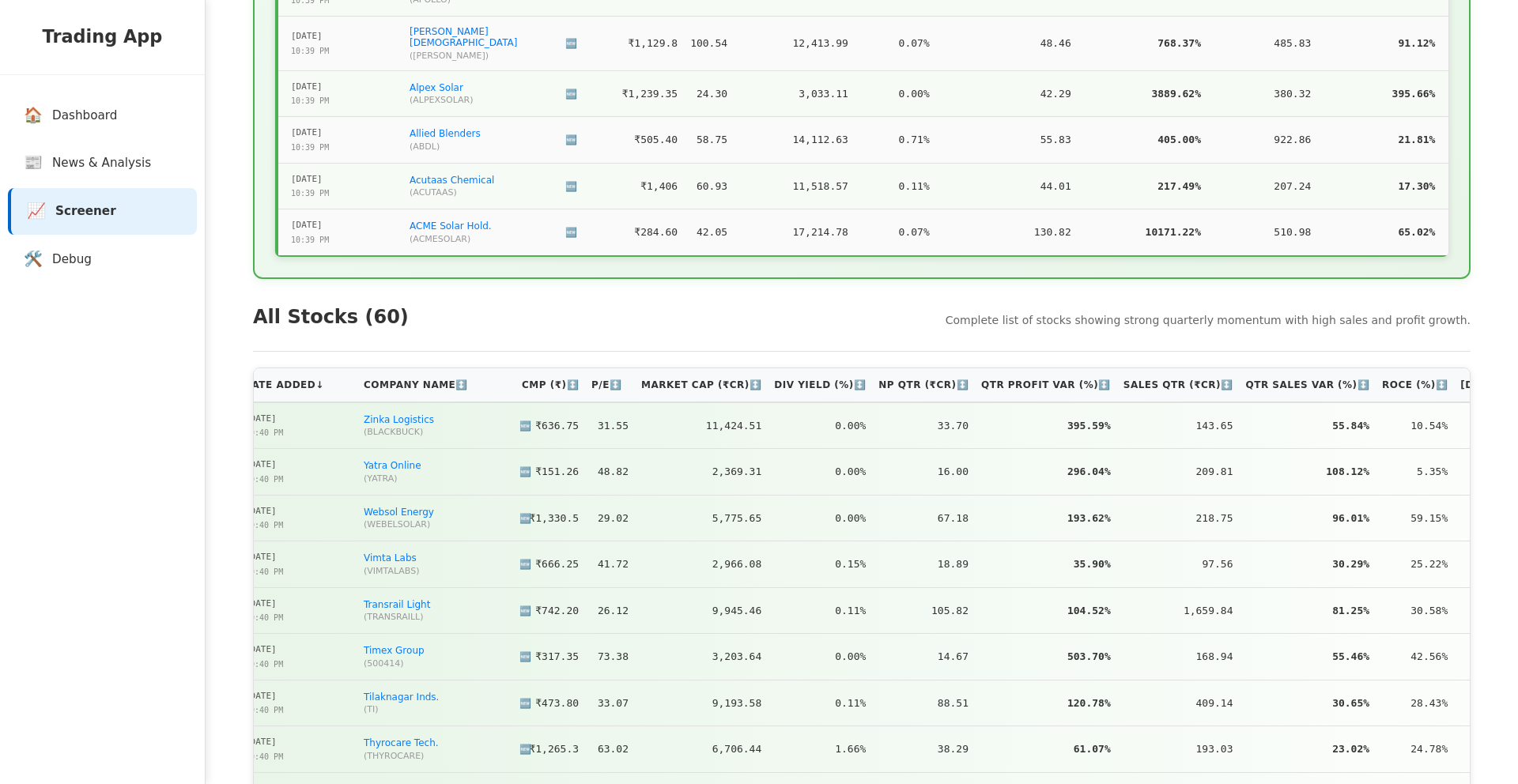
scroll to position [0, 0]
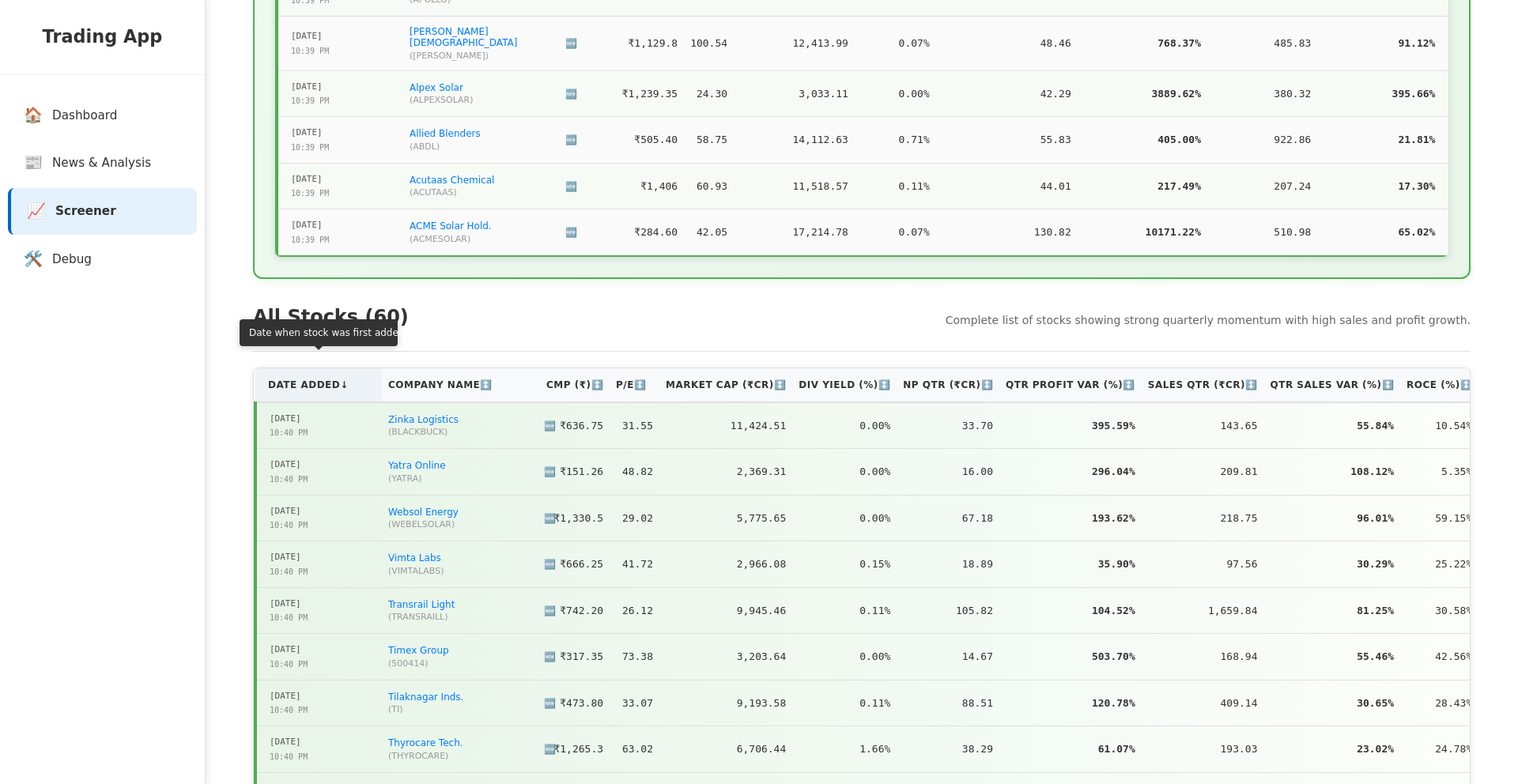
click at [333, 377] on th "Date Added ↓" at bounding box center [319, 385] width 126 height 34
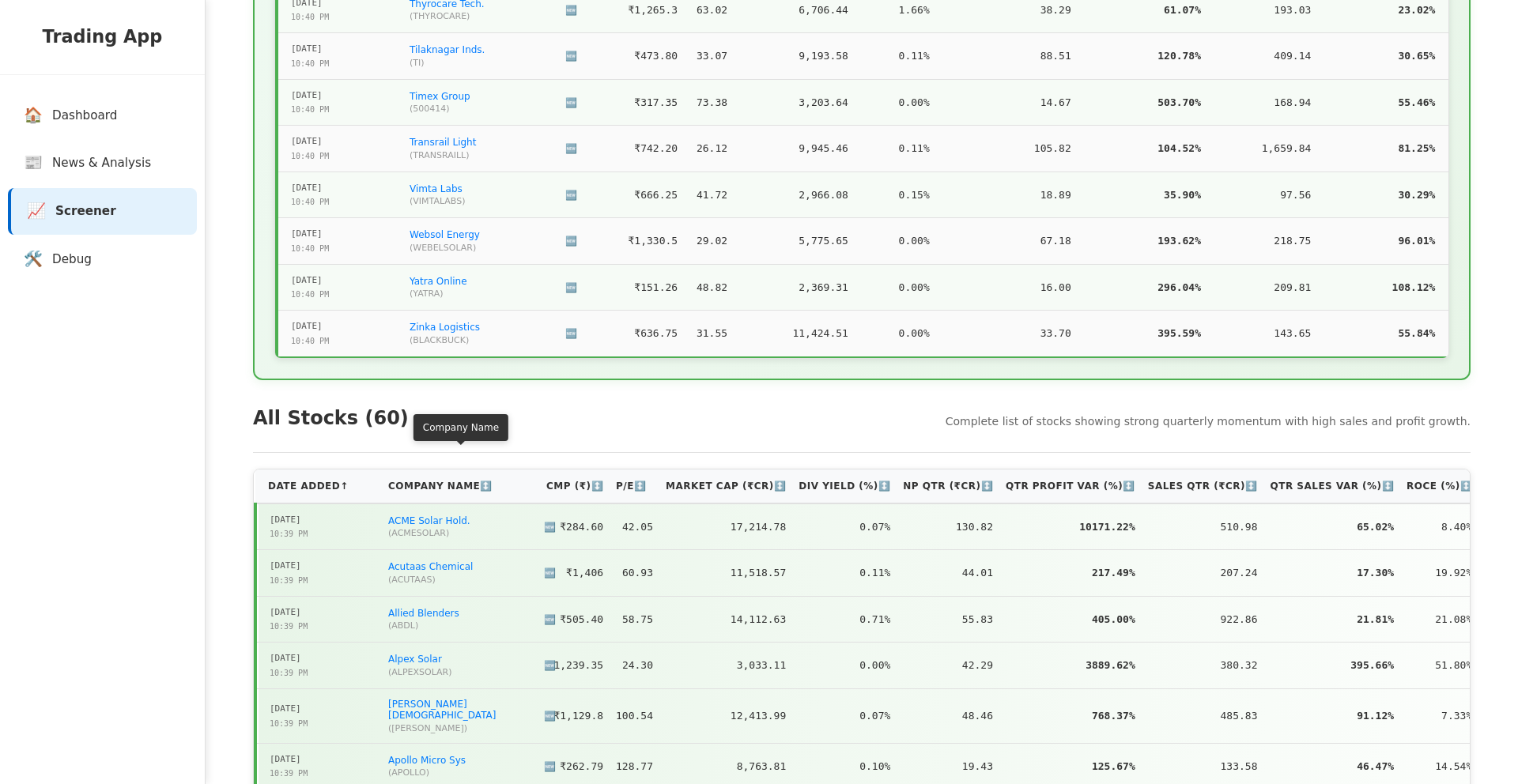
scroll to position [3062, 0]
click at [137, 272] on link "🛠️ Debug" at bounding box center [105, 260] width 189 height 47
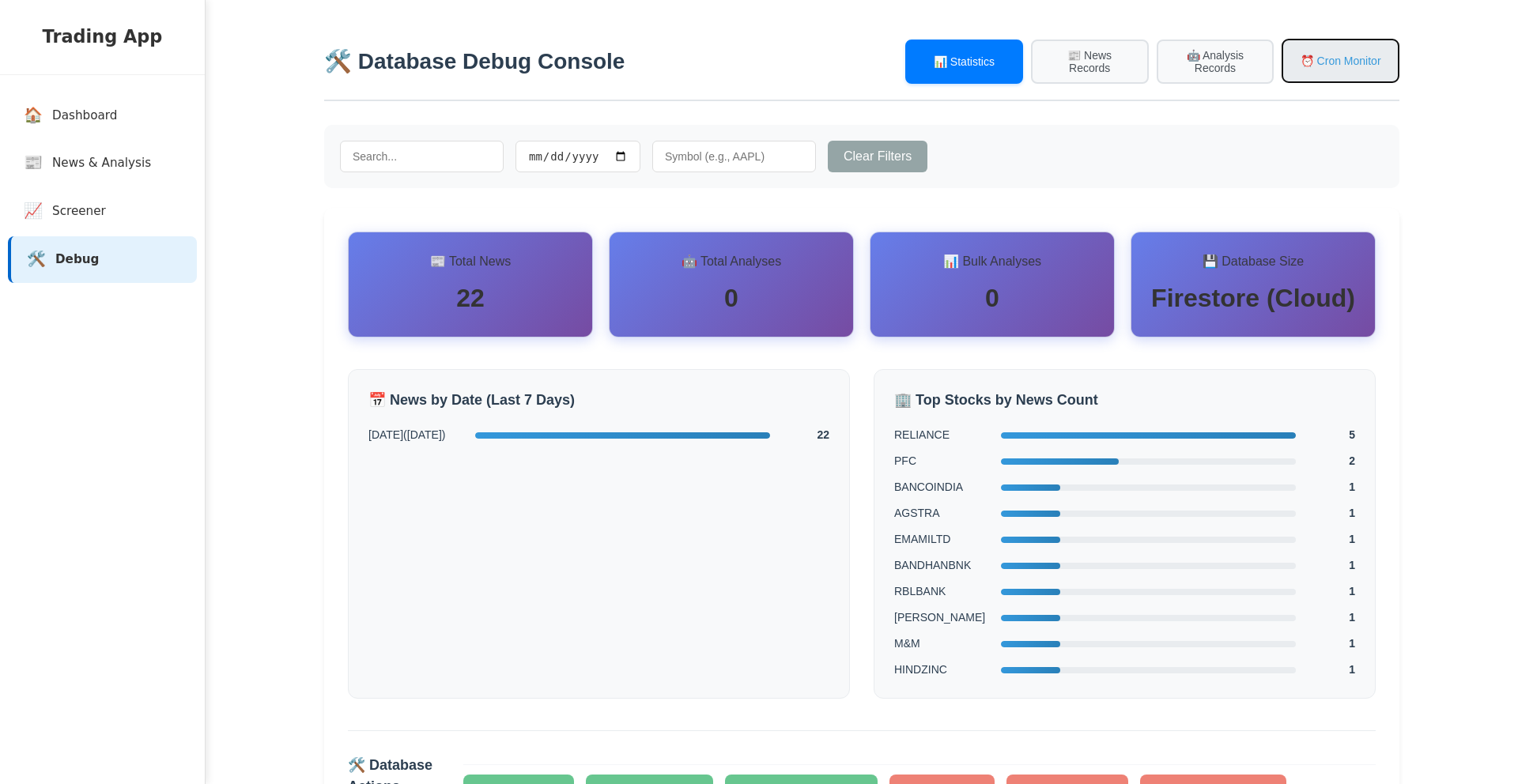
click at [1315, 59] on button "⏰ Cron Monitor" at bounding box center [1341, 61] width 118 height 44
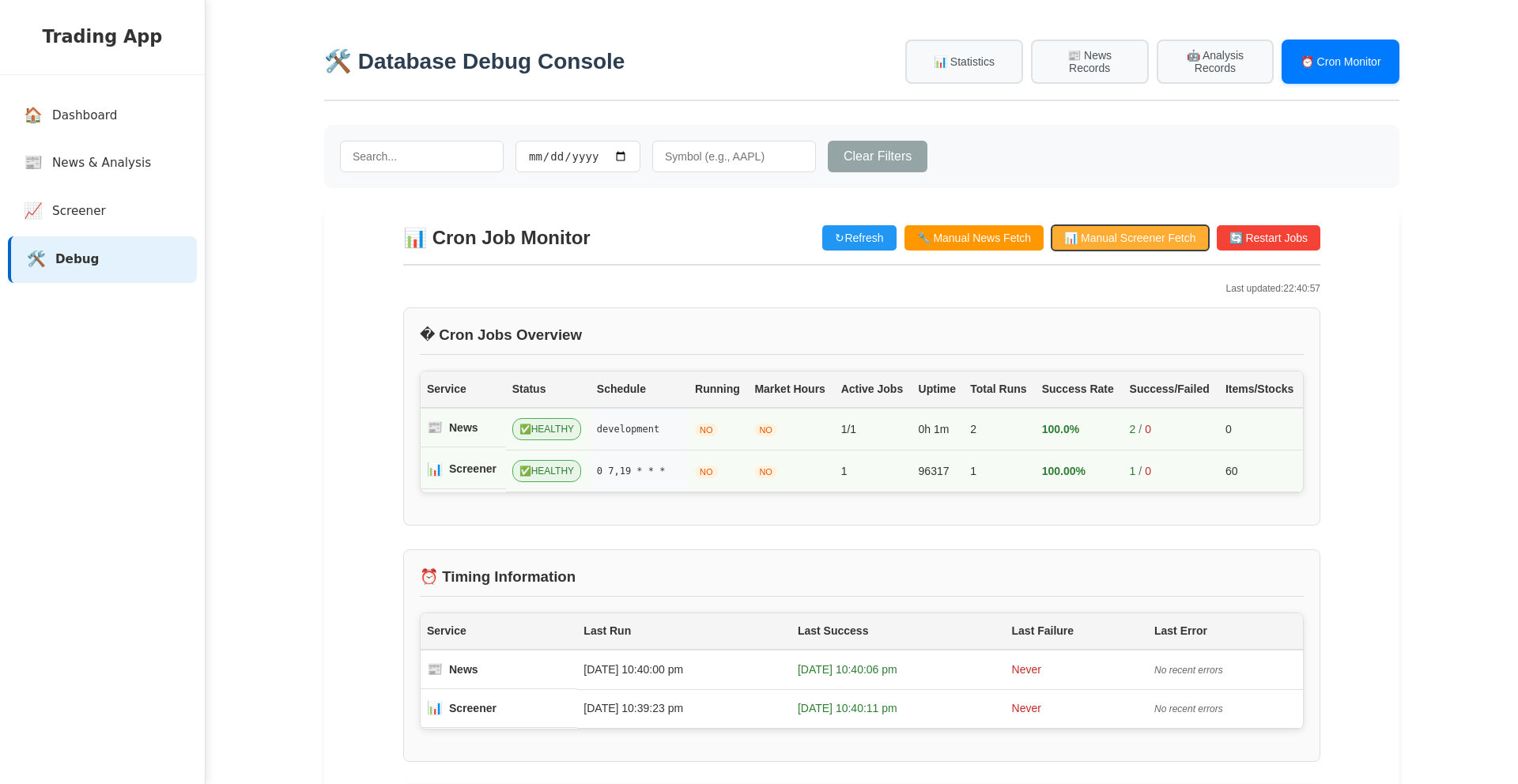
click at [1091, 237] on button "📊 Manual Screener Fetch" at bounding box center [1129, 238] width 156 height 26
click at [91, 208] on span "Screener" at bounding box center [82, 211] width 54 height 18
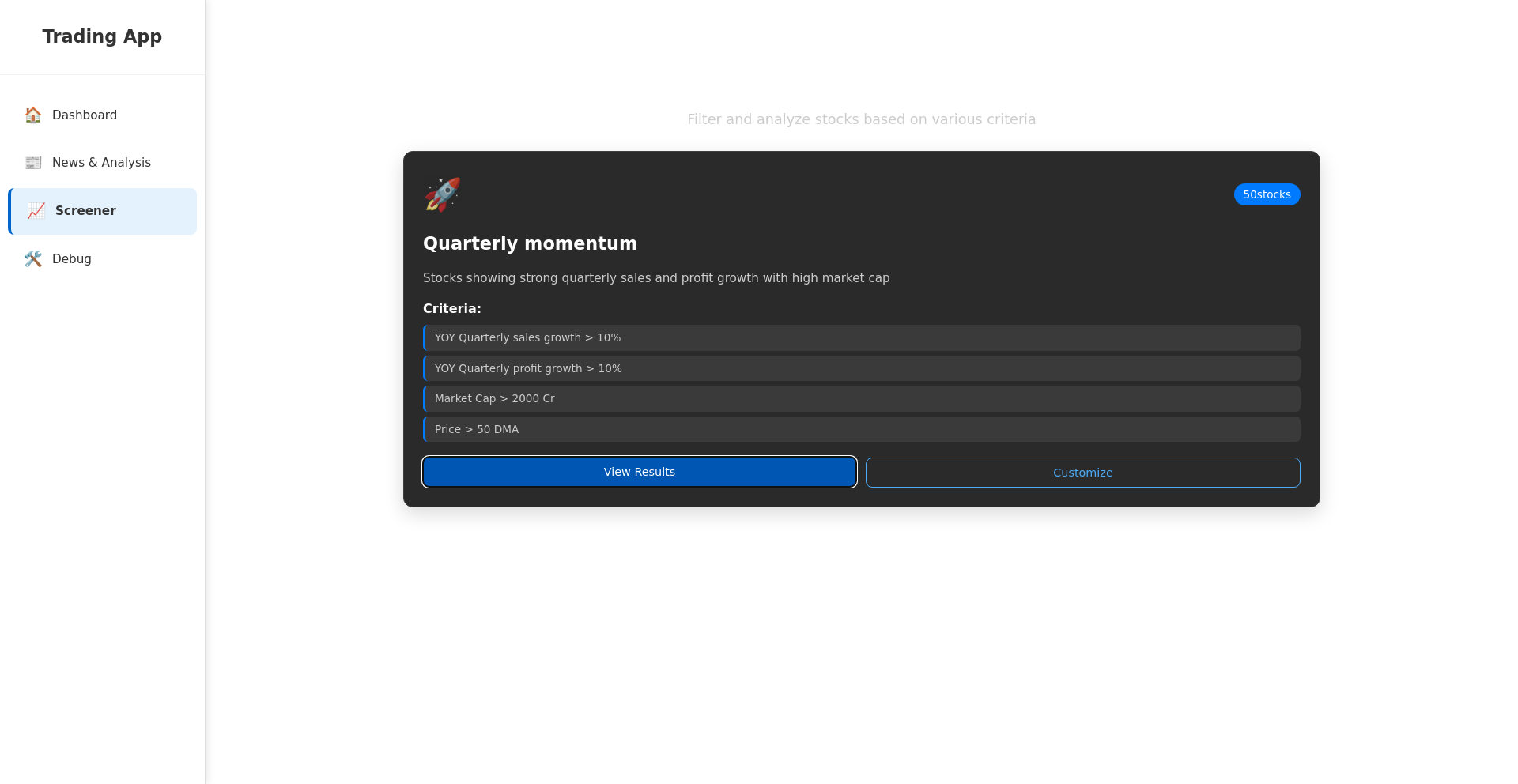
click at [648, 473] on button "View Results" at bounding box center [639, 471] width 433 height 30
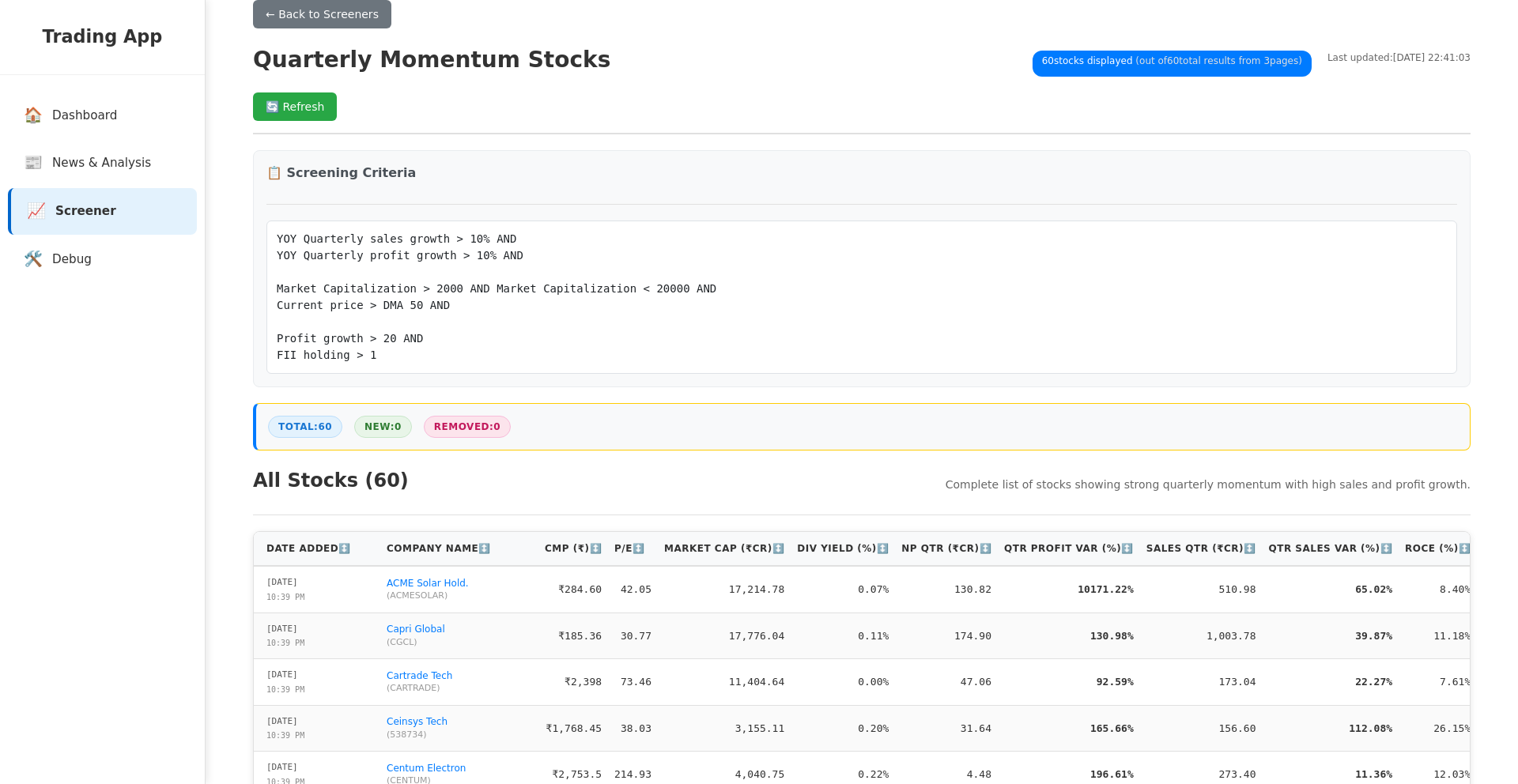
scroll to position [320, 0]
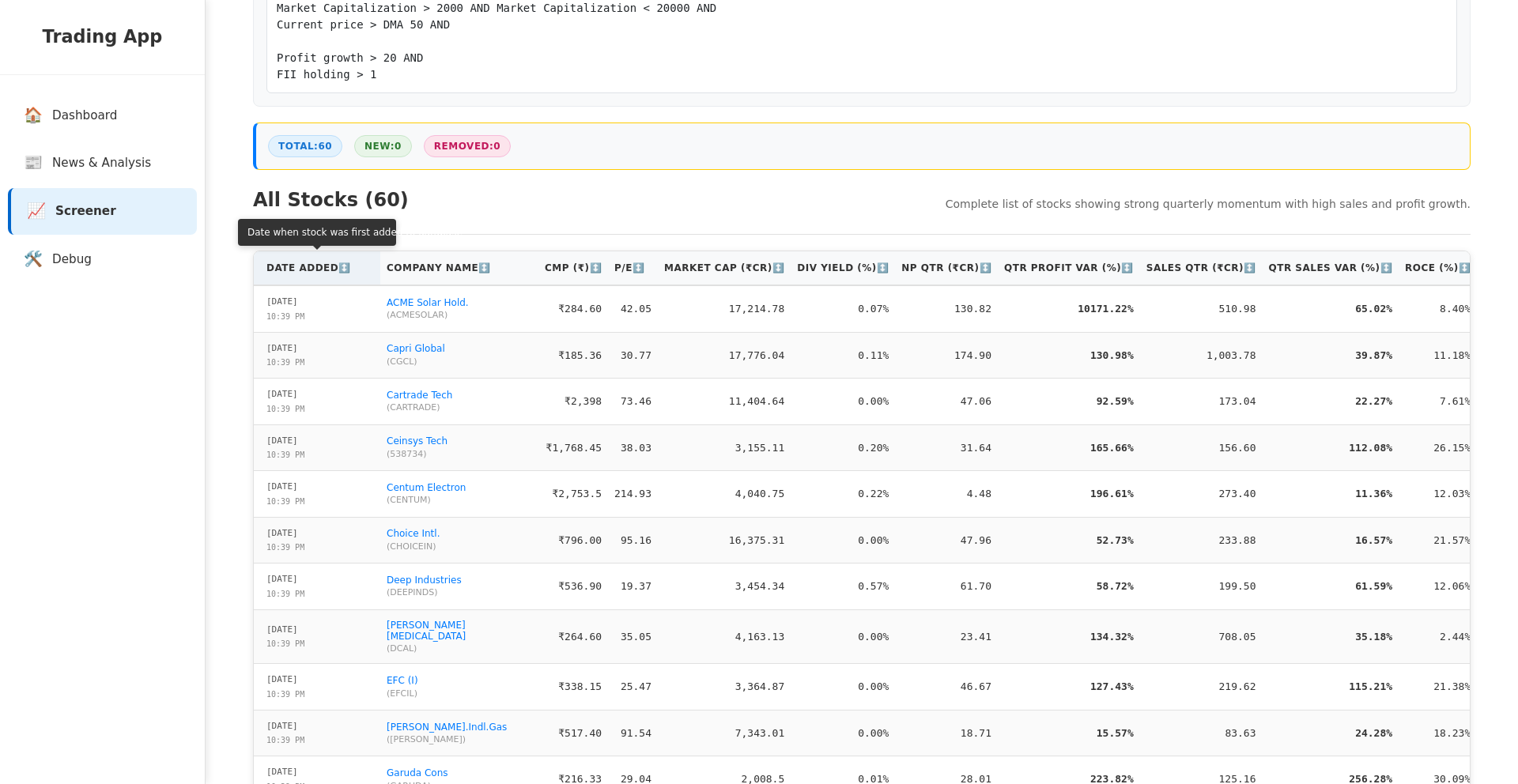
click at [318, 272] on th "Date Added ↕️" at bounding box center [317, 268] width 126 height 34
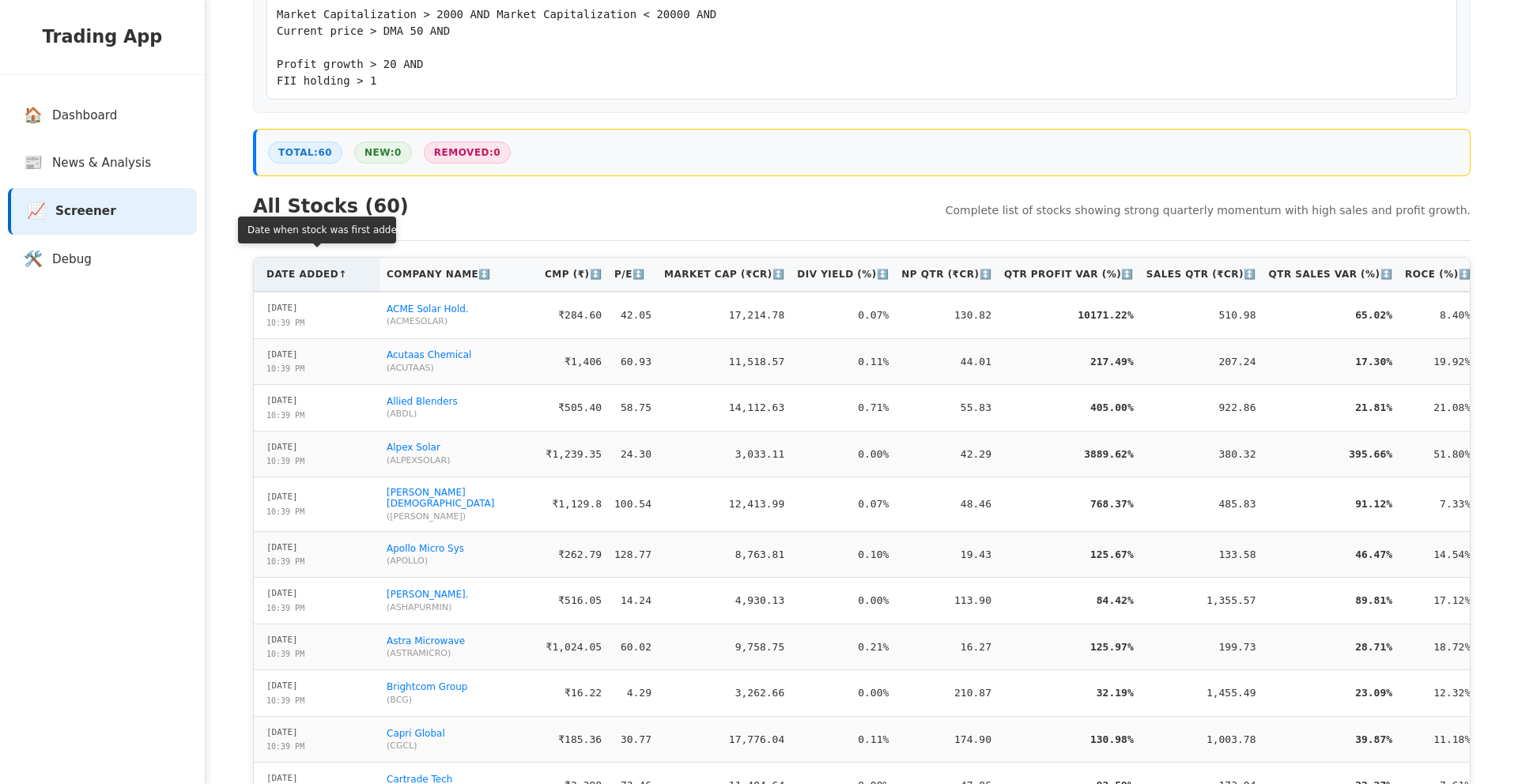
click at [311, 275] on th "Date Added ↑" at bounding box center [317, 275] width 126 height 34
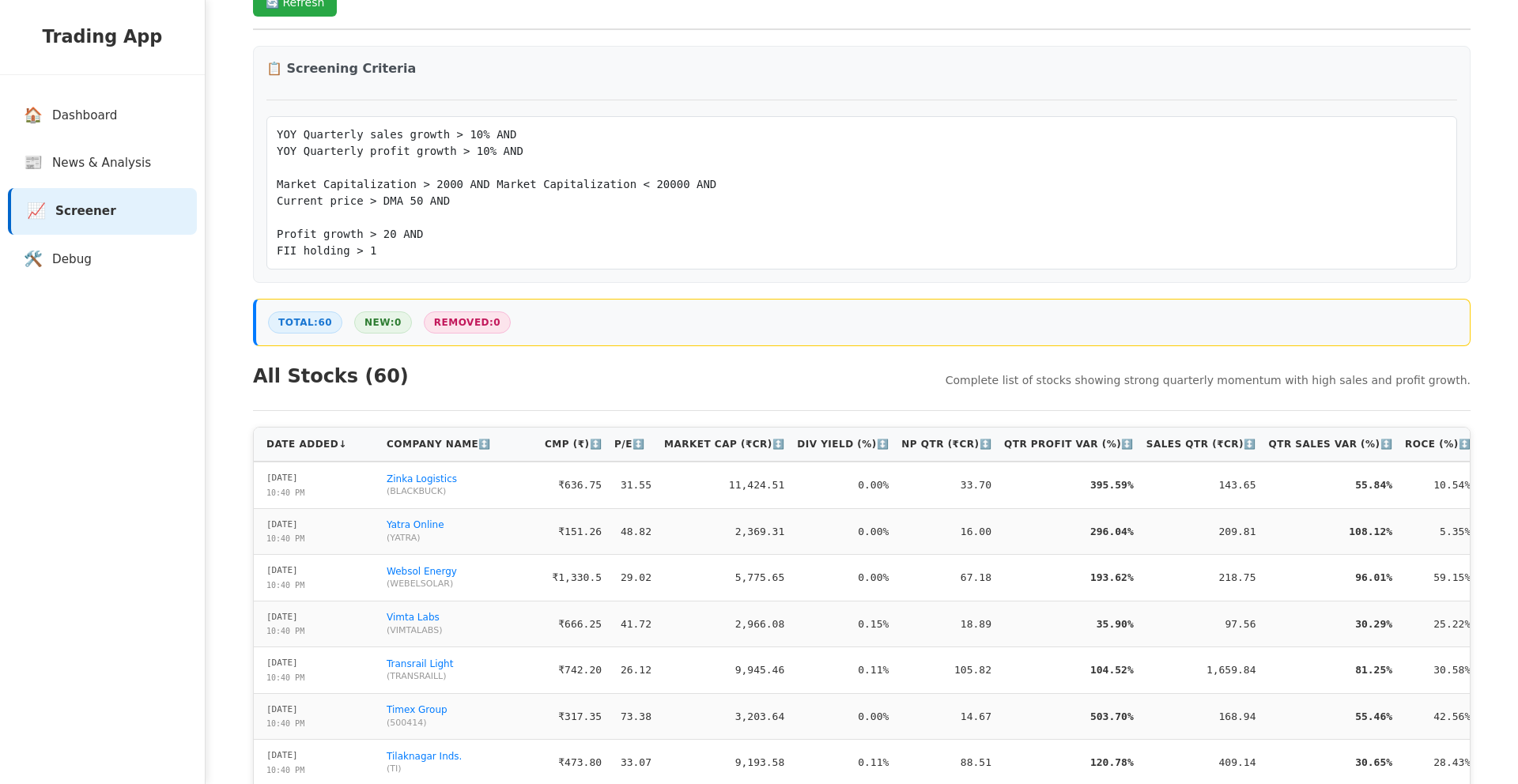
scroll to position [254, 0]
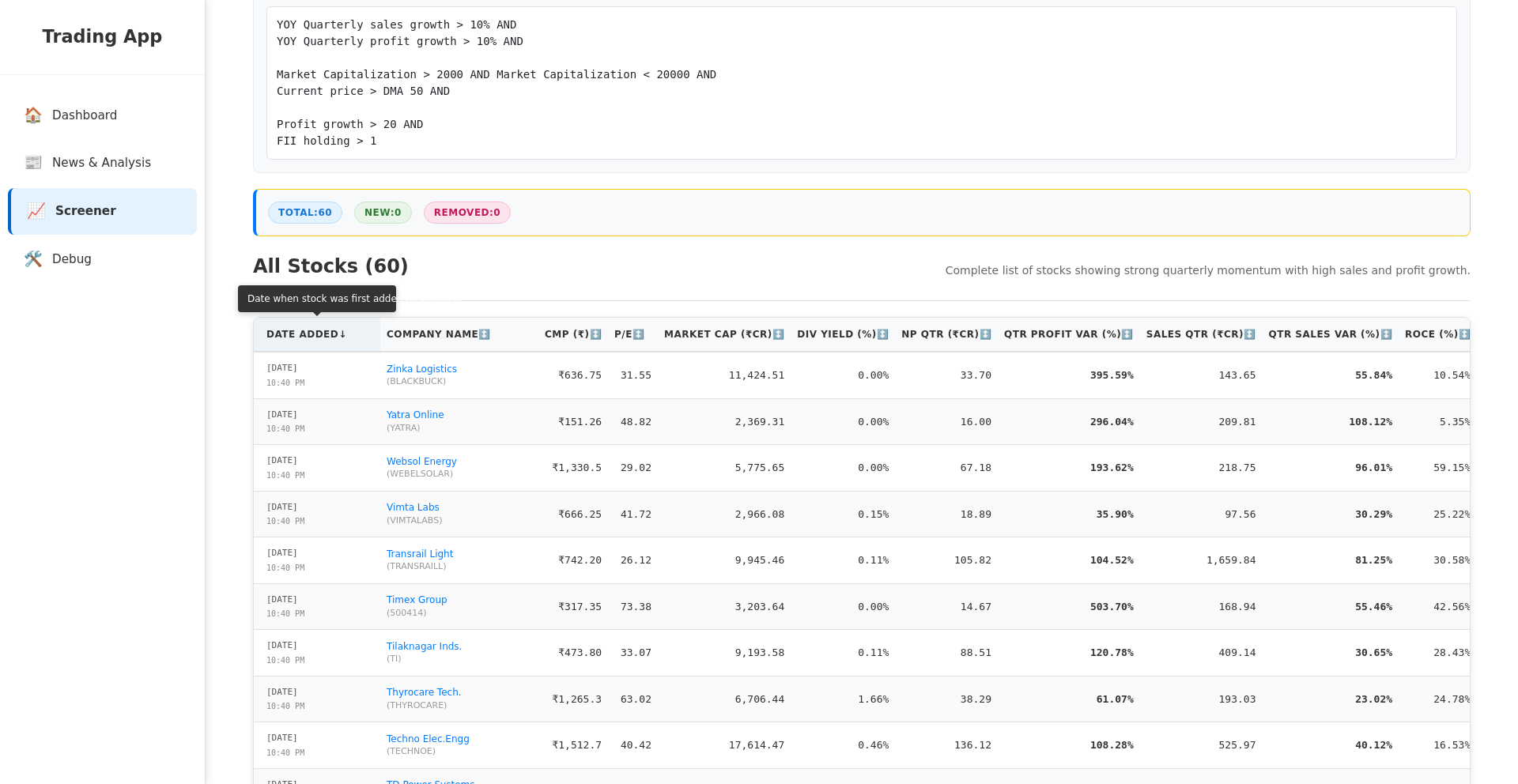
click at [315, 345] on th "Date Added ↓" at bounding box center [317, 335] width 126 height 34
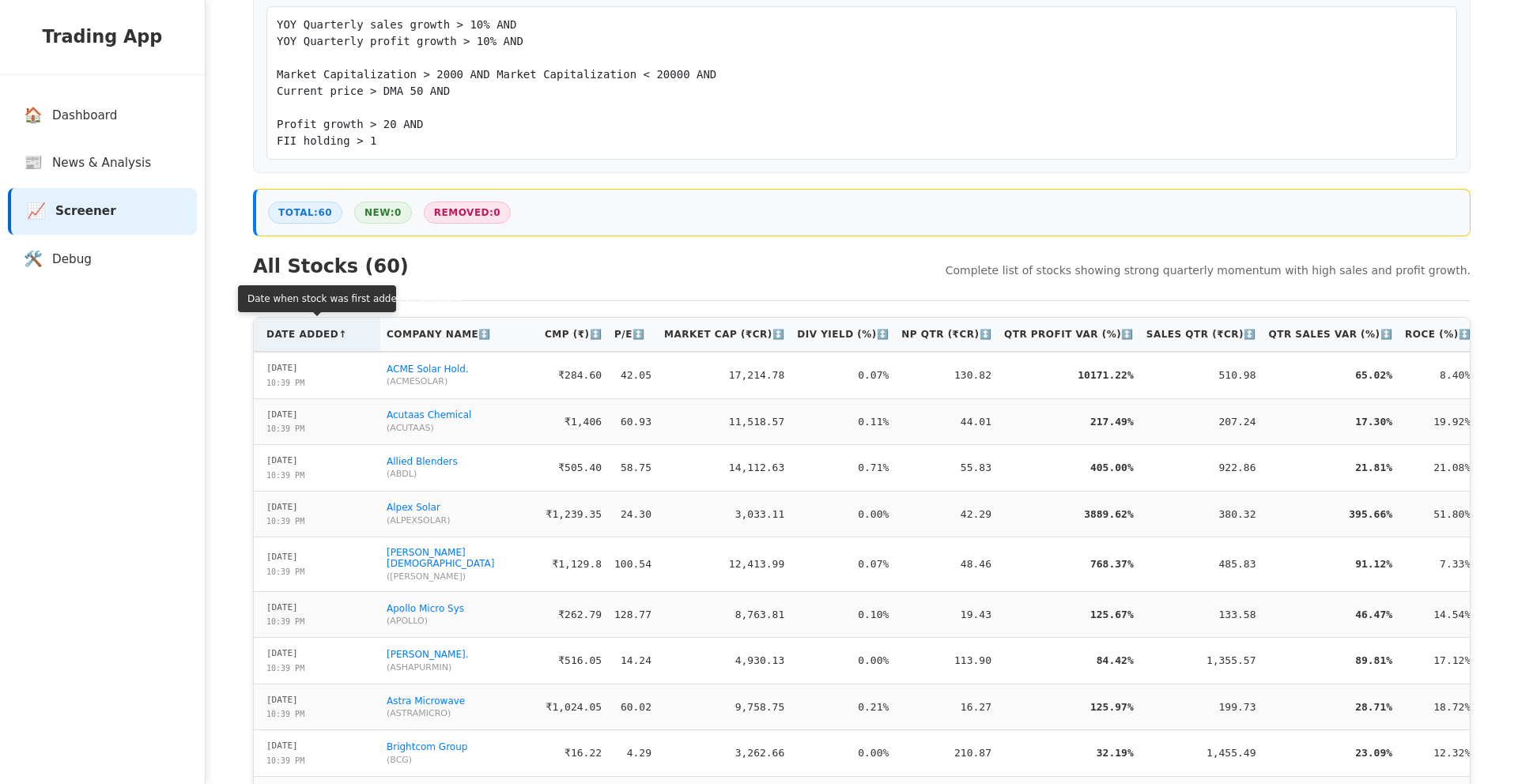
click at [315, 344] on th "Date Added ↑" at bounding box center [317, 335] width 126 height 34
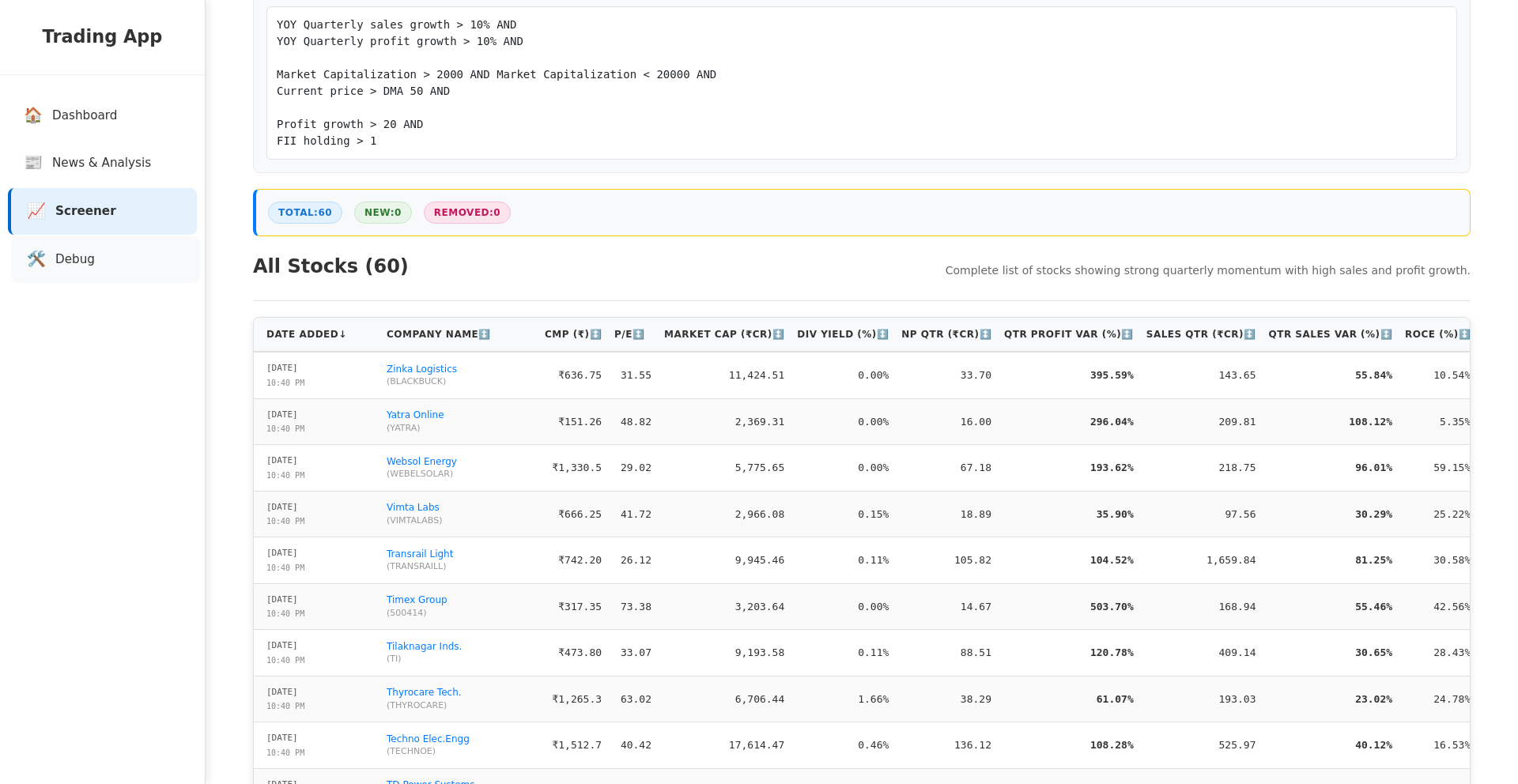
click at [143, 264] on link "🛠️ Debug" at bounding box center [105, 260] width 189 height 47
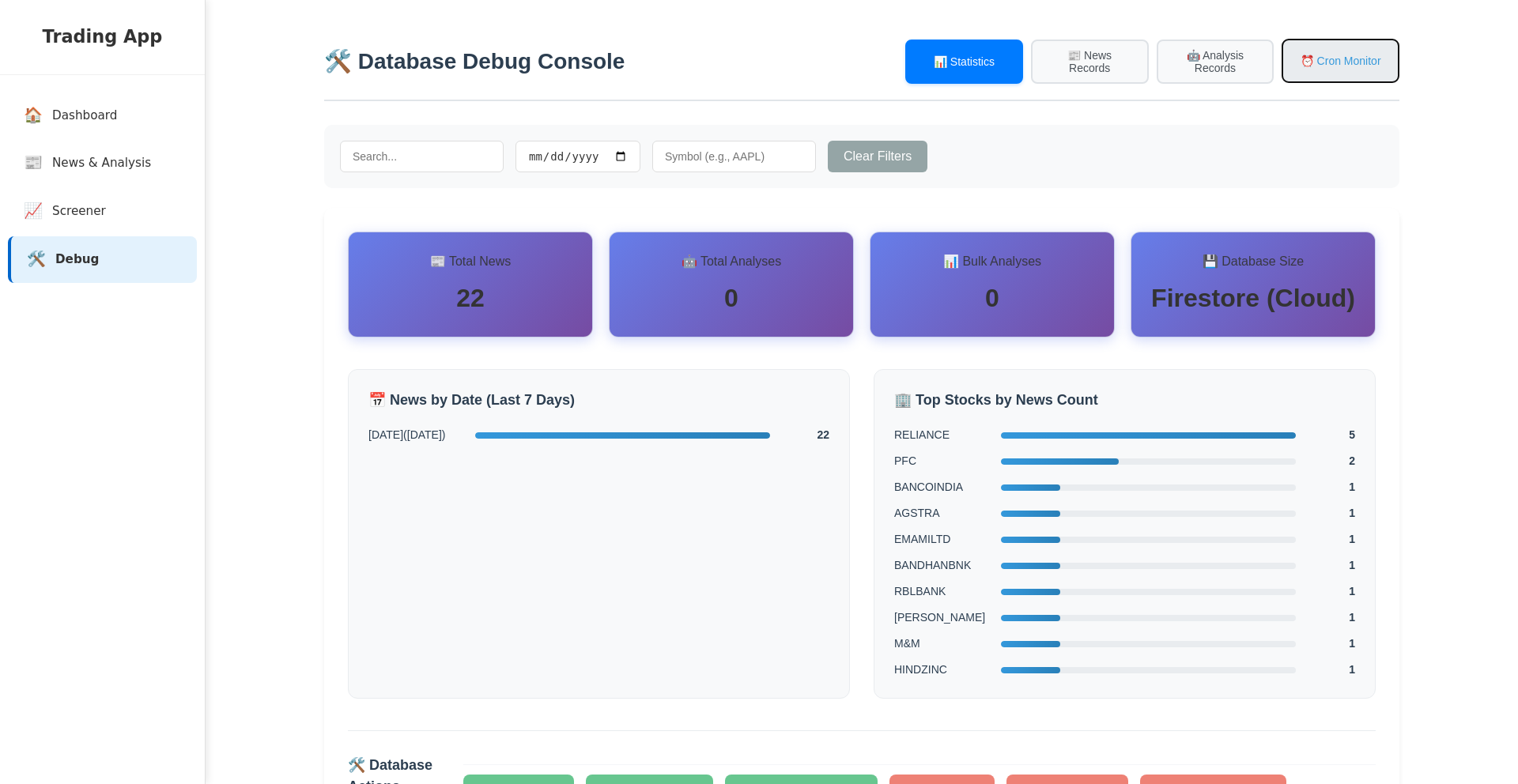
click at [1330, 66] on button "⏰ Cron Monitor" at bounding box center [1341, 61] width 118 height 44
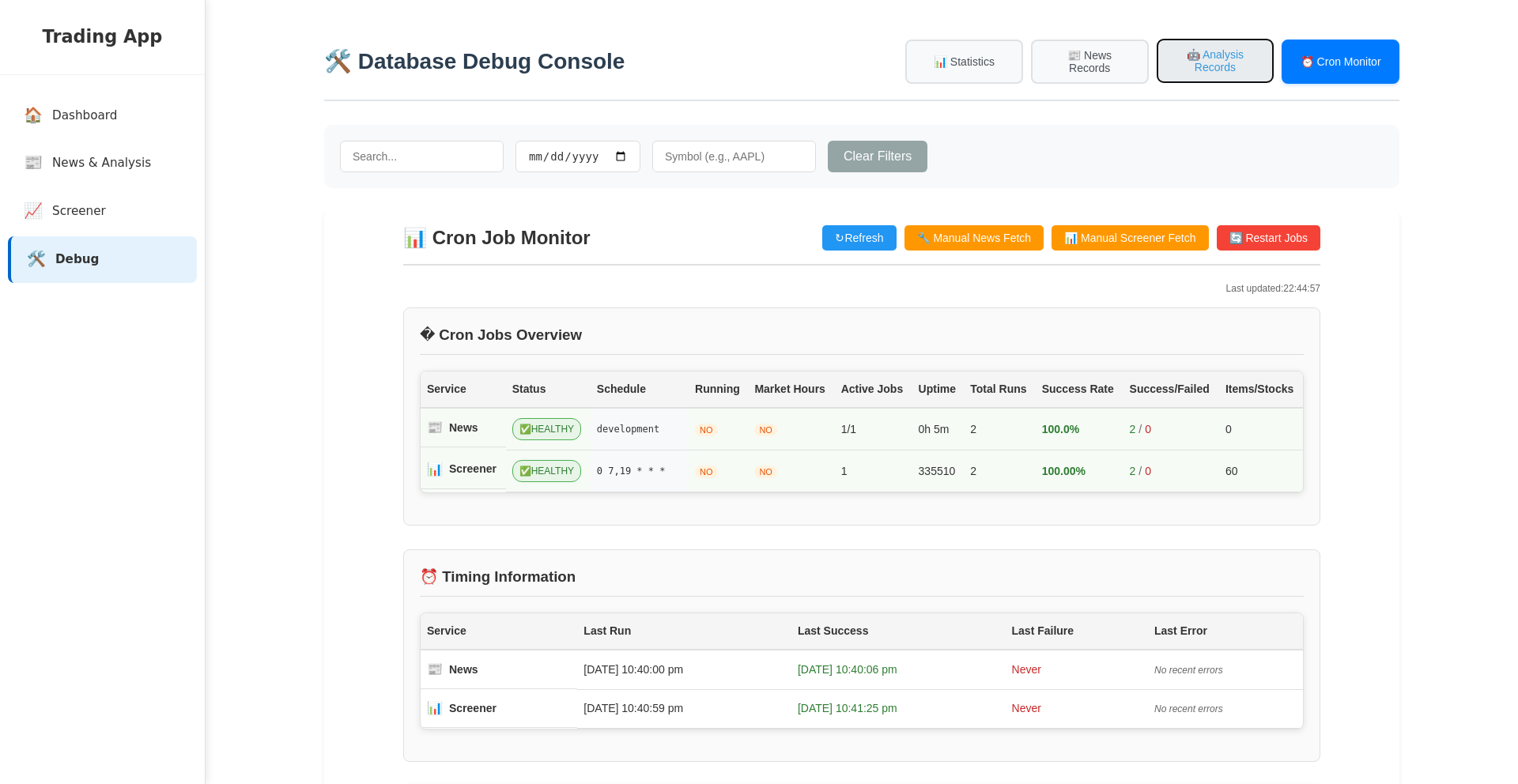
click at [1168, 62] on button "🤖 Analysis Records" at bounding box center [1216, 61] width 118 height 44
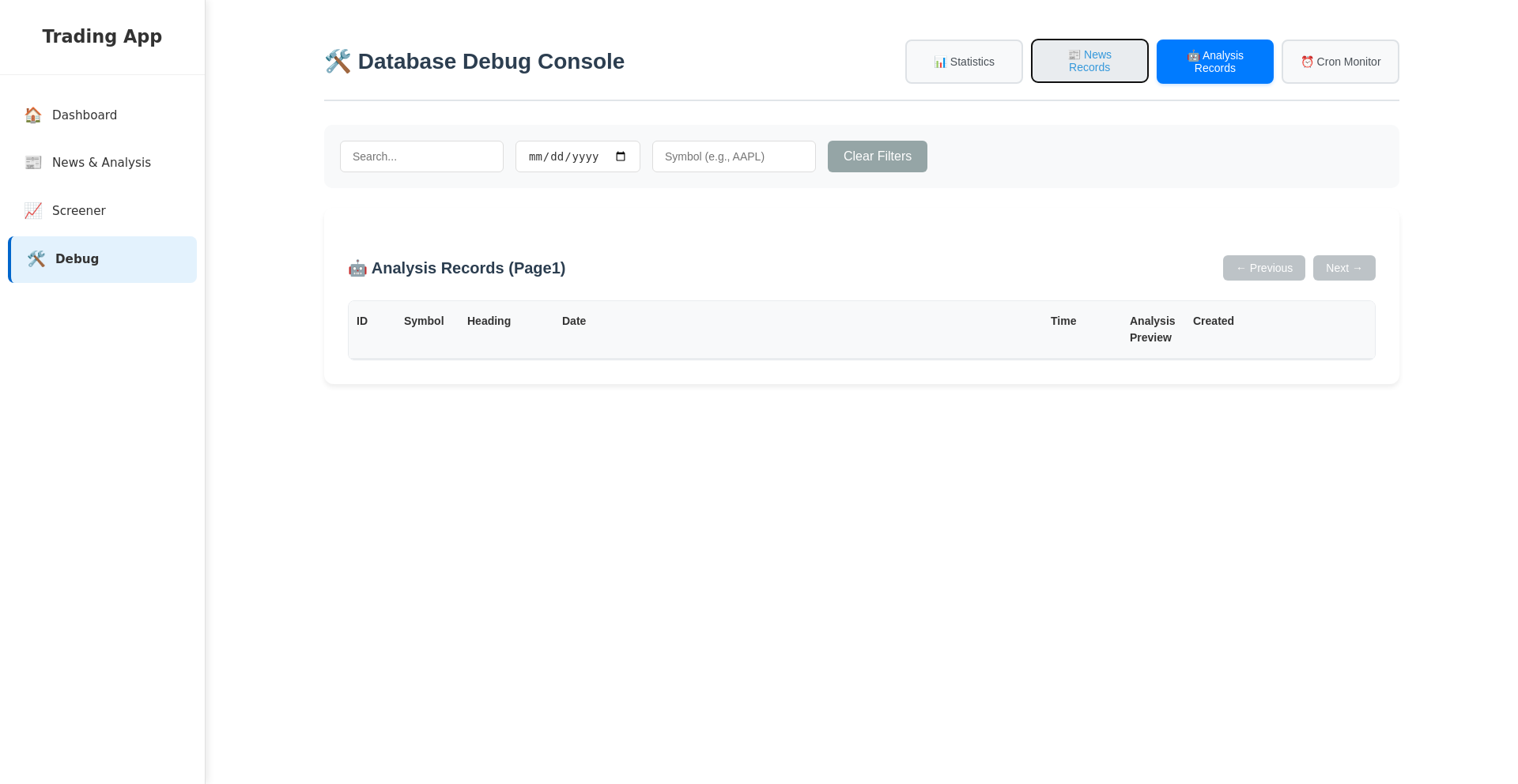
click at [1034, 62] on button "📰 News Records" at bounding box center [1090, 61] width 118 height 44
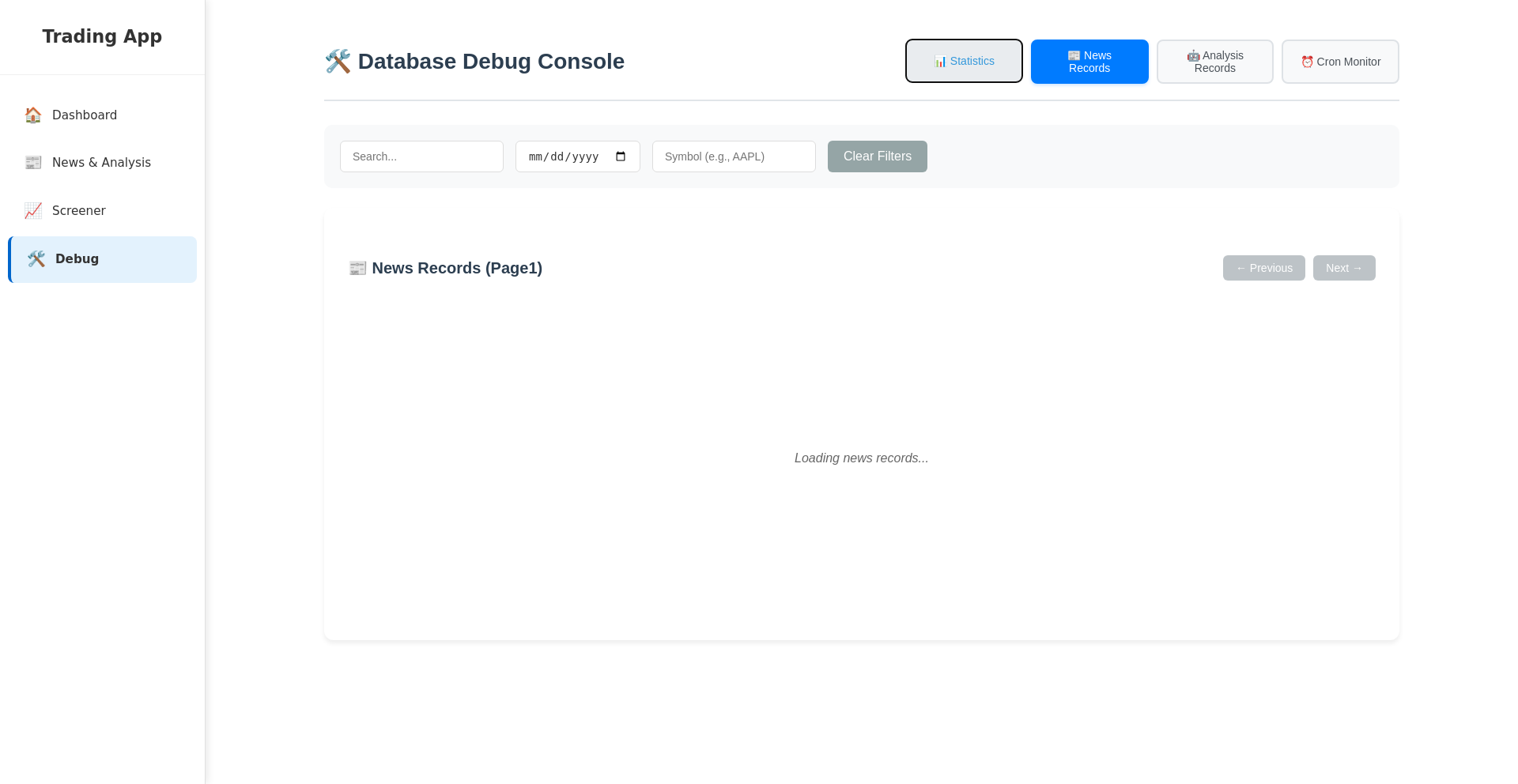
click at [964, 65] on button "📊 Statistics" at bounding box center [964, 61] width 118 height 44
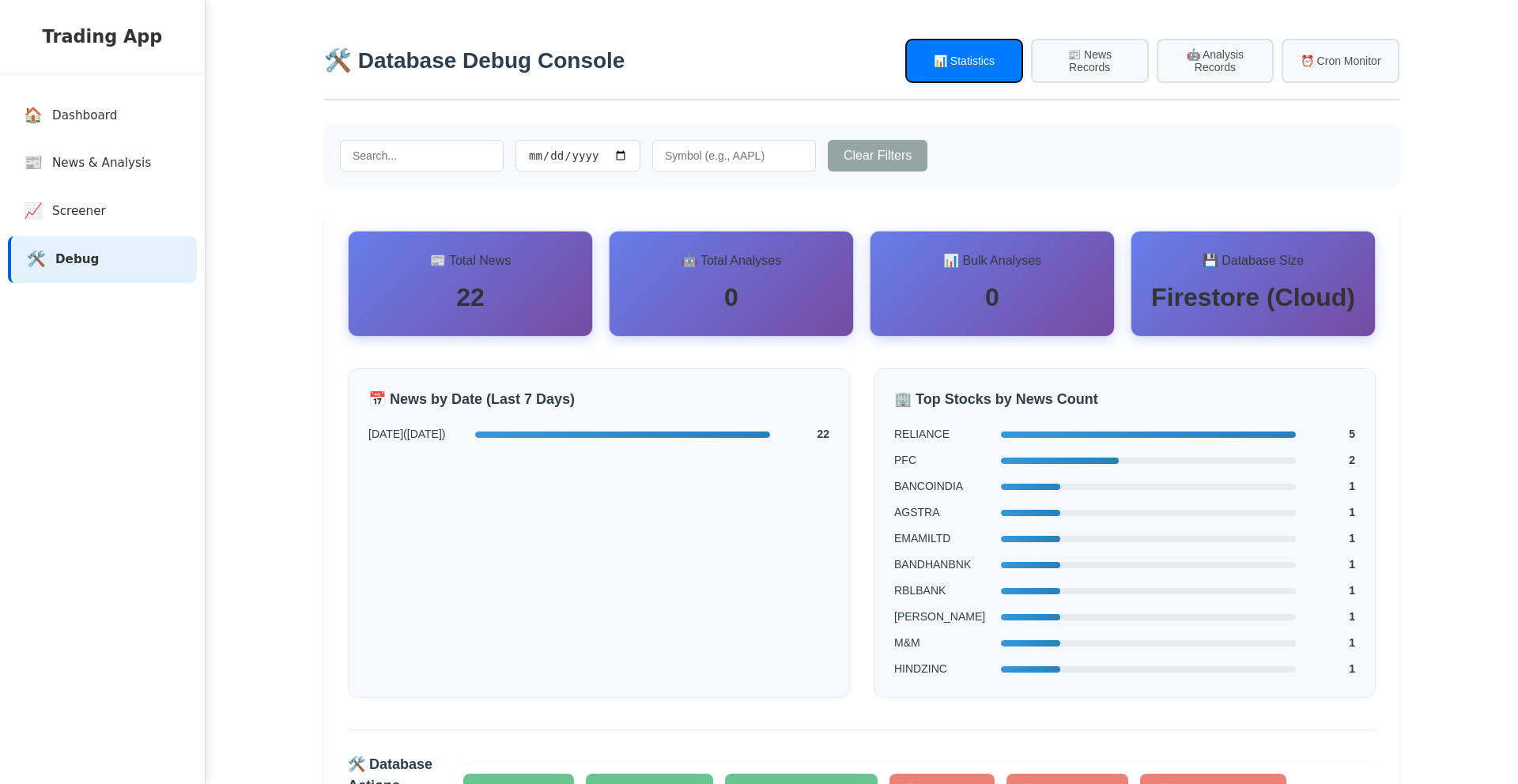
scroll to position [155, 0]
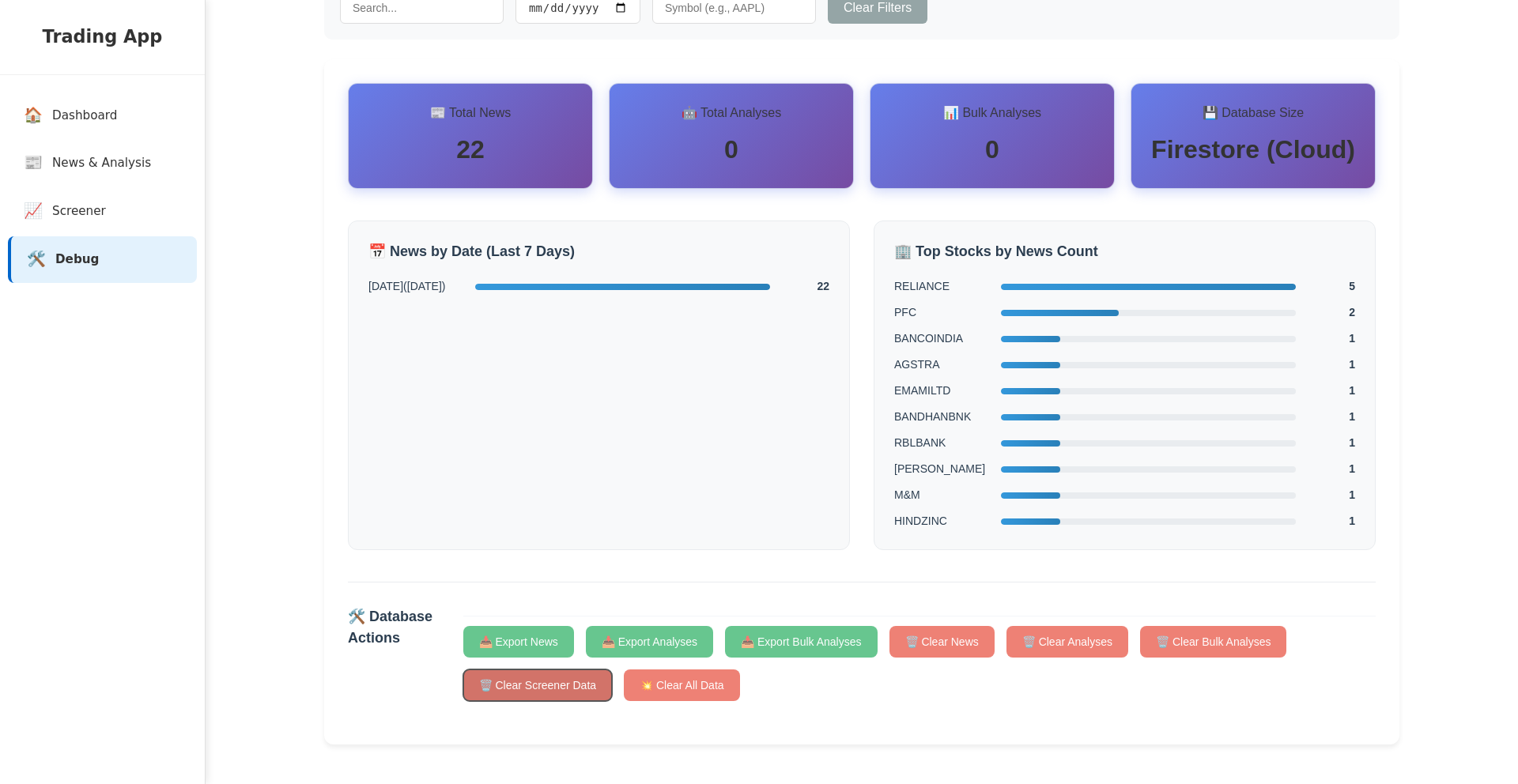
click at [511, 687] on button "🗑️ Clear Screener Data" at bounding box center [537, 685] width 149 height 32
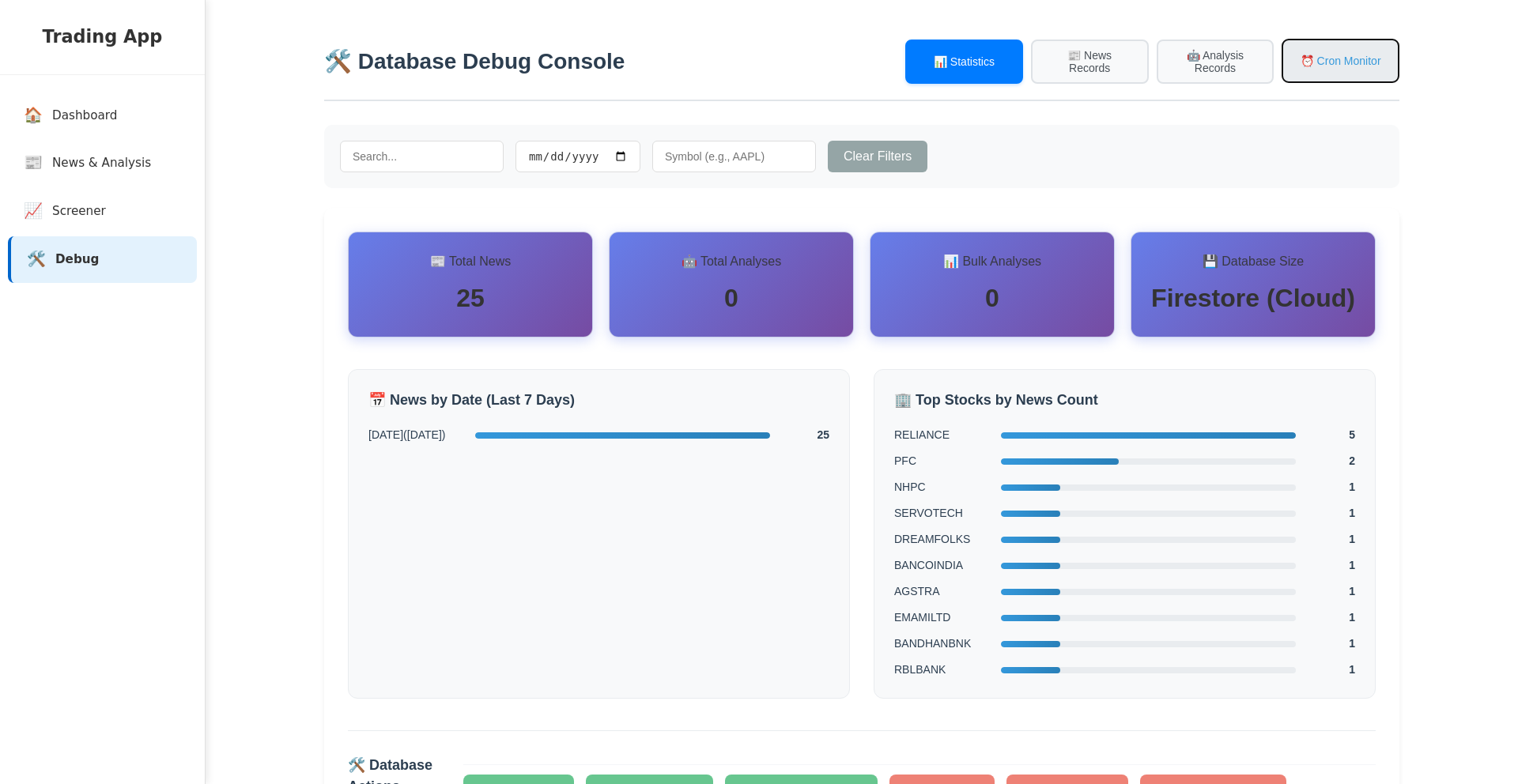
click at [1329, 57] on button "⏰ Cron Monitor" at bounding box center [1341, 61] width 118 height 44
click at [126, 167] on span "News & Analysis" at bounding box center [105, 163] width 99 height 18
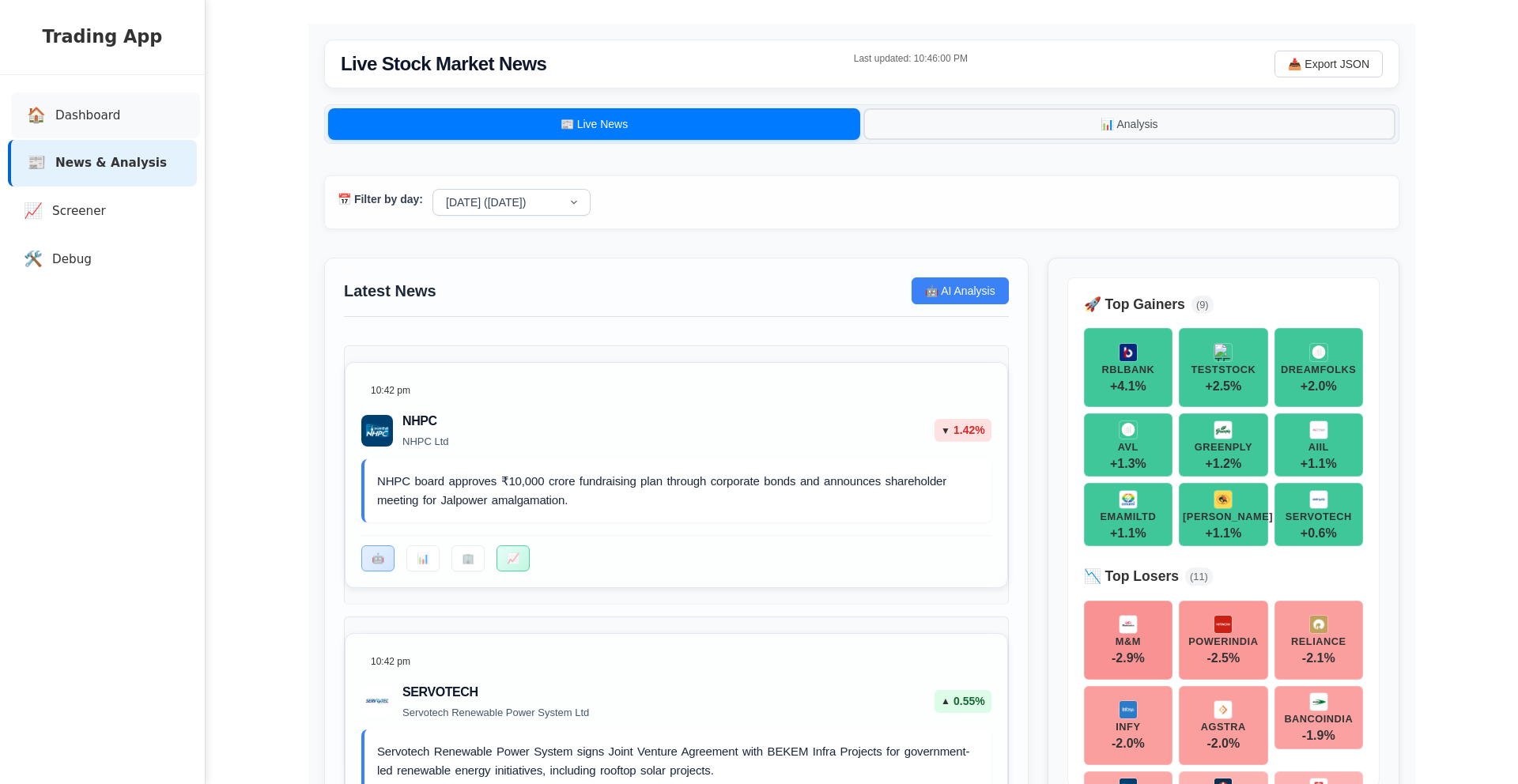
click at [123, 121] on link "🏠 Dashboard" at bounding box center [105, 115] width 189 height 47
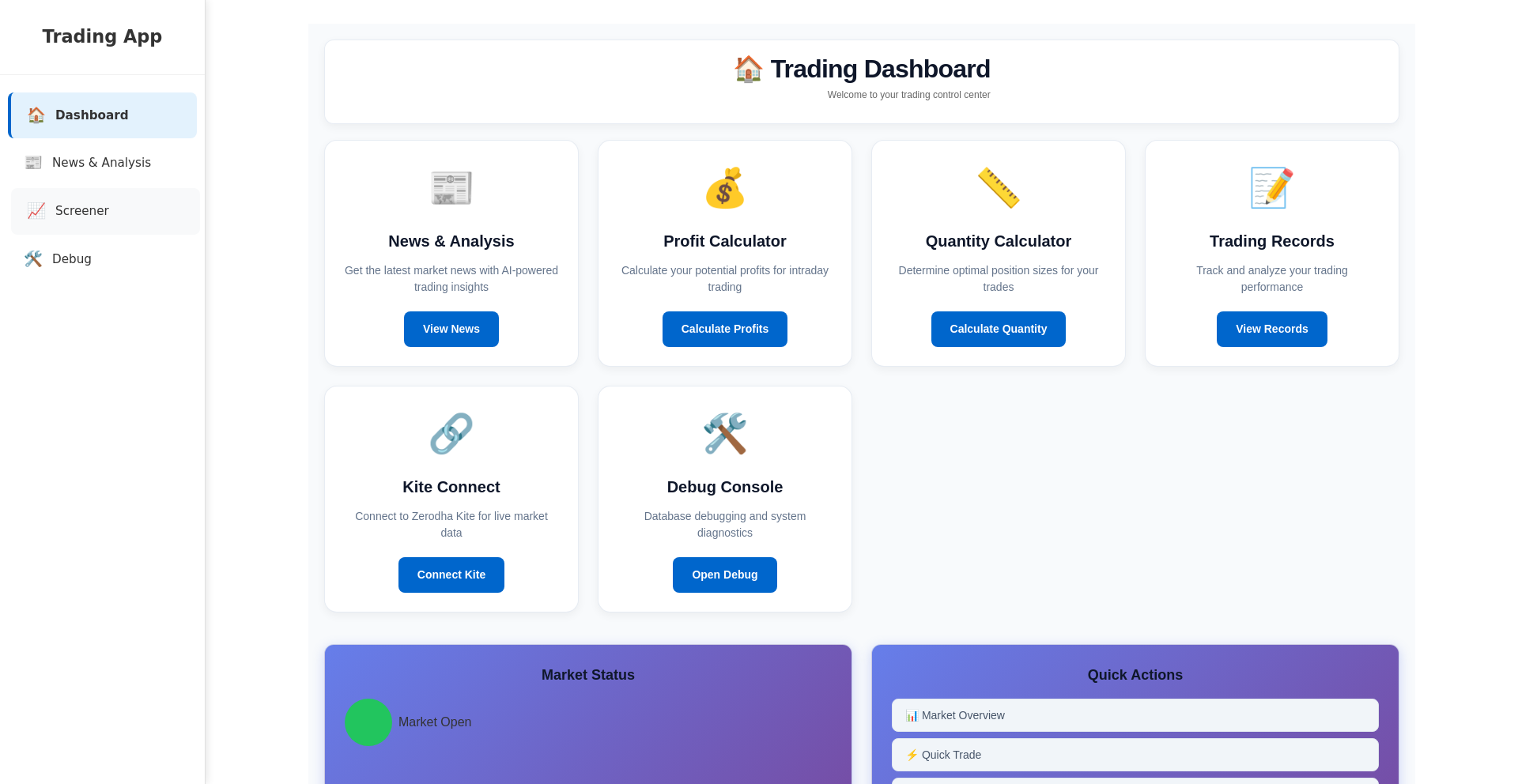
click at [85, 222] on link "📈 Screener" at bounding box center [105, 211] width 189 height 47
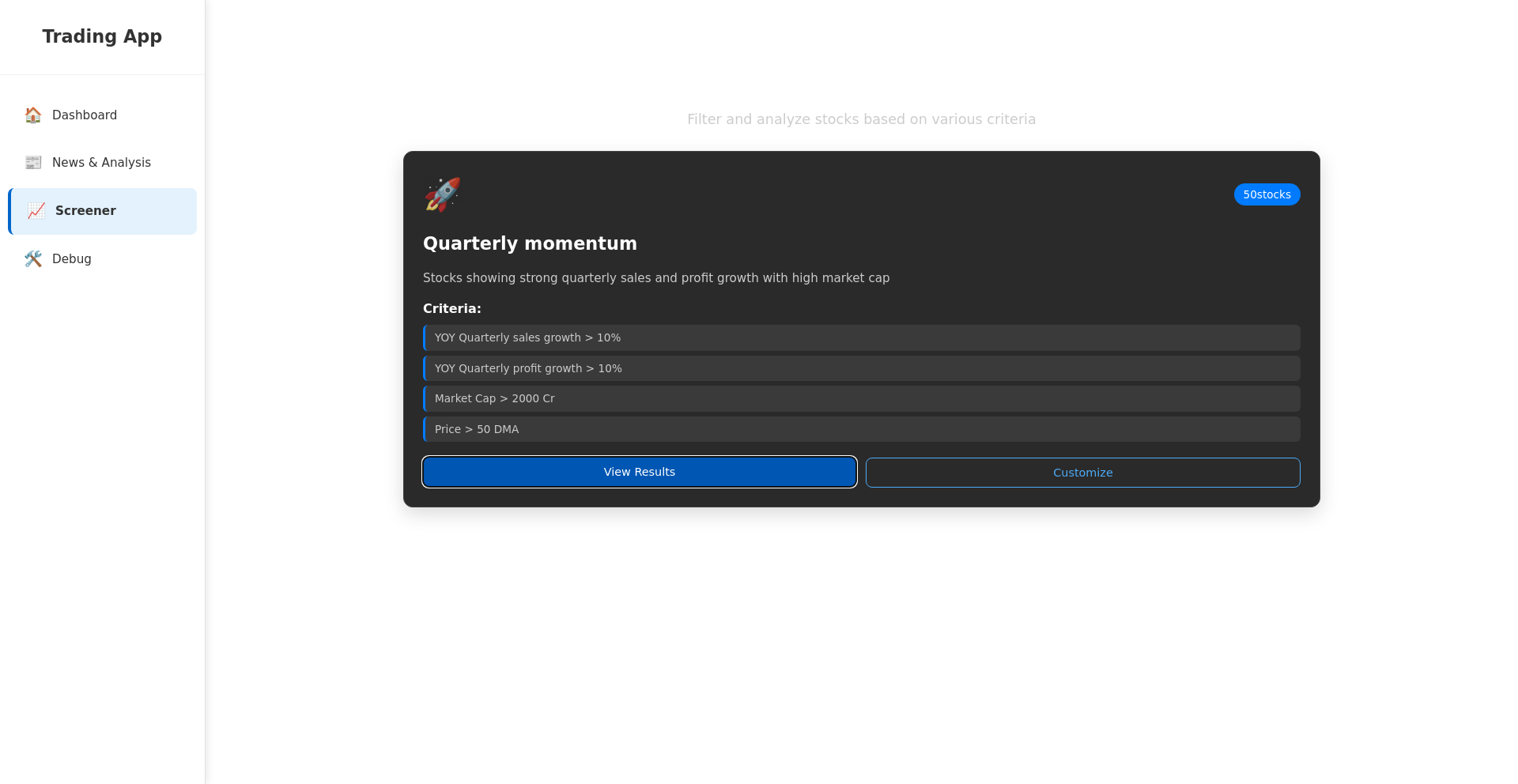
click at [515, 468] on button "View Results" at bounding box center [639, 471] width 433 height 30
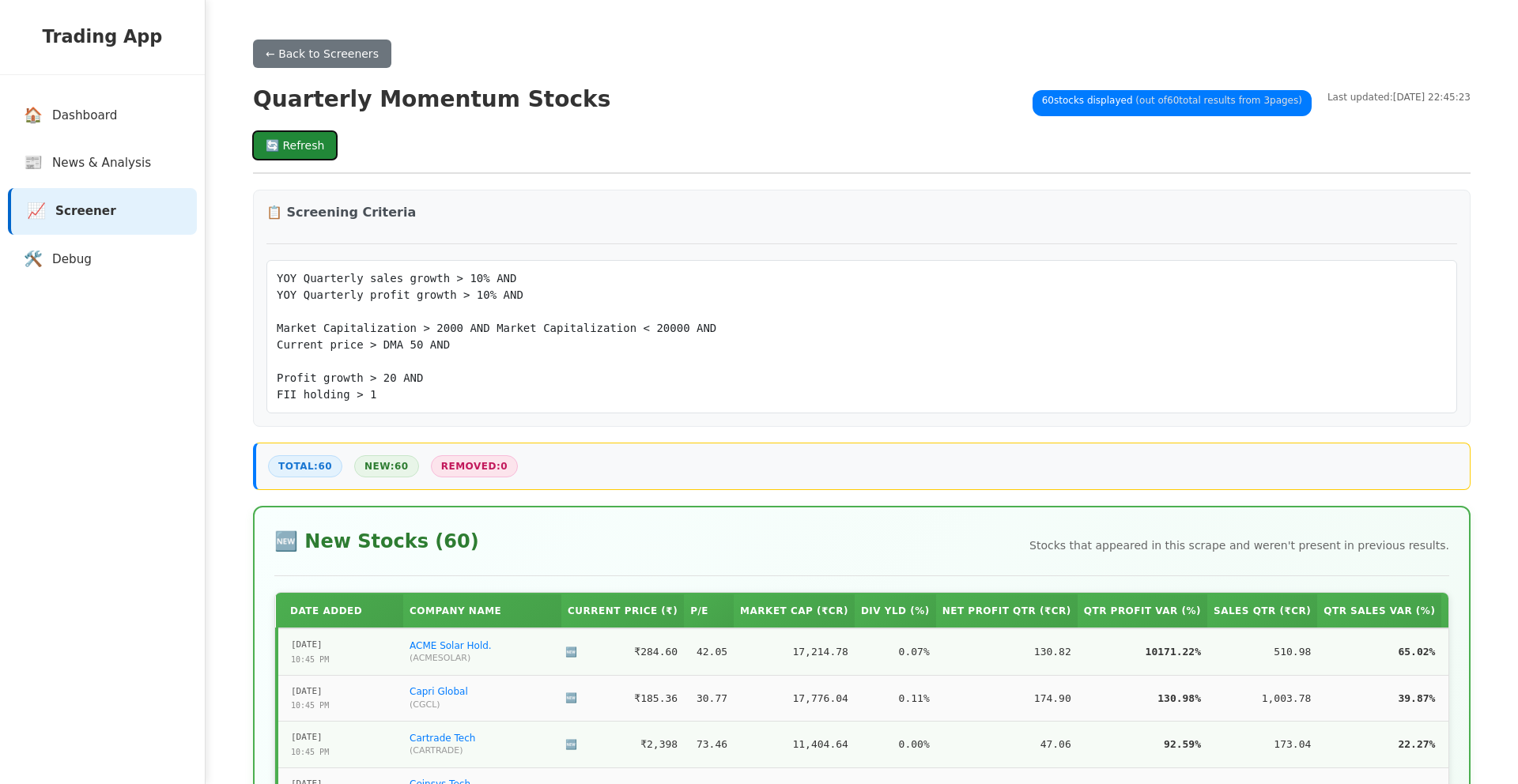
click at [290, 140] on button "🔄 Refresh" at bounding box center [295, 145] width 84 height 28
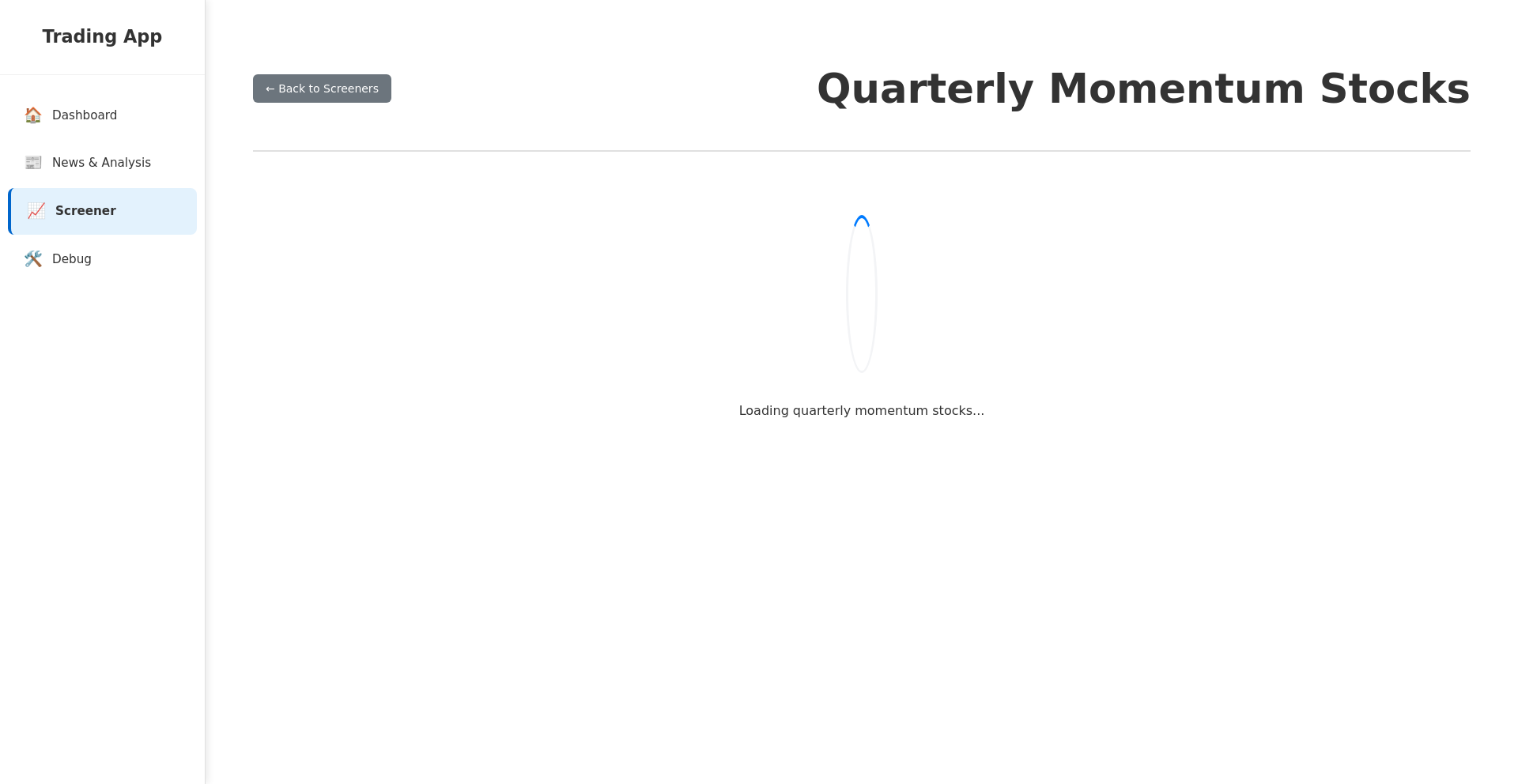
scroll to position [1, 0]
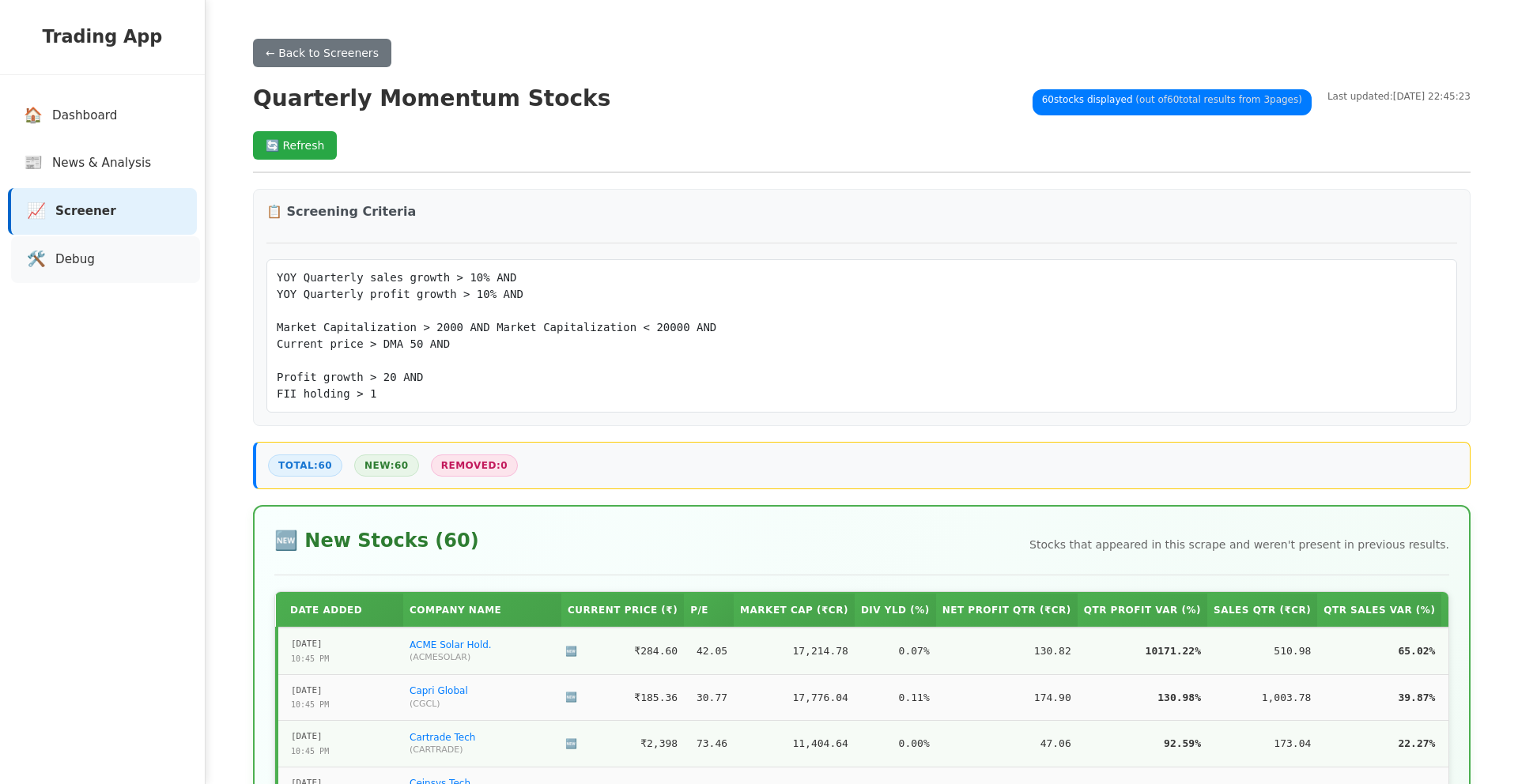
click at [77, 261] on span "Debug" at bounding box center [75, 259] width 39 height 18
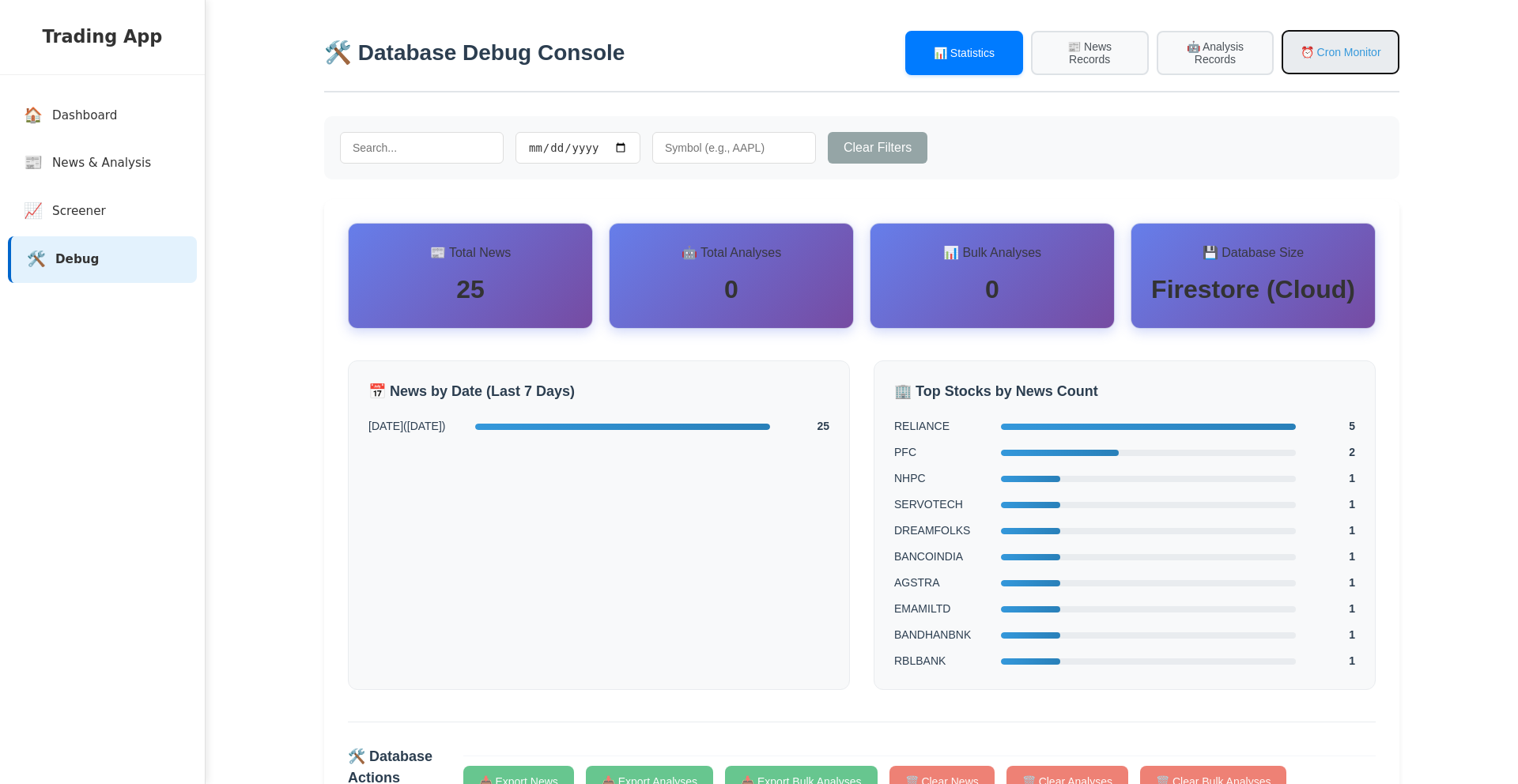
scroll to position [14, 0]
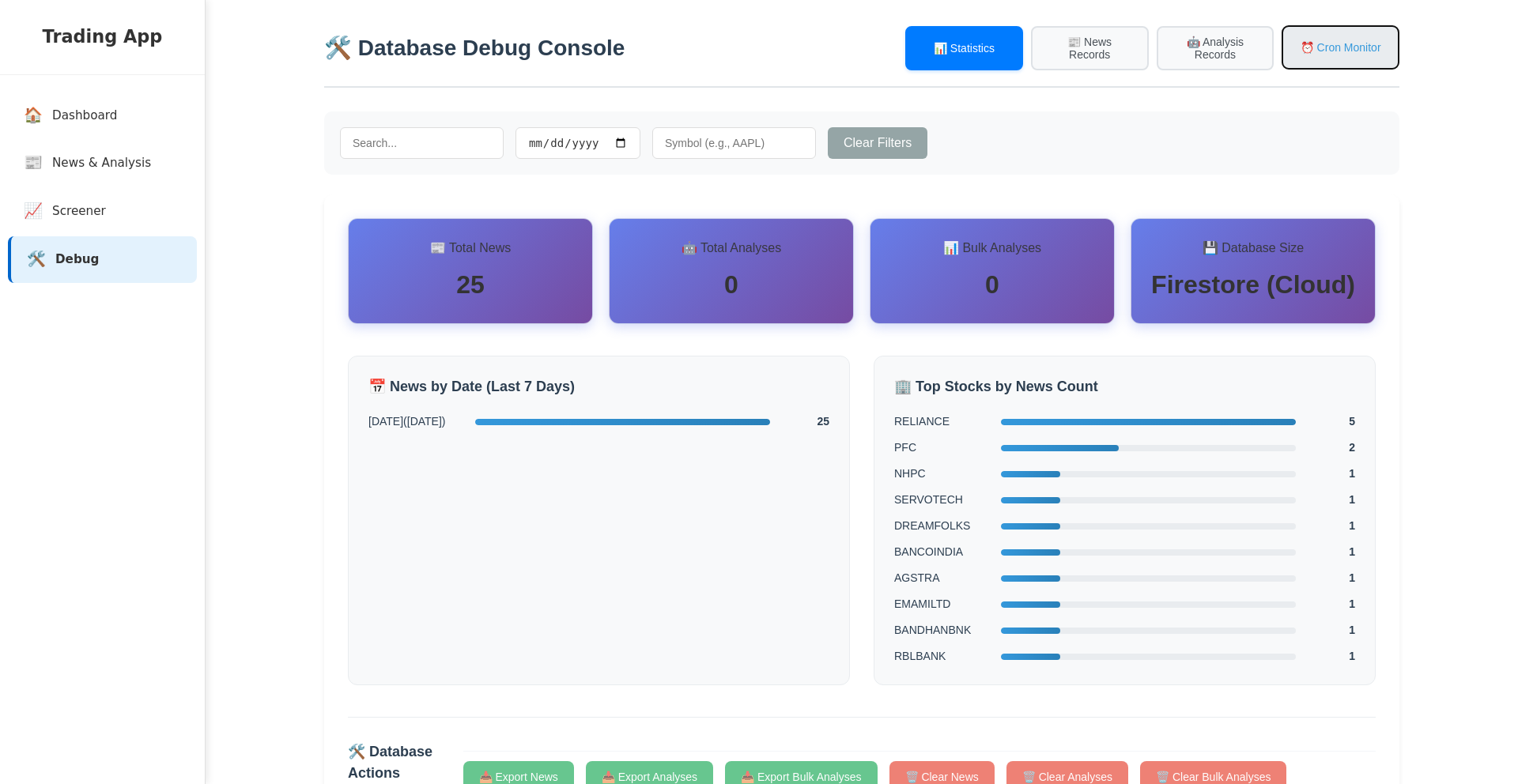
click at [1358, 40] on button "⏰ Cron Monitor" at bounding box center [1341, 48] width 118 height 44
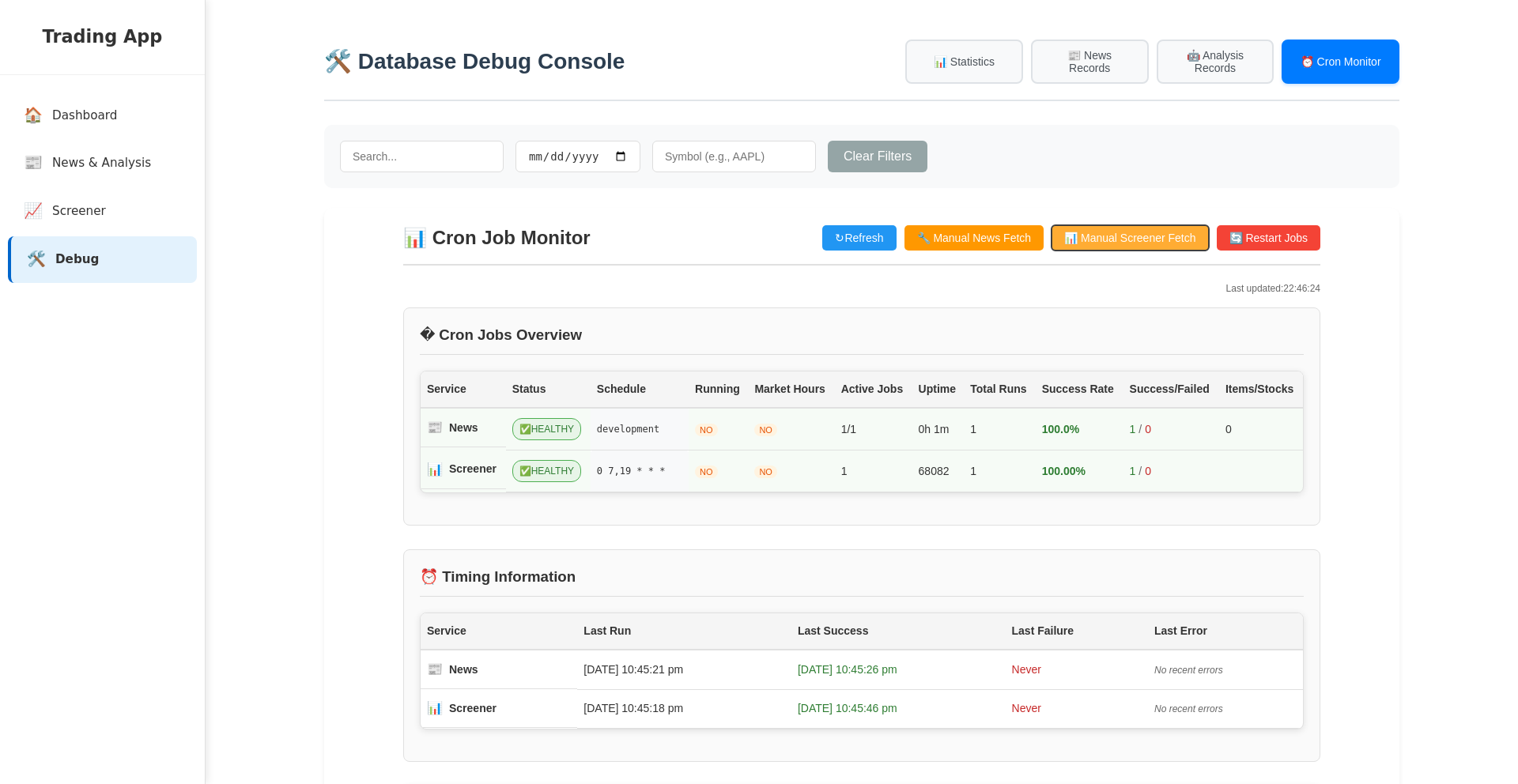
click at [1122, 243] on button "📊 Manual Screener Fetch" at bounding box center [1129, 238] width 156 height 26
click at [120, 121] on link "🏠 Dashboard" at bounding box center [105, 115] width 189 height 47
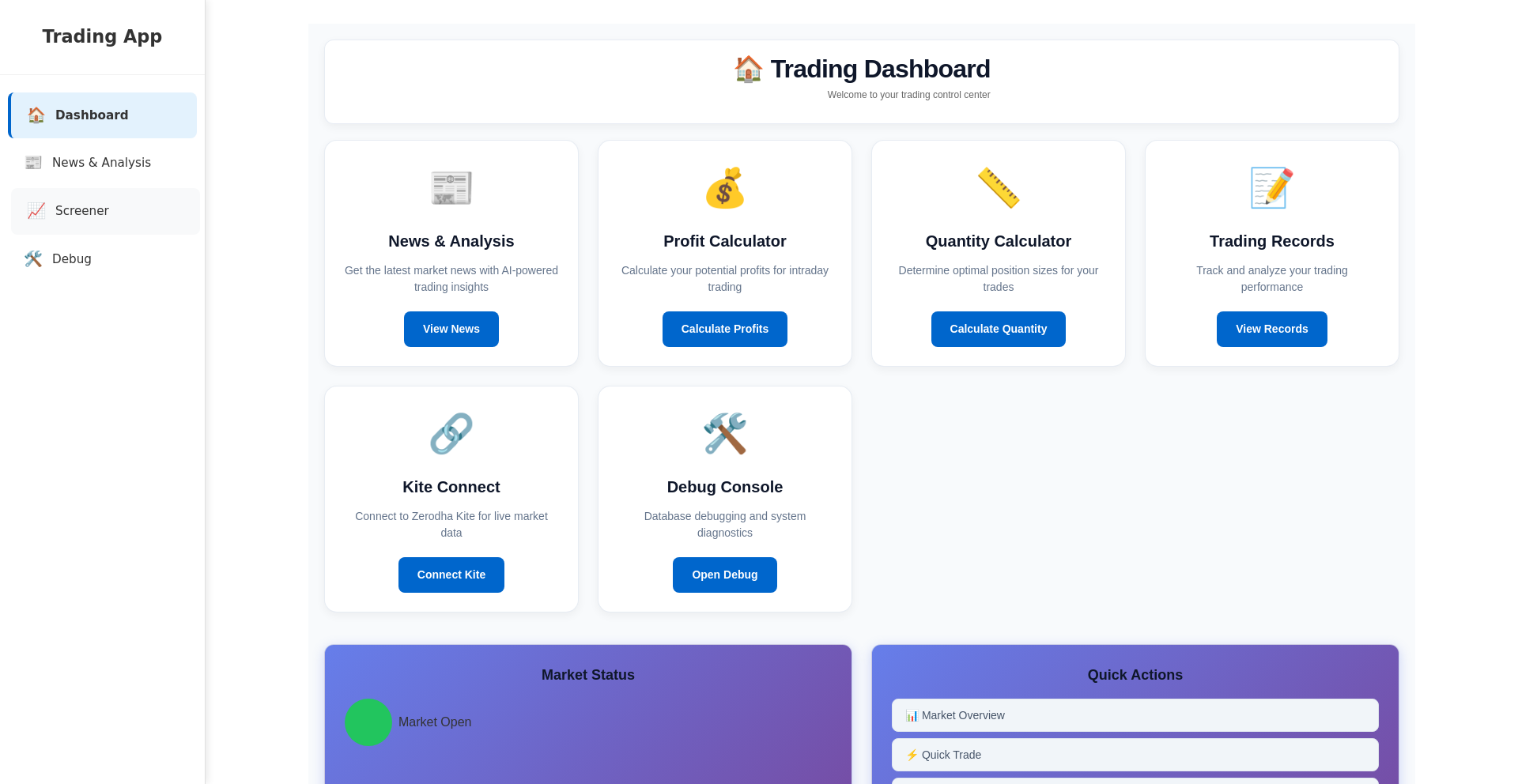
click at [112, 217] on link "📈 Screener" at bounding box center [105, 211] width 189 height 47
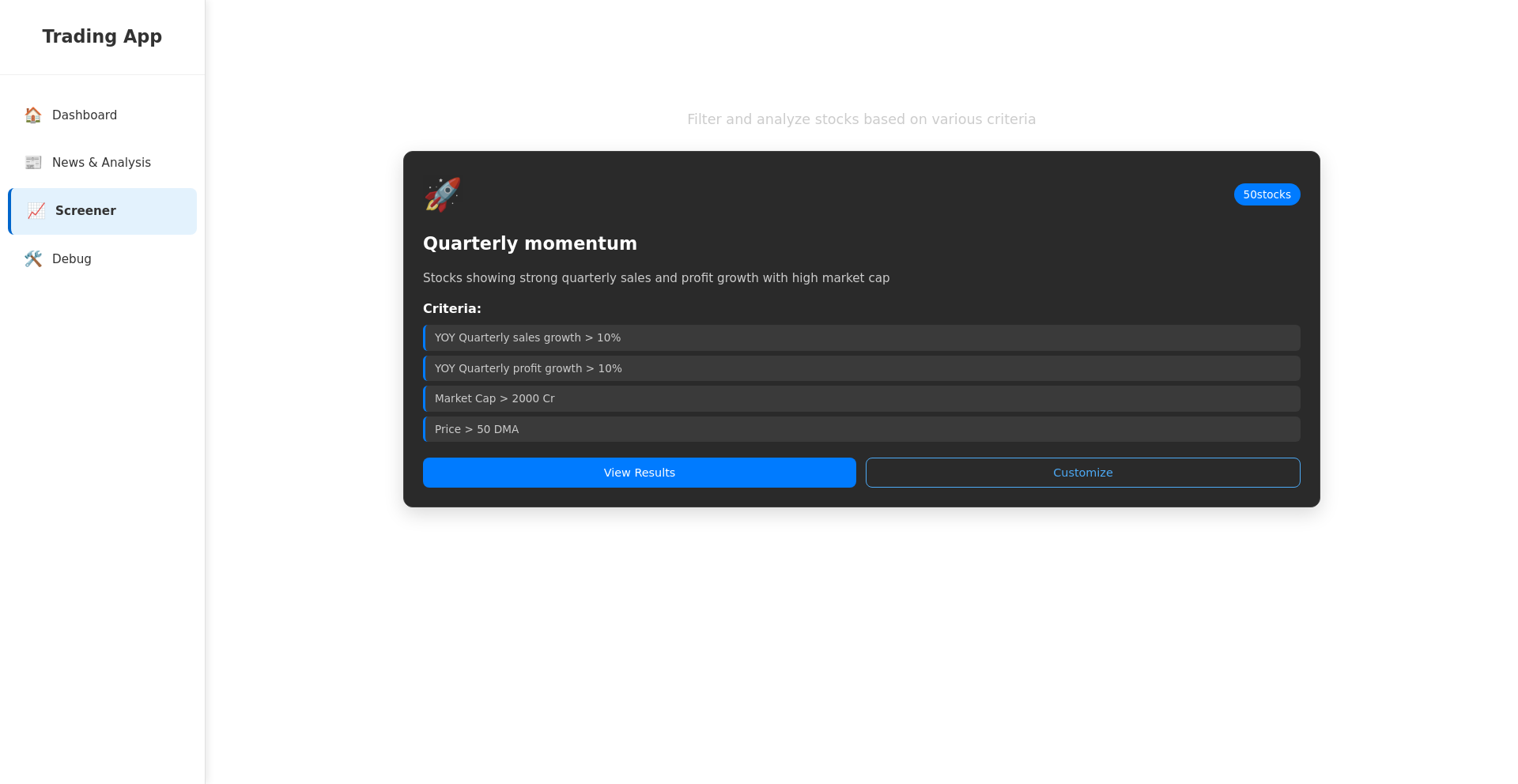
click at [570, 457] on div "🚀 50 stocks Quarterly momentum Stocks showing strong quarterly sales and profit…" at bounding box center [862, 330] width 917 height 357
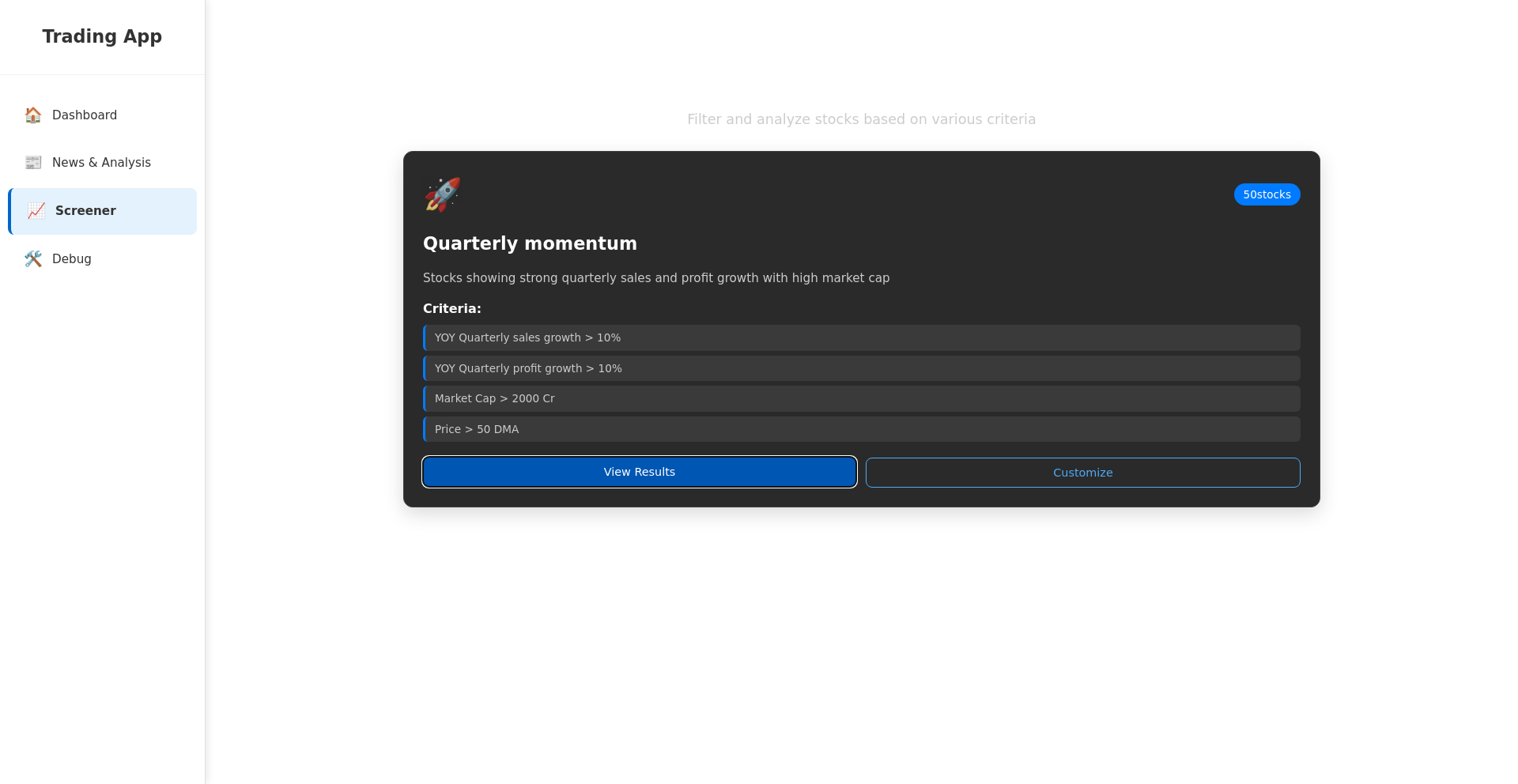
click at [574, 473] on button "View Results" at bounding box center [639, 471] width 433 height 30
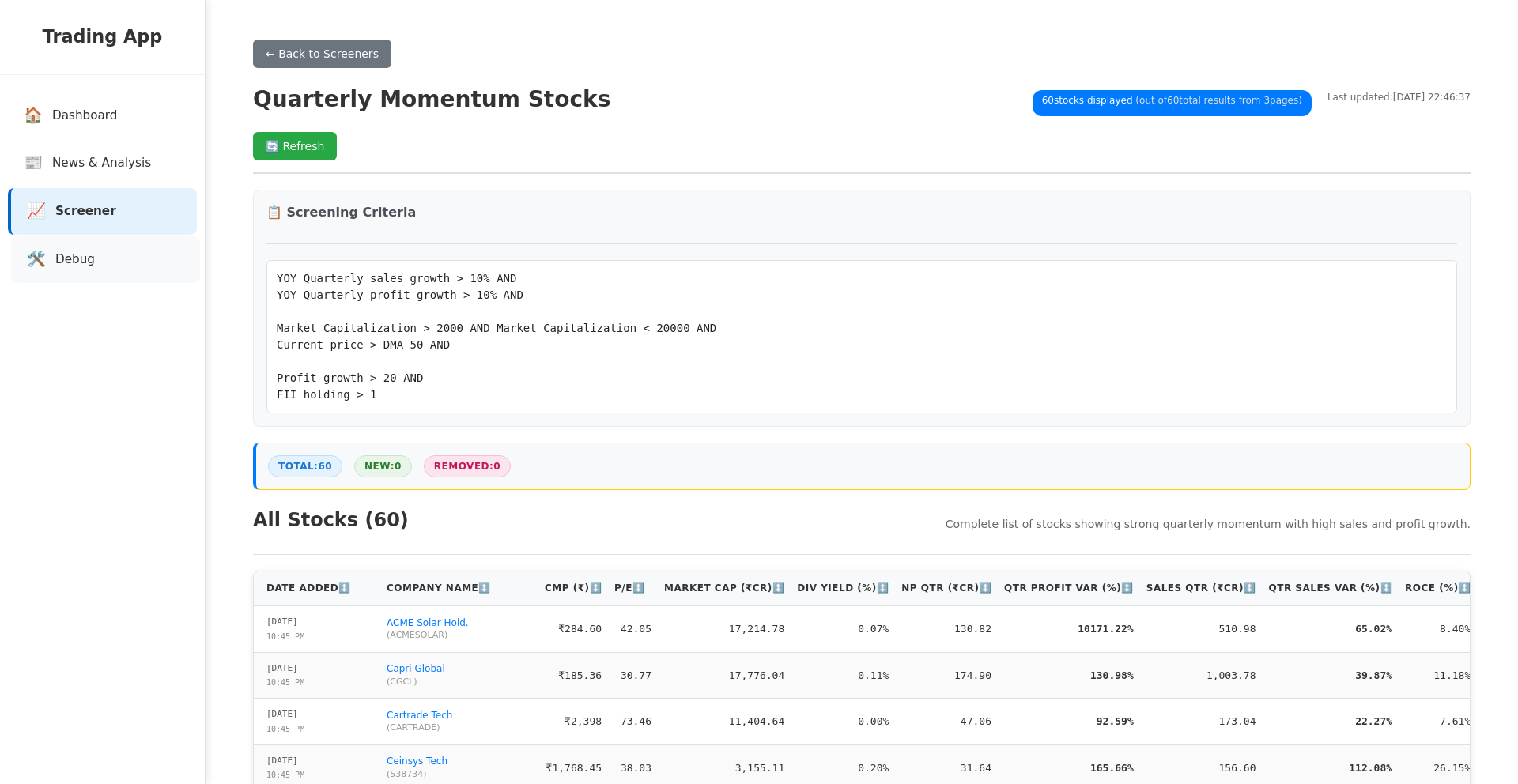
click at [38, 258] on span "🛠️" at bounding box center [36, 260] width 19 height 23
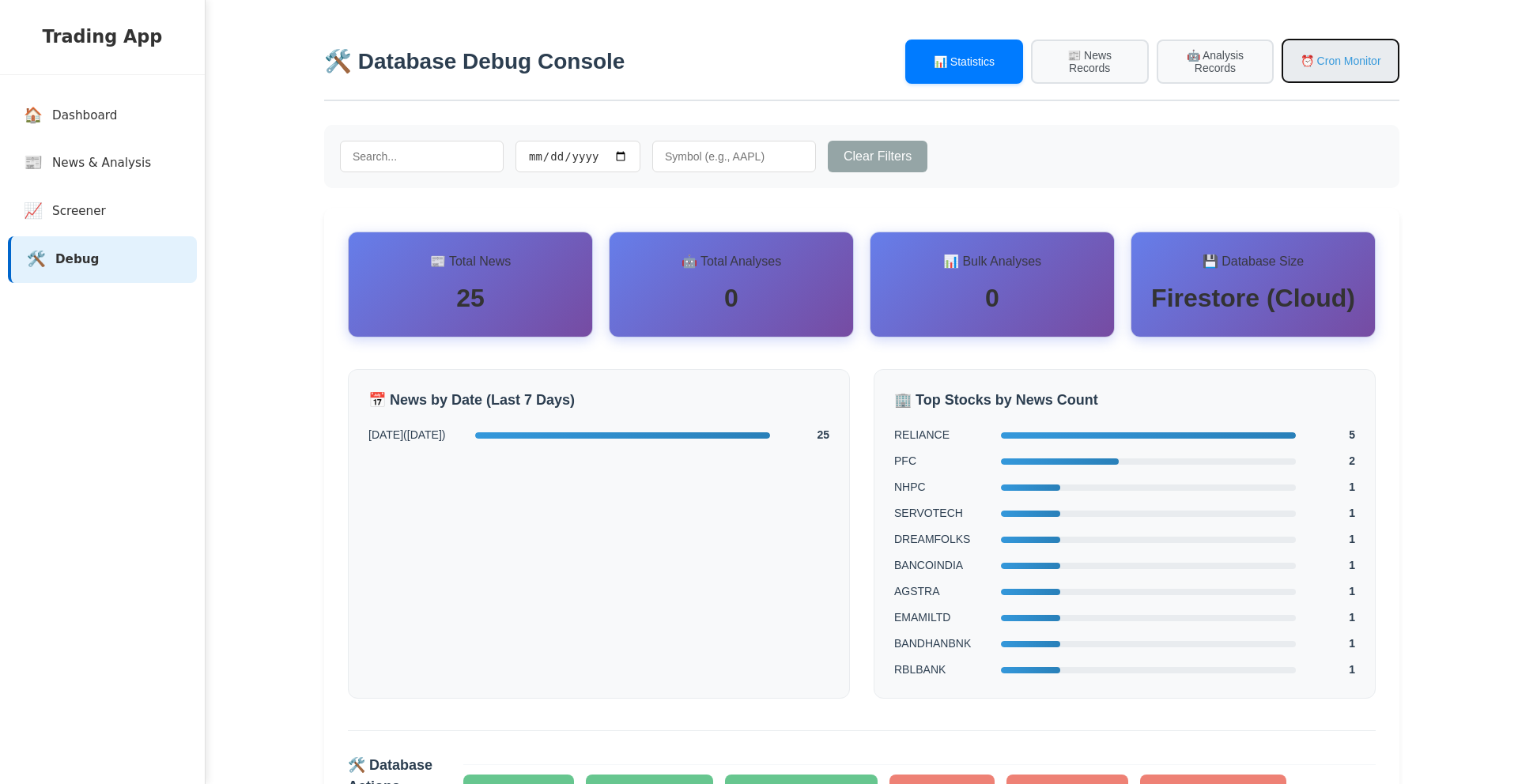
click at [1367, 60] on button "⏰ Cron Monitor" at bounding box center [1341, 61] width 118 height 44
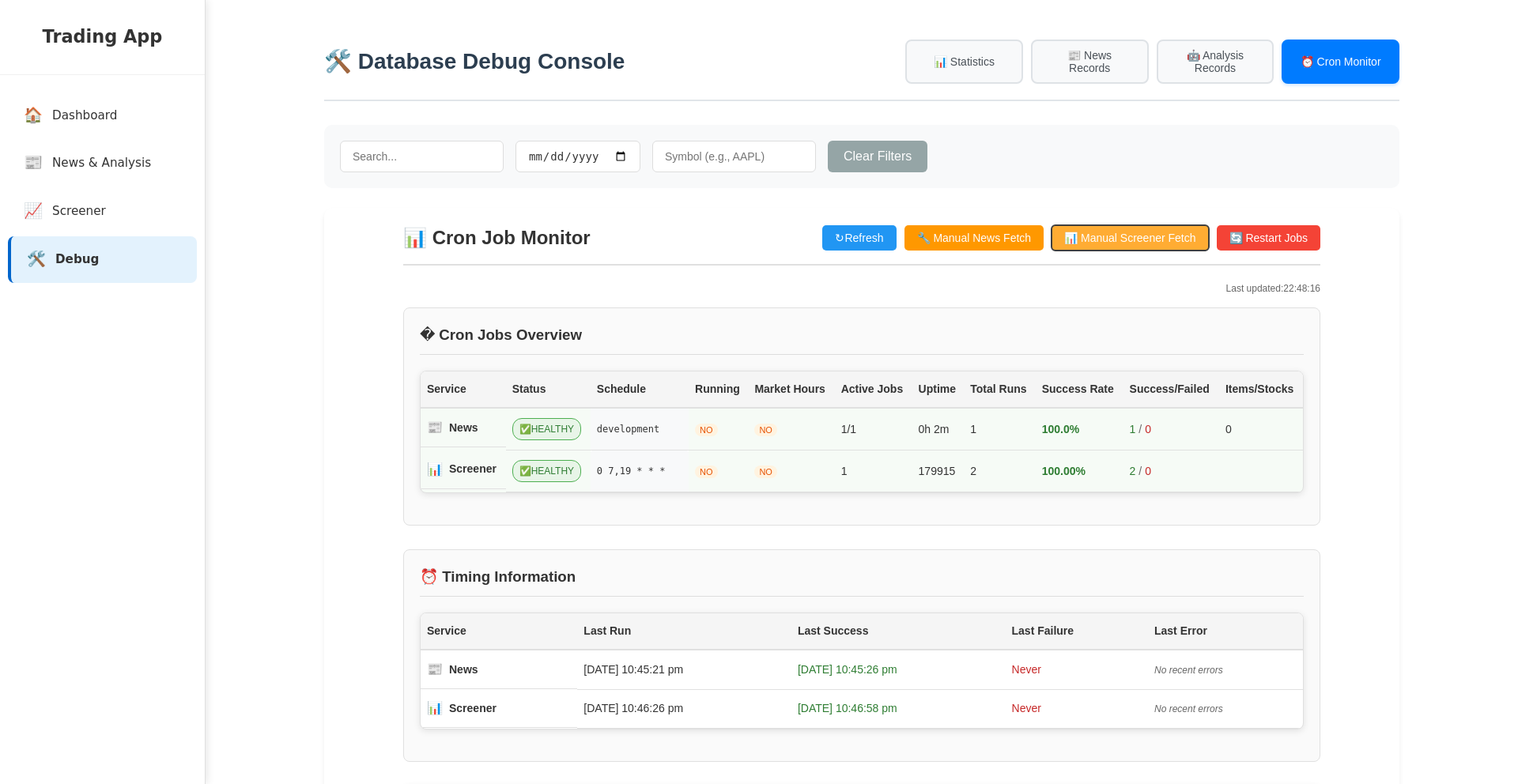
click at [1114, 244] on button "📊 Manual Screener Fetch" at bounding box center [1129, 238] width 156 height 26
click at [95, 223] on link "📈 Screener" at bounding box center [105, 211] width 189 height 47
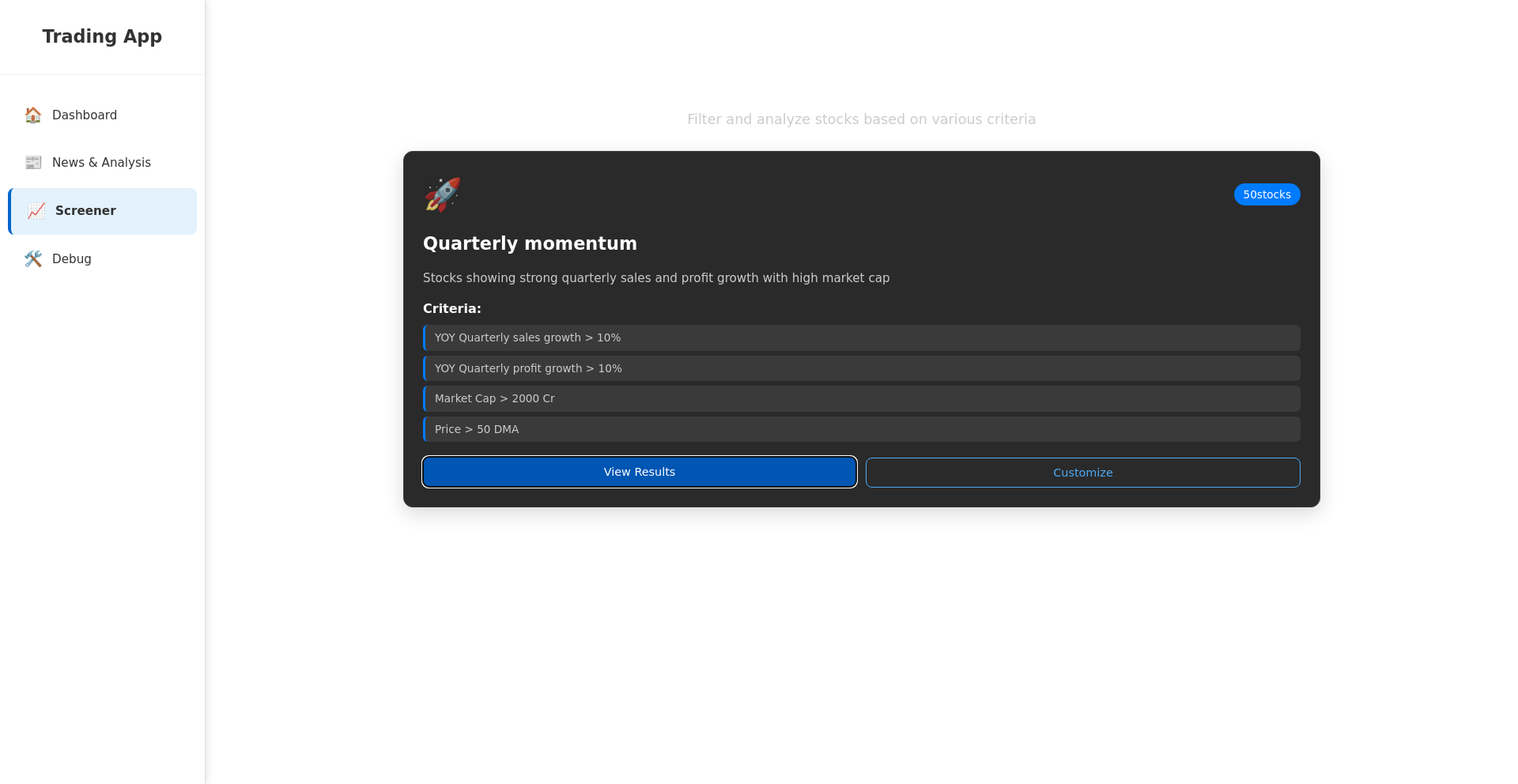
click at [555, 462] on button "View Results" at bounding box center [639, 471] width 433 height 30
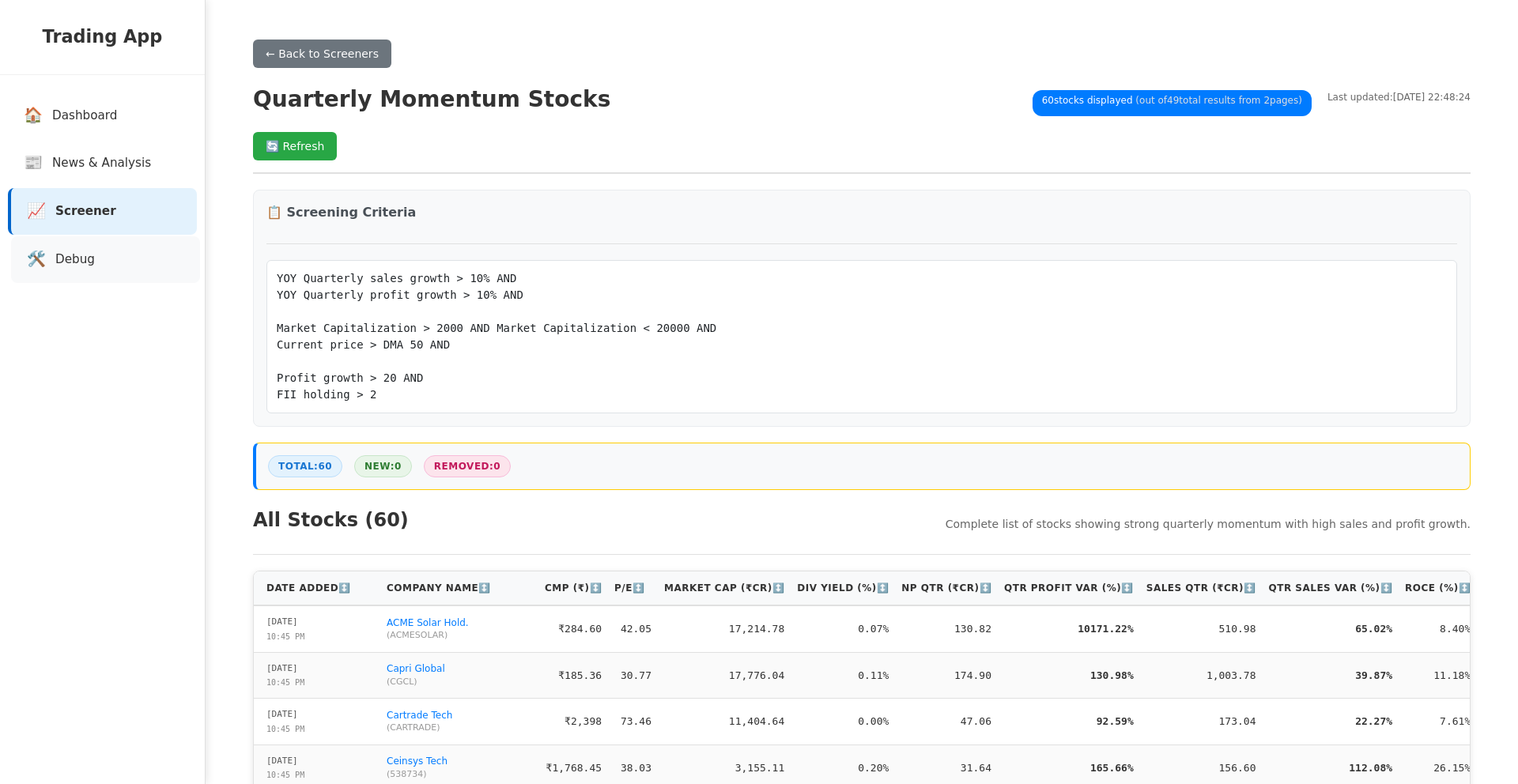
click at [69, 255] on span "Debug" at bounding box center [75, 259] width 39 height 18
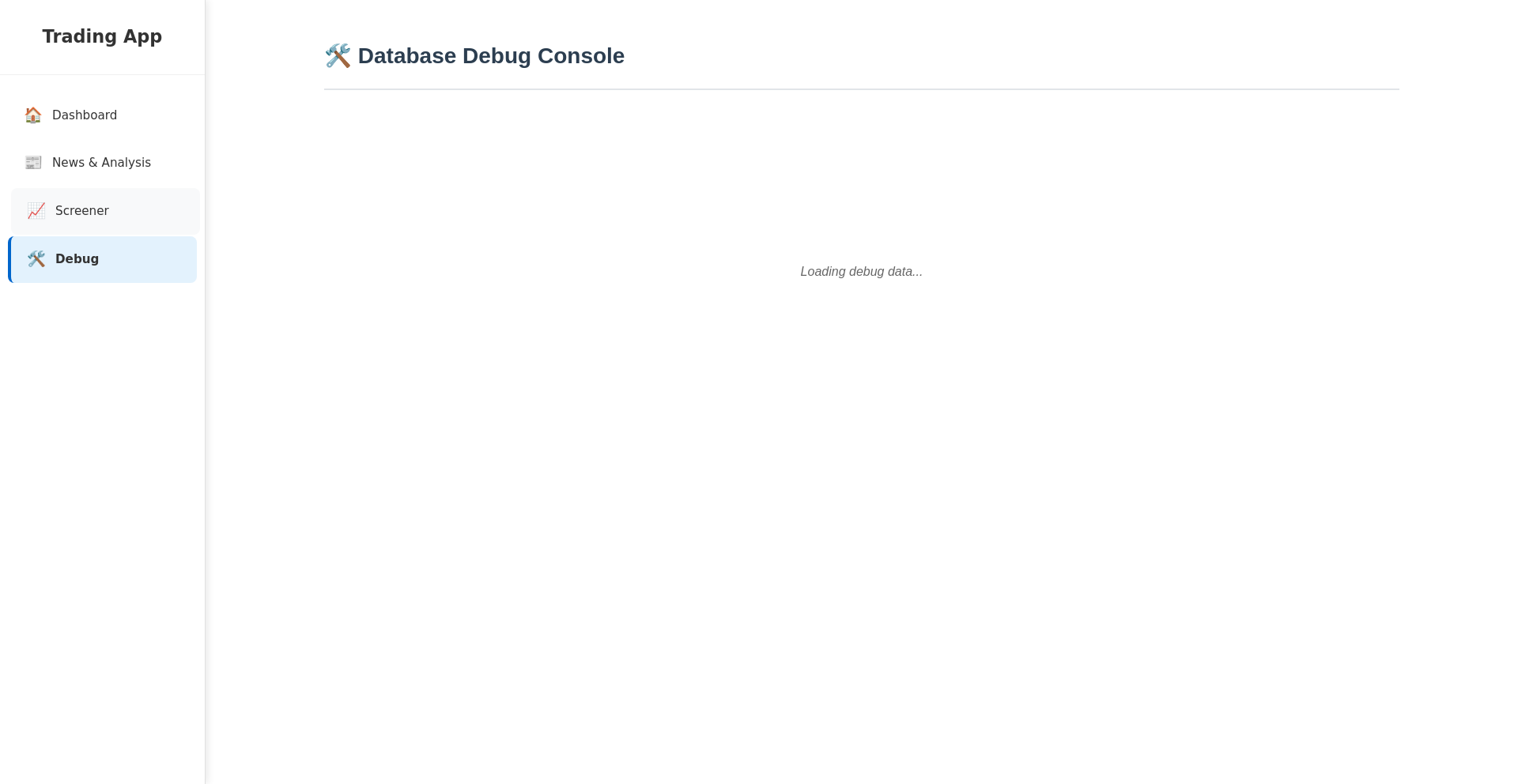
click at [78, 219] on span "Screener" at bounding box center [82, 211] width 54 height 18
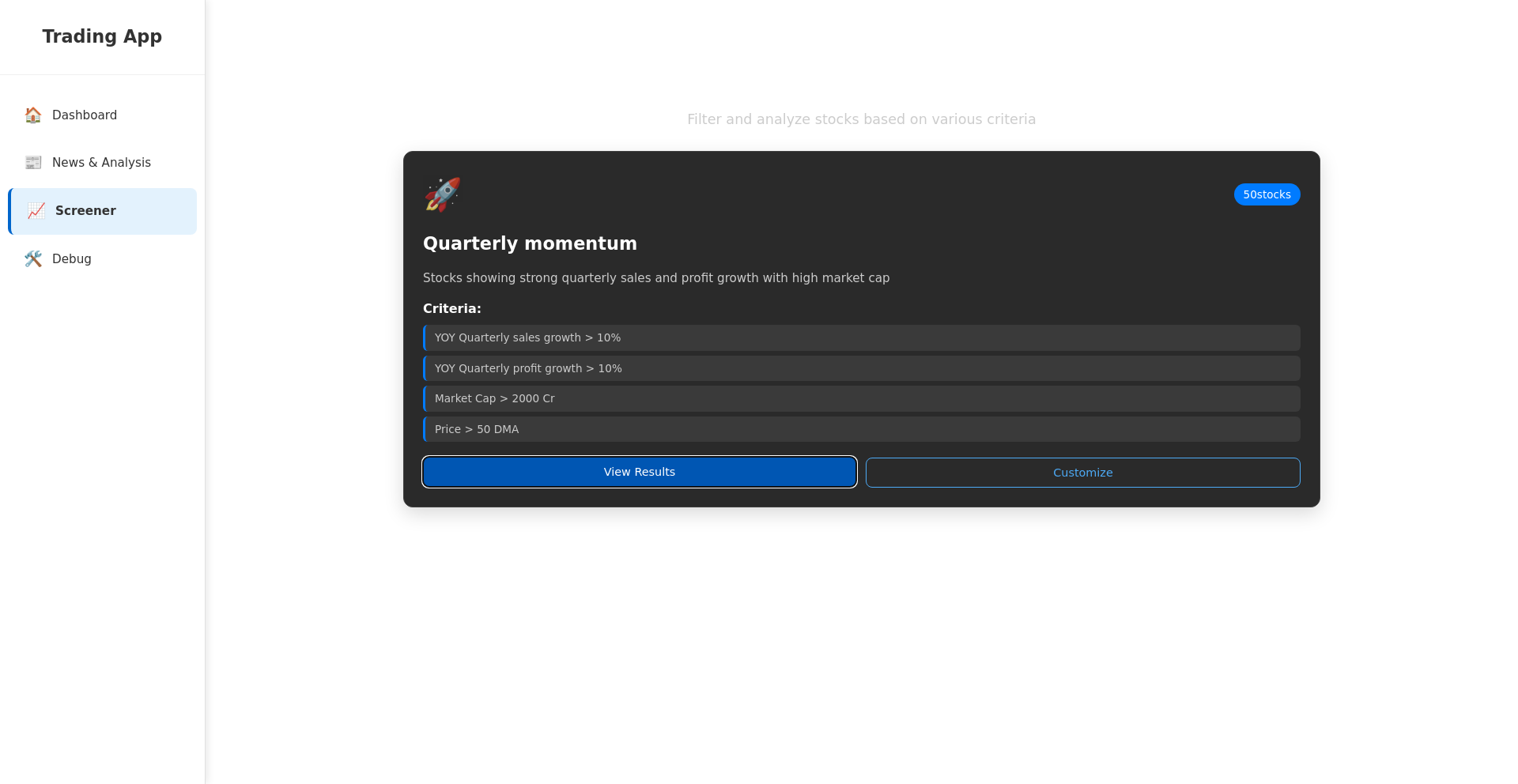
click at [596, 481] on button "View Results" at bounding box center [639, 471] width 433 height 30
click at [703, 476] on button "View Results" at bounding box center [639, 471] width 433 height 30
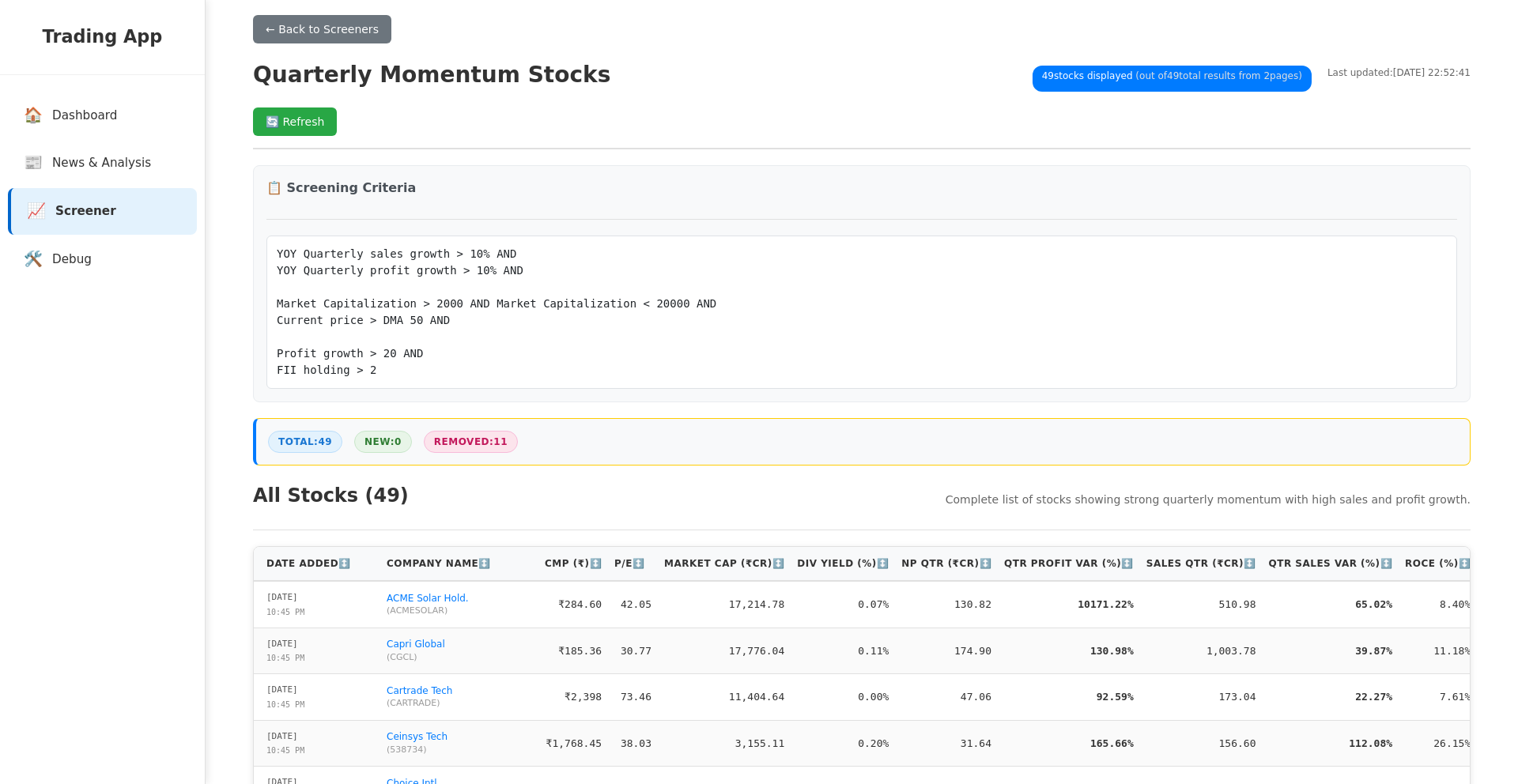
scroll to position [29, 0]
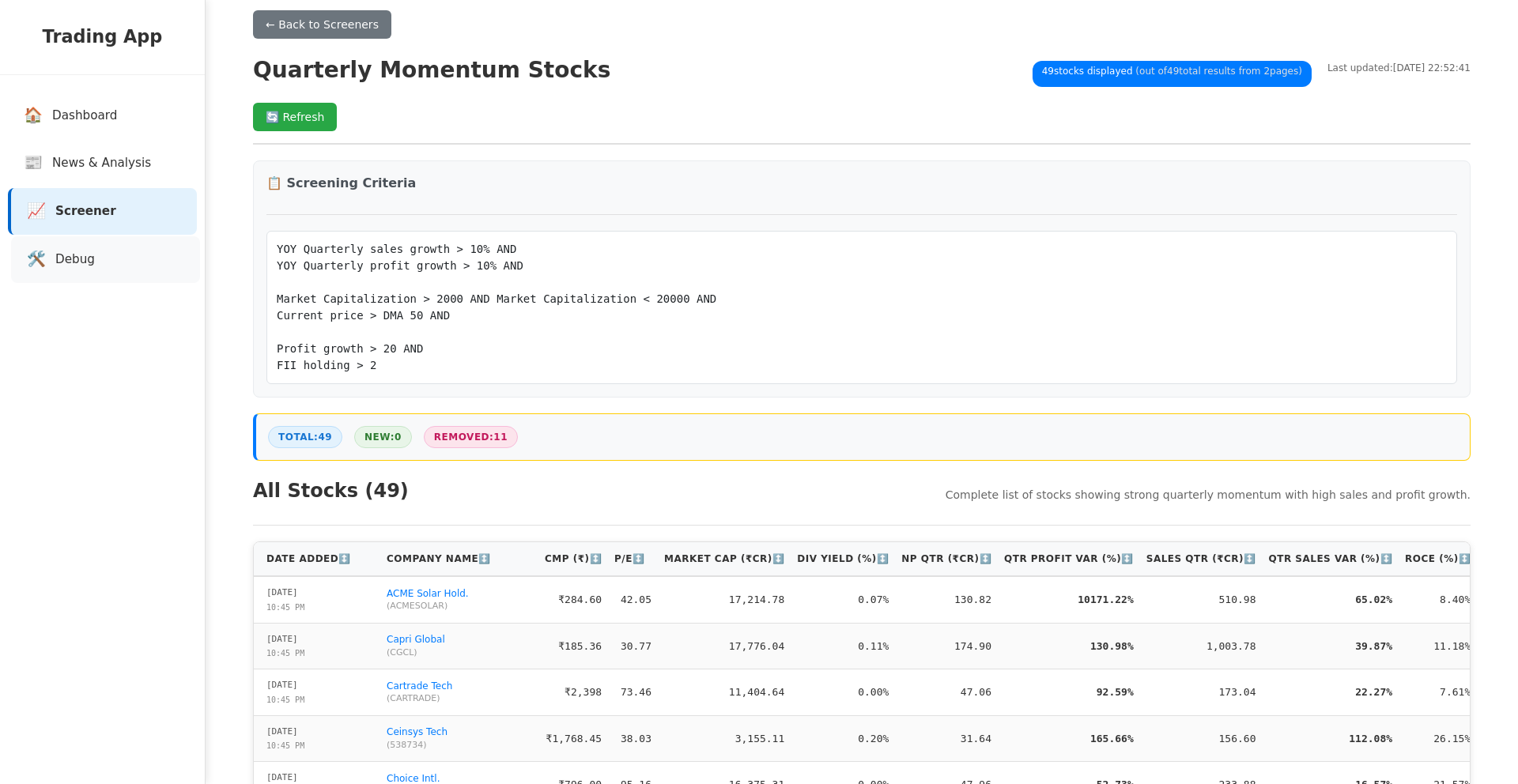
click at [117, 262] on link "🛠️ Debug" at bounding box center [105, 260] width 189 height 47
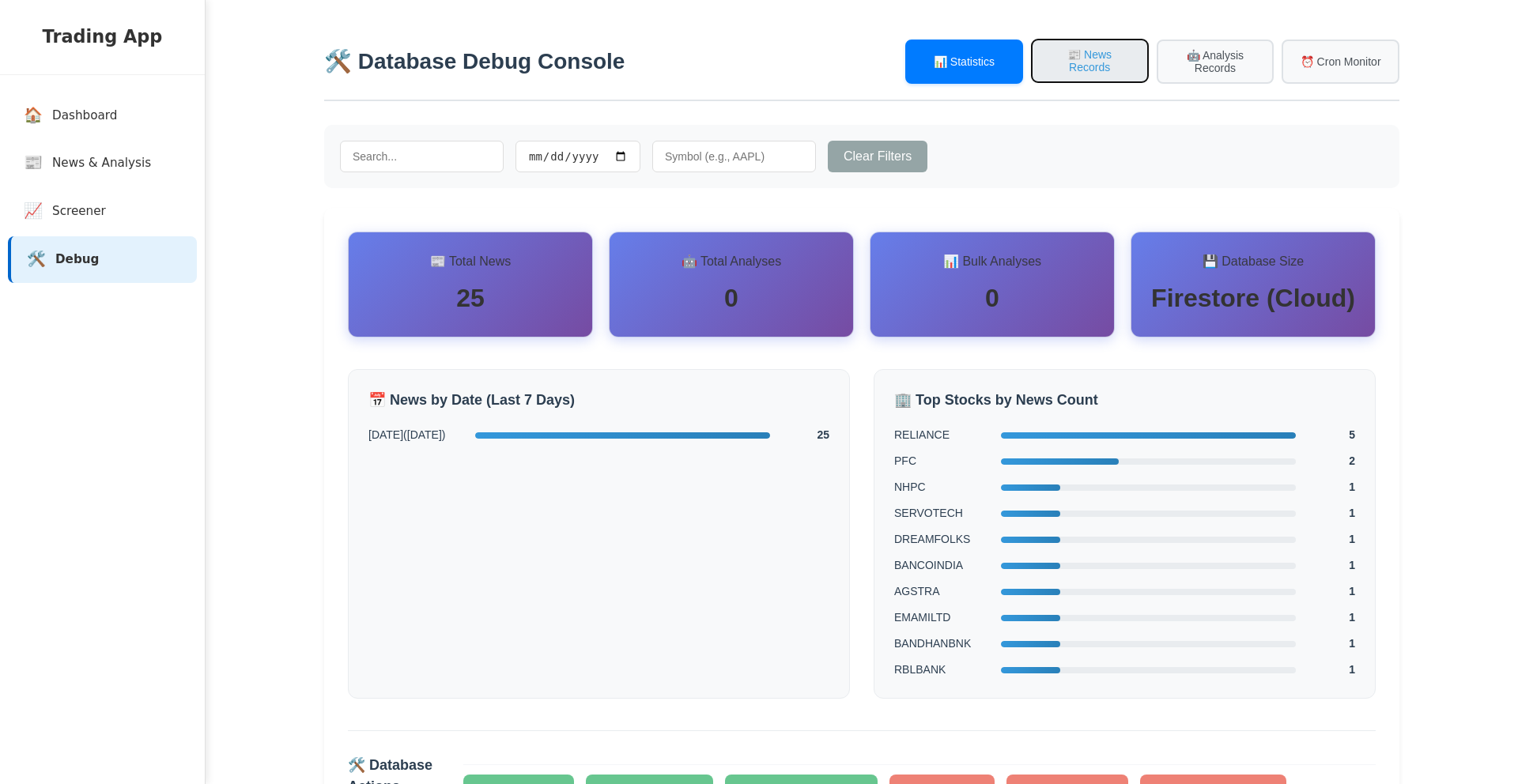
click at [1097, 59] on button "📰 News Records" at bounding box center [1090, 61] width 118 height 44
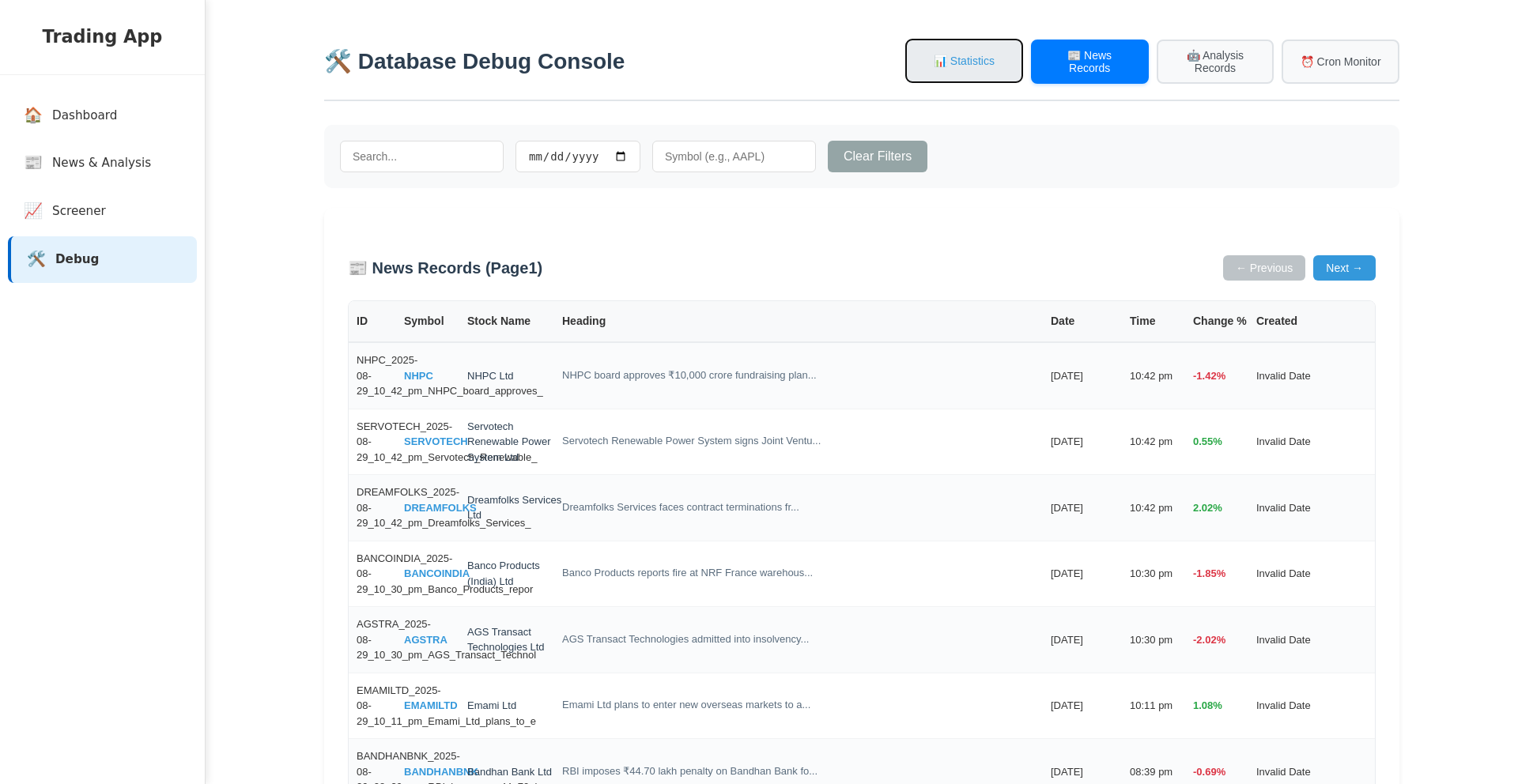
click at [921, 70] on button "📊 Statistics" at bounding box center [964, 61] width 118 height 44
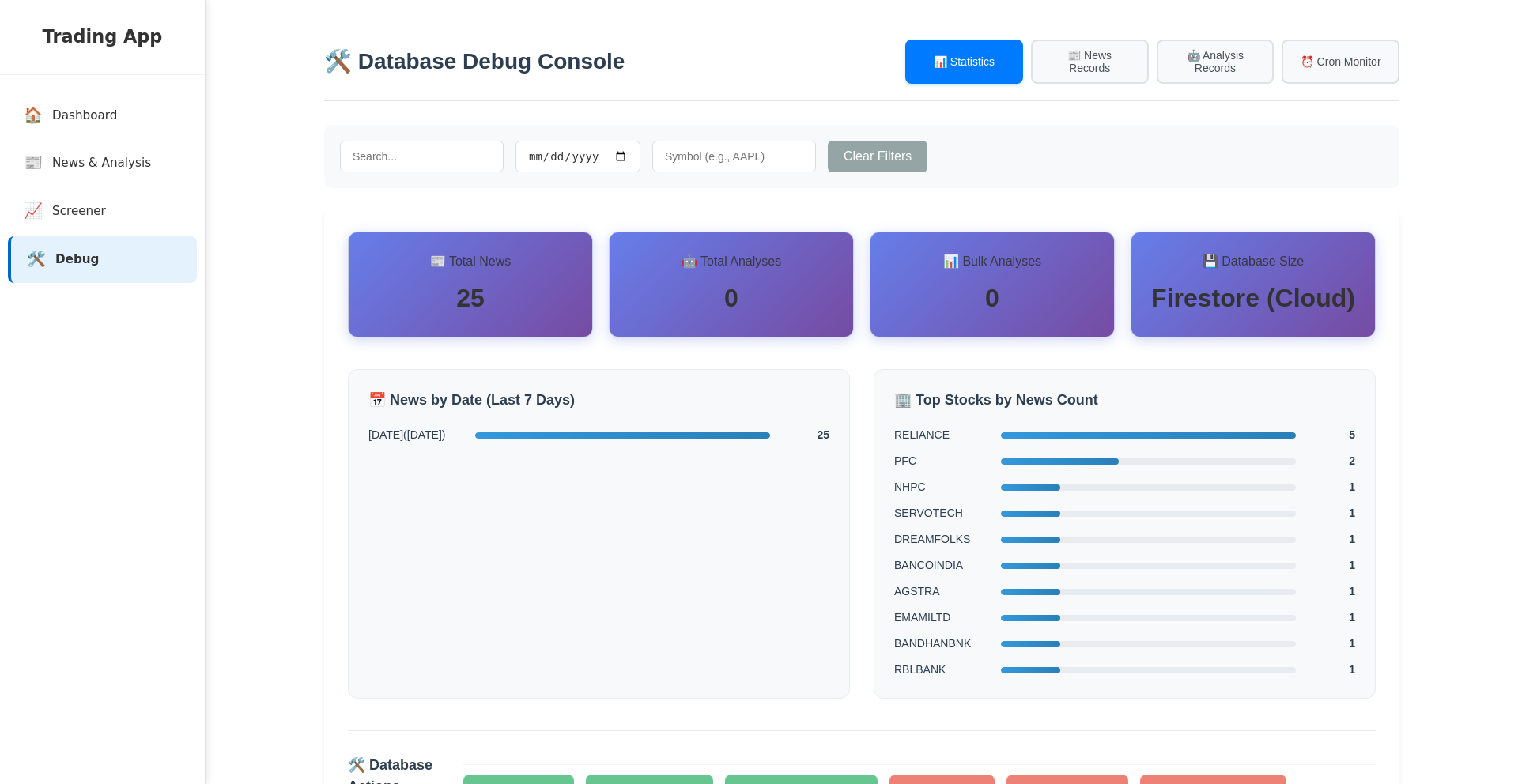
click at [1380, 26] on div "🛠️ Database Debug Console 📊 Statistics 📰 News Records 🤖 Analysis Records ⏰ Cron…" at bounding box center [862, 466] width 1107 height 886
drag, startPoint x: 1339, startPoint y: 59, endPoint x: 1244, endPoint y: 147, distance: 129.5
click at [1339, 59] on button "⏰ Cron Monitor" at bounding box center [1341, 61] width 118 height 44
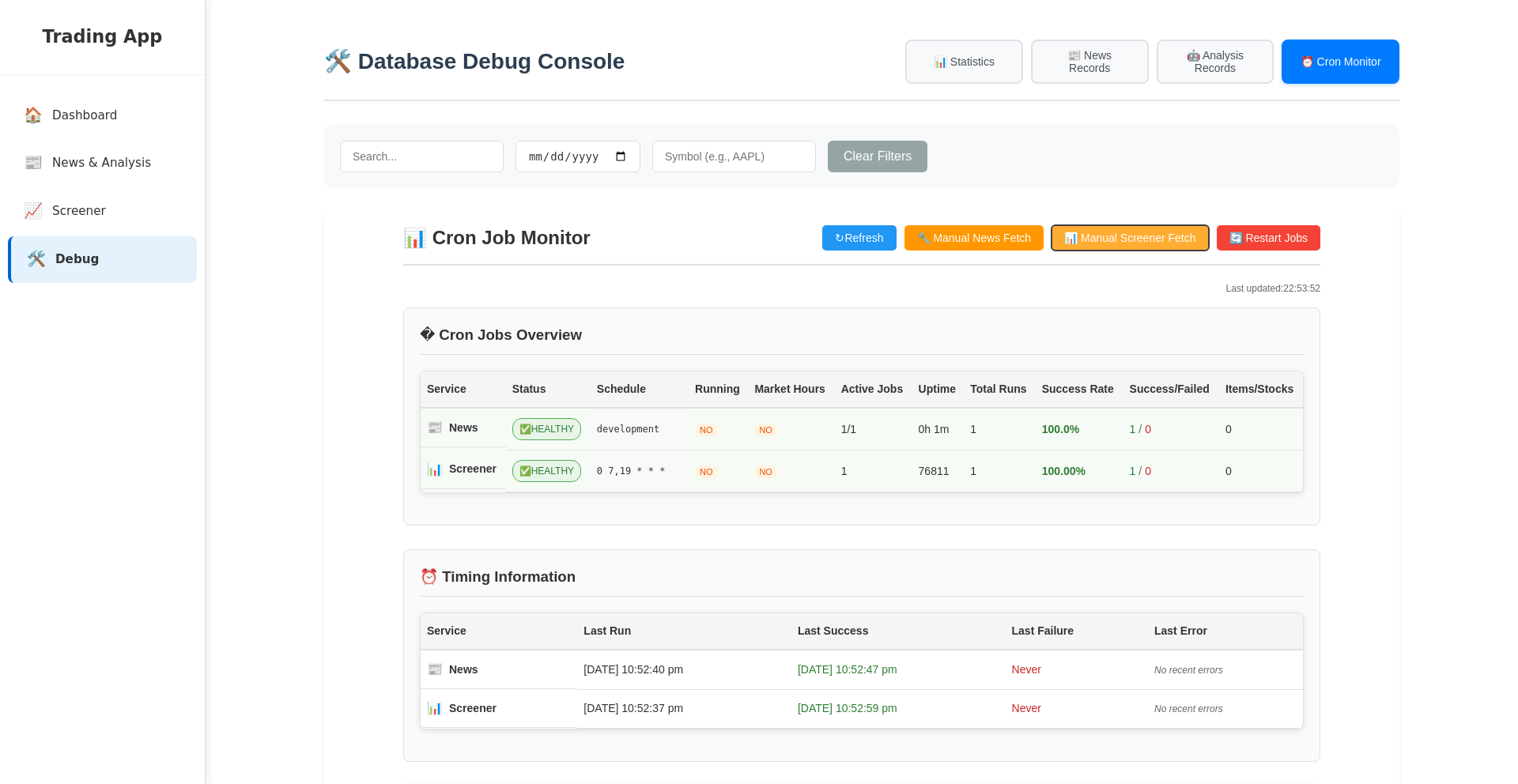
click at [1113, 243] on button "📊 Manual Screener Fetch" at bounding box center [1129, 238] width 156 height 26
click at [79, 202] on link "📈 Screener" at bounding box center [105, 211] width 189 height 47
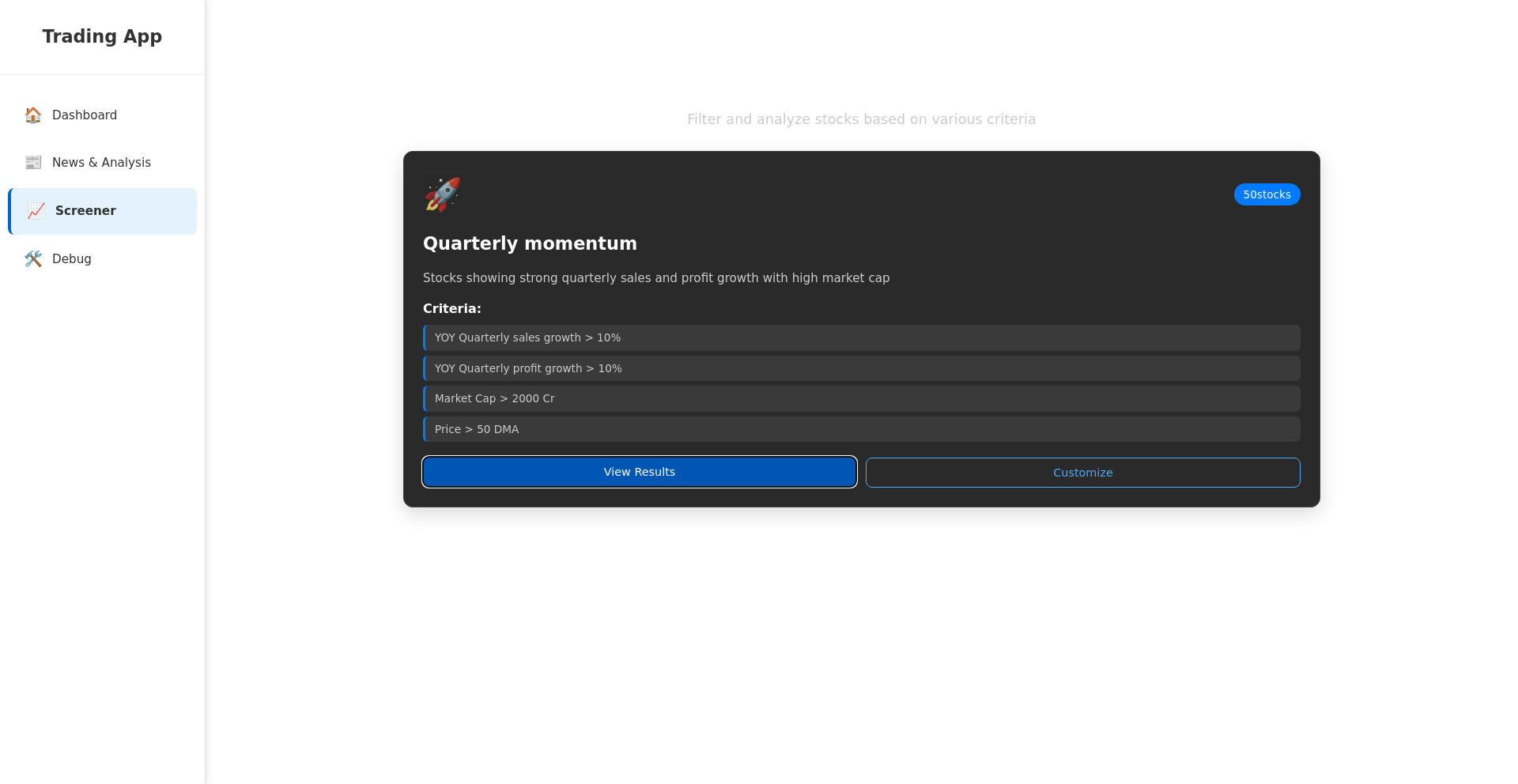
click at [616, 466] on button "View Results" at bounding box center [639, 471] width 433 height 30
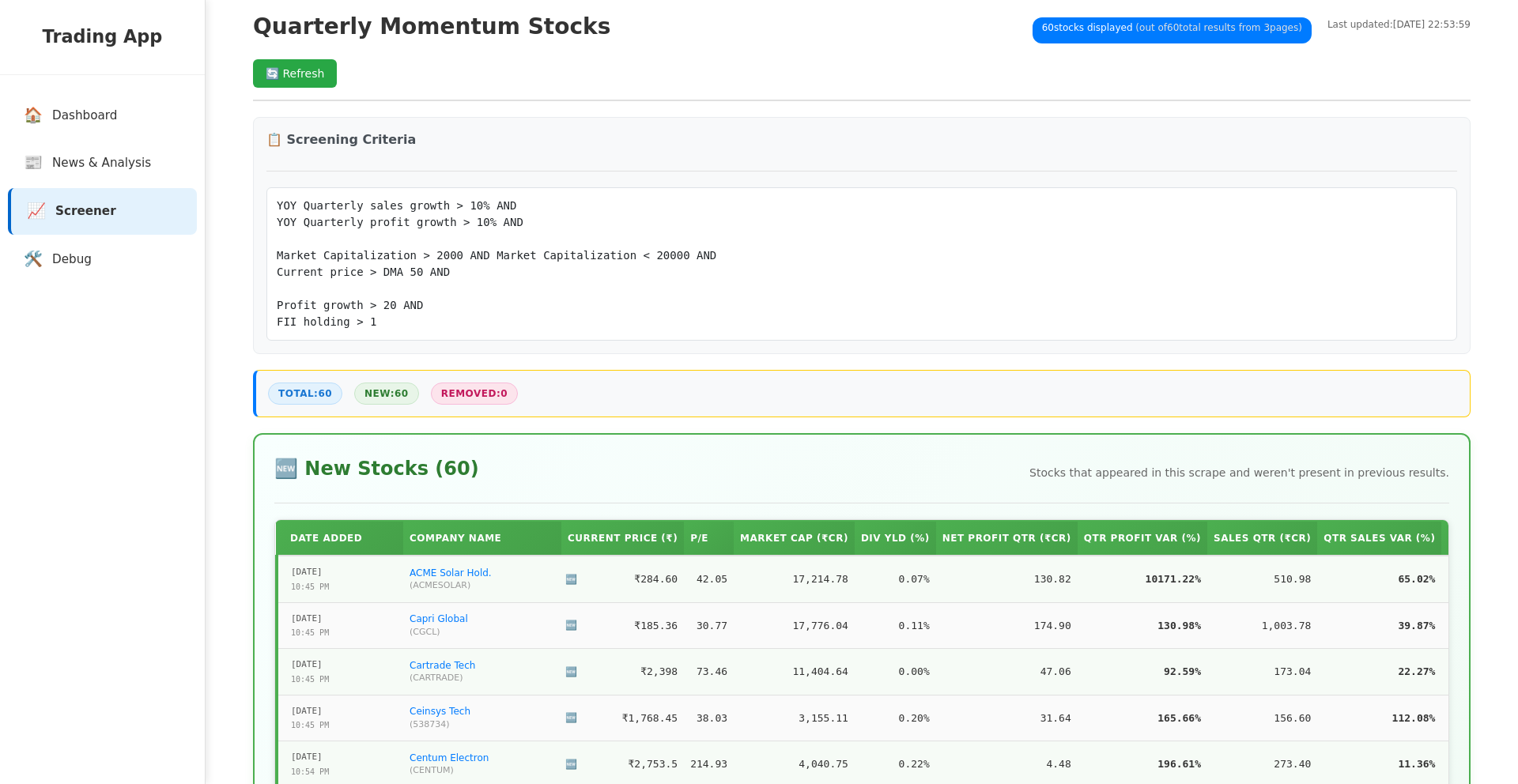
scroll to position [69, 0]
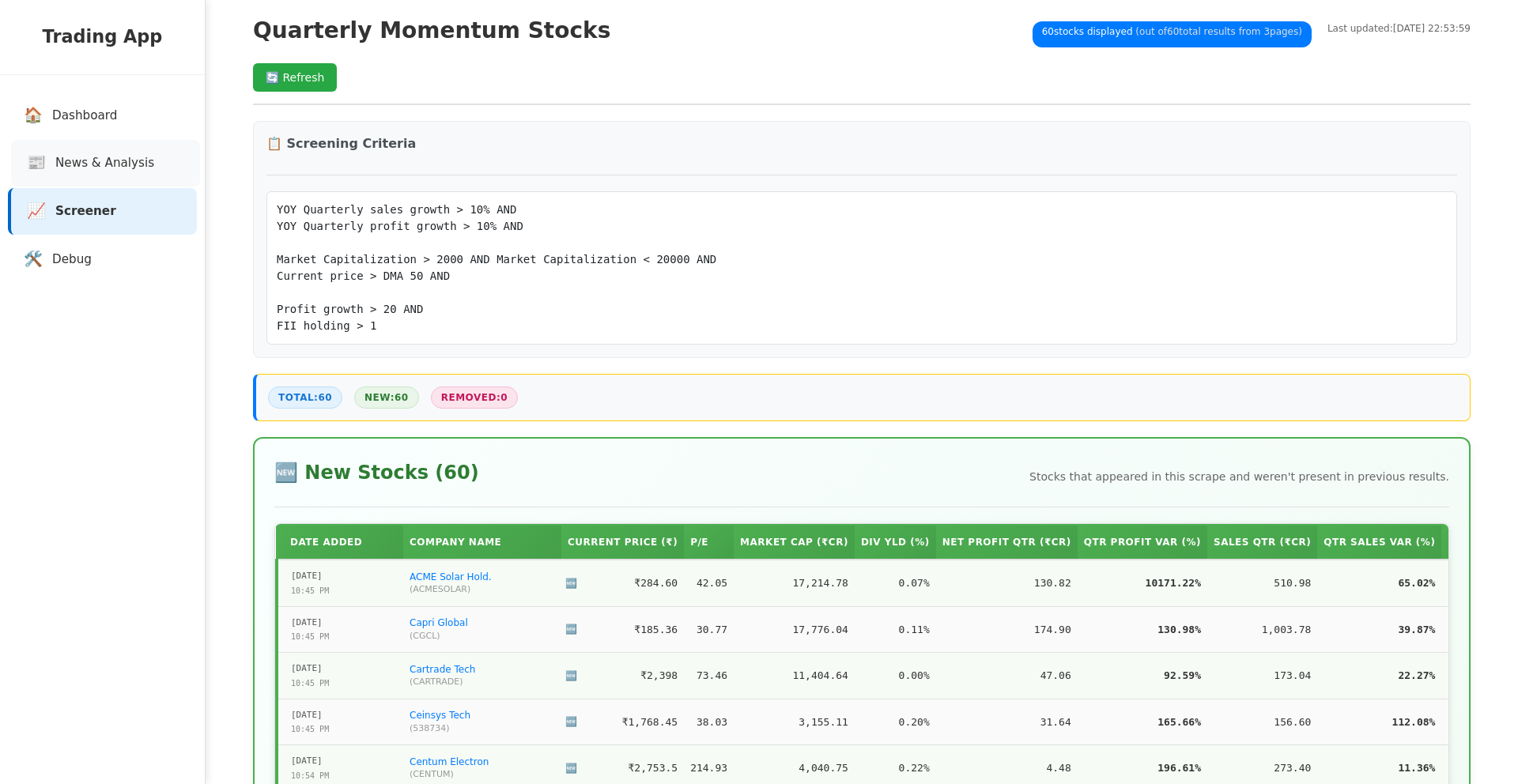
click at [123, 166] on span "News & Analysis" at bounding box center [105, 163] width 99 height 18
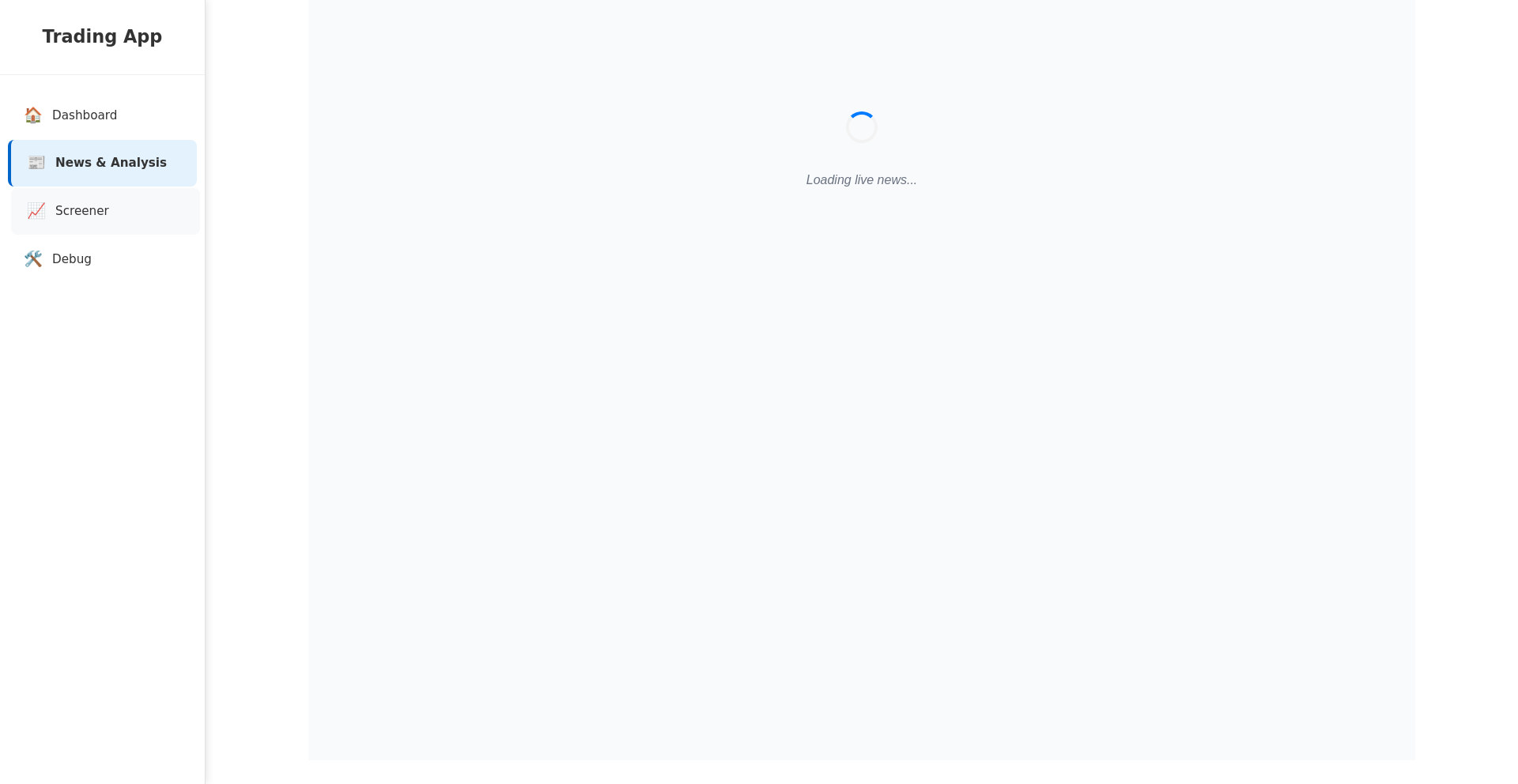
scroll to position [69, 0]
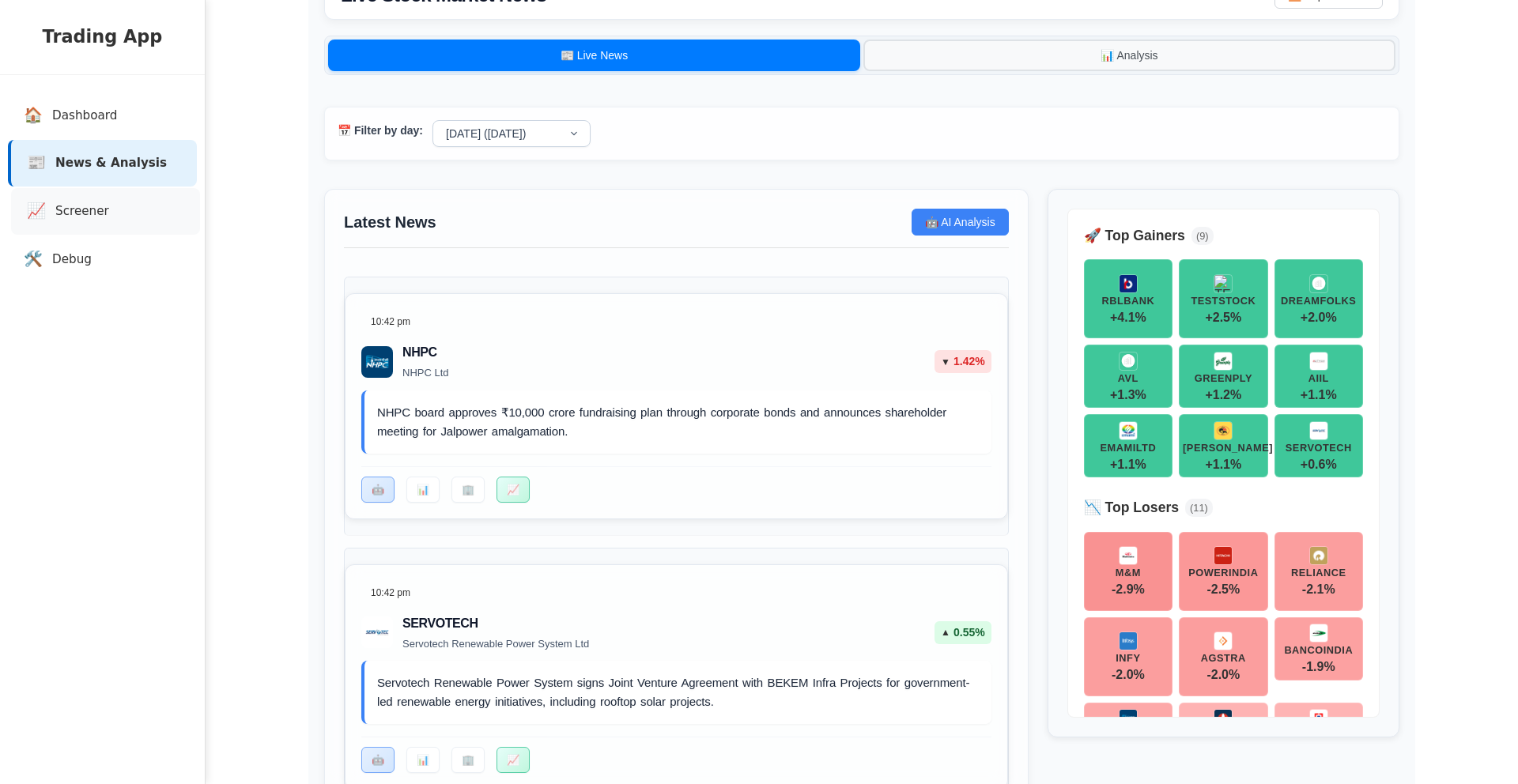
click at [73, 221] on link "📈 Screener" at bounding box center [105, 211] width 189 height 47
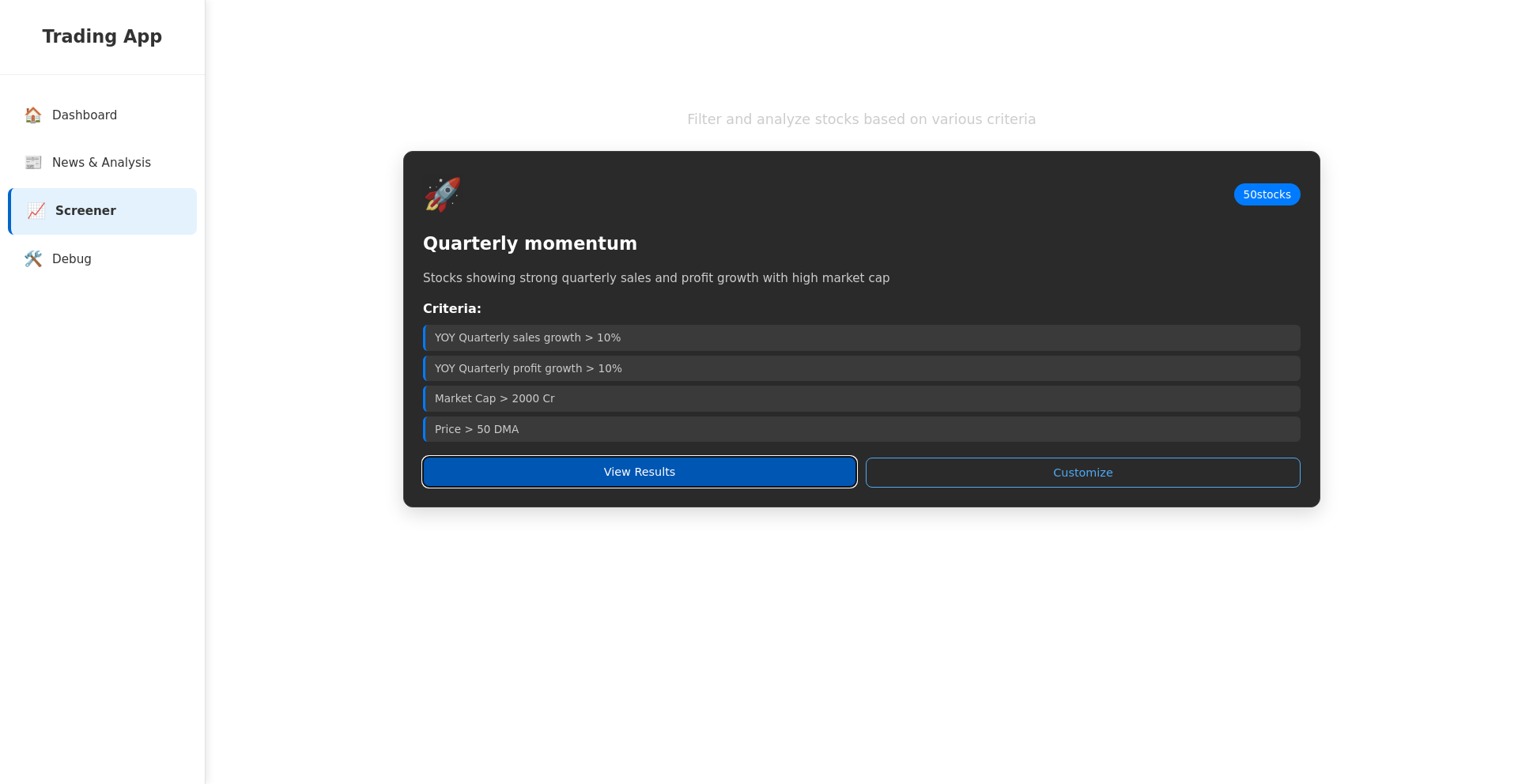
click at [624, 466] on button "View Results" at bounding box center [639, 471] width 433 height 30
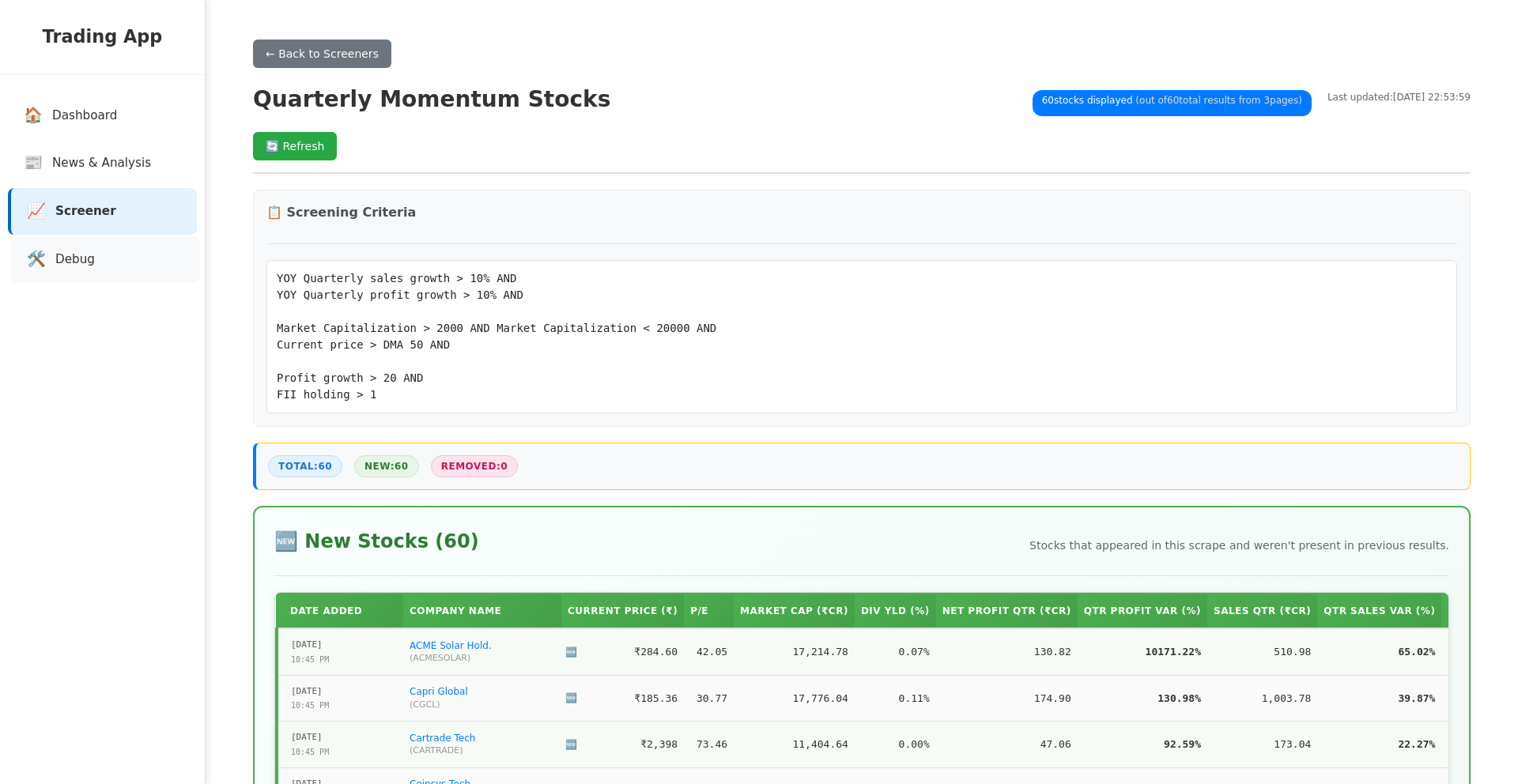
click at [145, 255] on link "🛠️ Debug" at bounding box center [105, 260] width 189 height 47
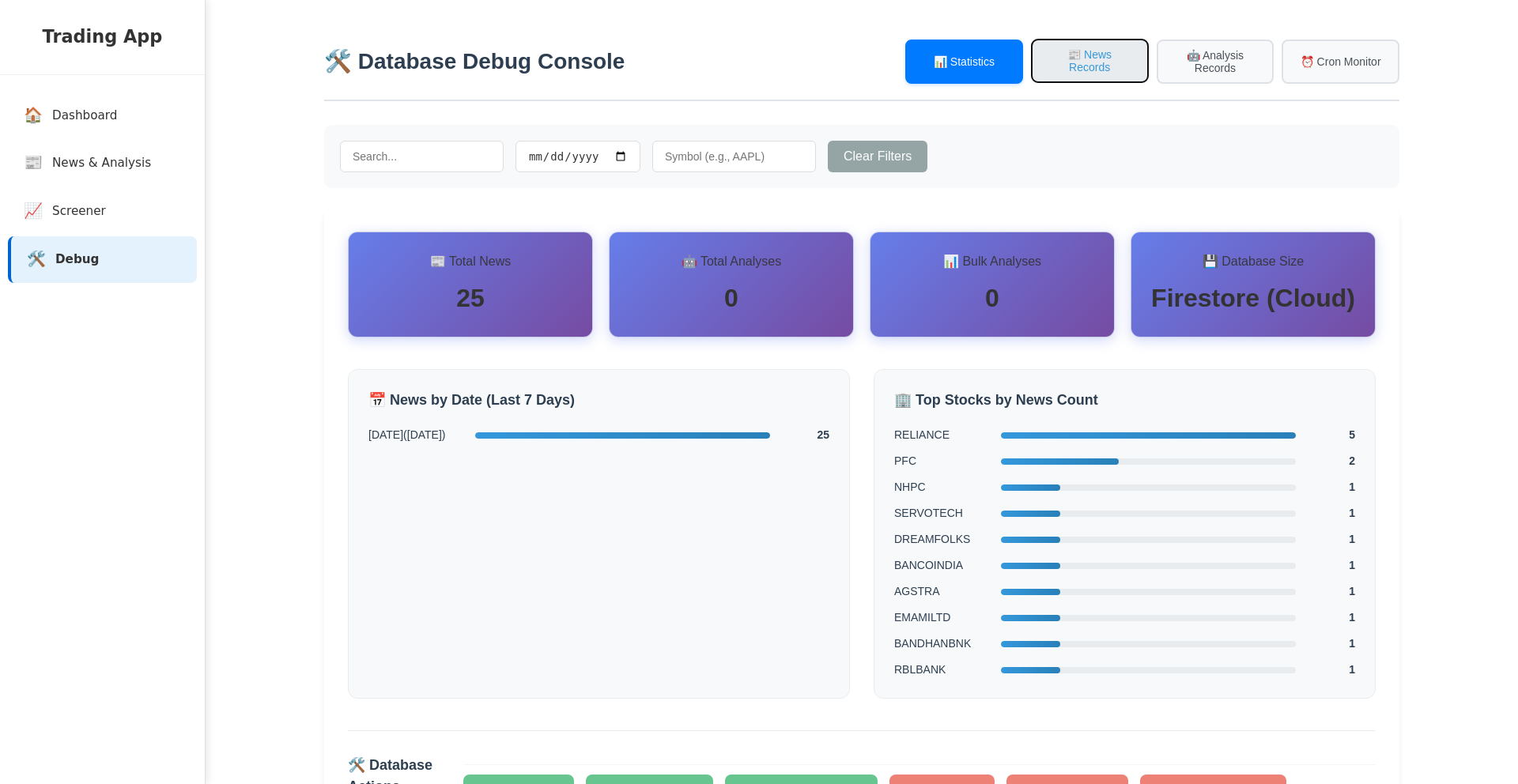
click at [1112, 62] on button "📰 News Records" at bounding box center [1090, 61] width 118 height 44
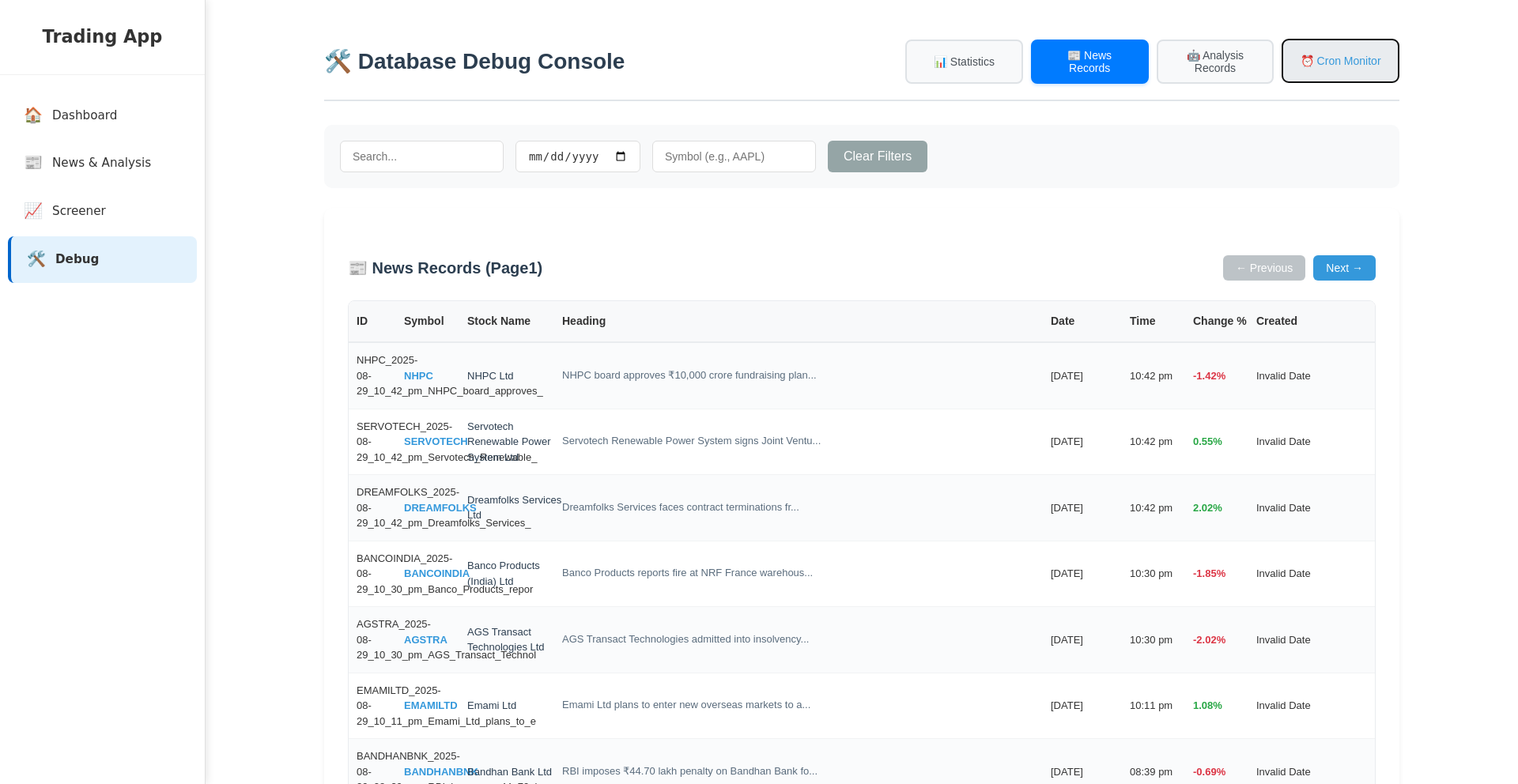
click at [1323, 74] on button "⏰ Cron Monitor" at bounding box center [1341, 61] width 118 height 44
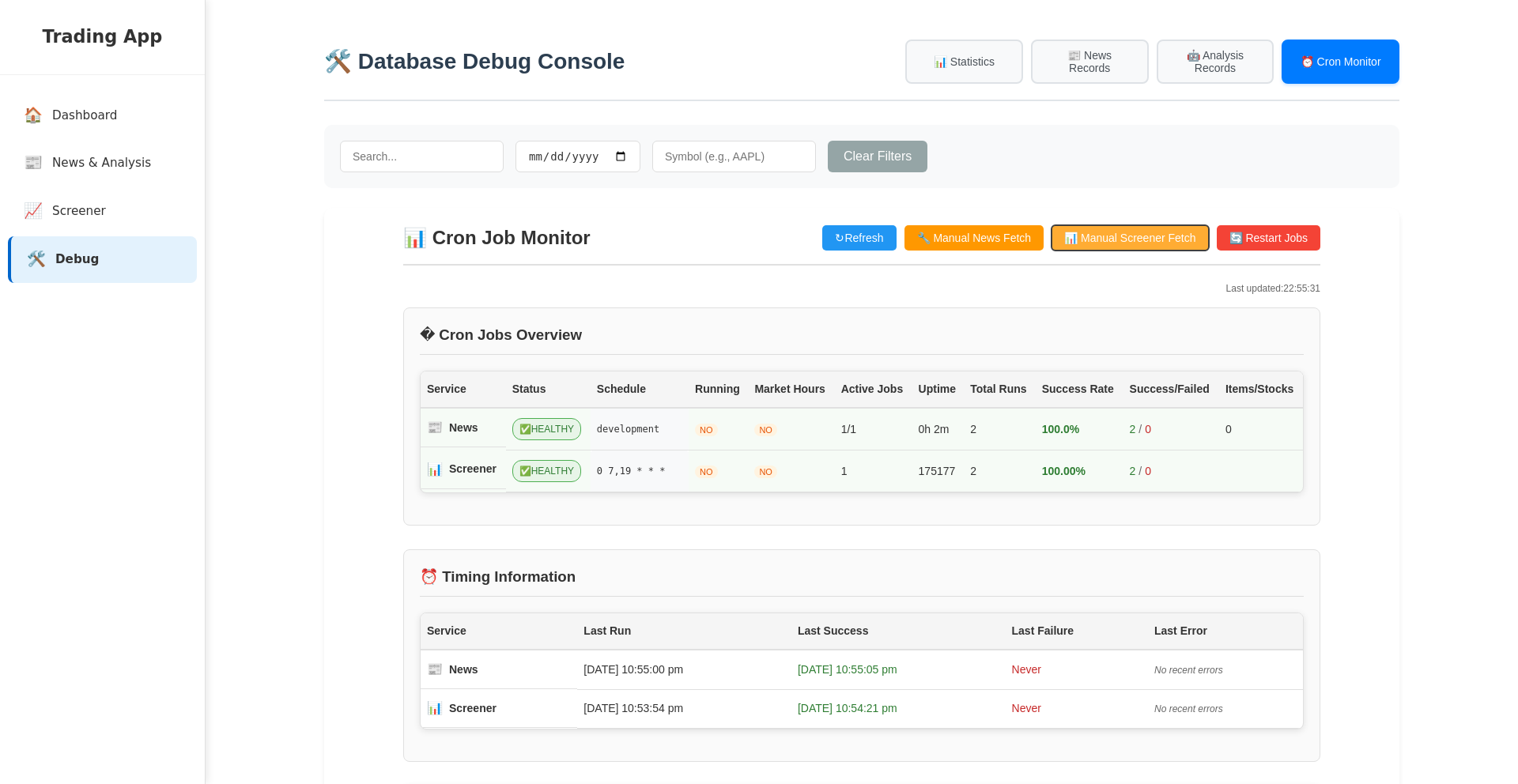
click at [1152, 236] on button "📊 Manual Screener Fetch" at bounding box center [1129, 238] width 156 height 26
click at [97, 208] on span "Screener" at bounding box center [82, 211] width 54 height 18
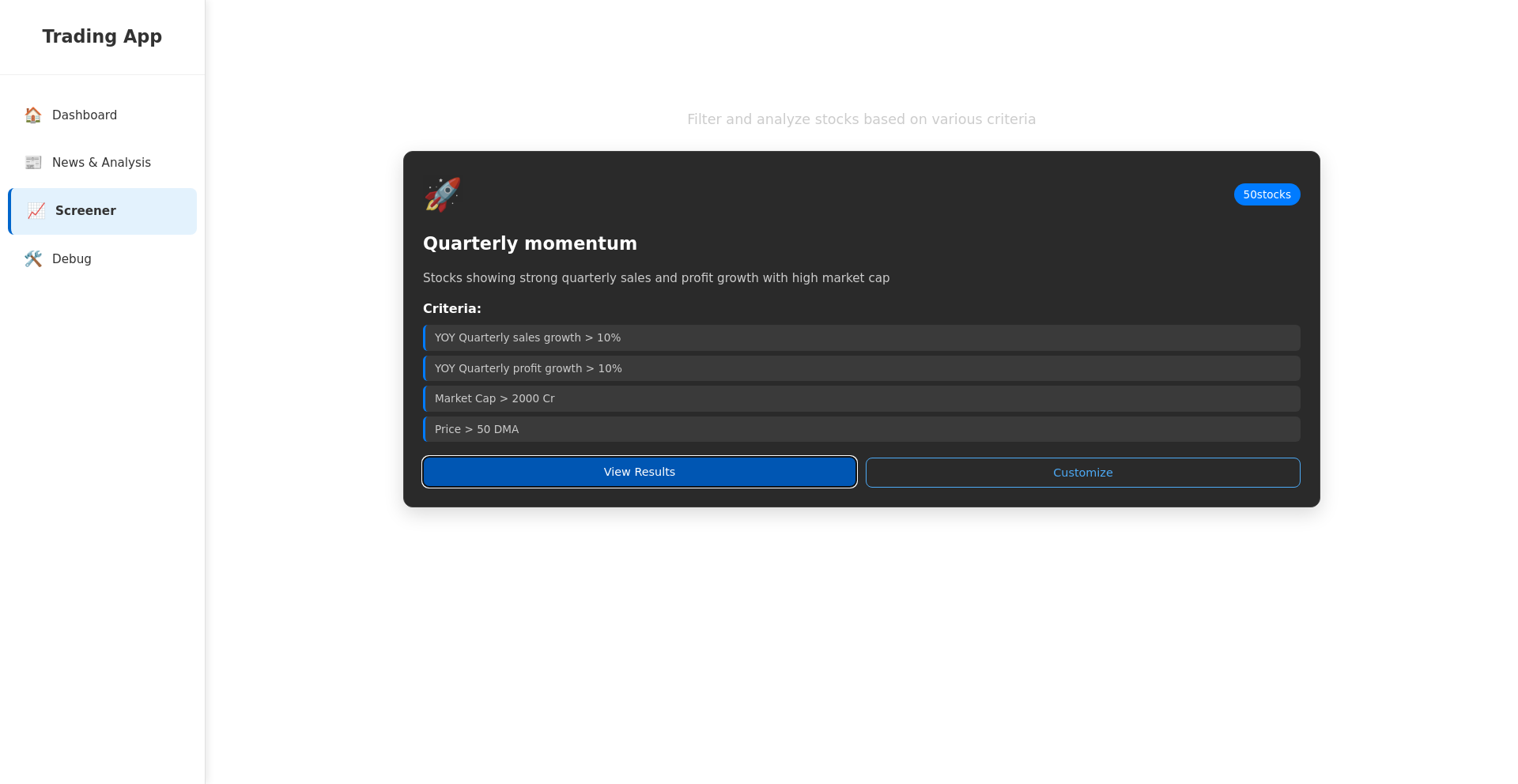
click at [583, 477] on button "View Results" at bounding box center [639, 471] width 433 height 30
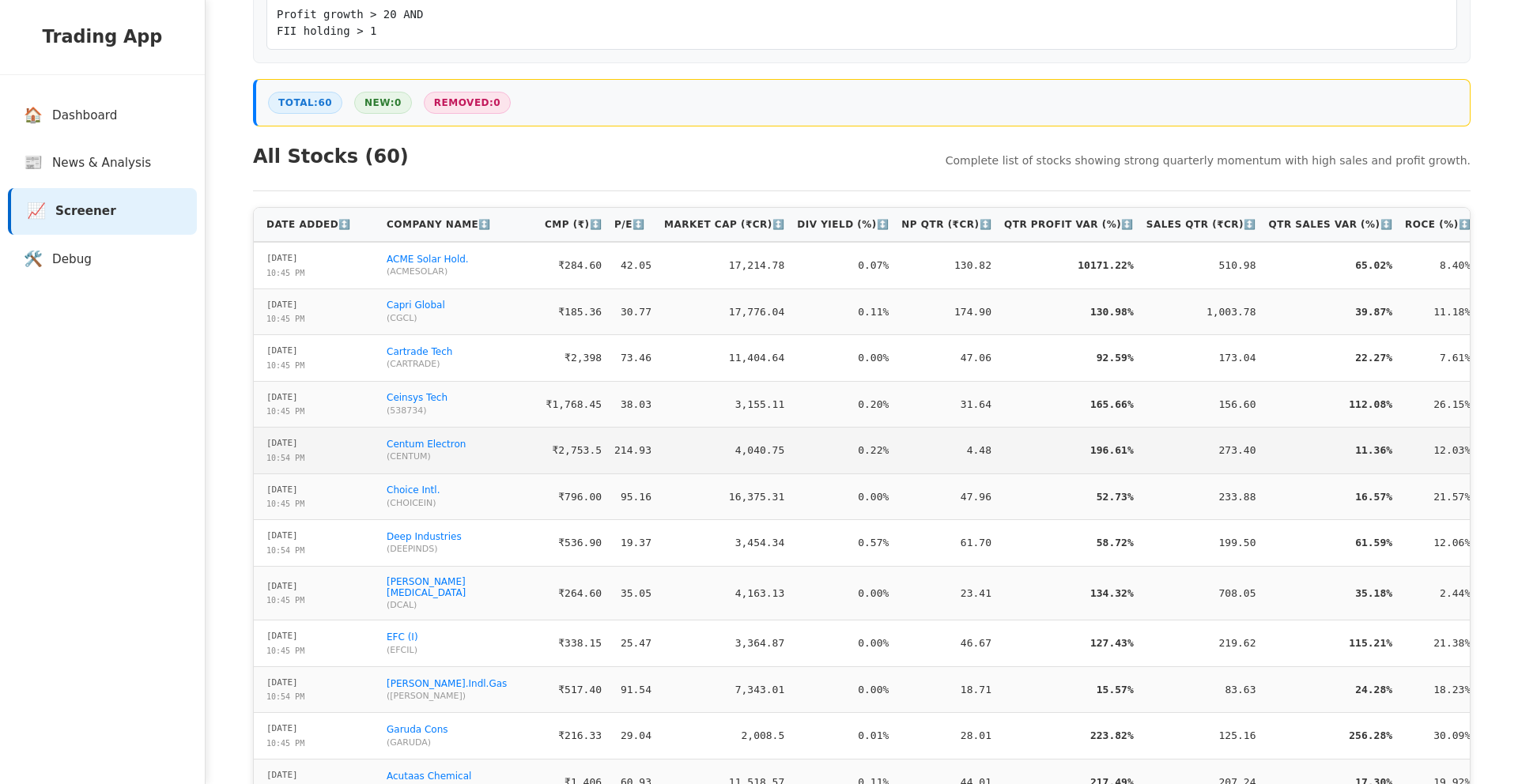
scroll to position [350, 0]
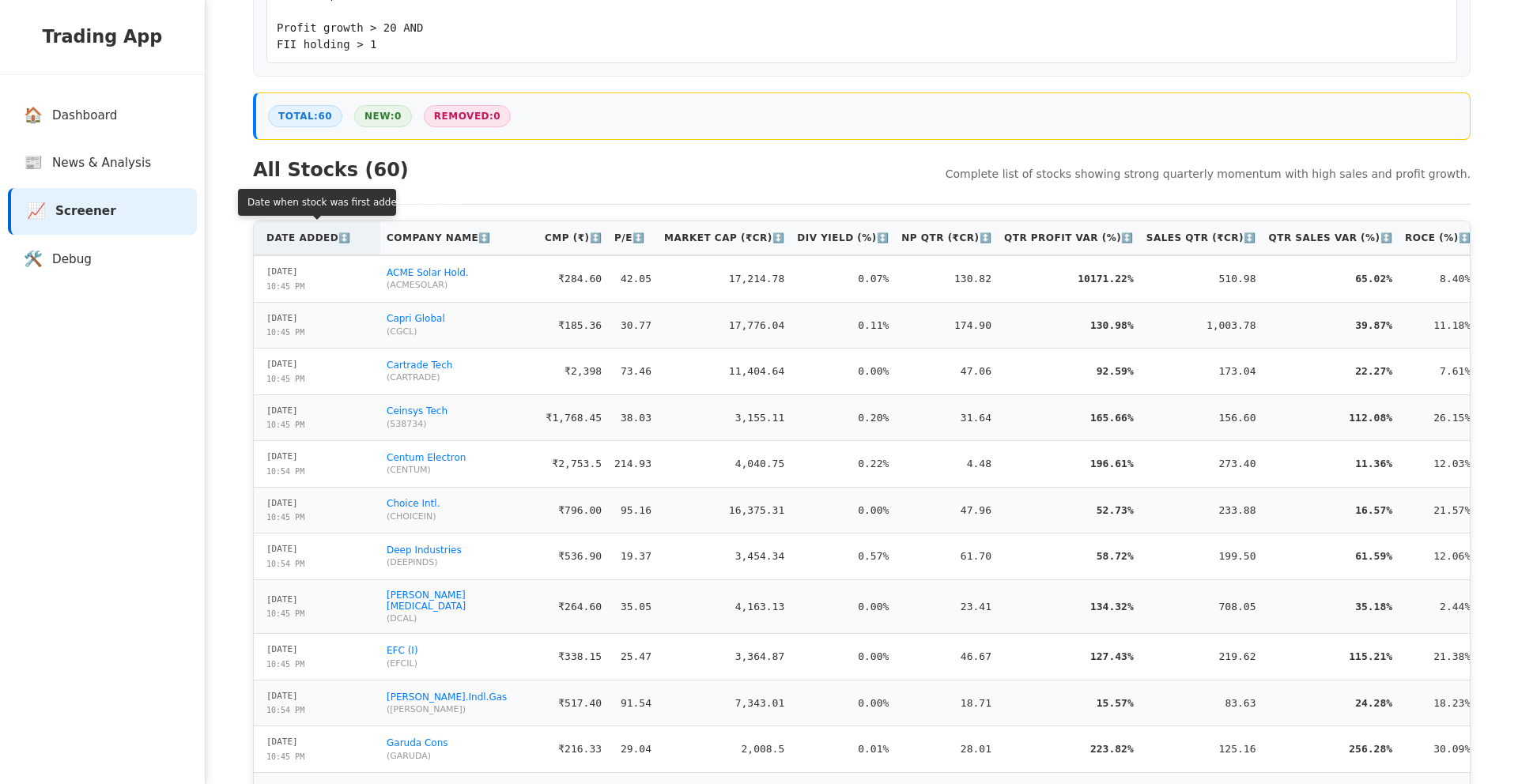
click at [303, 250] on th "Date Added ↕️" at bounding box center [317, 238] width 126 height 34
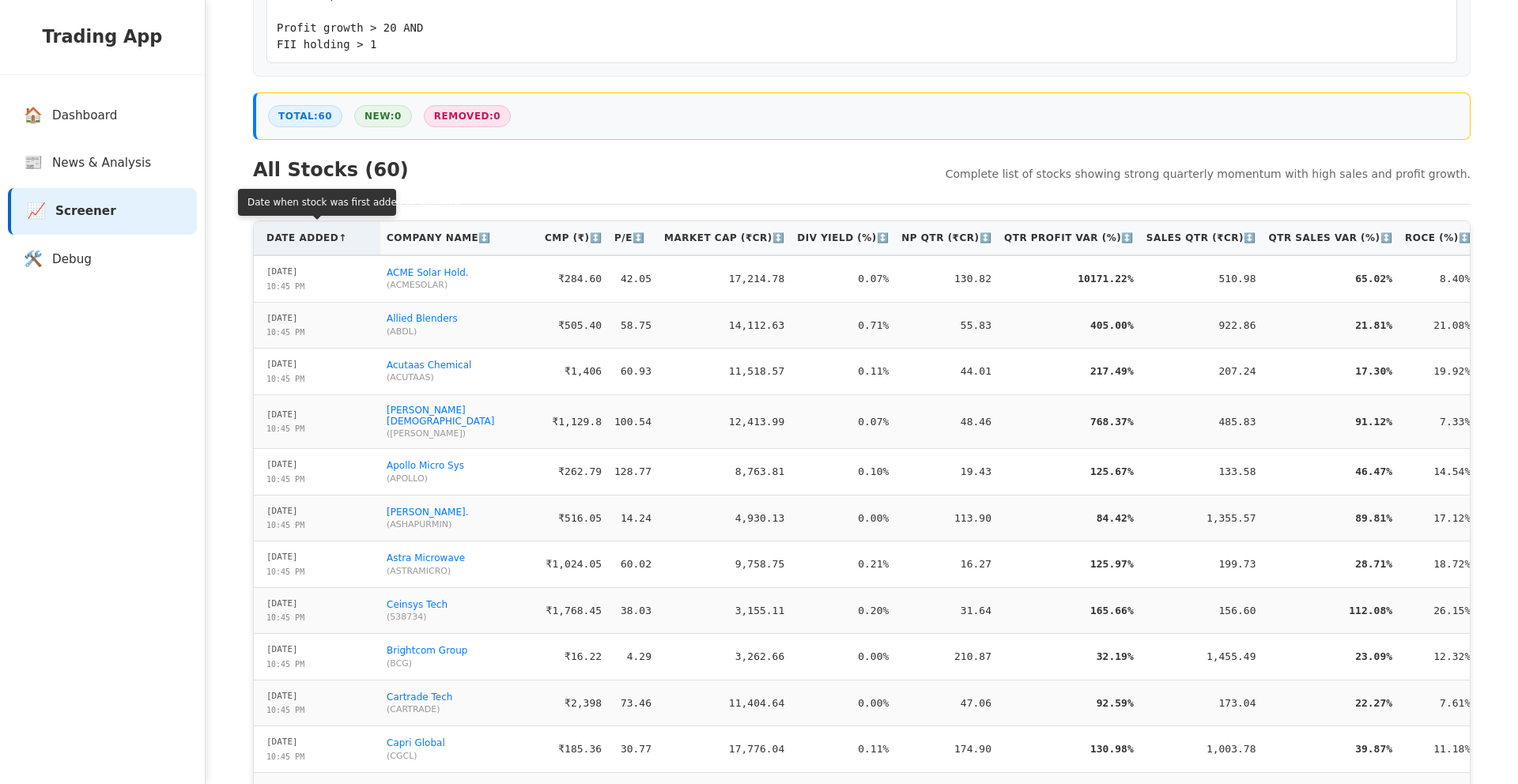
click at [303, 250] on th "Date Added ↑" at bounding box center [317, 238] width 126 height 34
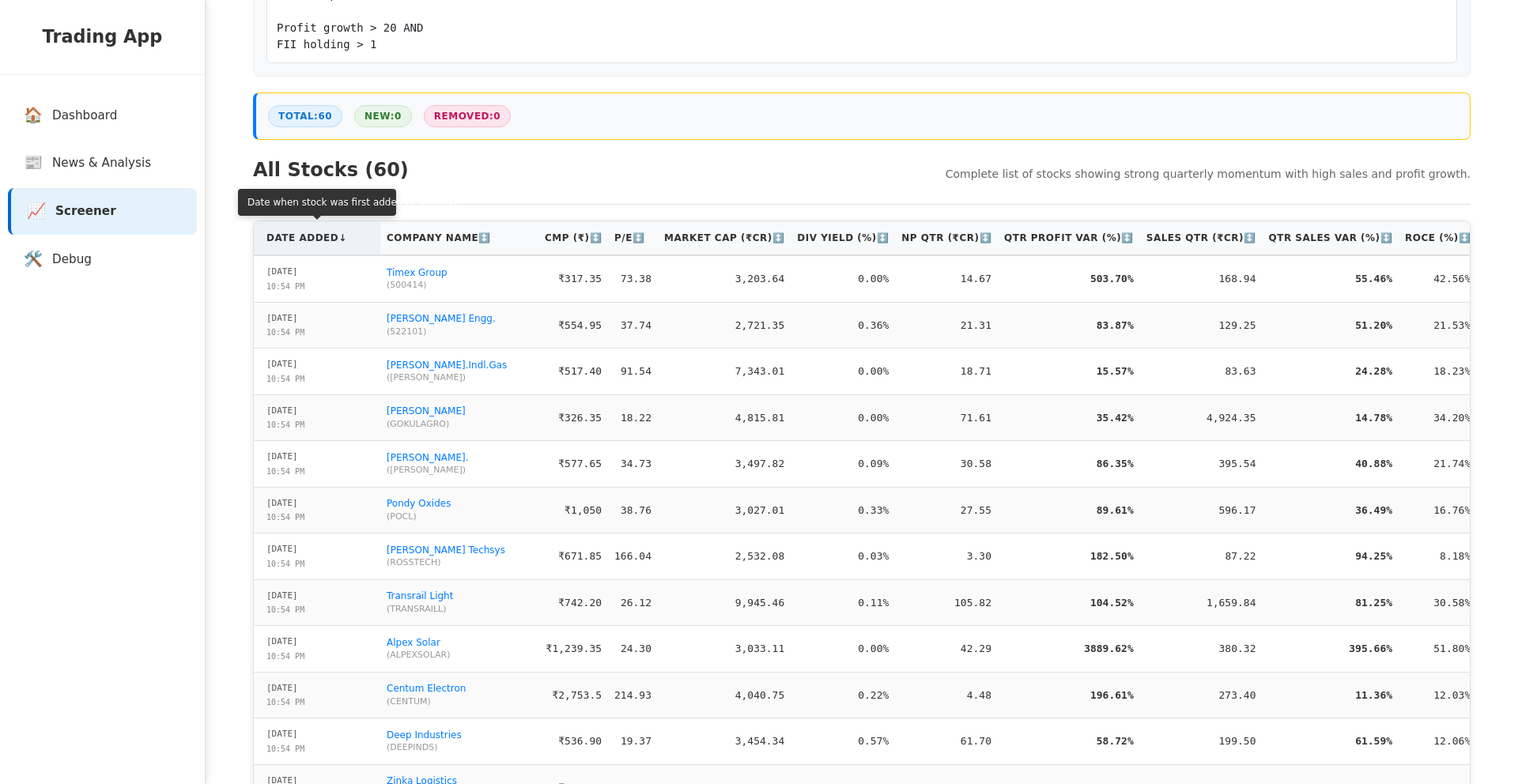
click at [323, 246] on th "Date Added ↓" at bounding box center [317, 238] width 126 height 34
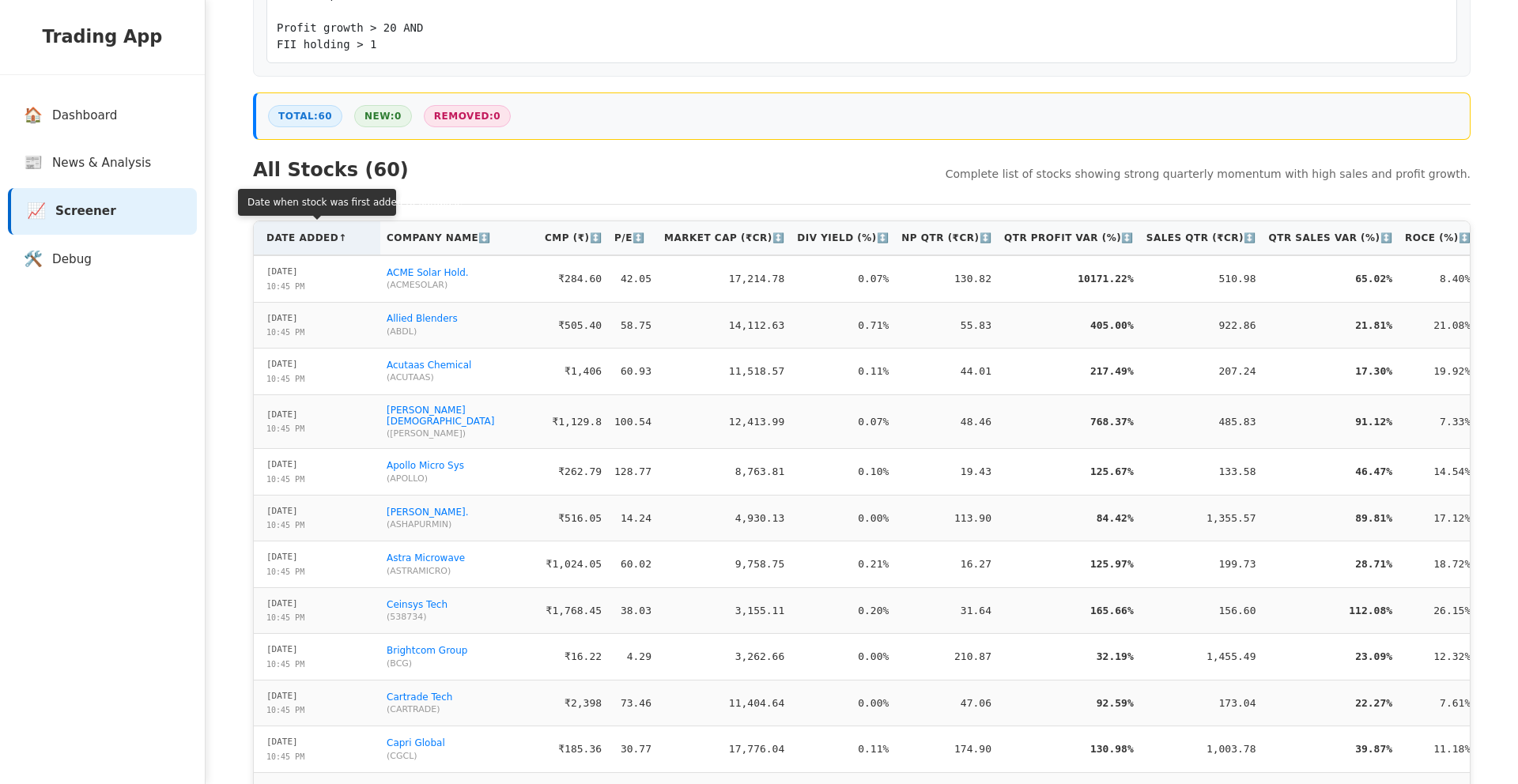
click at [328, 246] on th "Date Added ↑" at bounding box center [317, 238] width 126 height 34
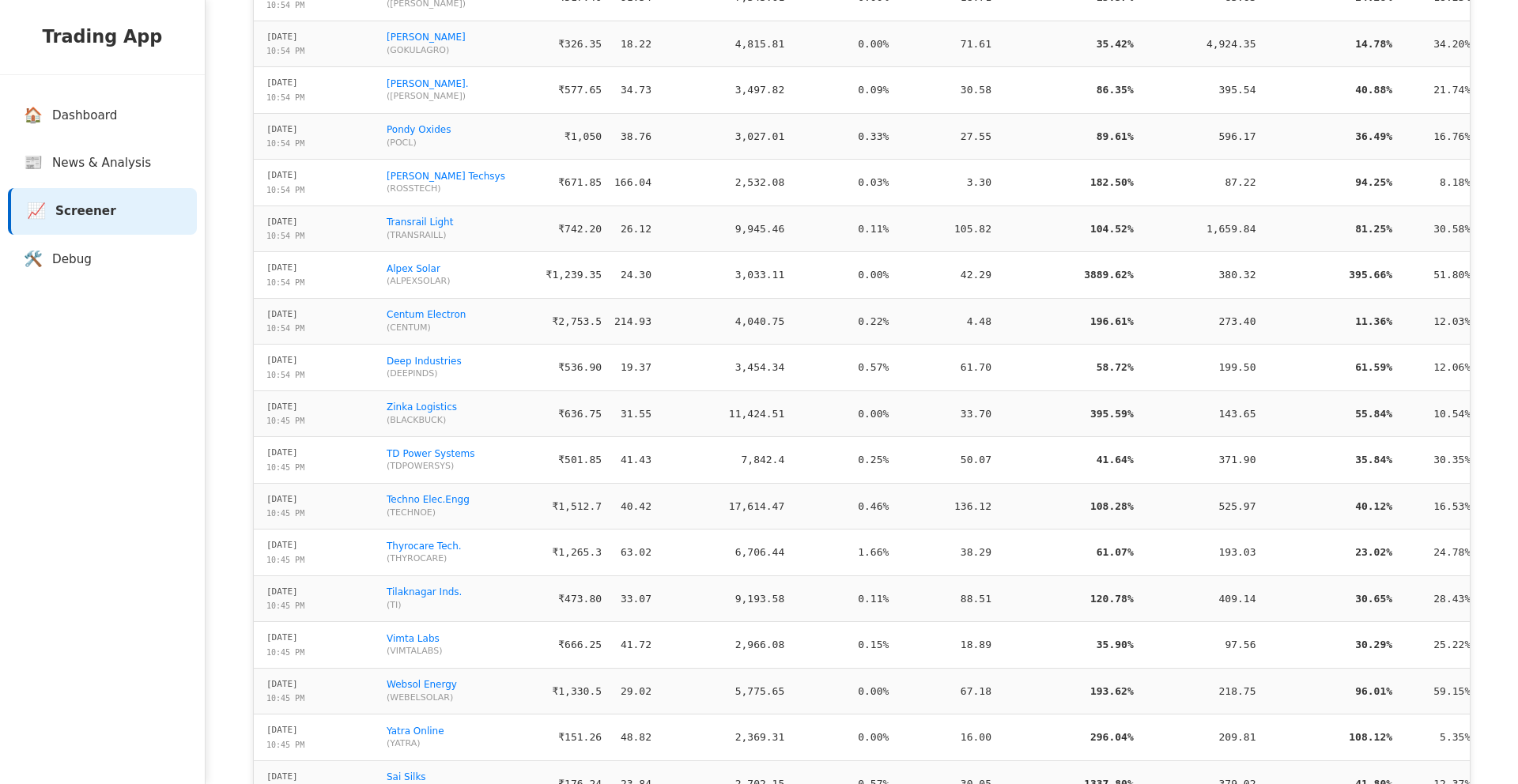
scroll to position [221, 0]
